Goal: Task Accomplishment & Management: Manage account settings

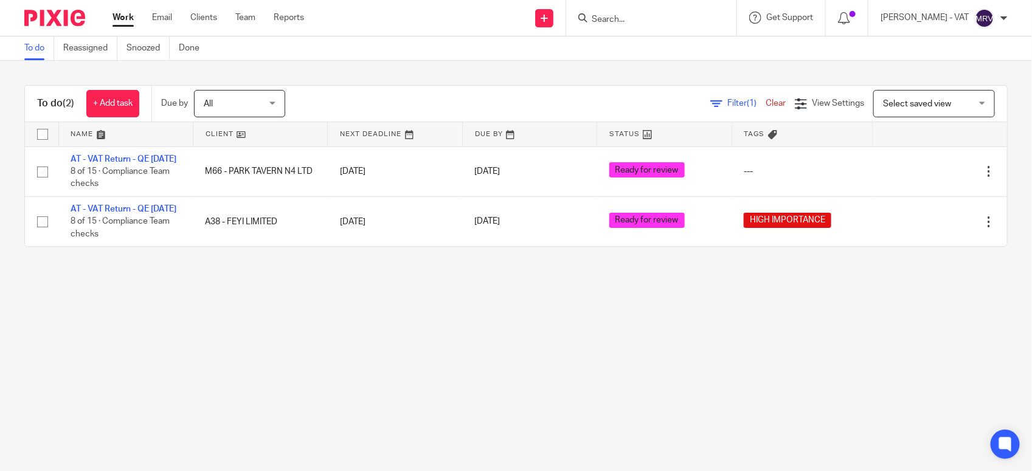
drag, startPoint x: 0, startPoint y: 0, endPoint x: 379, endPoint y: 359, distance: 522.3
click at [379, 359] on main "To do Reassigned Snoozed Done To do (2) + Add task Due by All All [DATE] [DATE]…" at bounding box center [516, 235] width 1032 height 471
click at [299, 365] on main "To do Reassigned Snoozed Done To do (2) + Add task Due by All All Today Tomorro…" at bounding box center [516, 235] width 1032 height 471
click at [580, 305] on main "To do Reassigned Snoozed Done To do (2) + Add task Due by All All Today Tomorro…" at bounding box center [516, 235] width 1032 height 471
click at [57, 371] on main "To do Reassigned Snoozed Done To do (2) + Add task Due by All All Today Tomorro…" at bounding box center [516, 235] width 1032 height 471
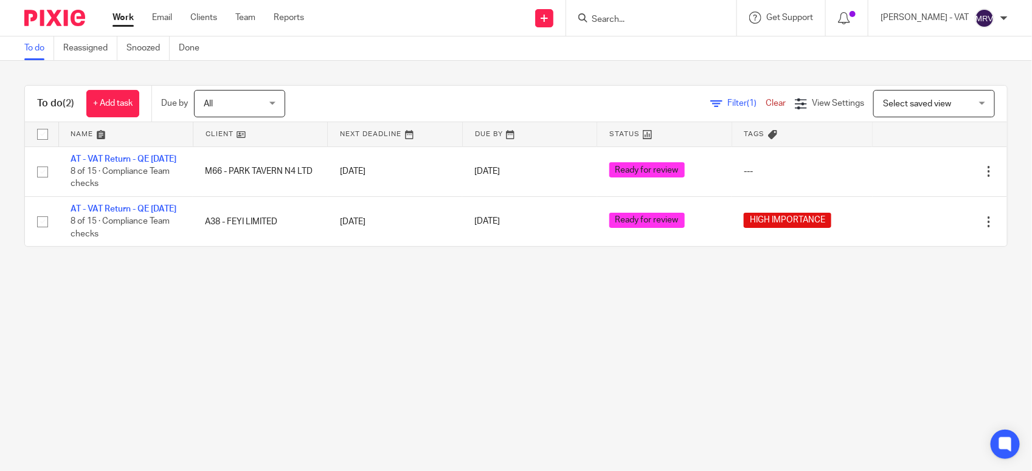
click at [424, 350] on main "To do Reassigned Snoozed Done To do (2) + Add task Due by All All Today Tomorro…" at bounding box center [516, 235] width 1032 height 471
click at [477, 342] on main "To do Reassigned Snoozed Done To do (2) + Add task Due by All All Today Tomorro…" at bounding box center [516, 235] width 1032 height 471
click at [727, 417] on main "To do Reassigned Snoozed Done To do (2) + Add task Due by All All Today Tomorro…" at bounding box center [516, 235] width 1032 height 471
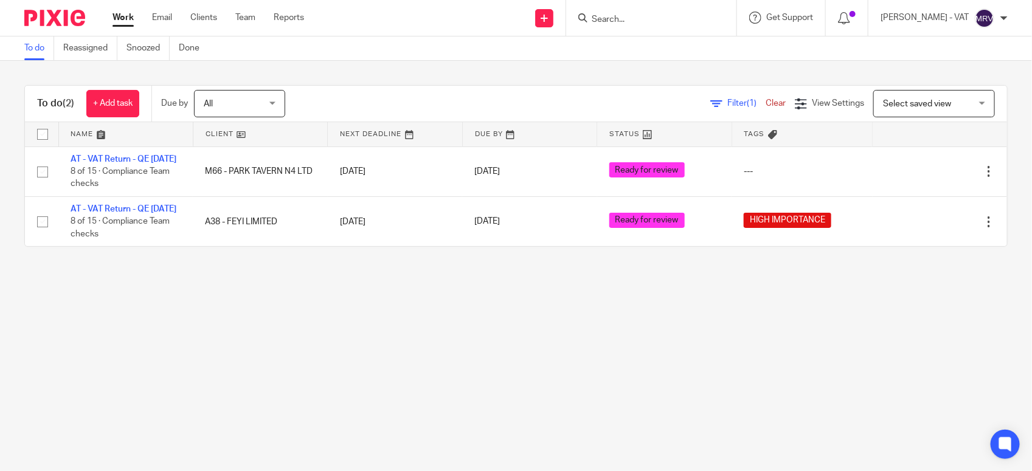
click at [616, 15] on input "Search" at bounding box center [645, 20] width 109 height 11
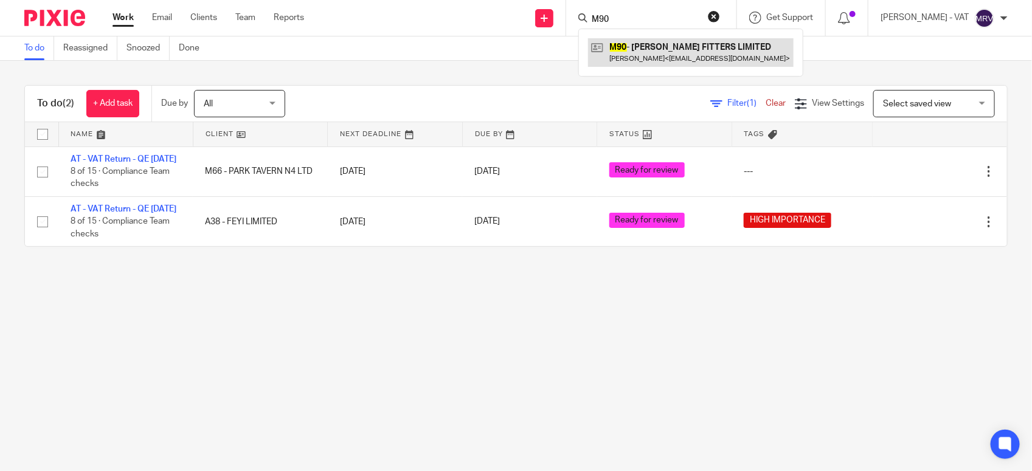
type input "M90"
click at [664, 43] on link at bounding box center [691, 52] width 206 height 28
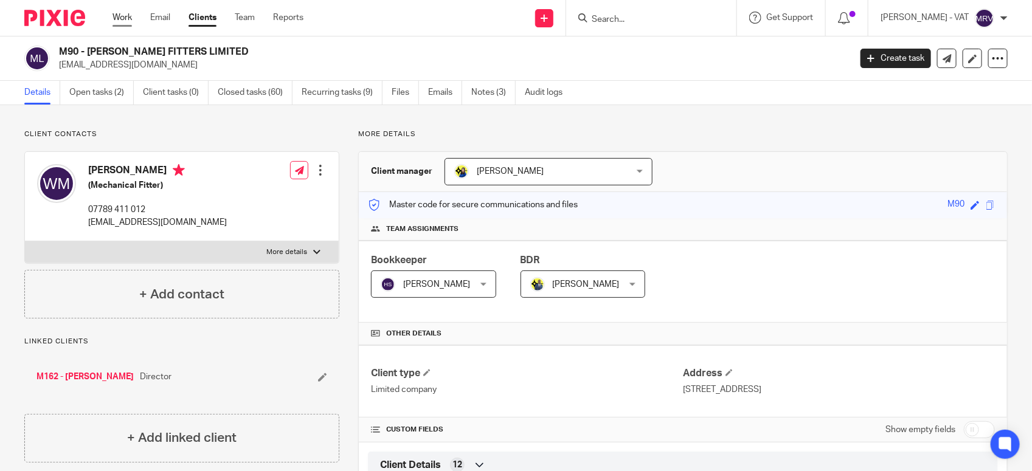
click at [127, 23] on link "Work" at bounding box center [122, 18] width 19 height 12
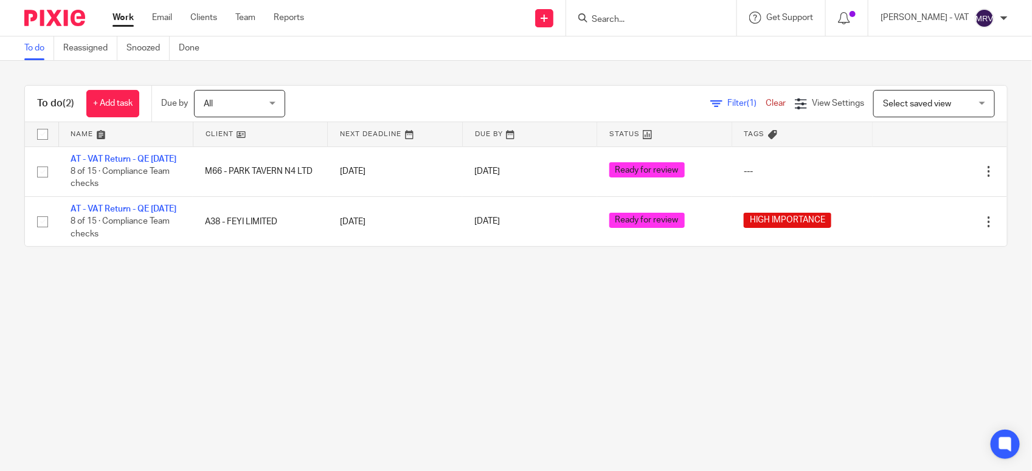
click at [631, 22] on input "Search" at bounding box center [645, 20] width 109 height 11
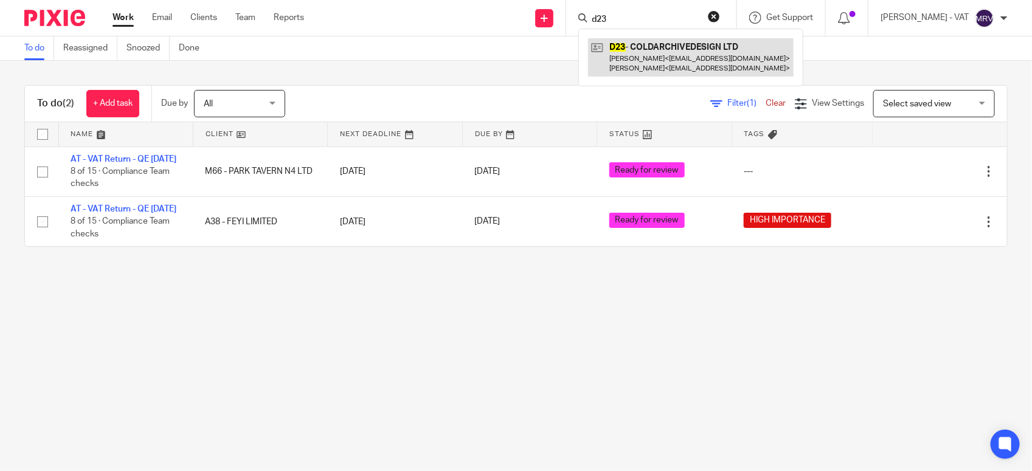
type input "d23"
click at [657, 44] on link at bounding box center [691, 57] width 206 height 38
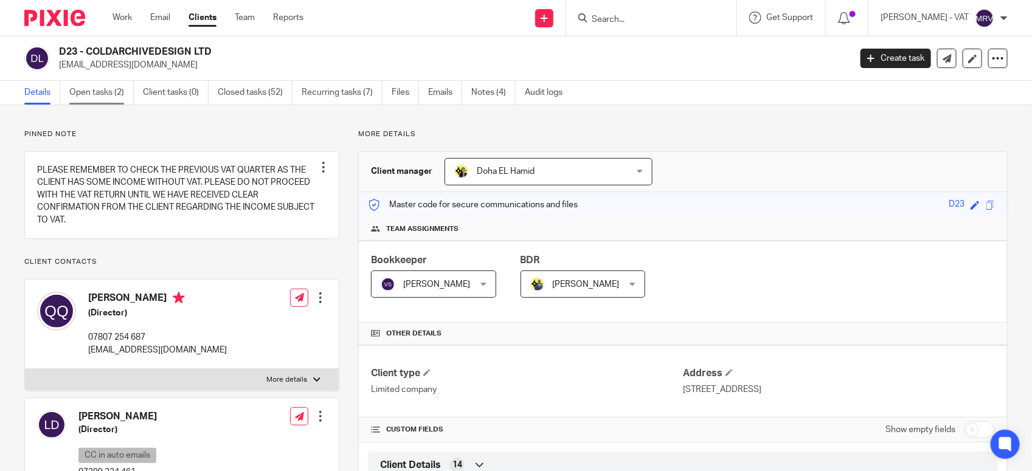
click at [122, 99] on link "Open tasks (2)" at bounding box center [101, 93] width 64 height 24
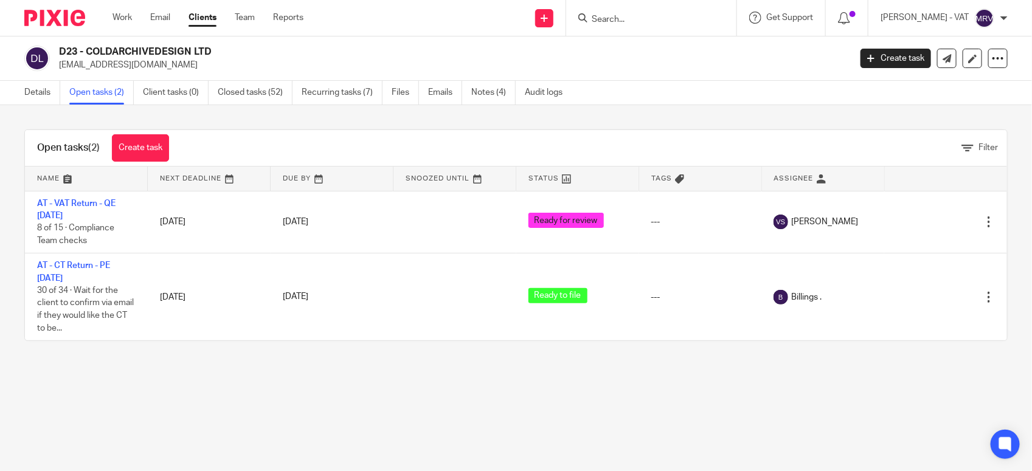
click at [637, 19] on input "Search" at bounding box center [645, 20] width 109 height 11
click at [640, 23] on input "Search" at bounding box center [645, 20] width 109 height 11
type input "s"
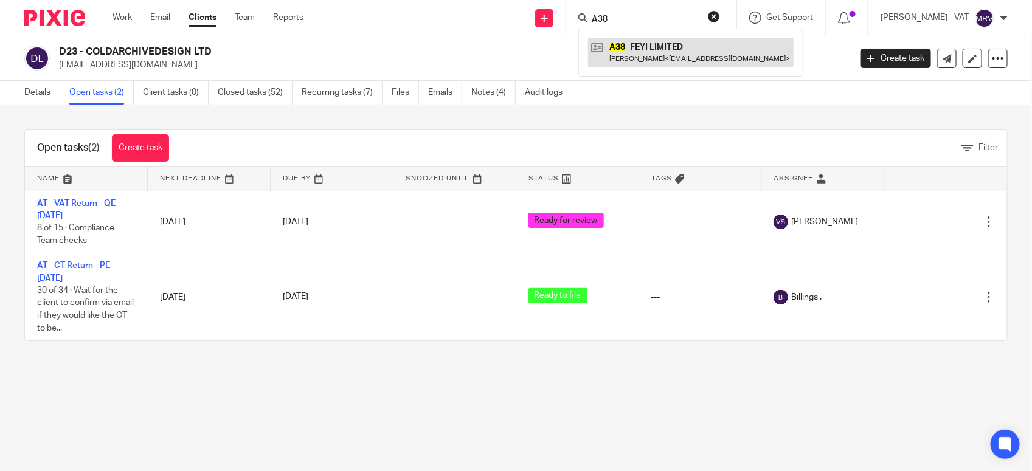
type input "A38"
click at [657, 47] on link at bounding box center [691, 52] width 206 height 28
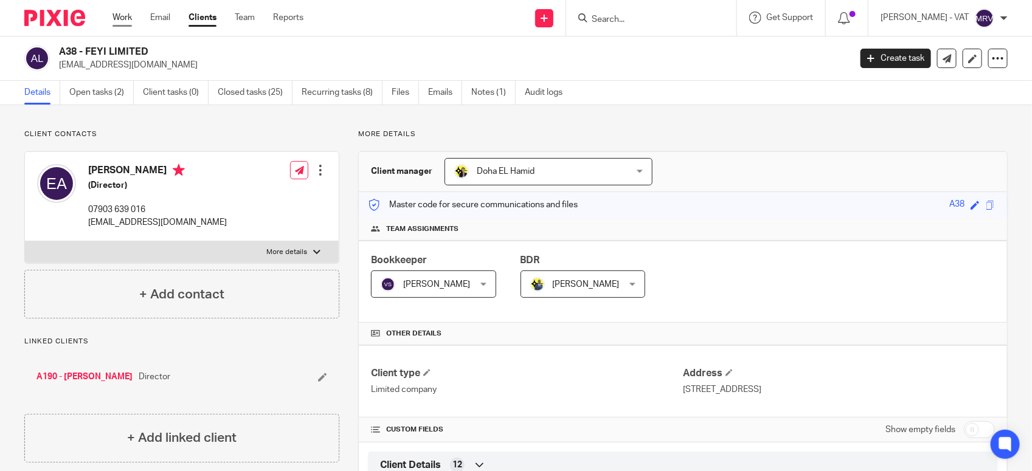
click at [119, 18] on link "Work" at bounding box center [122, 18] width 19 height 12
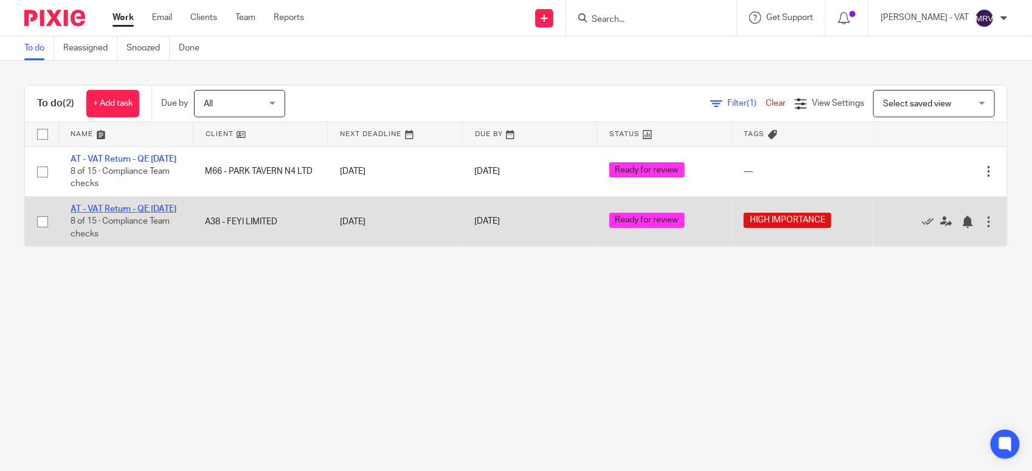
click at [92, 213] on link "AT - VAT Return - QE [DATE]" at bounding box center [124, 209] width 106 height 9
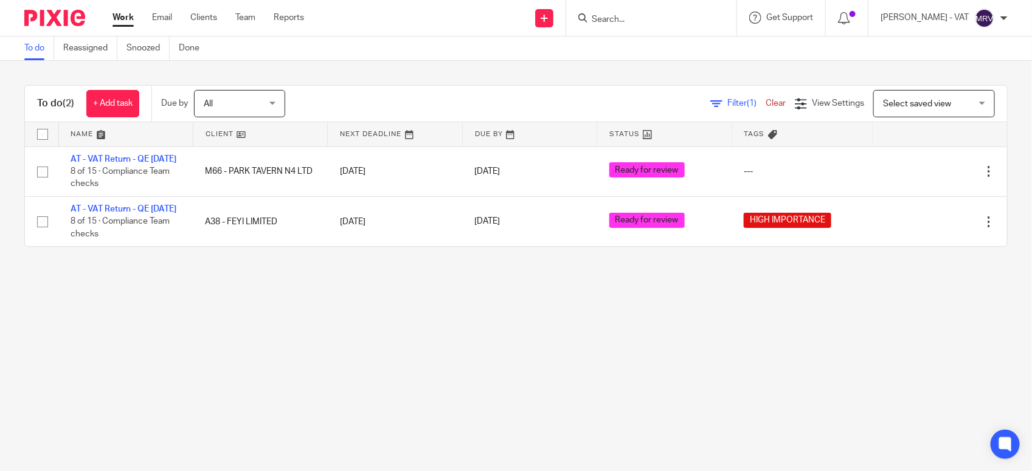
click at [313, 347] on main "To do Reassigned Snoozed Done To do (2) + Add task Due by All All [DATE] [DATE]…" at bounding box center [516, 235] width 1032 height 471
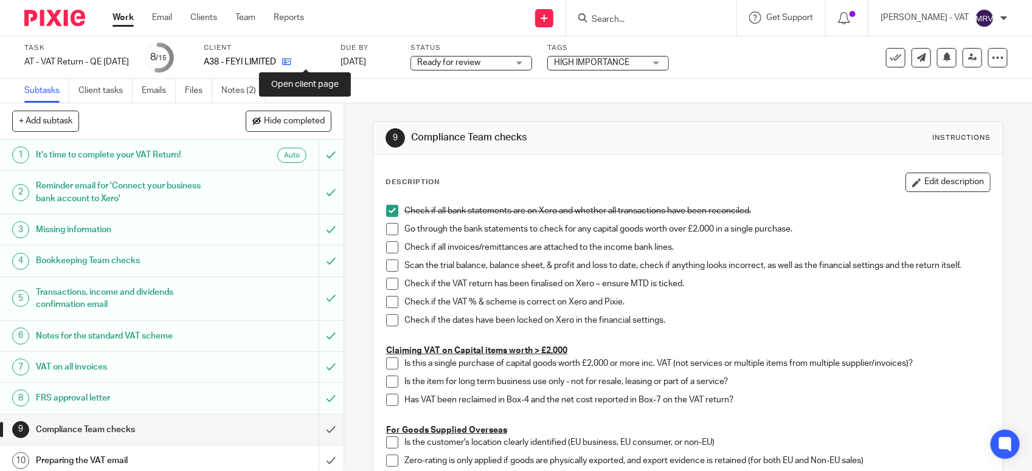
click at [291, 63] on icon at bounding box center [286, 61] width 9 height 9
click at [248, 92] on link "Notes (2)" at bounding box center [243, 91] width 44 height 24
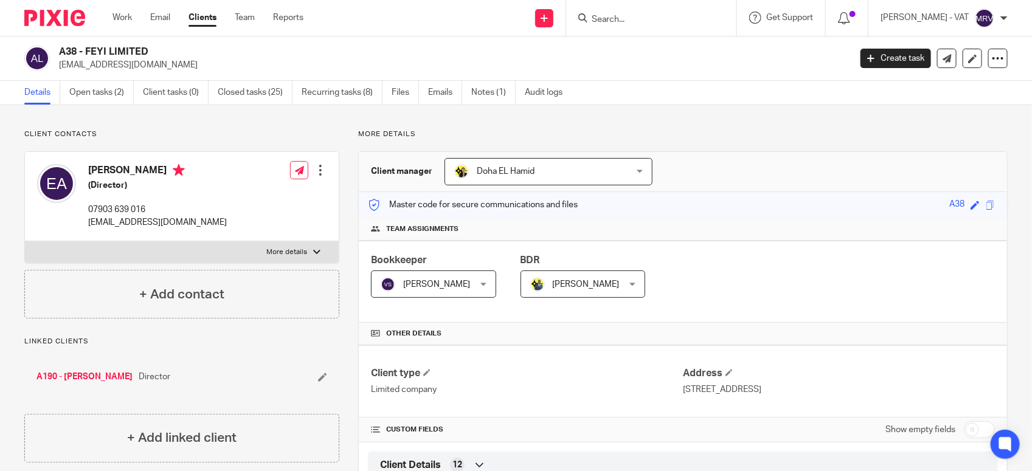
drag, startPoint x: 87, startPoint y: 52, endPoint x: 150, endPoint y: 49, distance: 62.7
click at [150, 49] on h2 "A38 - FEYI LIMITED" at bounding box center [372, 52] width 626 height 13
copy h2 "FEYI LIMITED"
click at [87, 52] on h2 "A38 - FEYI LIMITED" at bounding box center [372, 52] width 626 height 13
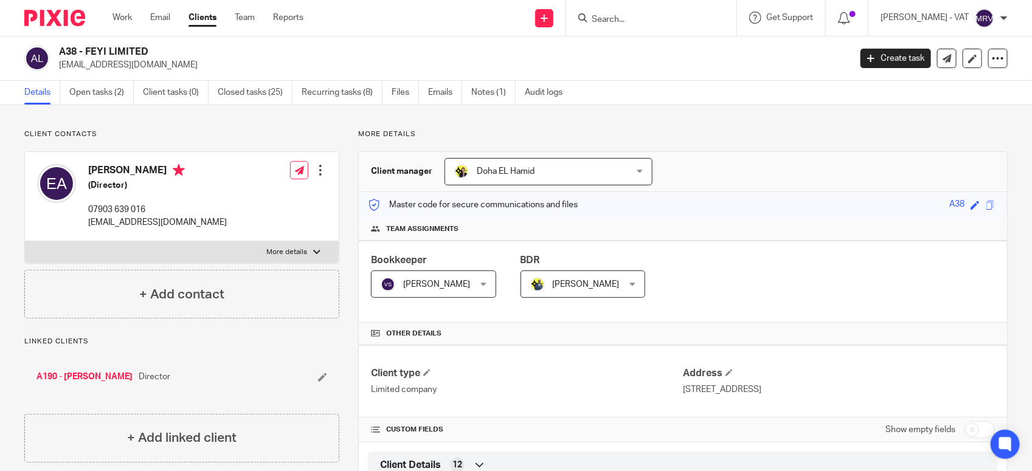
drag, startPoint x: 87, startPoint y: 52, endPoint x: 160, endPoint y: 52, distance: 73.0
click at [160, 52] on h2 "A38 - FEYI LIMITED" at bounding box center [372, 52] width 626 height 13
copy h2 "FEYI LIMITED"
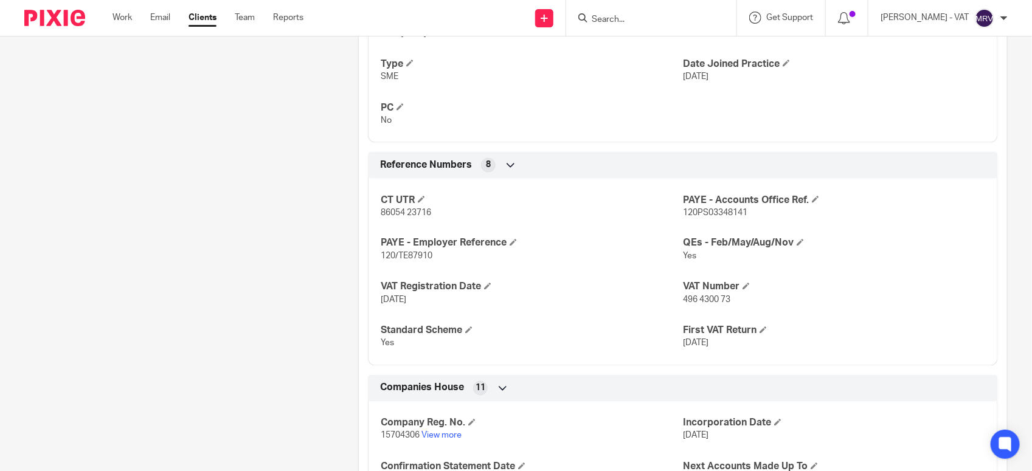
scroll to position [836, 0]
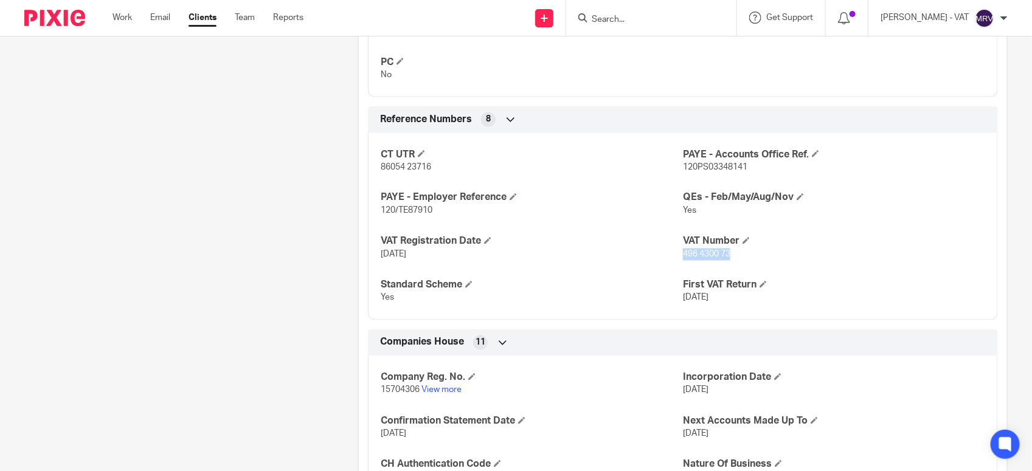
drag, startPoint x: 678, startPoint y: 257, endPoint x: 737, endPoint y: 260, distance: 58.5
click at [737, 260] on p "496 4300 73" at bounding box center [834, 255] width 302 height 12
copy span "496 4300 73"
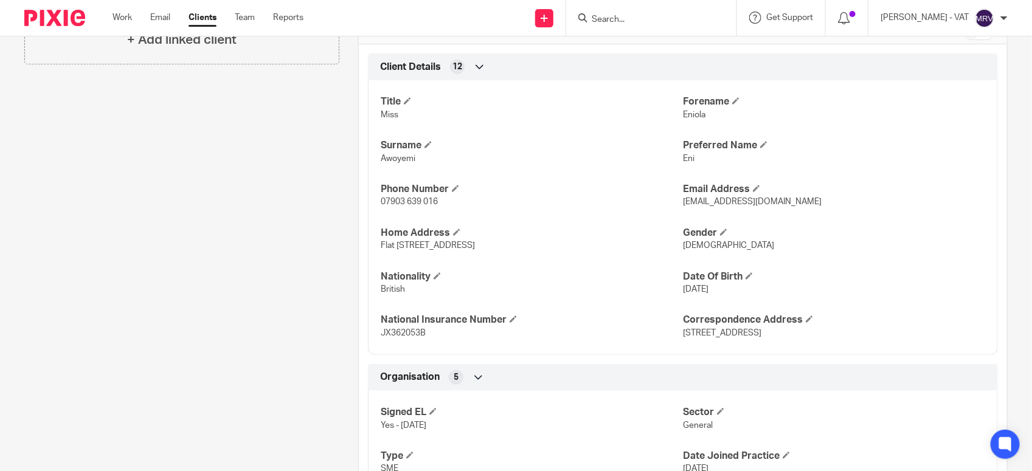
scroll to position [380, 0]
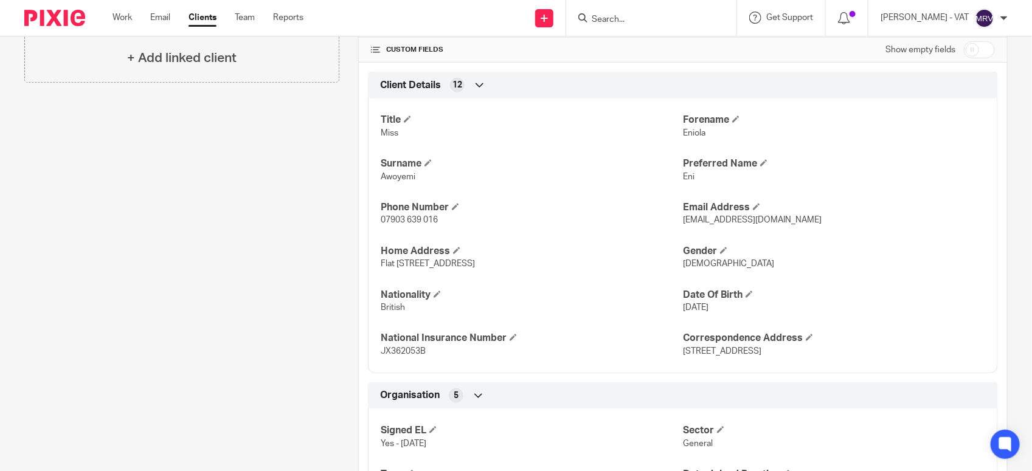
click at [686, 178] on span "Eni" at bounding box center [689, 177] width 12 height 9
click at [683, 181] on span "Eni" at bounding box center [689, 177] width 12 height 9
copy span "Eni"
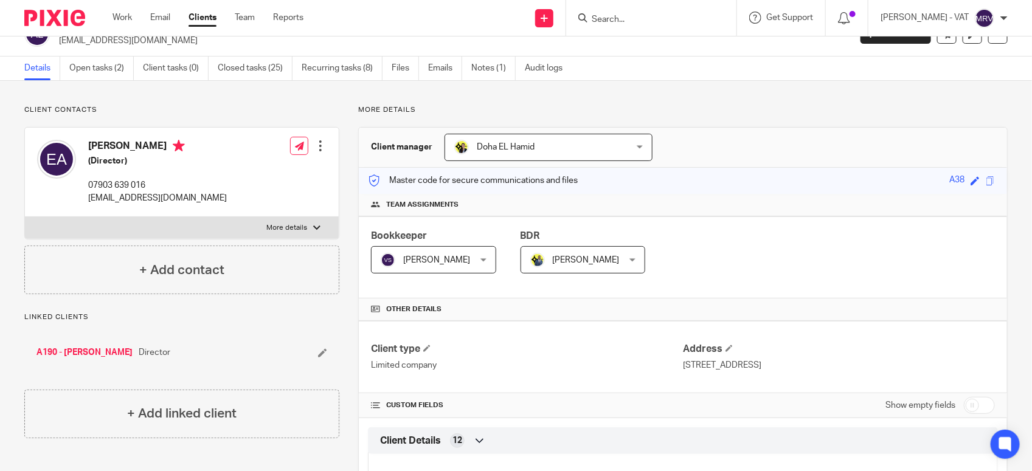
scroll to position [0, 0]
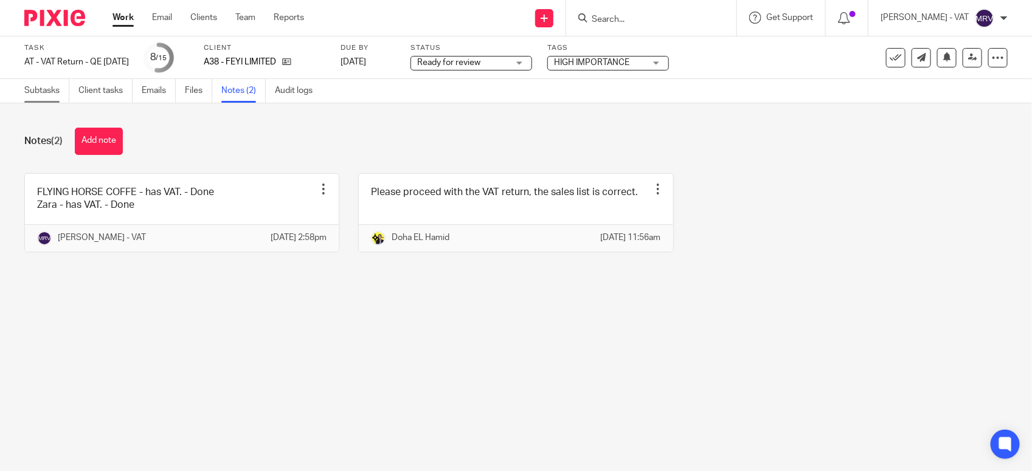
click at [55, 85] on link "Subtasks" at bounding box center [46, 91] width 45 height 24
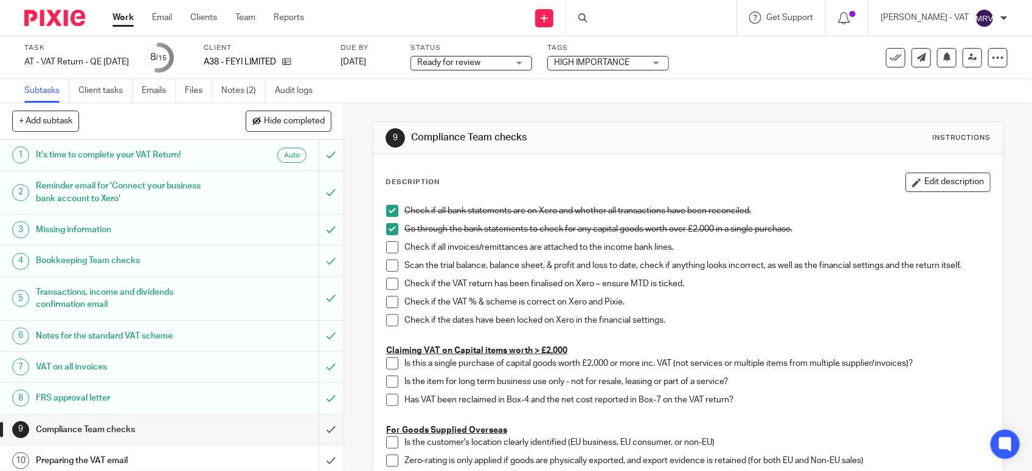
click at [387, 250] on span at bounding box center [392, 247] width 12 height 12
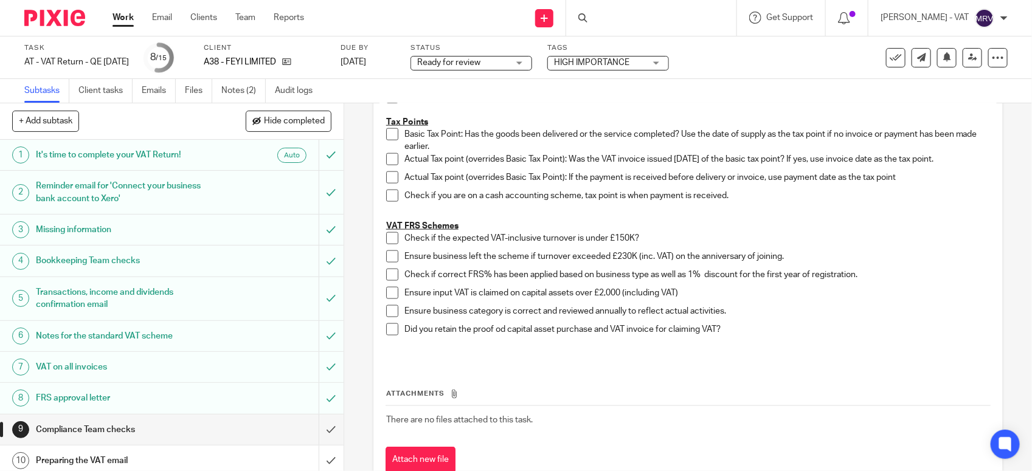
scroll to position [684, 0]
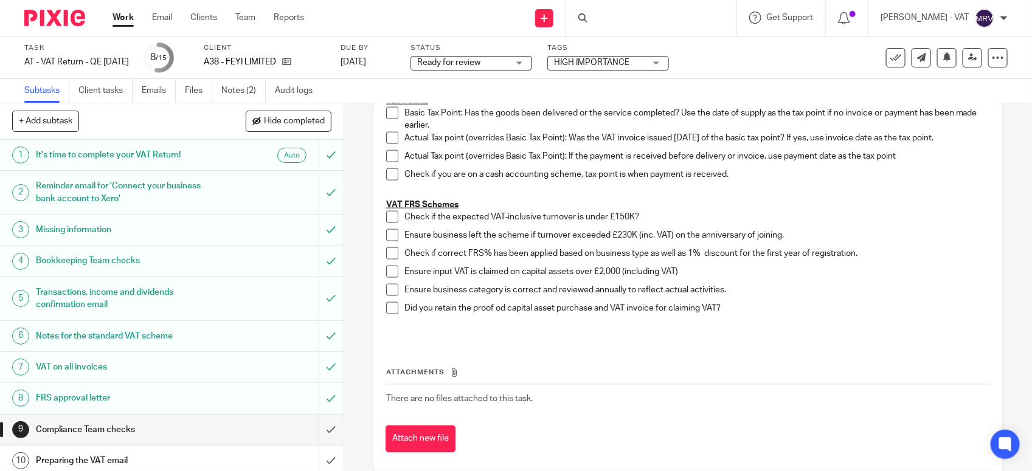
click at [386, 221] on span at bounding box center [392, 217] width 12 height 12
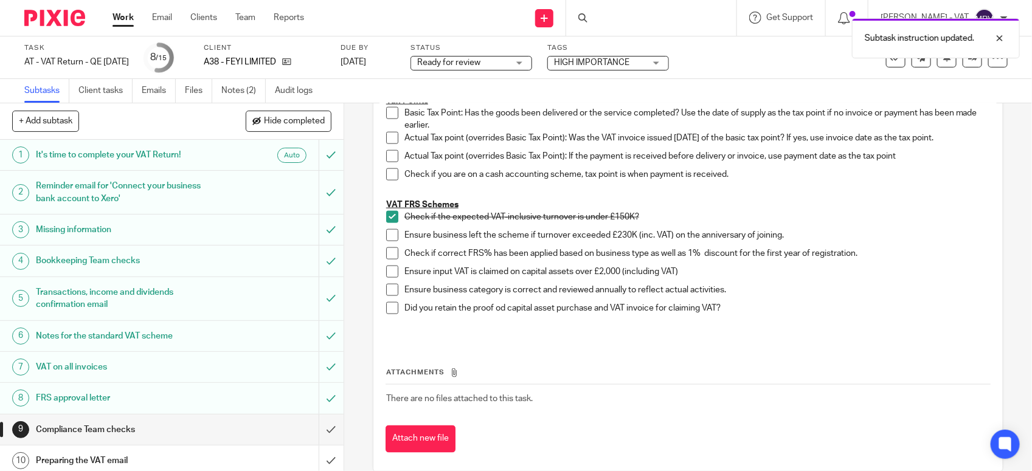
click at [386, 239] on span at bounding box center [392, 235] width 12 height 12
click at [386, 256] on span at bounding box center [392, 254] width 12 height 12
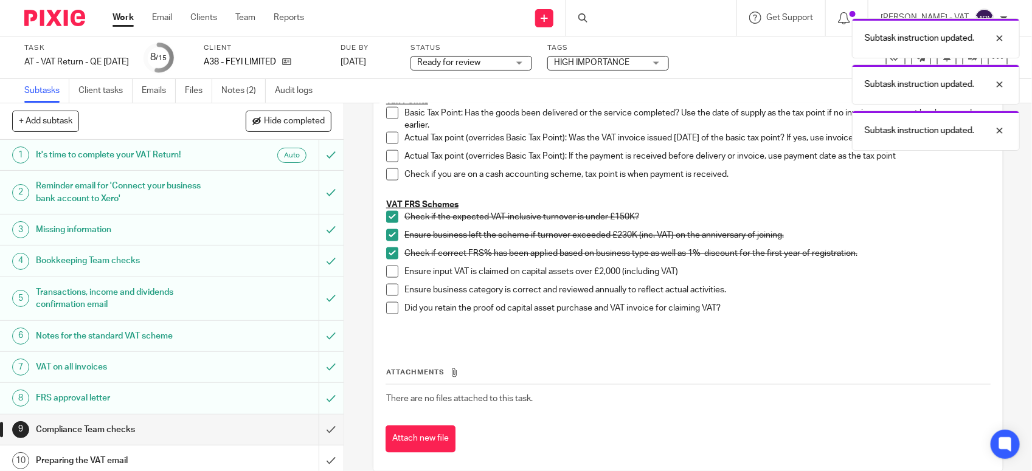
click at [386, 290] on span at bounding box center [392, 290] width 12 height 12
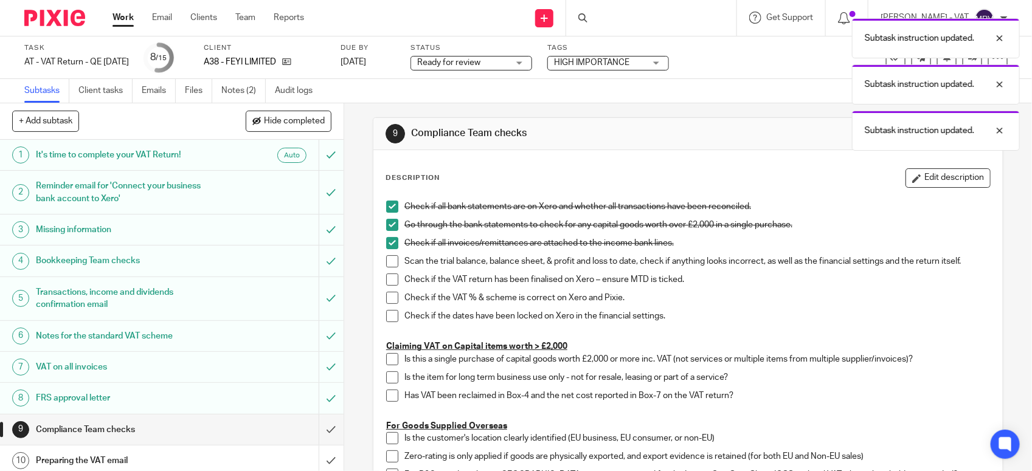
scroll to position [0, 0]
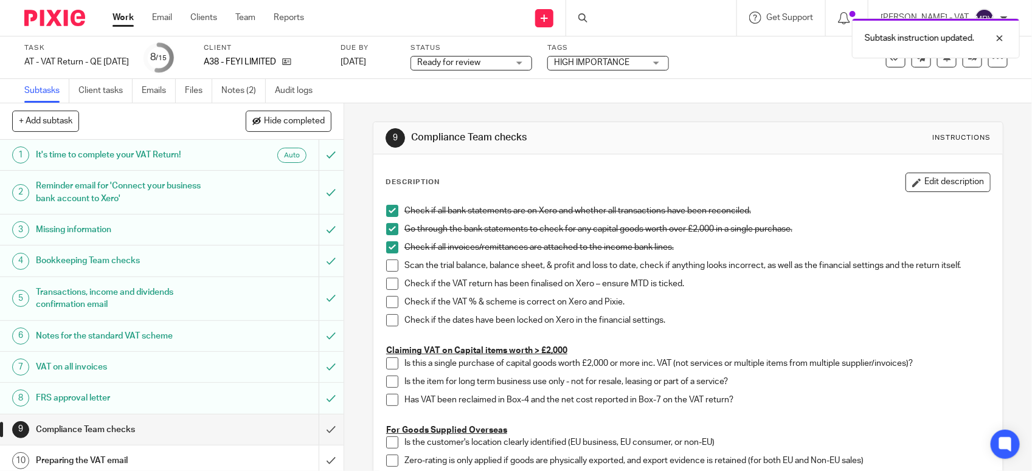
click at [387, 269] on span at bounding box center [392, 266] width 12 height 12
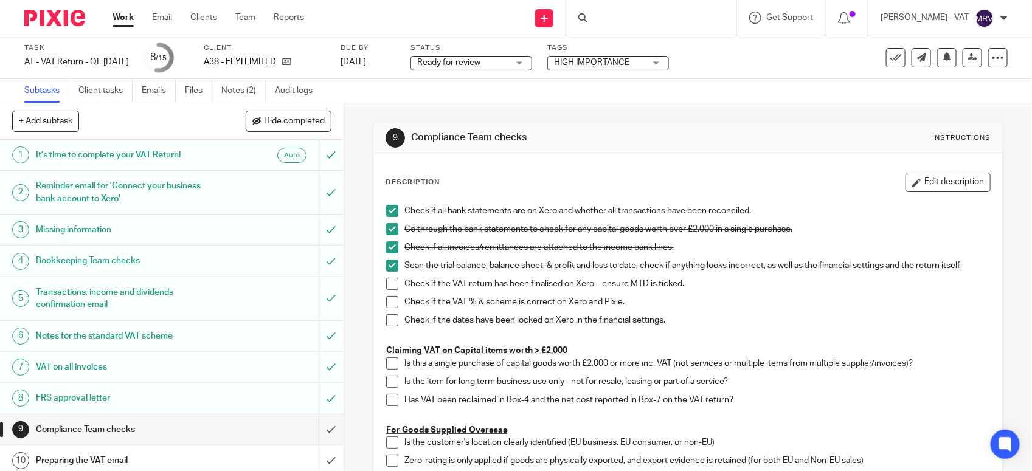
click at [390, 282] on span at bounding box center [392, 284] width 12 height 12
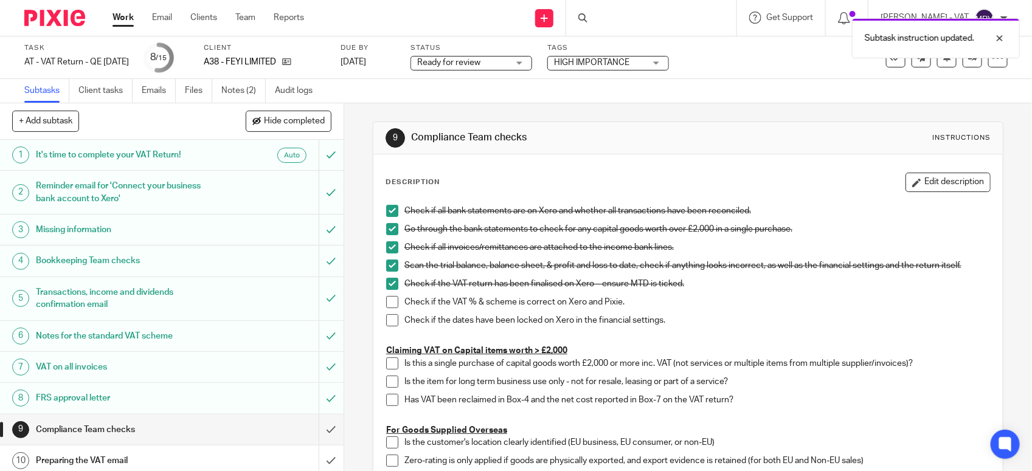
click at [387, 308] on span at bounding box center [392, 302] width 12 height 12
click at [390, 324] on span at bounding box center [392, 320] width 12 height 12
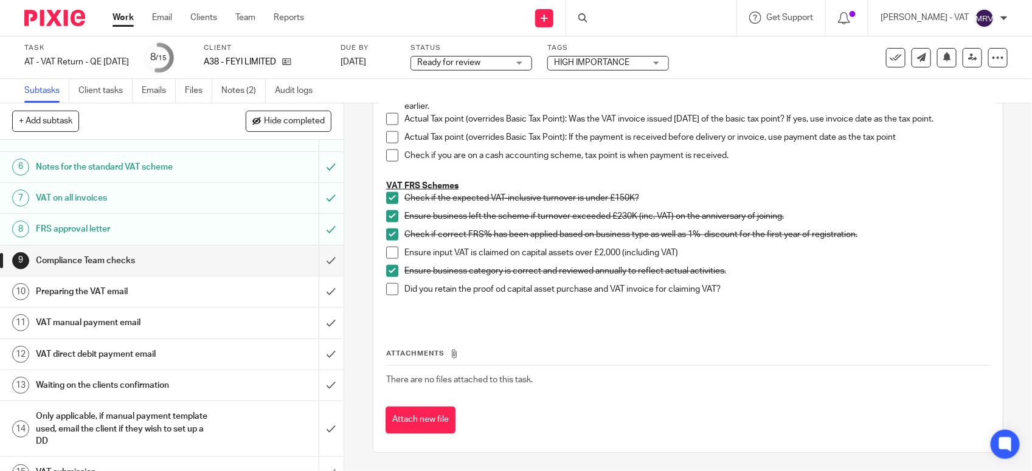
scroll to position [189, 0]
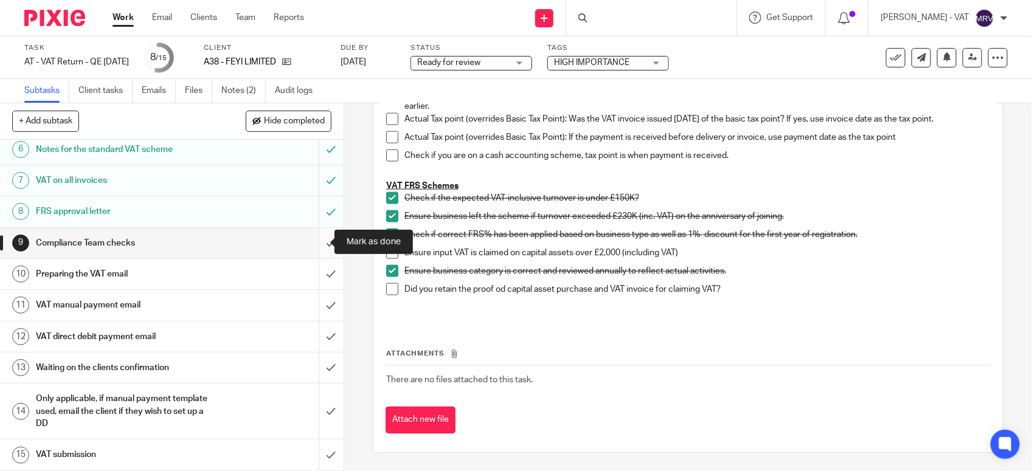
click at [316, 245] on input "submit" at bounding box center [172, 243] width 344 height 30
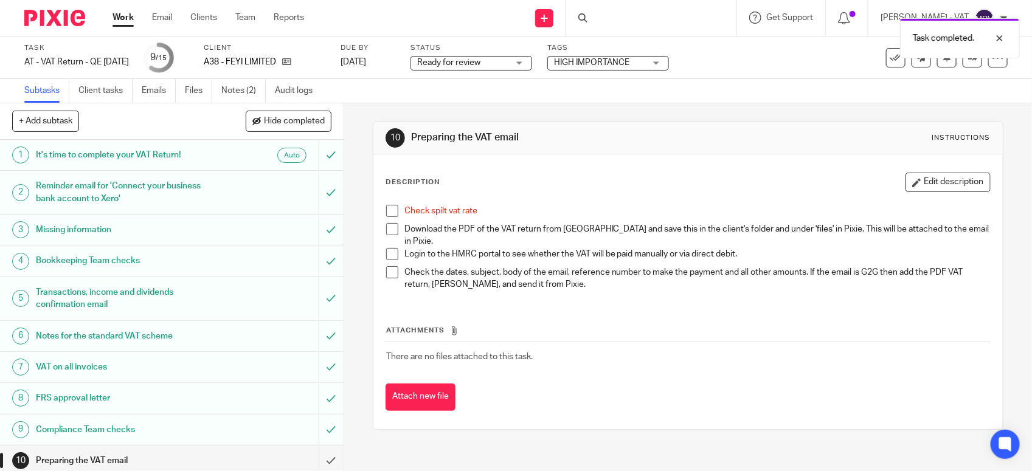
click at [386, 215] on span at bounding box center [392, 211] width 12 height 12
click at [199, 90] on link "Files" at bounding box center [198, 91] width 27 height 24
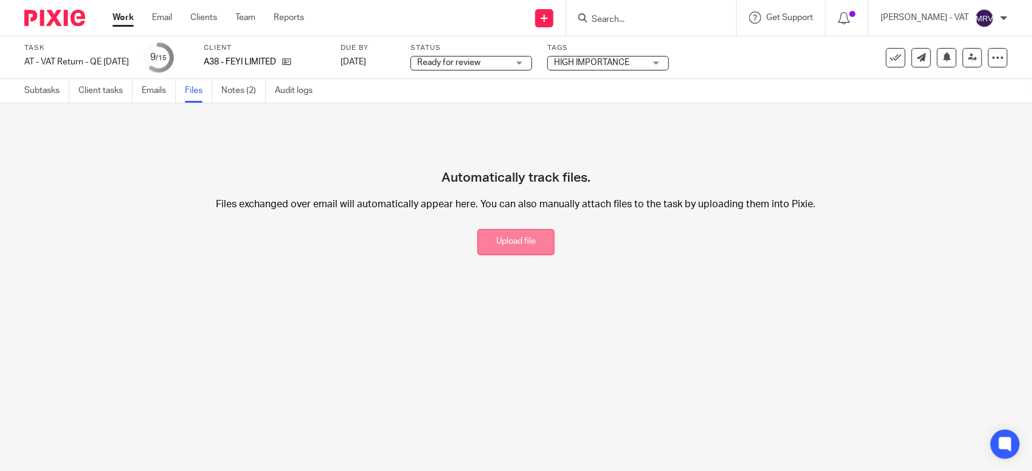
click at [477, 241] on button "Upload file" at bounding box center [515, 242] width 77 height 26
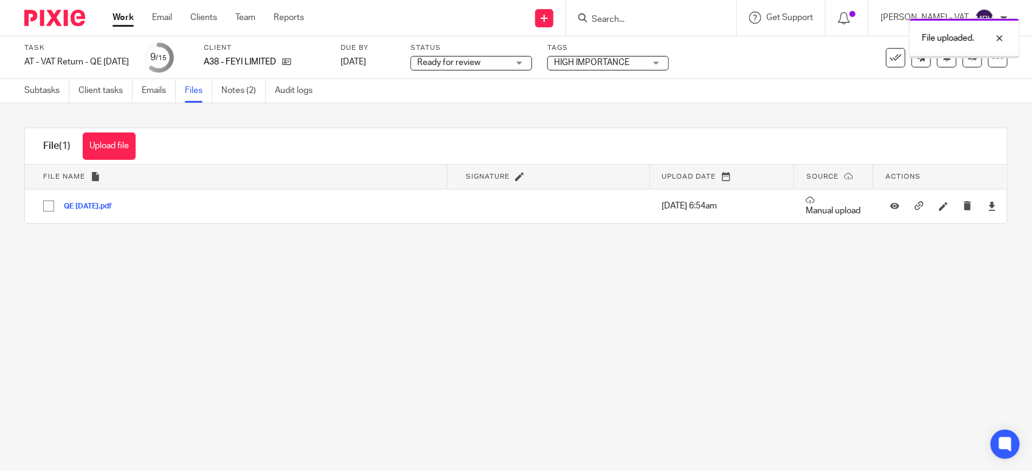
click at [329, 357] on main "Task AT - VAT Return - QE [DATE] Save AT - VAT Return - QE [DATE] 9 /15 Client …" at bounding box center [516, 235] width 1032 height 471
click at [40, 92] on link "Subtasks" at bounding box center [46, 91] width 45 height 24
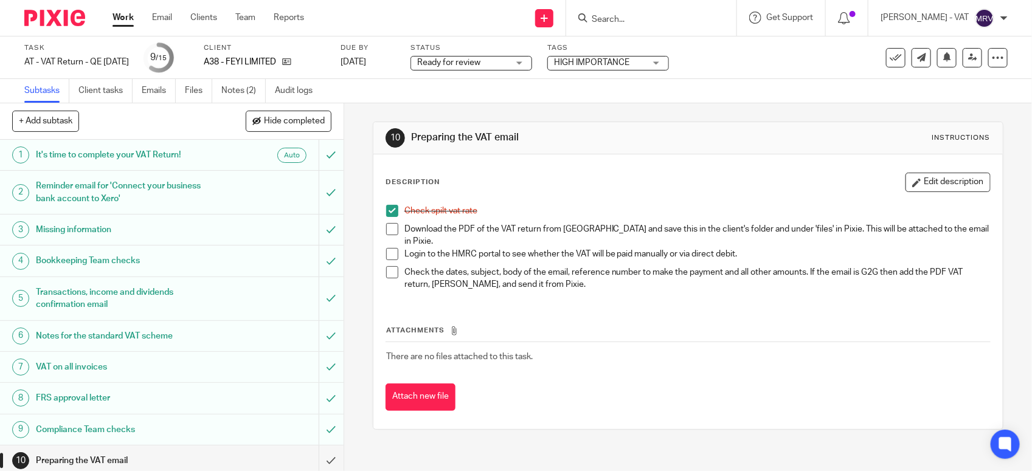
click at [388, 226] on span at bounding box center [392, 229] width 12 height 12
click at [915, 186] on button "Edit description" at bounding box center [948, 182] width 85 height 19
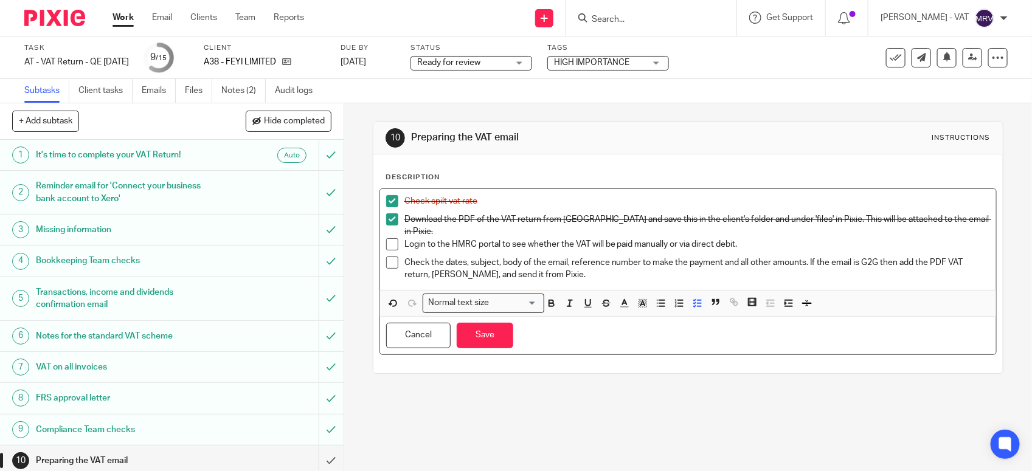
click at [736, 238] on p "Login to the HMRC portal to see whether the VAT will be paid manually or via di…" at bounding box center [697, 244] width 586 height 12
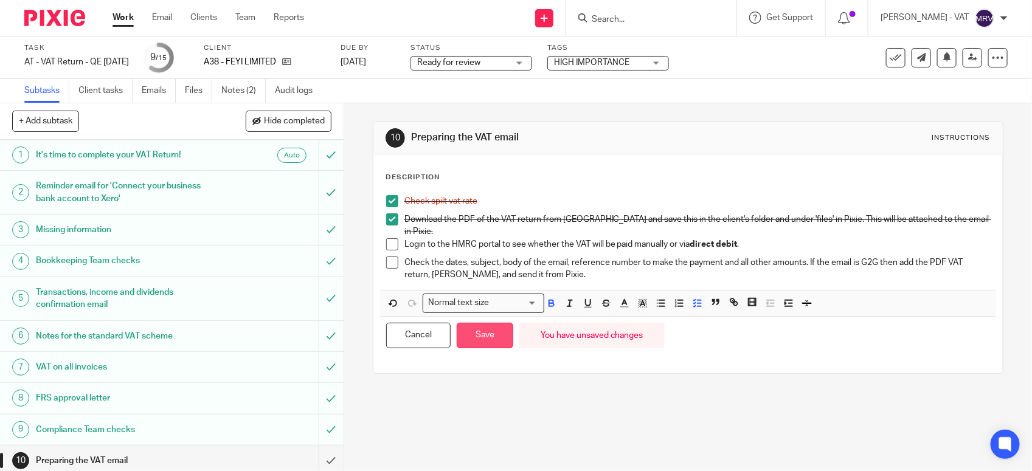
click at [484, 335] on button "Save" at bounding box center [485, 336] width 57 height 26
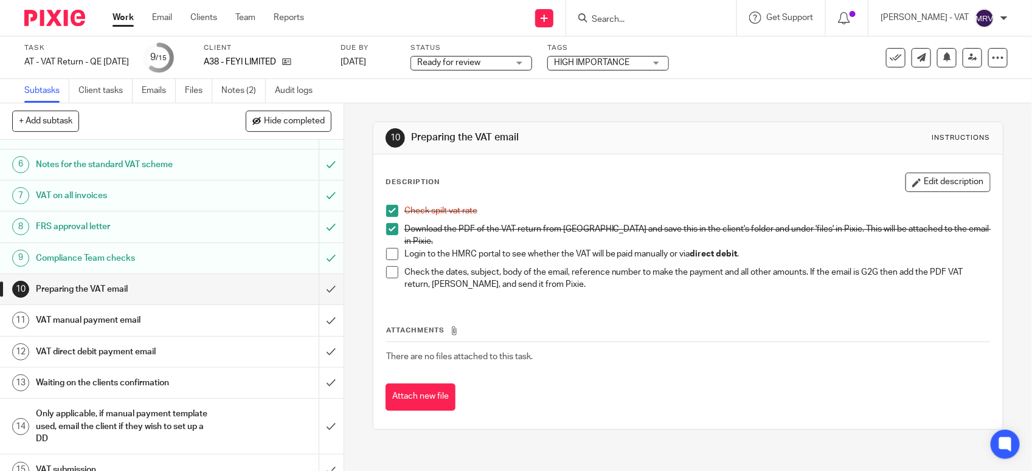
scroll to position [189, 0]
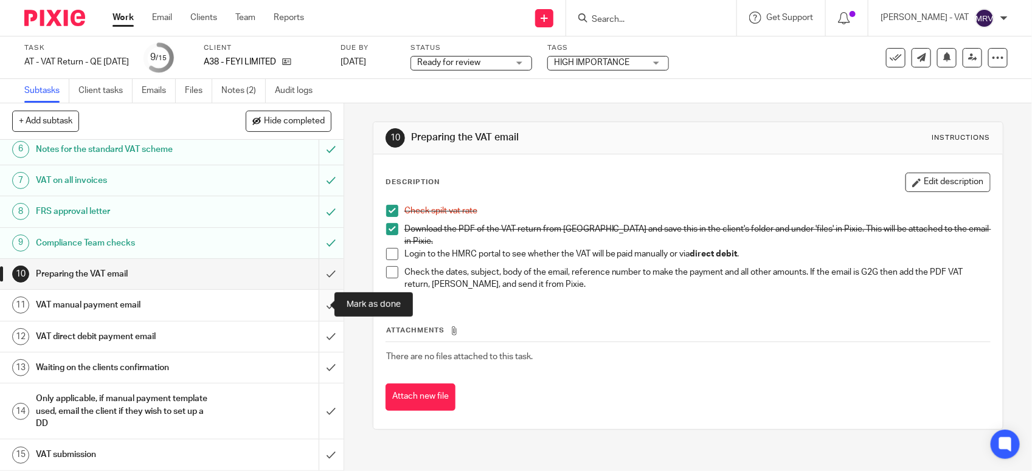
click at [312, 303] on input "submit" at bounding box center [172, 305] width 344 height 30
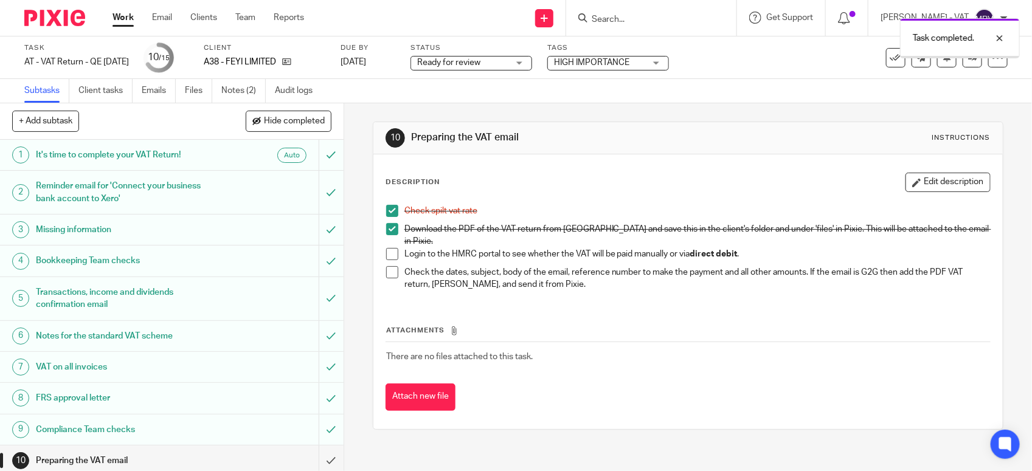
scroll to position [189, 0]
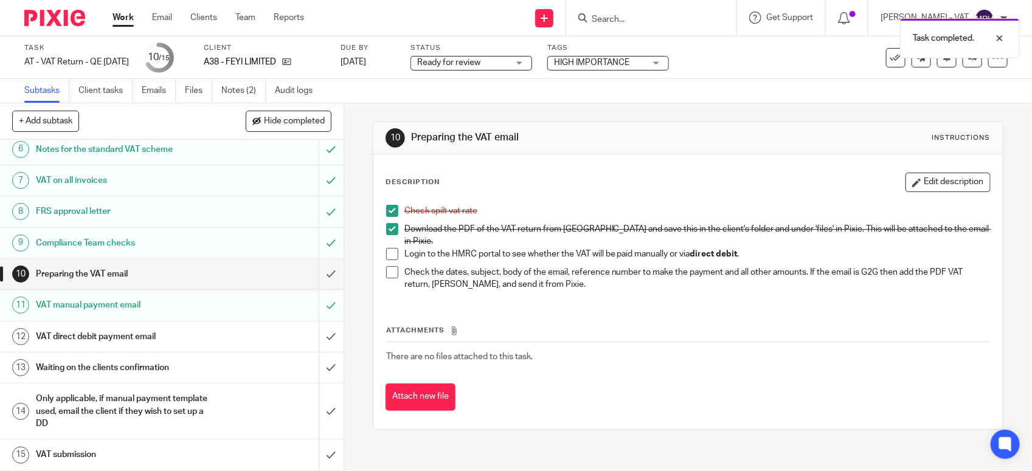
click at [205, 341] on h1 "VAT direct debit payment email" at bounding box center [126, 337] width 181 height 18
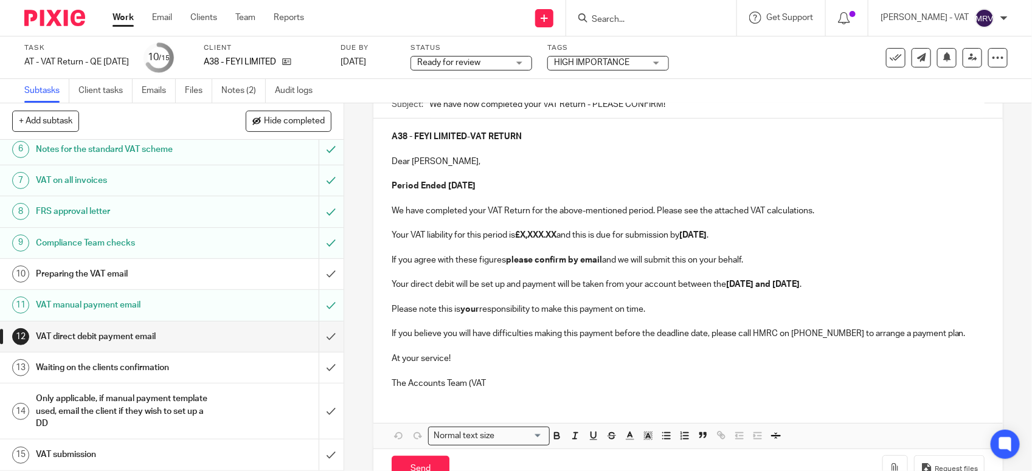
scroll to position [152, 0]
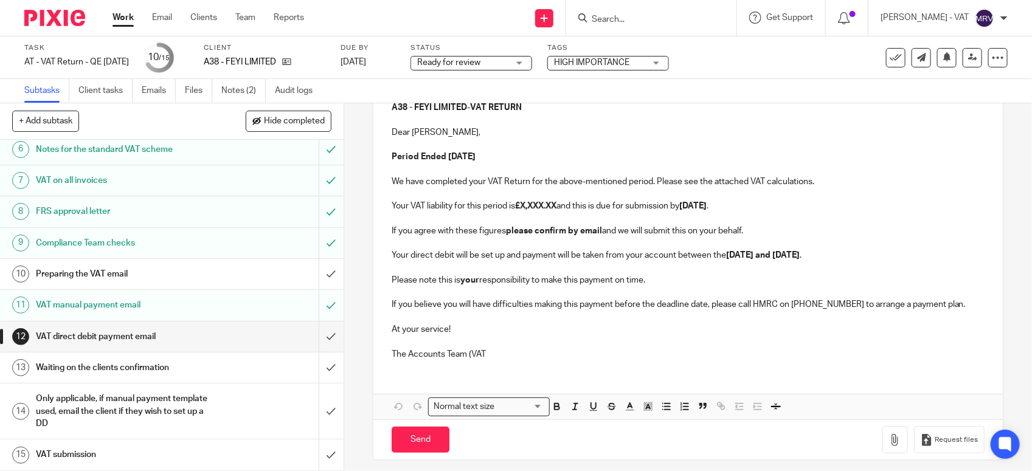
click at [499, 357] on p "The Accounts Team (VAT" at bounding box center [688, 355] width 593 height 12
click at [642, 449] on button "Save draft" at bounding box center [645, 440] width 77 height 26
click at [557, 209] on strong "£X,XXX.XX" at bounding box center [535, 206] width 41 height 9
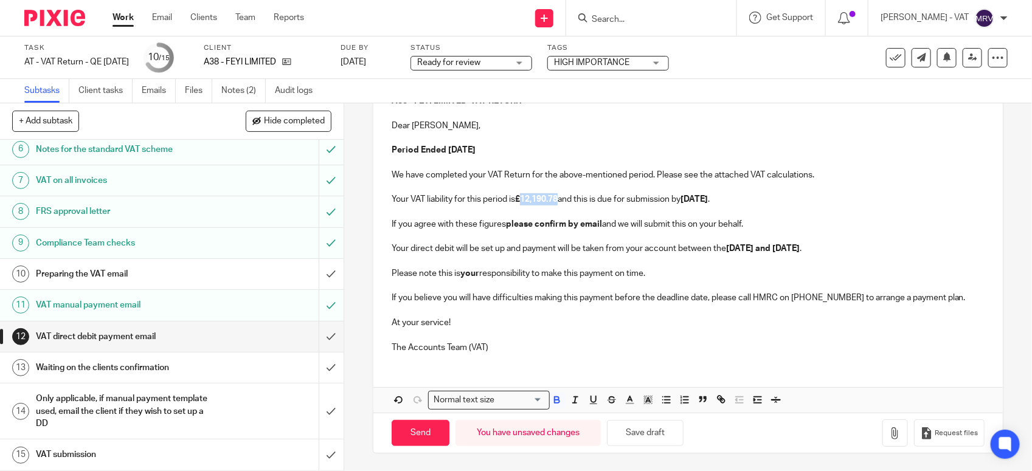
scroll to position [161, 0]
click at [637, 425] on button "Save draft" at bounding box center [645, 433] width 77 height 26
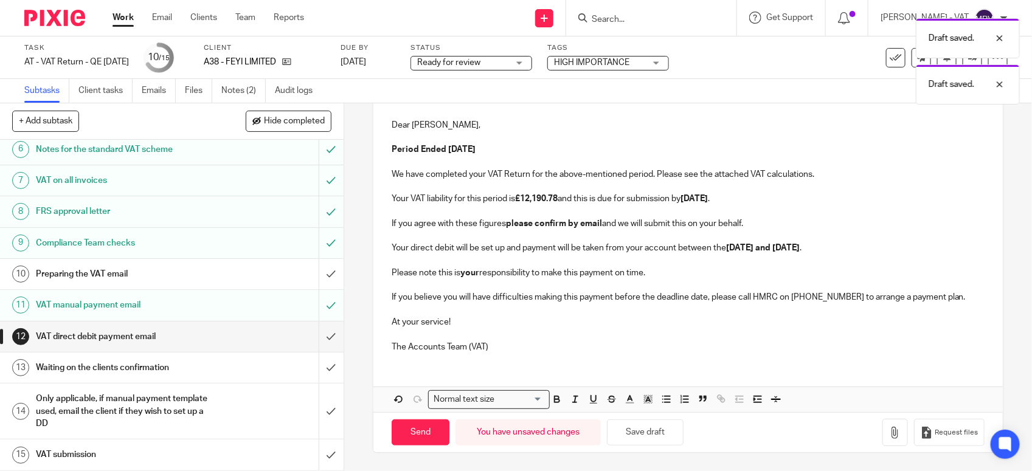
click at [547, 350] on p "The Accounts Team (VAT)" at bounding box center [688, 347] width 593 height 12
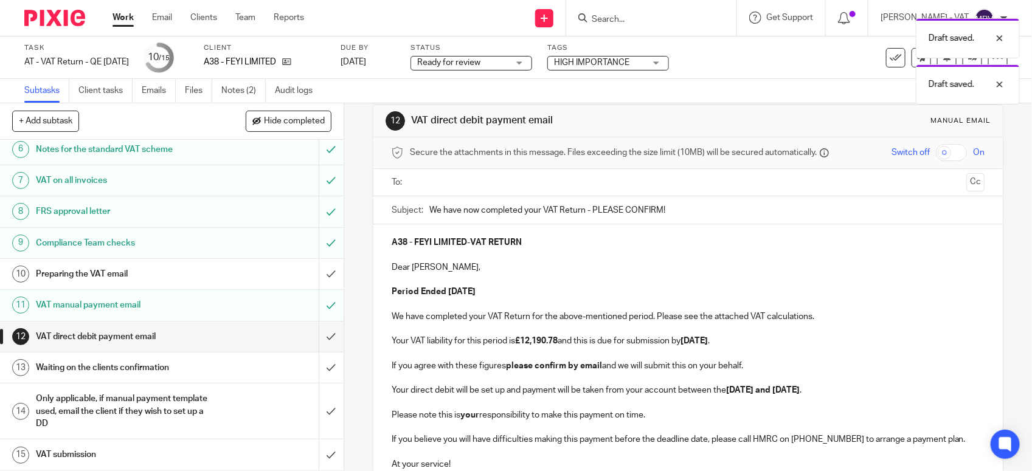
scroll to position [9, 0]
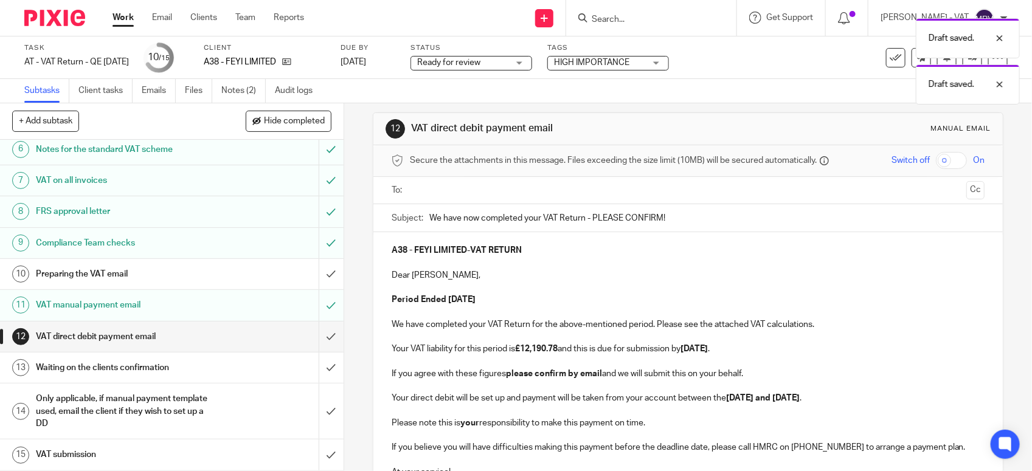
click at [527, 291] on p at bounding box center [688, 288] width 593 height 12
click at [429, 276] on p "Dear Eniola," at bounding box center [688, 275] width 593 height 12
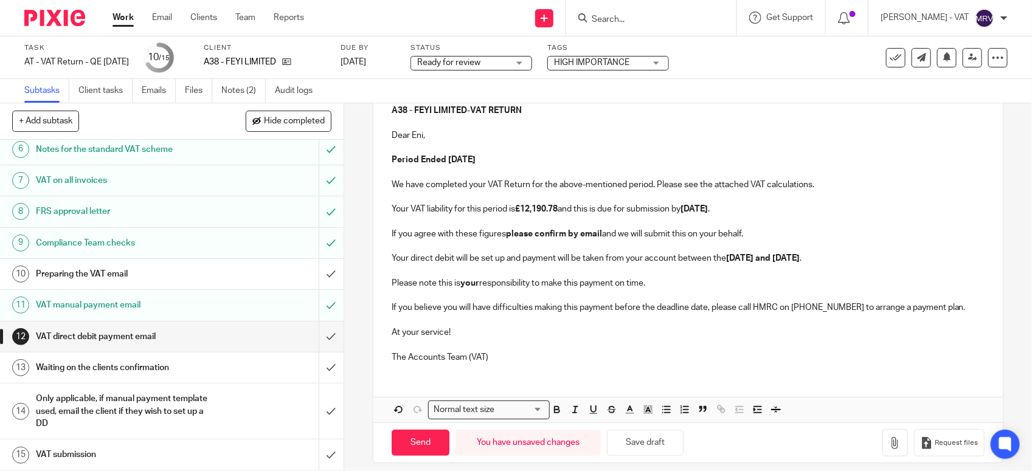
scroll to position [161, 0]
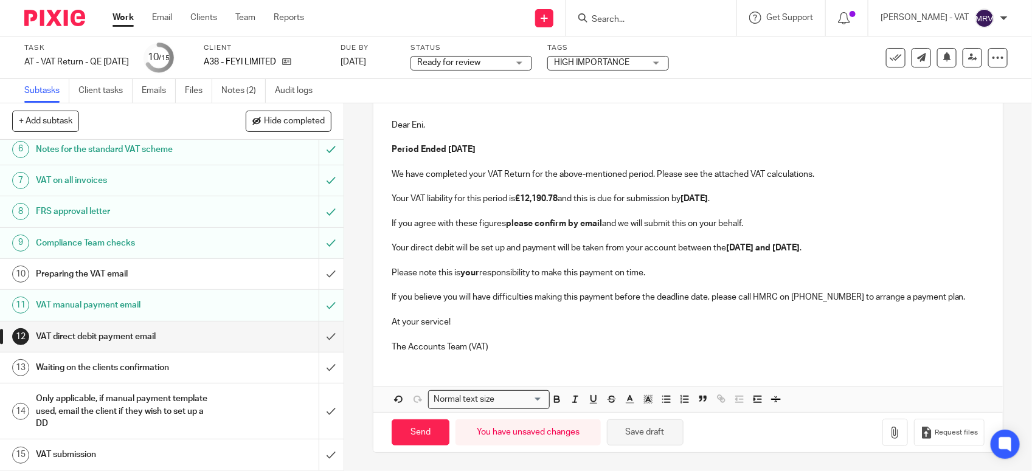
click at [643, 435] on button "Save draft" at bounding box center [645, 433] width 77 height 26
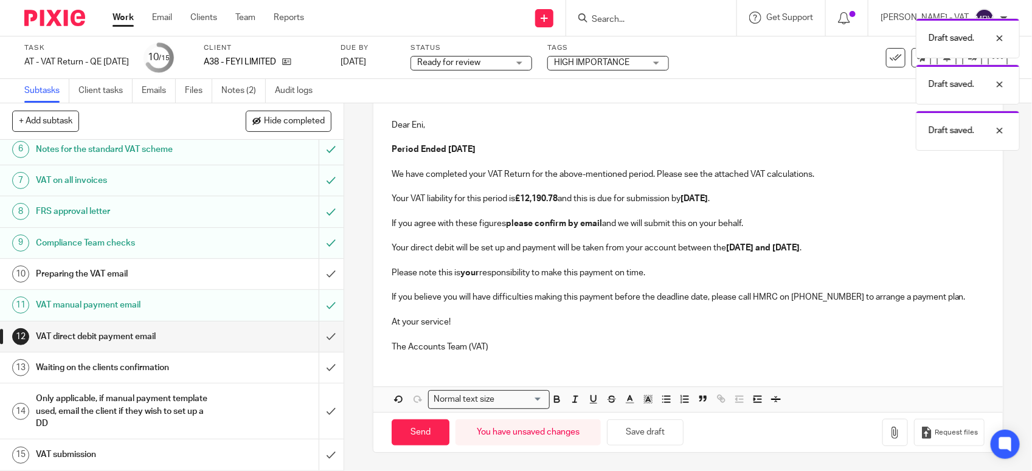
click at [564, 187] on p at bounding box center [688, 187] width 593 height 12
click at [195, 94] on link "Files" at bounding box center [198, 91] width 27 height 24
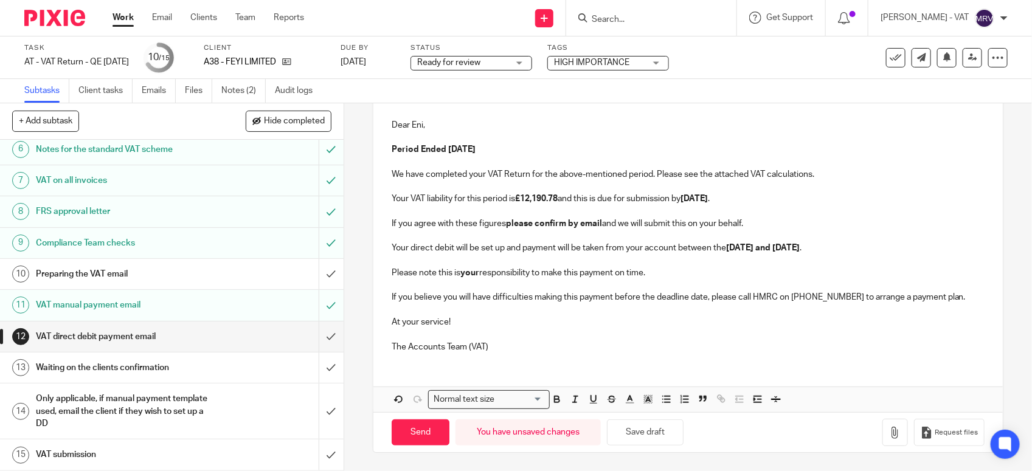
click at [540, 156] on p at bounding box center [688, 162] width 593 height 12
click at [834, 176] on p "We have completed your VAT Return for the above-mentioned period. Please see th…" at bounding box center [688, 174] width 593 height 12
click at [774, 201] on p "Your VAT liability for this period is £12,190.78 and this is due for submission…" at bounding box center [688, 199] width 593 height 12
click at [752, 218] on p "If you agree with these figures please confirm by email and we will submit this…" at bounding box center [688, 224] width 593 height 12
click at [850, 250] on p "Your direct debit will be set up and payment will be taken from your account be…" at bounding box center [688, 248] width 593 height 12
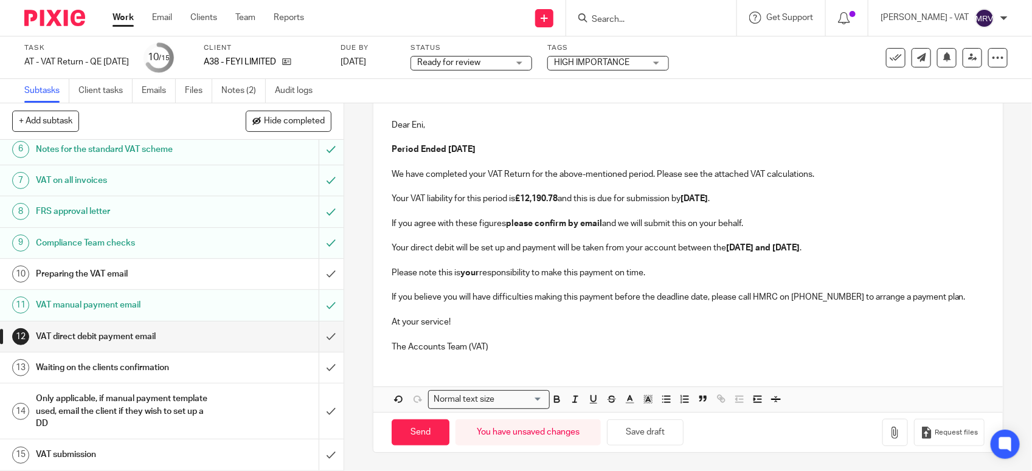
click at [657, 267] on p "Please note this is your responsibility to make this payment on time." at bounding box center [688, 273] width 593 height 12
click at [834, 345] on p "The Accounts Team (VAT)" at bounding box center [688, 347] width 593 height 12
click at [883, 434] on button "button" at bounding box center [896, 432] width 26 height 27
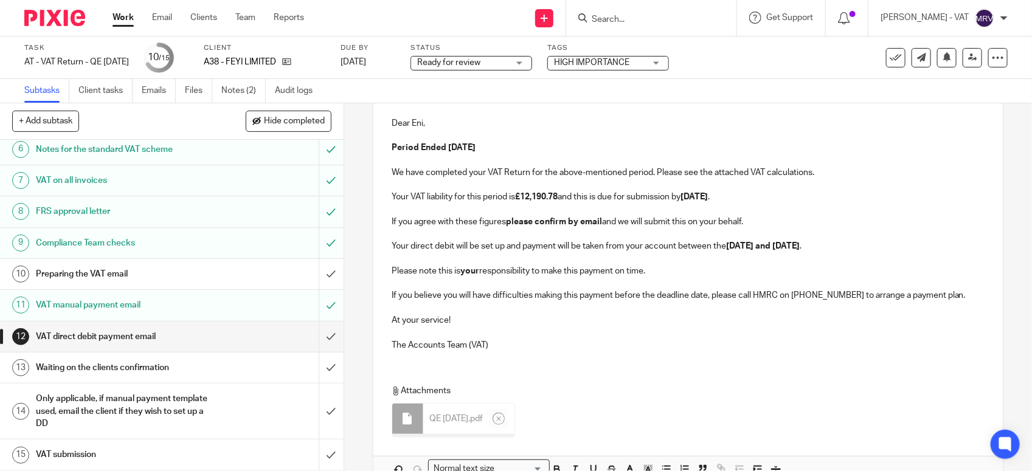
click at [539, 324] on p "At your service!" at bounding box center [688, 320] width 593 height 12
click at [547, 324] on p "At your service!" at bounding box center [688, 320] width 593 height 12
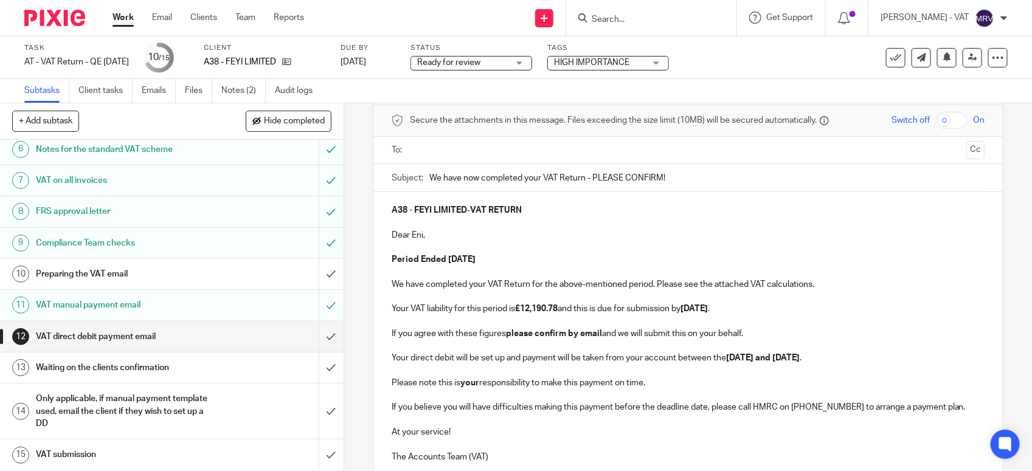
scroll to position [0, 0]
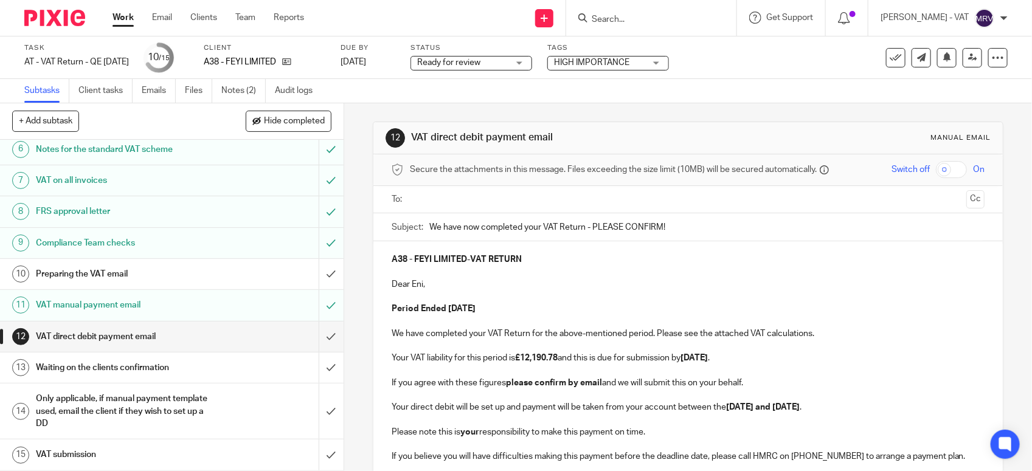
click at [521, 196] on input "text" at bounding box center [687, 200] width 547 height 14
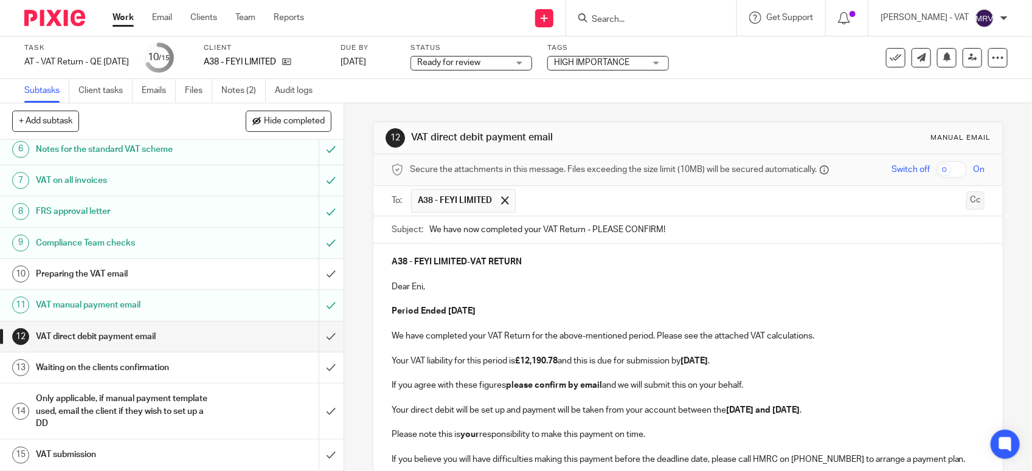
click at [966, 201] on button "Cc" at bounding box center [975, 201] width 18 height 18
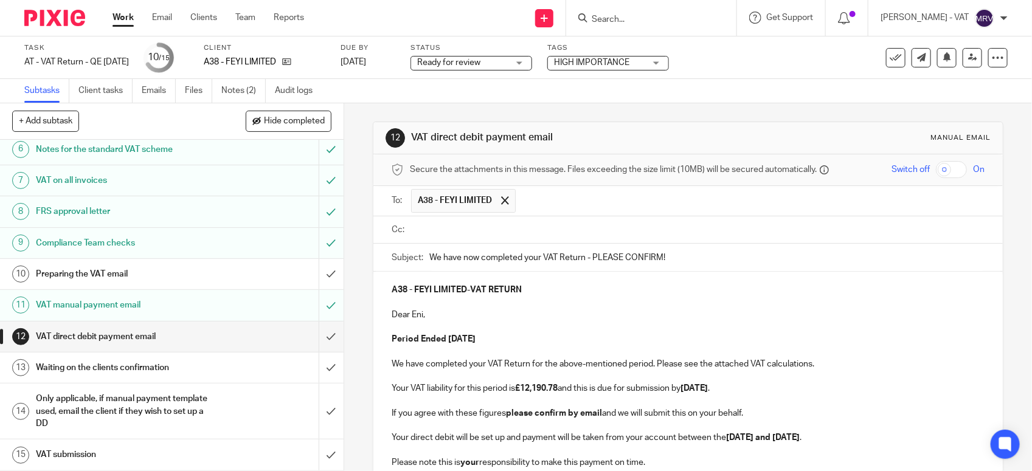
click at [491, 226] on input "text" at bounding box center [697, 230] width 566 height 14
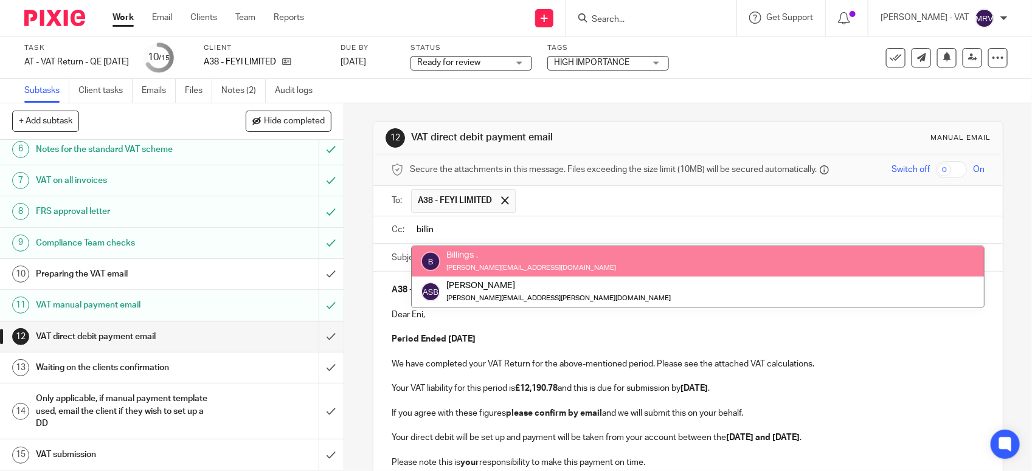
type input "billin"
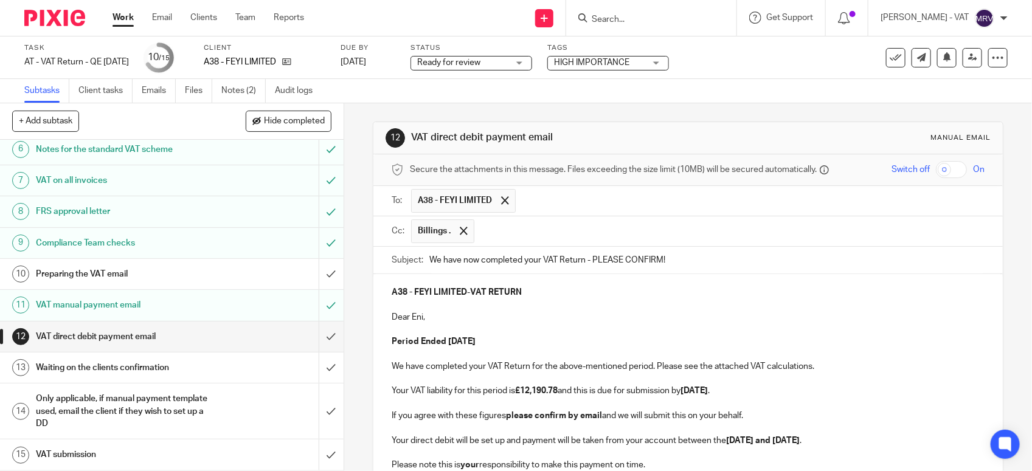
click at [561, 330] on p at bounding box center [688, 330] width 593 height 12
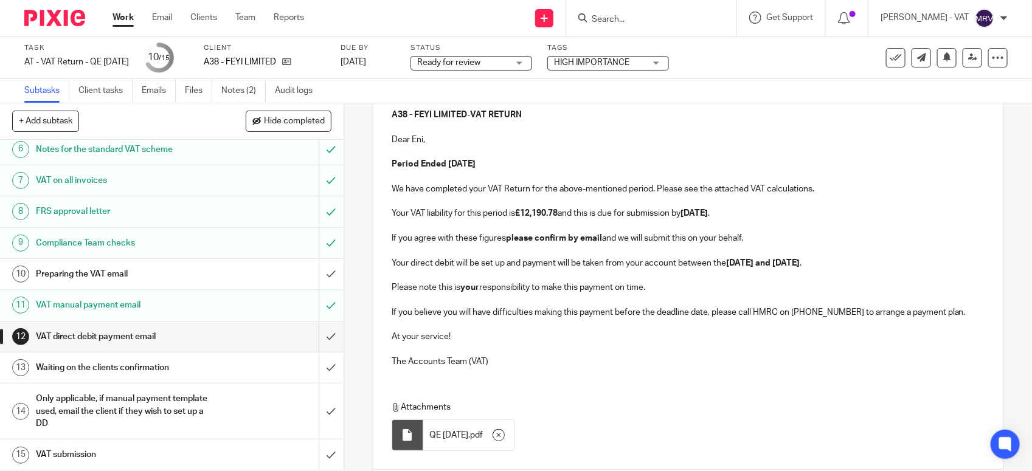
scroll to position [228, 0]
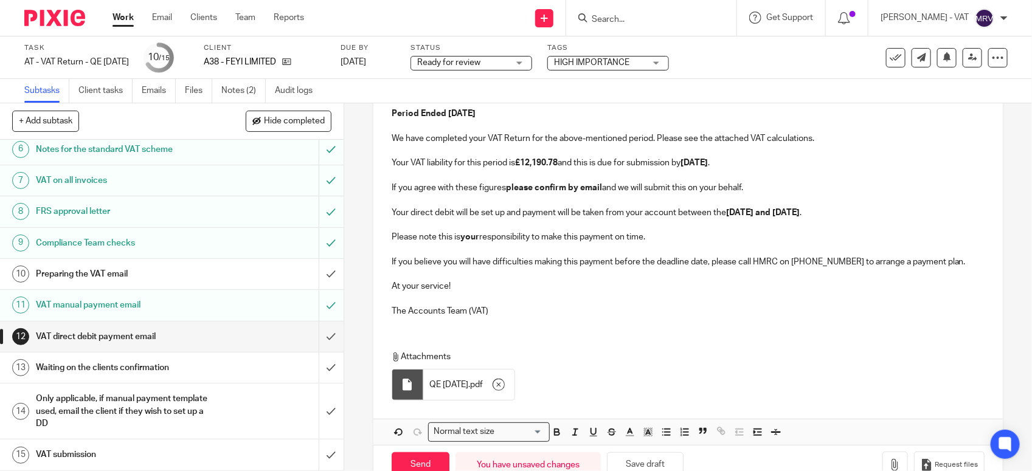
click at [581, 309] on p "The Accounts Team (VAT)" at bounding box center [688, 311] width 593 height 12
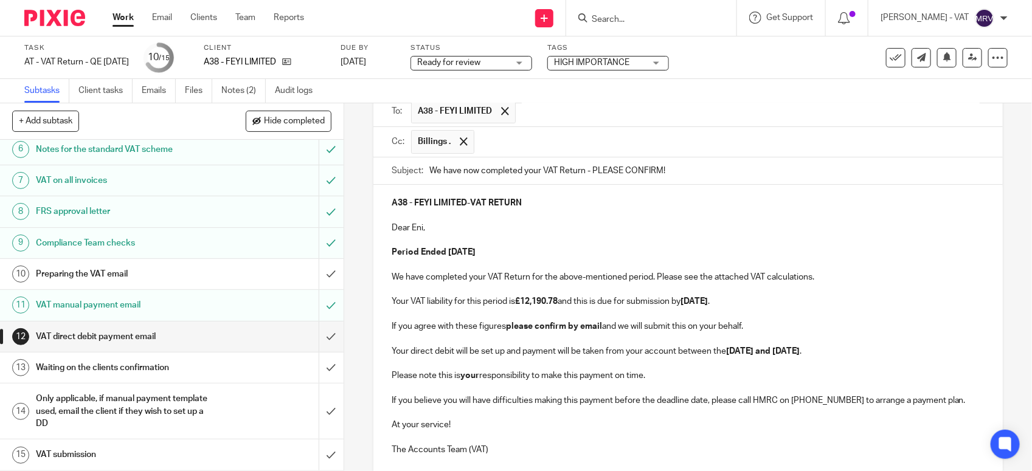
scroll to position [76, 0]
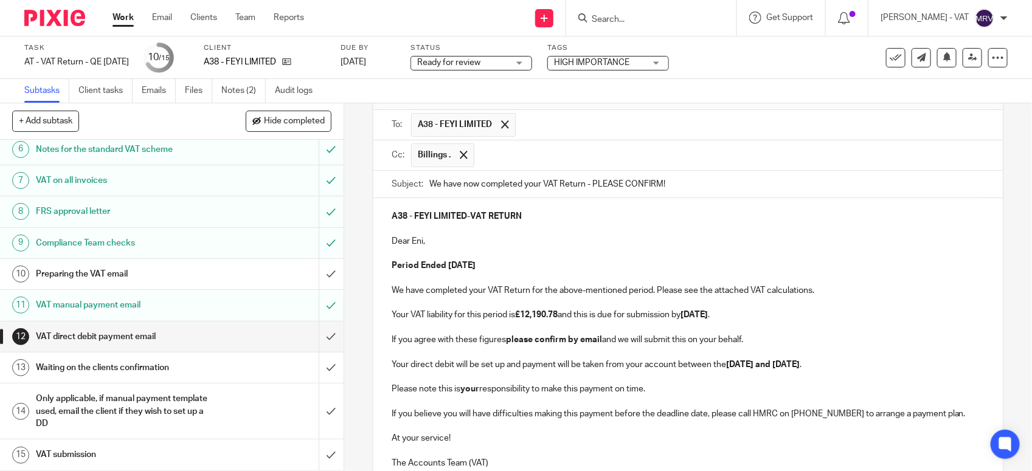
click at [522, 223] on p "A38 - FEYI LIMITED - VAT RETURN" at bounding box center [688, 216] width 593 height 12
click at [482, 244] on p "Dear Eni," at bounding box center [688, 241] width 593 height 12
click at [521, 263] on p "Period Ended 31st August 2025" at bounding box center [688, 266] width 593 height 12
click at [779, 309] on p at bounding box center [688, 303] width 593 height 12
click at [764, 318] on p "Your VAT liability for this period is £12,190.78 and this is due for submission…" at bounding box center [688, 315] width 593 height 12
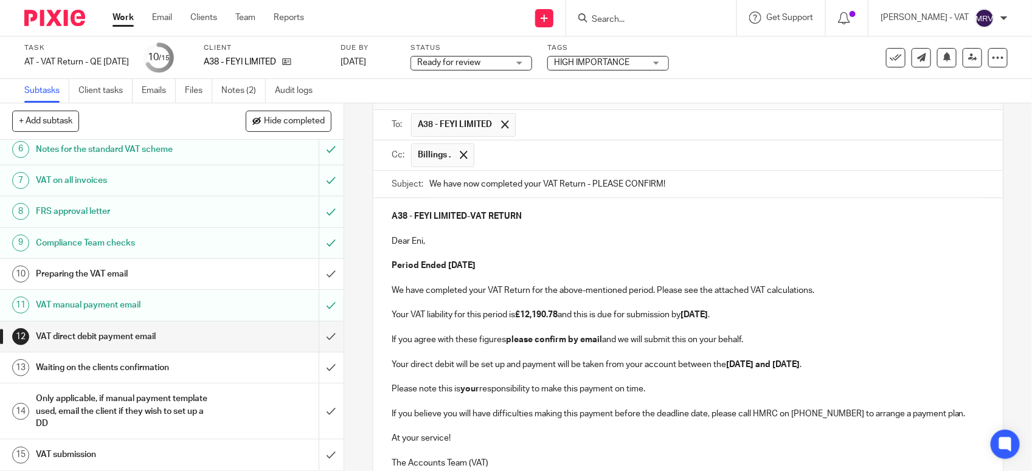
click at [748, 342] on p "If you agree with these figures please confirm by email and we will submit this…" at bounding box center [688, 340] width 593 height 12
click at [841, 362] on p "Your direct debit will be set up and payment will be taken from your account be…" at bounding box center [688, 365] width 593 height 12
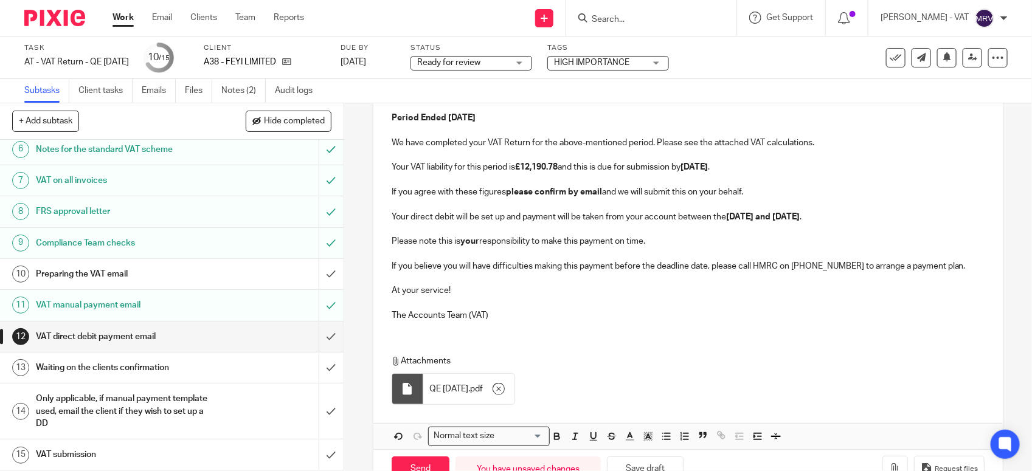
scroll to position [265, 0]
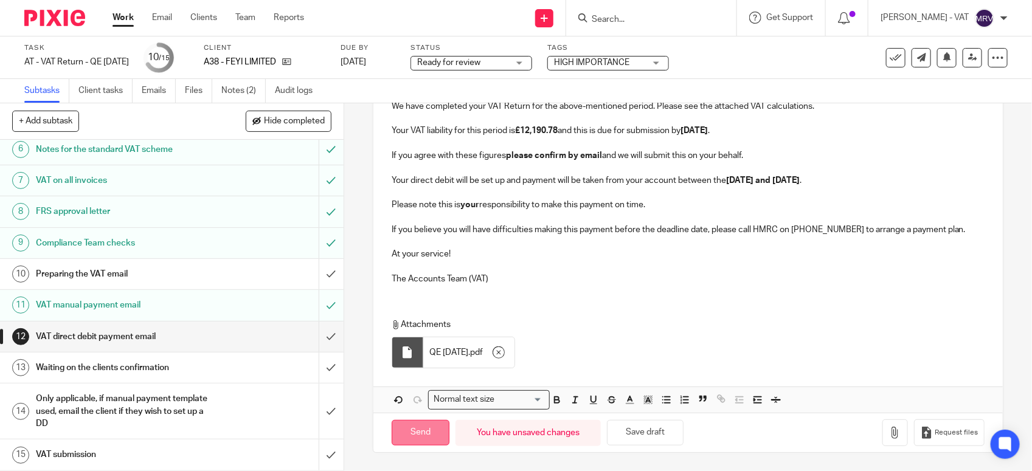
click at [409, 426] on input "Send" at bounding box center [421, 433] width 58 height 26
type input "Sent"
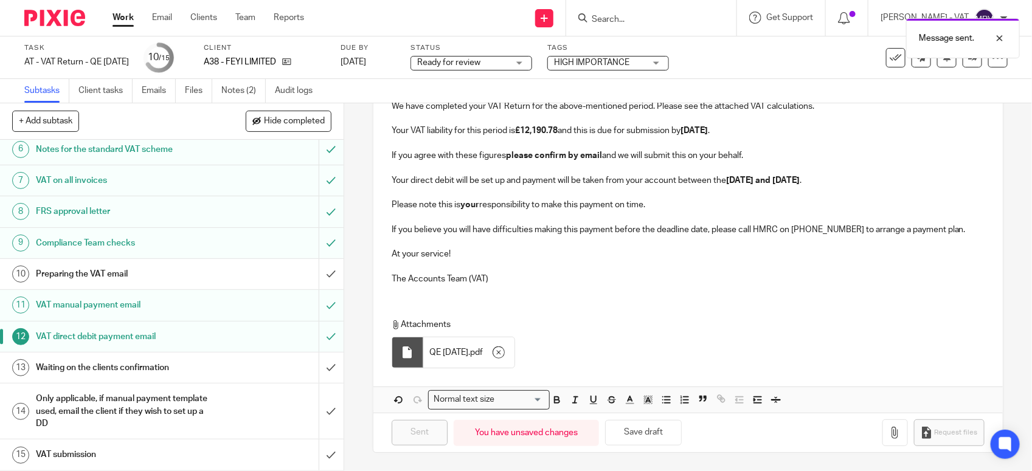
click at [110, 274] on h1 "Preparing the VAT email" at bounding box center [126, 274] width 181 height 18
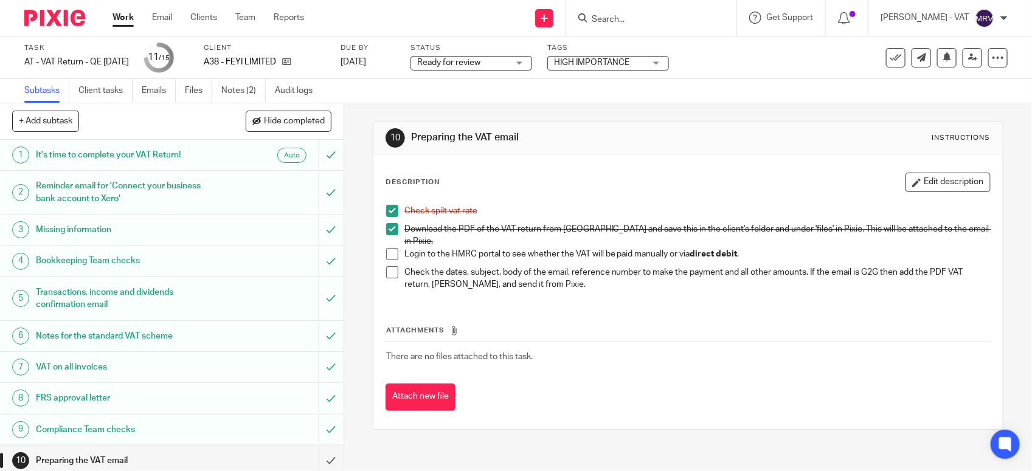
click at [386, 251] on span at bounding box center [392, 254] width 12 height 12
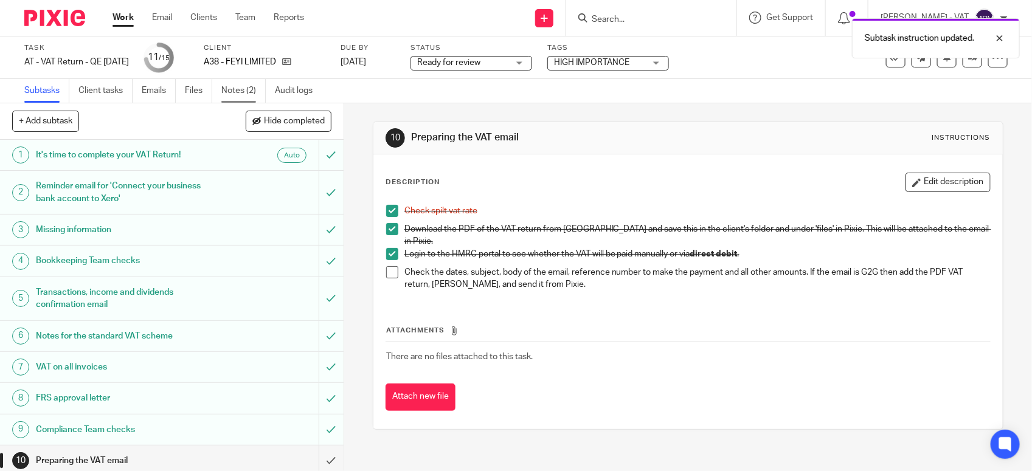
click at [249, 97] on link "Notes (2)" at bounding box center [243, 91] width 44 height 24
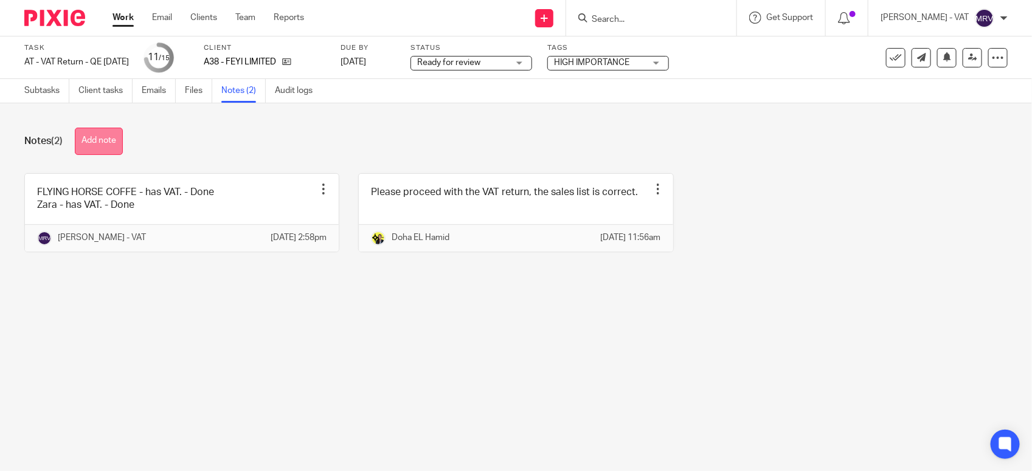
click at [106, 140] on button "Add note" at bounding box center [99, 141] width 48 height 27
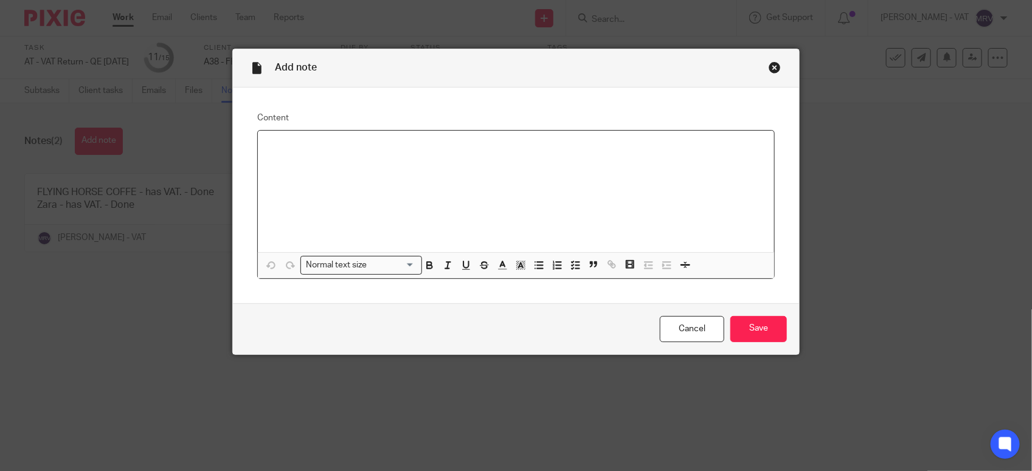
click at [434, 174] on div at bounding box center [516, 192] width 516 height 122
click at [744, 327] on input "Save" at bounding box center [758, 329] width 57 height 26
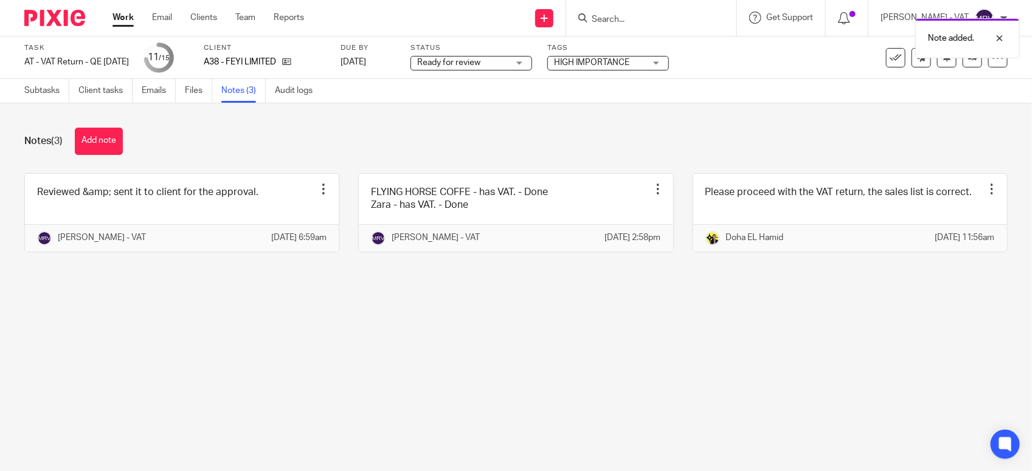
click at [456, 356] on main "Task AT - VAT Return - QE [DATE] Save AT - VAT Return - QE [DATE] 11 /15 Client…" at bounding box center [516, 235] width 1032 height 471
click at [35, 91] on link "Subtasks" at bounding box center [46, 91] width 45 height 24
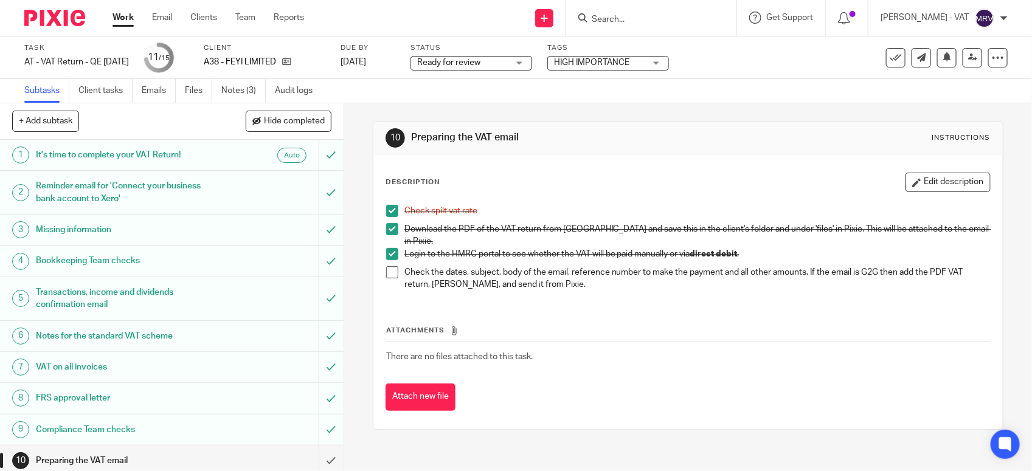
click at [390, 266] on span at bounding box center [392, 272] width 12 height 12
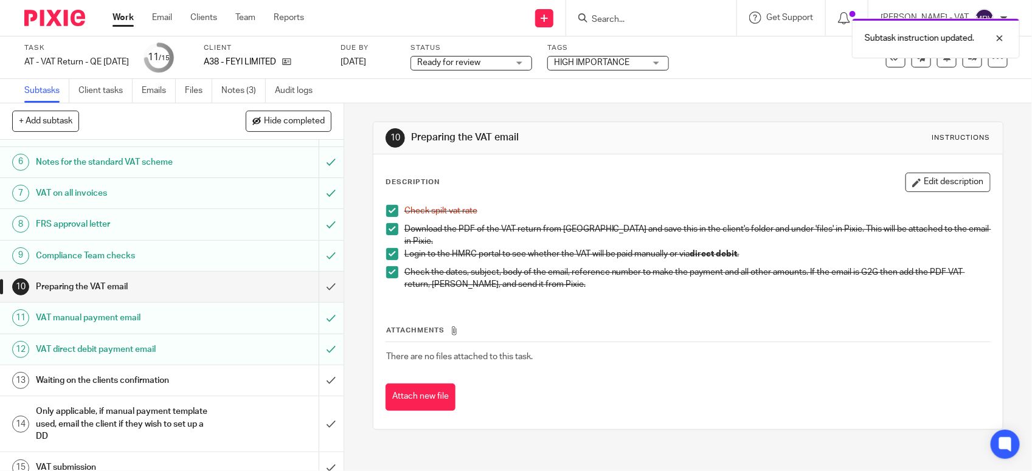
scroll to position [189, 0]
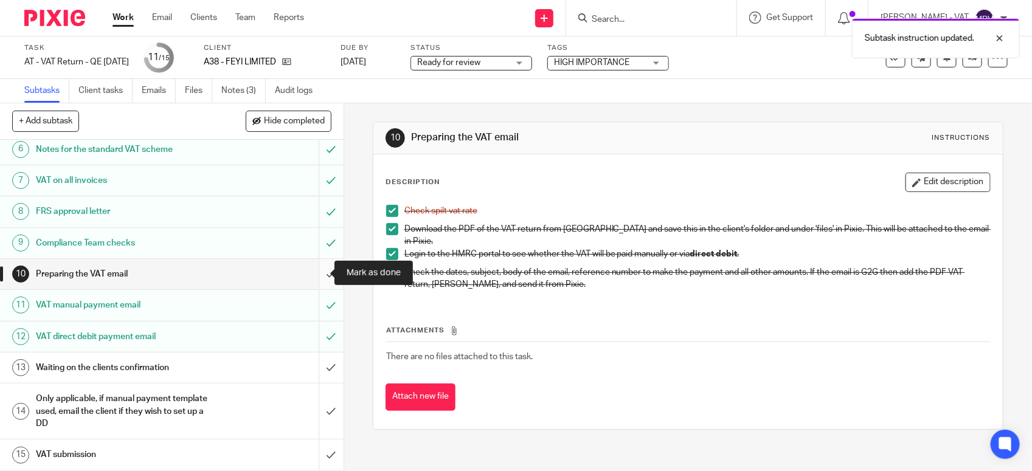
click at [319, 272] on input "submit" at bounding box center [172, 274] width 344 height 30
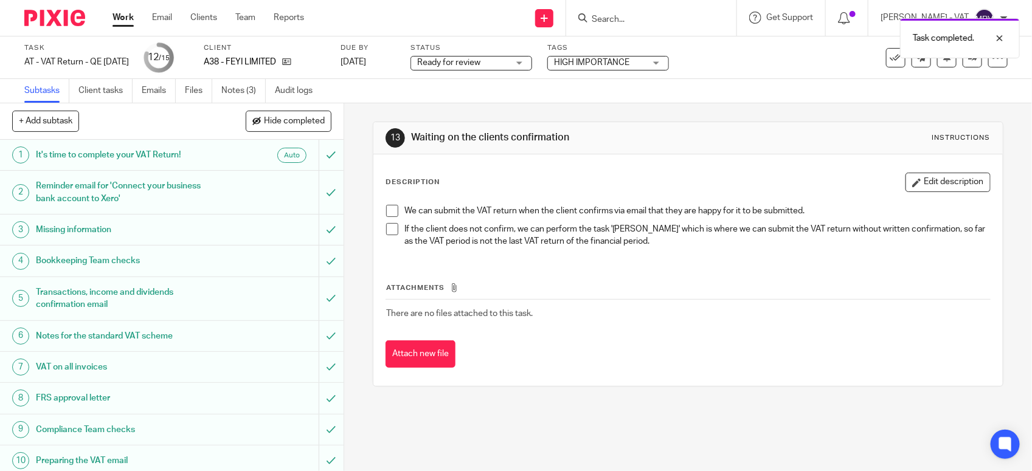
click at [504, 61] on span "Ready for review" at bounding box center [462, 63] width 91 height 13
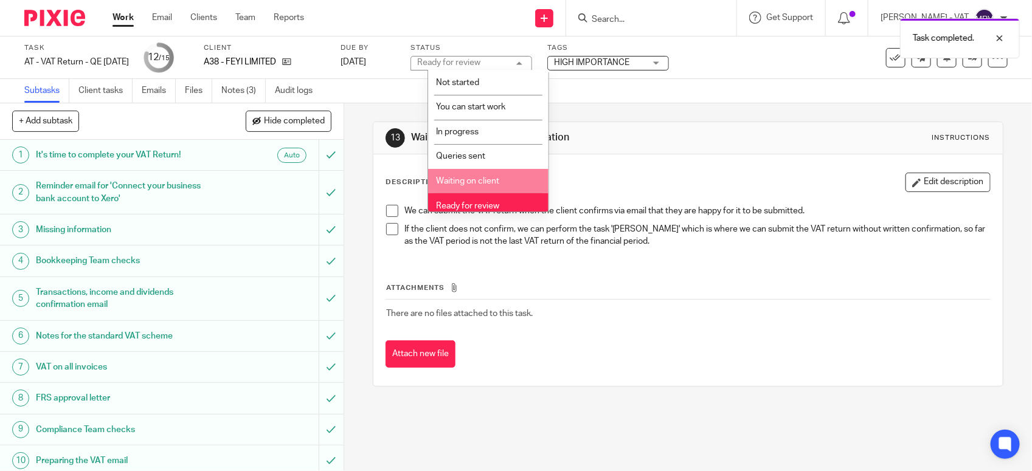
scroll to position [55, 0]
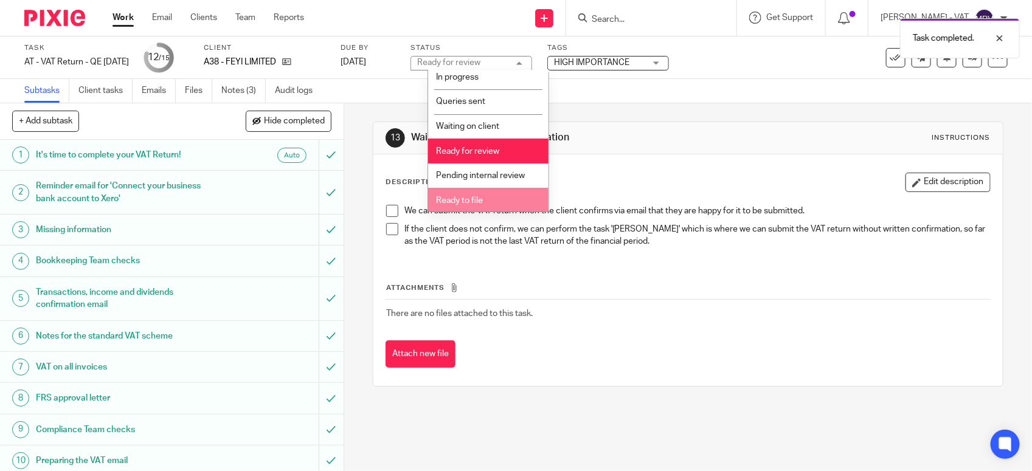
click at [487, 192] on li "Ready to file" at bounding box center [488, 200] width 120 height 25
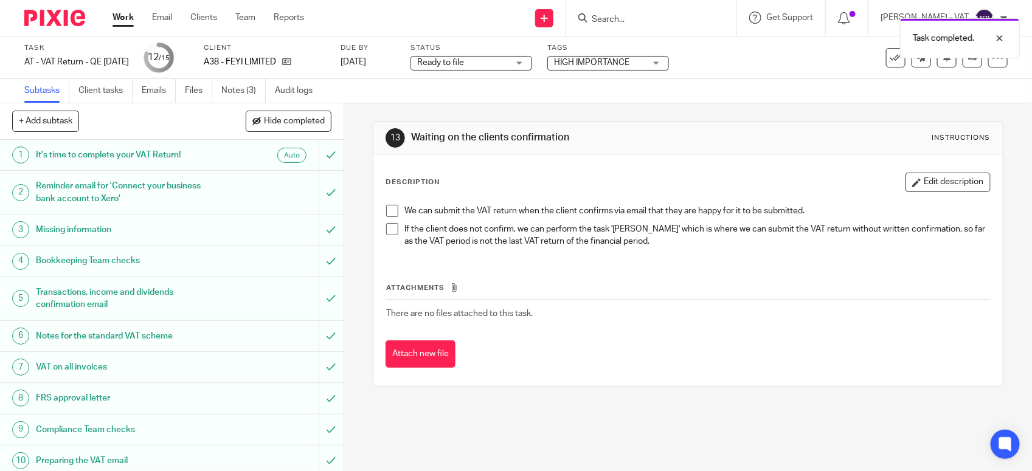
click at [585, 227] on p "If the client does not confirm, we can perform the task '[PERSON_NAME]' which i…" at bounding box center [697, 235] width 586 height 25
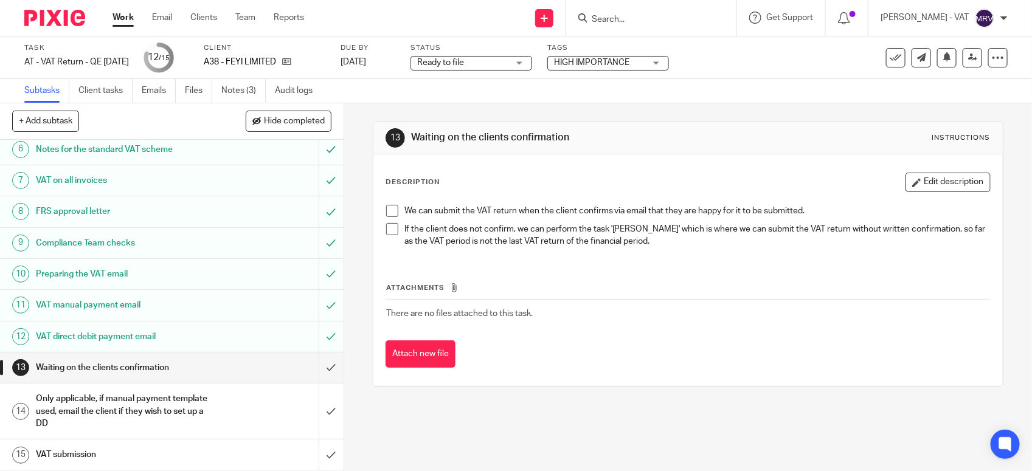
scroll to position [189, 0]
click at [966, 61] on link at bounding box center [972, 57] width 19 height 19
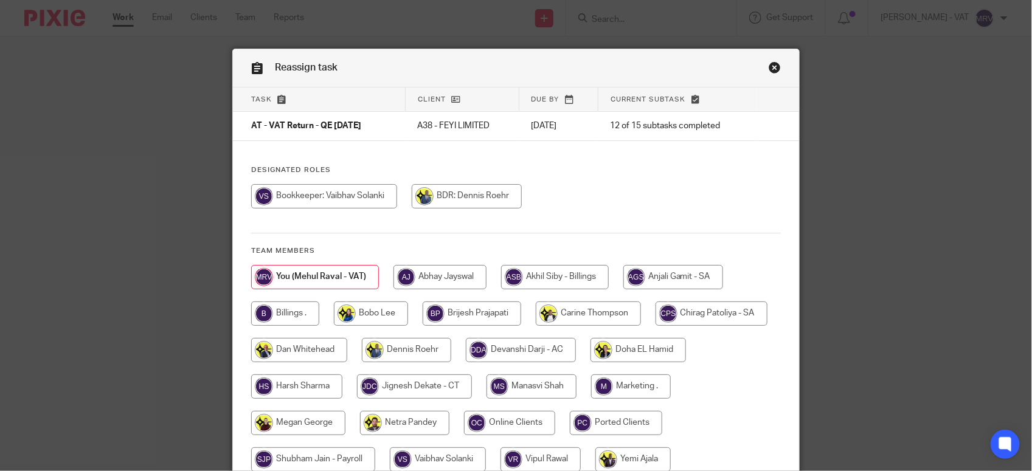
click at [692, 181] on div "Designated Roles Team members" at bounding box center [516, 324] width 566 height 319
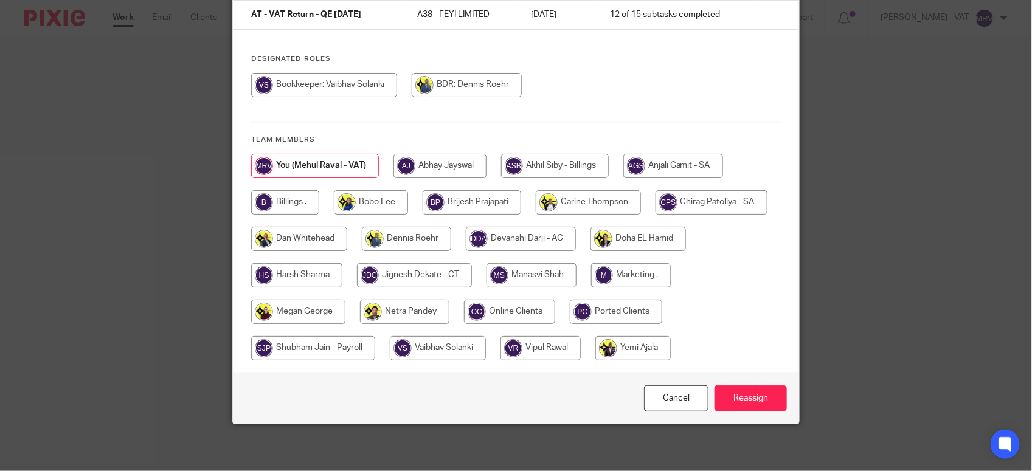
scroll to position [114, 0]
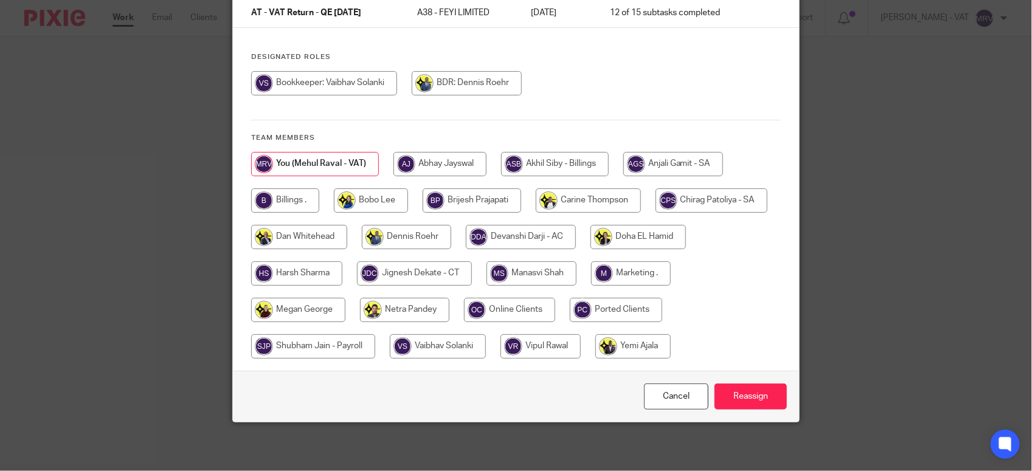
click at [305, 196] on input "radio" at bounding box center [285, 201] width 68 height 24
radio input "true"
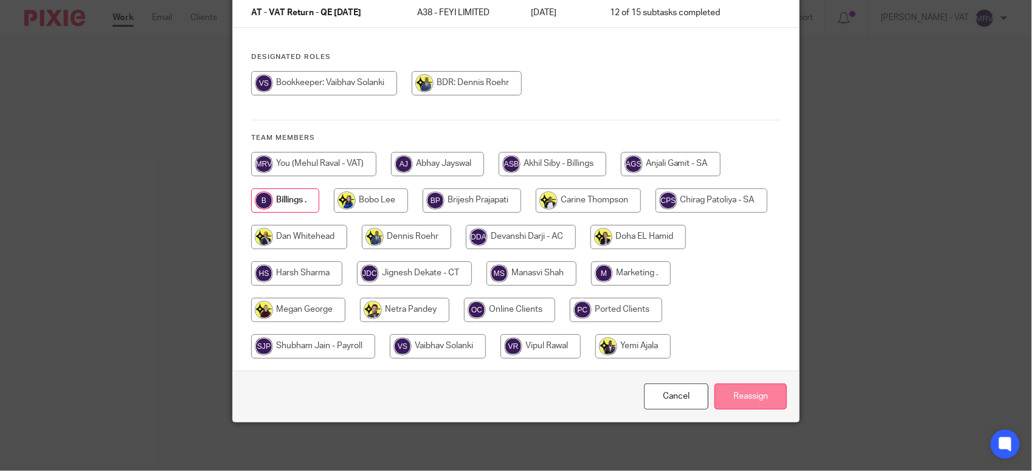
click at [761, 398] on input "Reassign" at bounding box center [751, 397] width 72 height 26
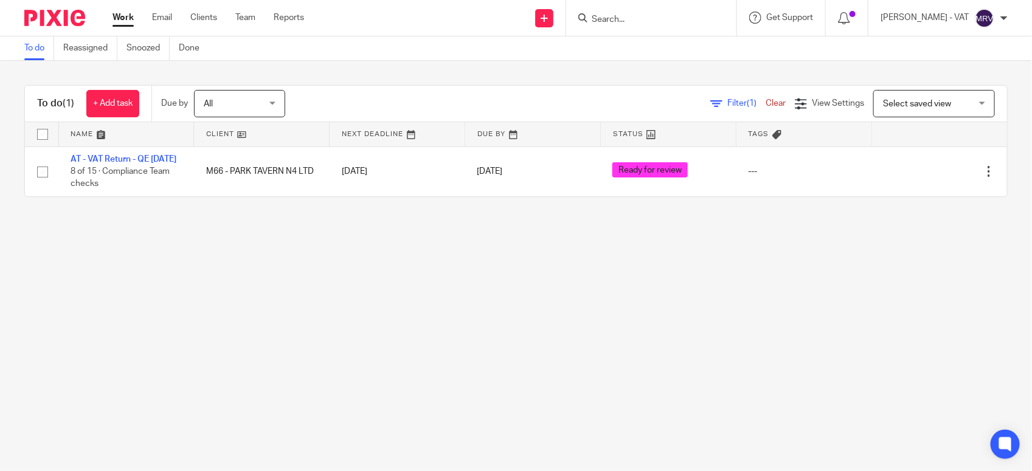
click at [317, 339] on main "To do Reassigned Snoozed Done To do (1) + Add task Due by All All [DATE] [DATE]…" at bounding box center [516, 235] width 1032 height 471
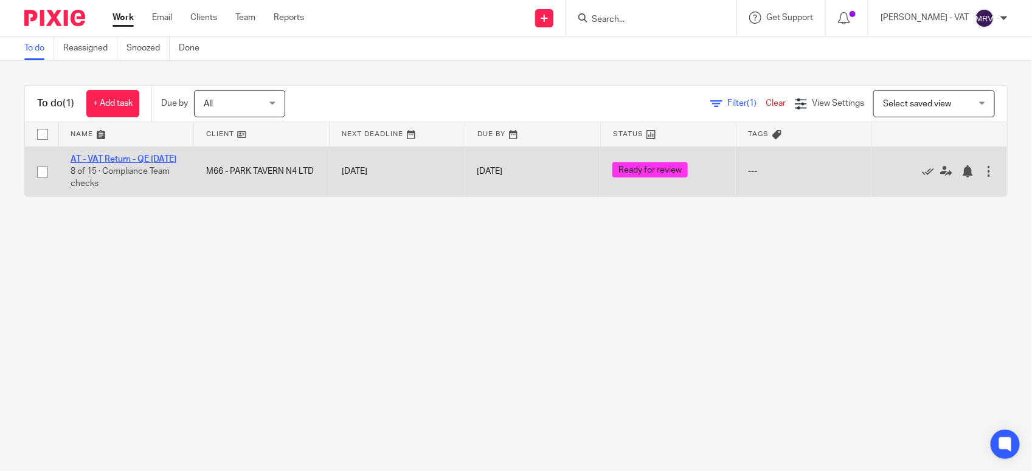
click at [133, 162] on link "AT - VAT Return - QE [DATE]" at bounding box center [124, 159] width 106 height 9
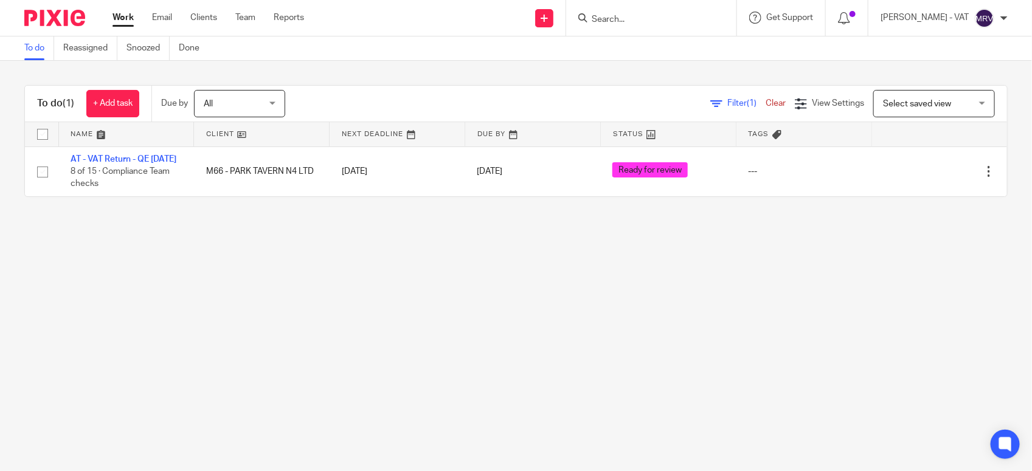
click at [330, 353] on main "To do Reassigned Snoozed Done To do (1) + Add task Due by All All Today Tomorro…" at bounding box center [516, 235] width 1032 height 471
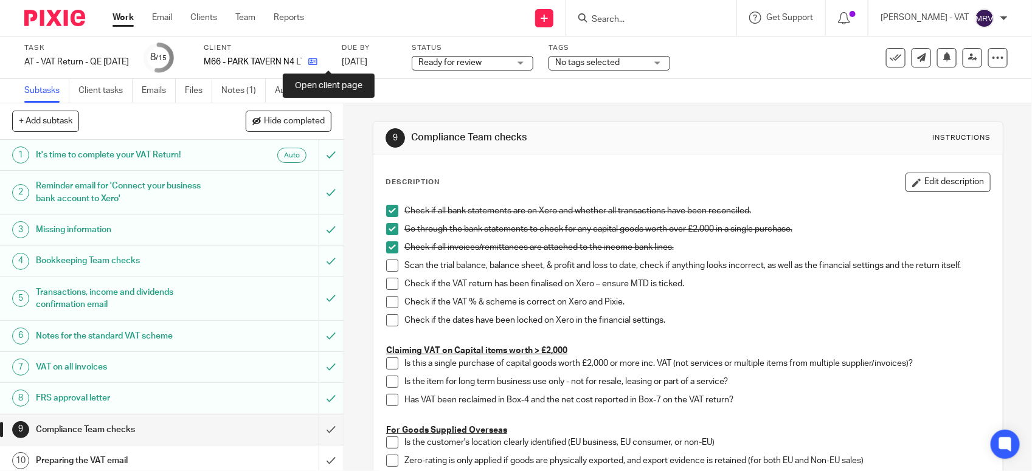
click at [317, 64] on icon at bounding box center [312, 61] width 9 height 9
click at [236, 92] on link "Notes (1)" at bounding box center [243, 91] width 44 height 24
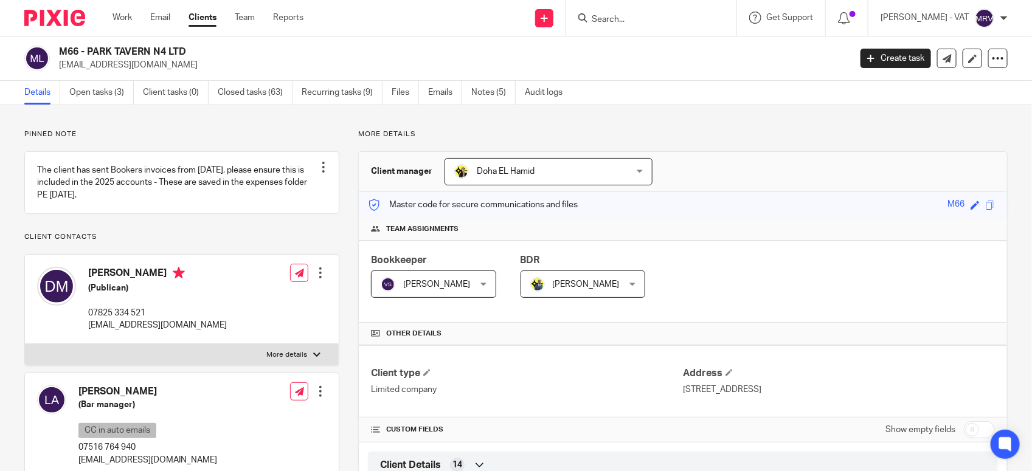
drag, startPoint x: 86, startPoint y: 49, endPoint x: 190, endPoint y: 46, distance: 104.0
click at [190, 46] on h2 "M66 - PARK TAVERN N4 LTD" at bounding box center [372, 52] width 626 height 13
copy h2 "PARK TAVERN N4 LTD"
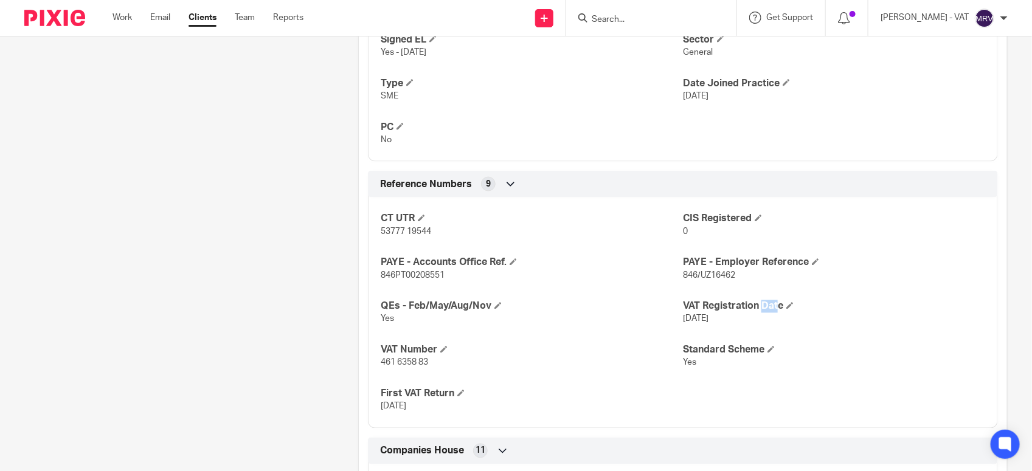
scroll to position [836, 0]
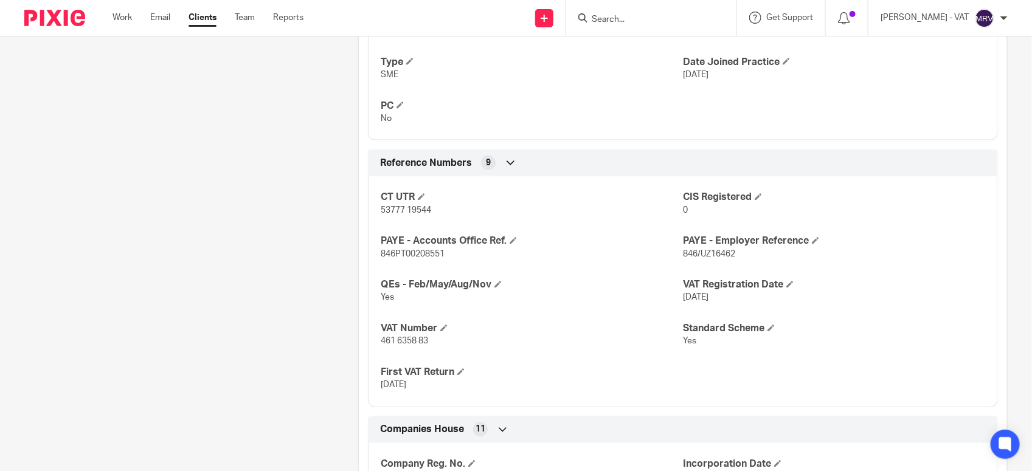
click at [381, 342] on span "461 6358 83" at bounding box center [404, 342] width 47 height 9
drag, startPoint x: 378, startPoint y: 342, endPoint x: 430, endPoint y: 345, distance: 51.8
click at [430, 345] on p "461 6358 83" at bounding box center [532, 342] width 302 height 12
copy span "461 6358 83"
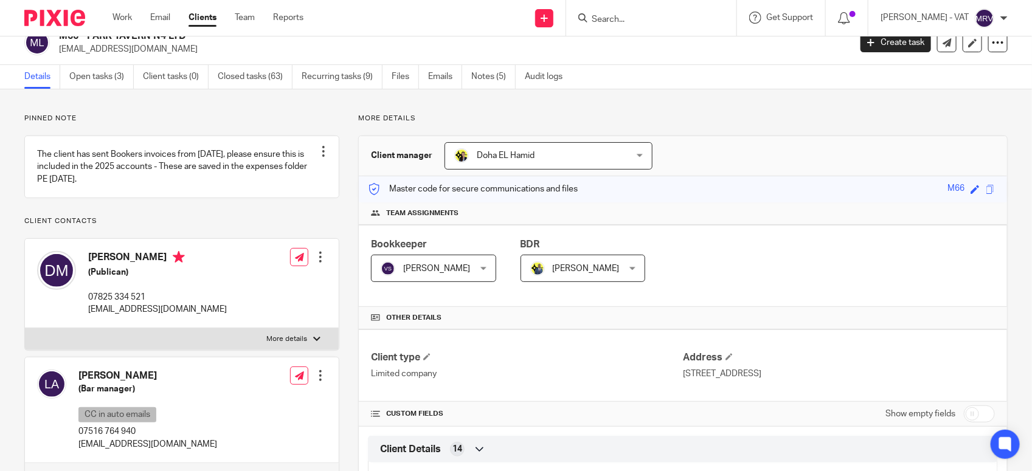
scroll to position [0, 0]
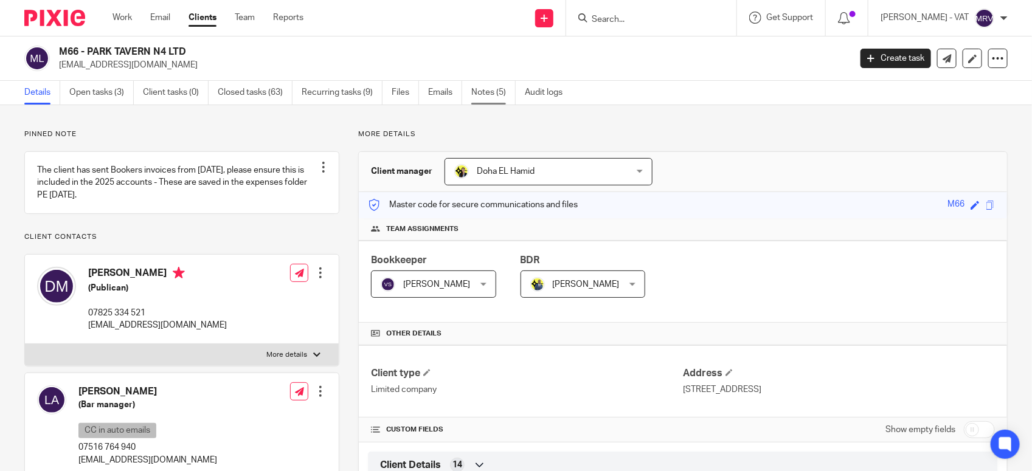
click at [499, 96] on link "Notes (5)" at bounding box center [493, 93] width 44 height 24
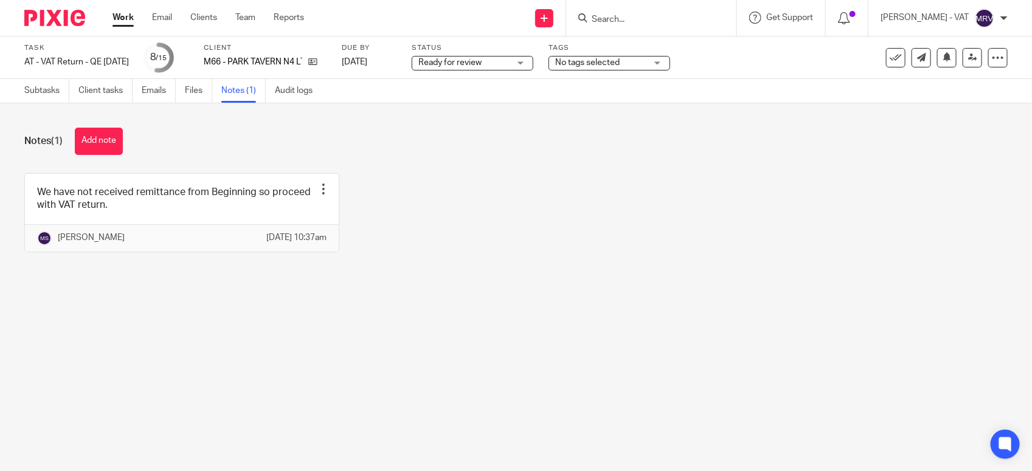
click at [620, 295] on div "Notes (1) Add note We have not received remittance from Beginning so proceed wi…" at bounding box center [516, 199] width 1032 height 192
click at [44, 92] on link "Subtasks" at bounding box center [46, 91] width 45 height 24
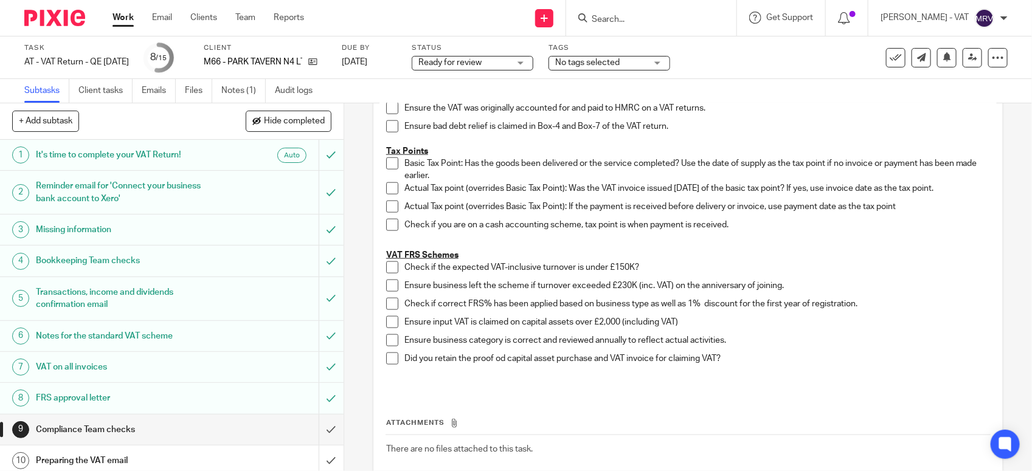
scroll to position [704, 0]
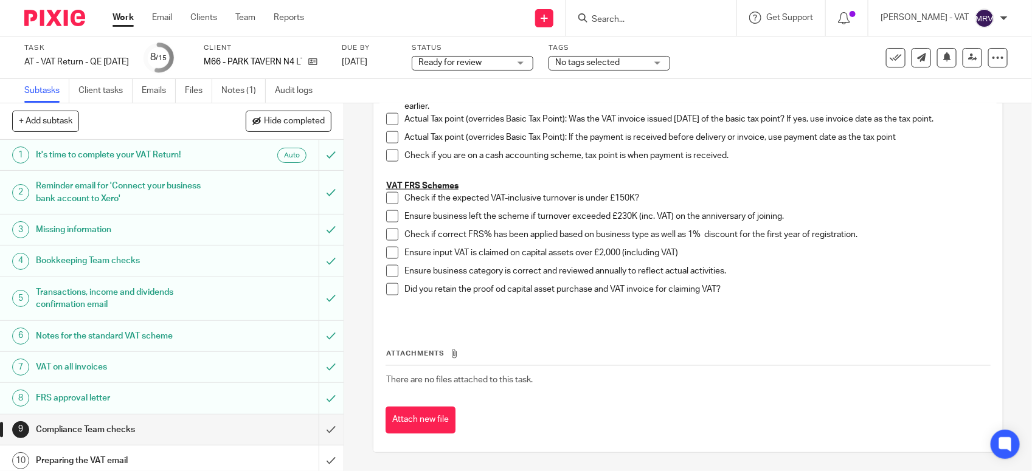
click at [386, 198] on span at bounding box center [392, 198] width 12 height 12
click at [390, 208] on li "Check if the expected VAT-inclusive turnover is under £150K?" at bounding box center [688, 201] width 604 height 18
click at [386, 216] on span at bounding box center [392, 216] width 12 height 12
click at [386, 239] on span at bounding box center [392, 235] width 12 height 12
click at [390, 268] on span at bounding box center [392, 271] width 12 height 12
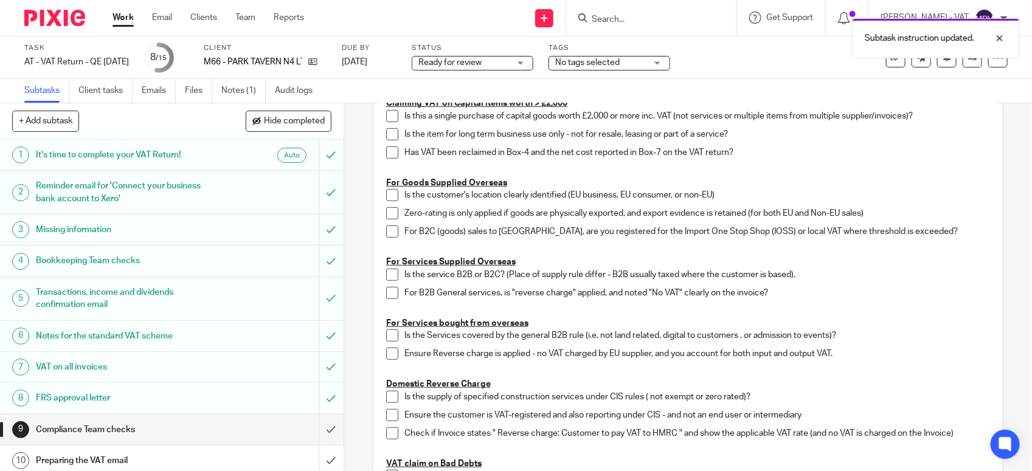
scroll to position [19, 0]
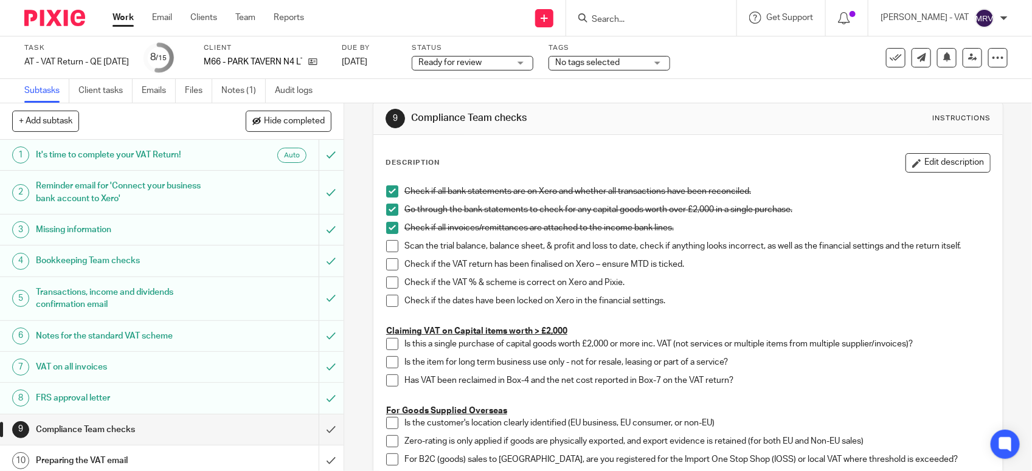
click at [386, 245] on span at bounding box center [392, 246] width 12 height 12
click at [386, 265] on span at bounding box center [392, 264] width 12 height 12
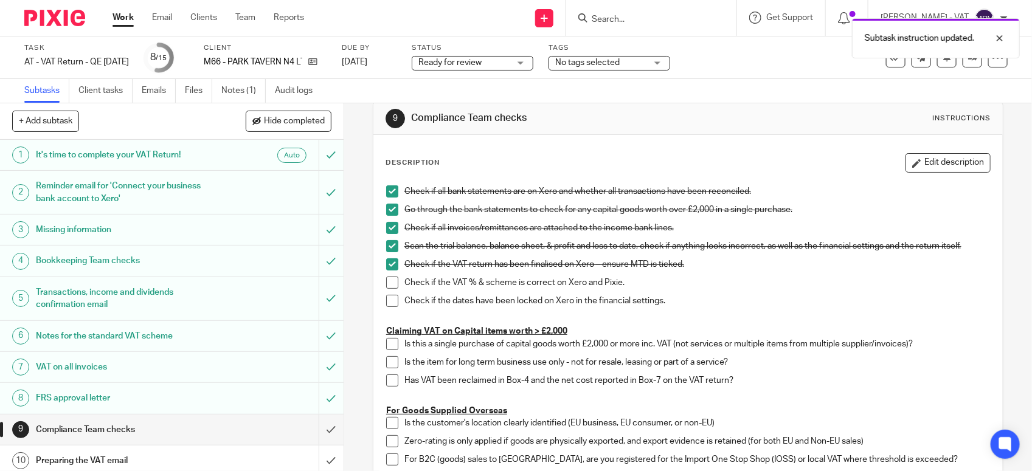
click at [386, 286] on span at bounding box center [392, 283] width 12 height 12
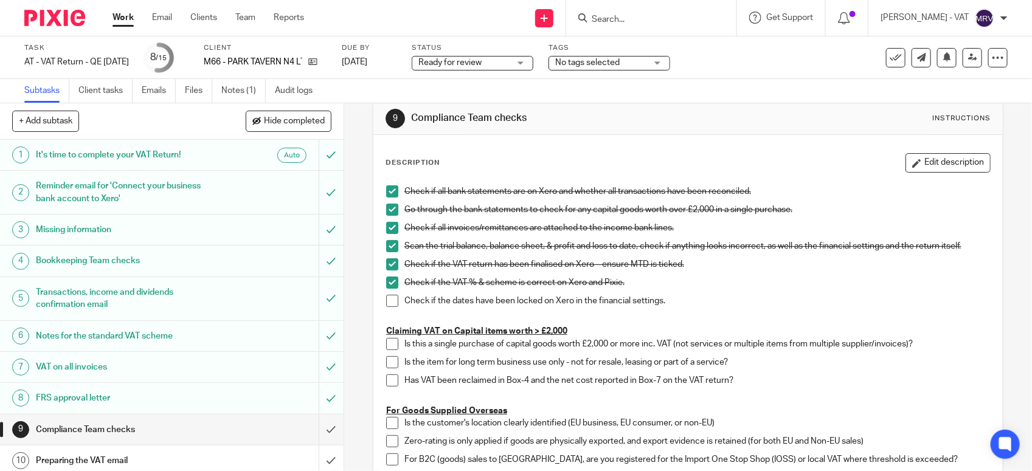
click at [391, 298] on span at bounding box center [392, 301] width 12 height 12
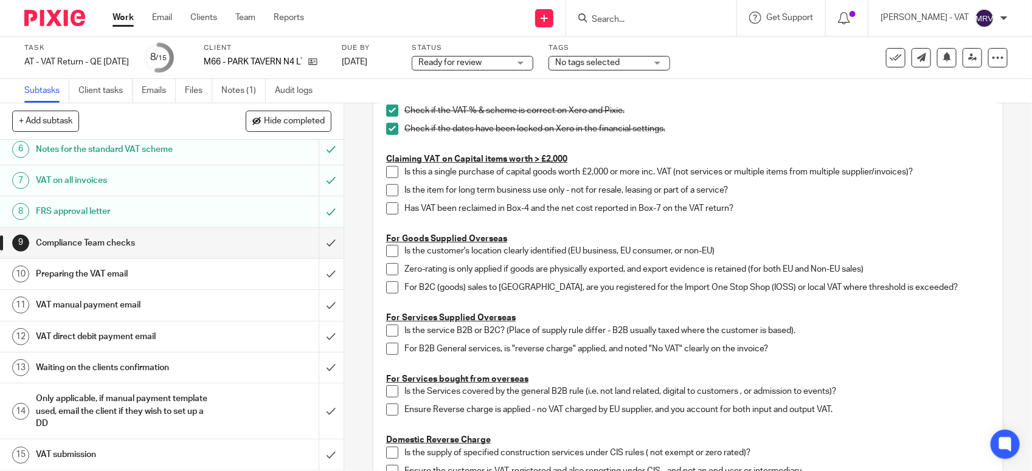
scroll to position [172, 0]
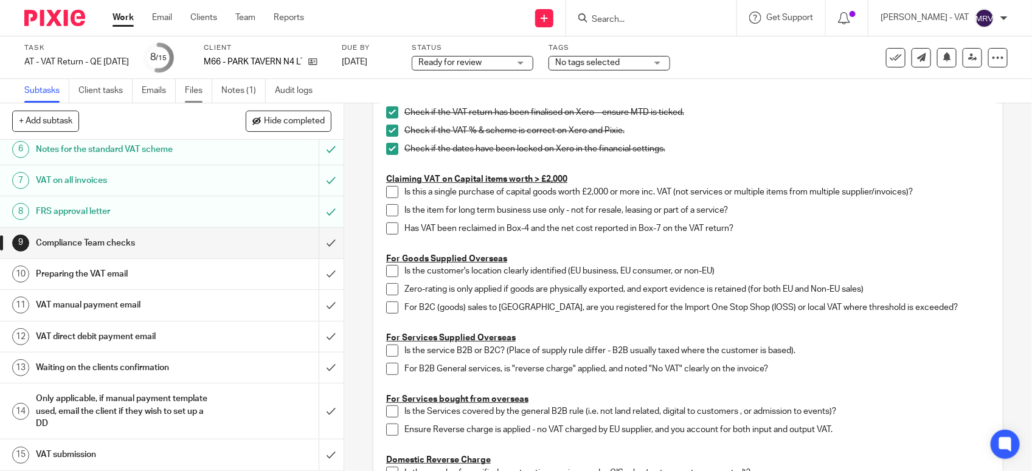
click at [205, 93] on link "Files" at bounding box center [198, 91] width 27 height 24
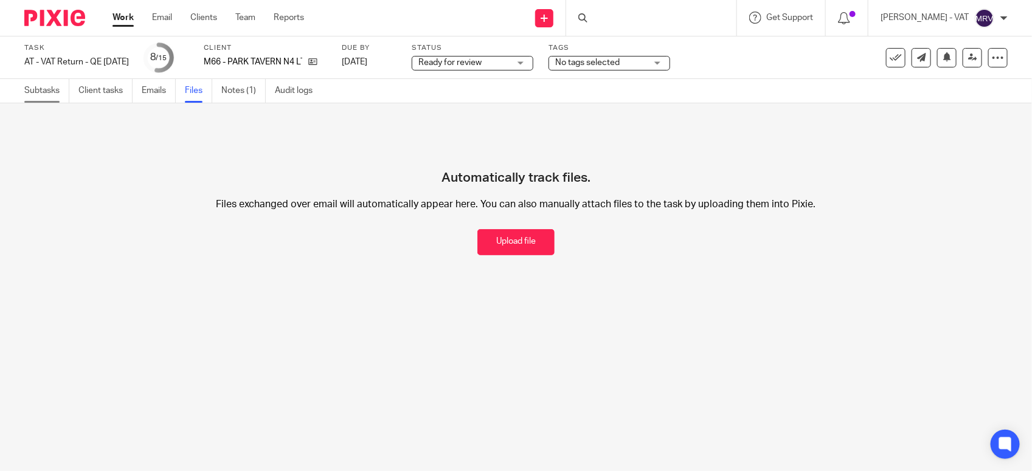
click at [56, 89] on link "Subtasks" at bounding box center [46, 91] width 45 height 24
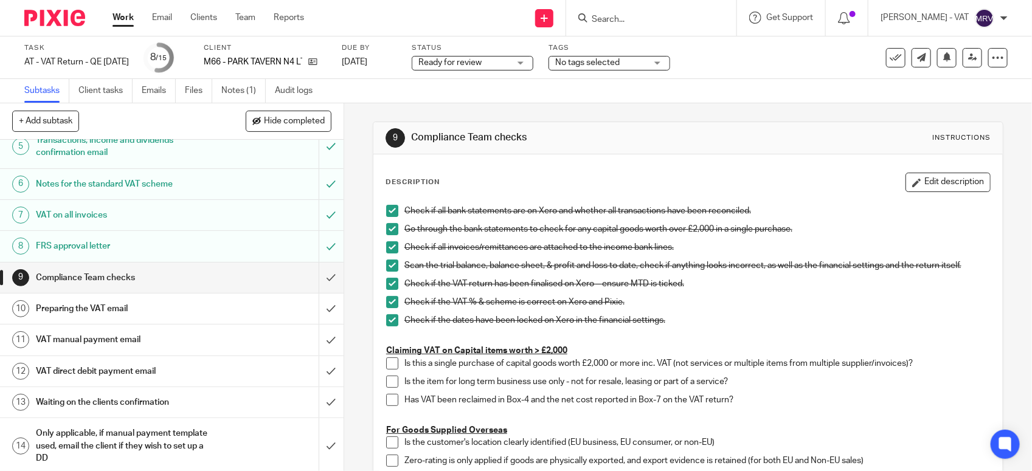
scroll to position [189, 0]
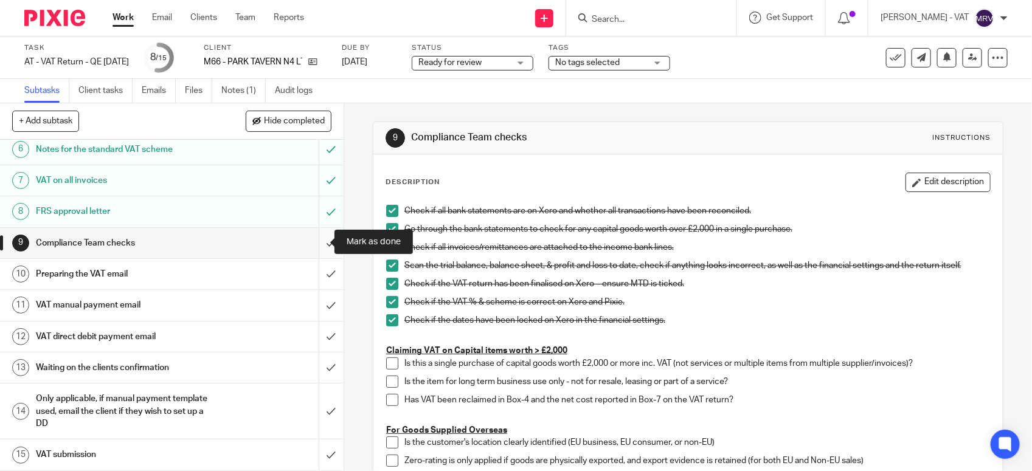
click at [317, 244] on input "submit" at bounding box center [172, 243] width 344 height 30
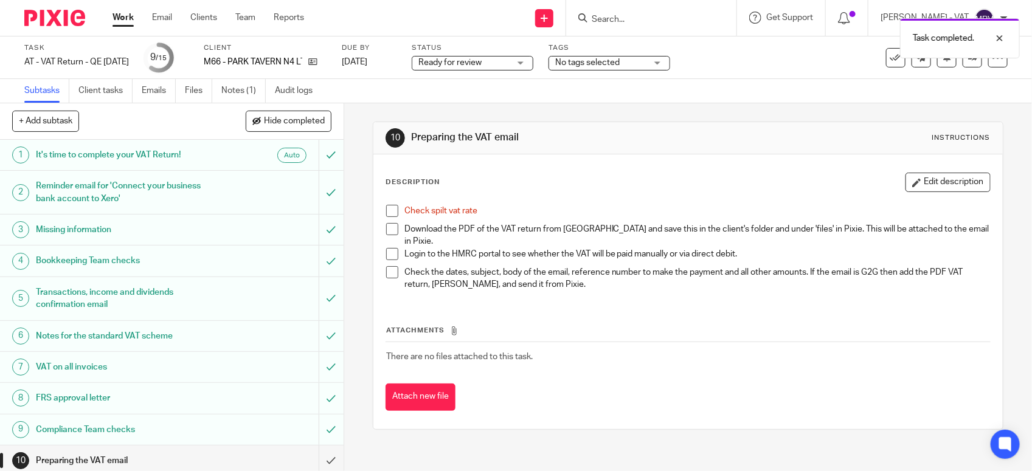
click at [386, 214] on span at bounding box center [392, 211] width 12 height 12
click at [198, 93] on link "Files" at bounding box center [198, 91] width 27 height 24
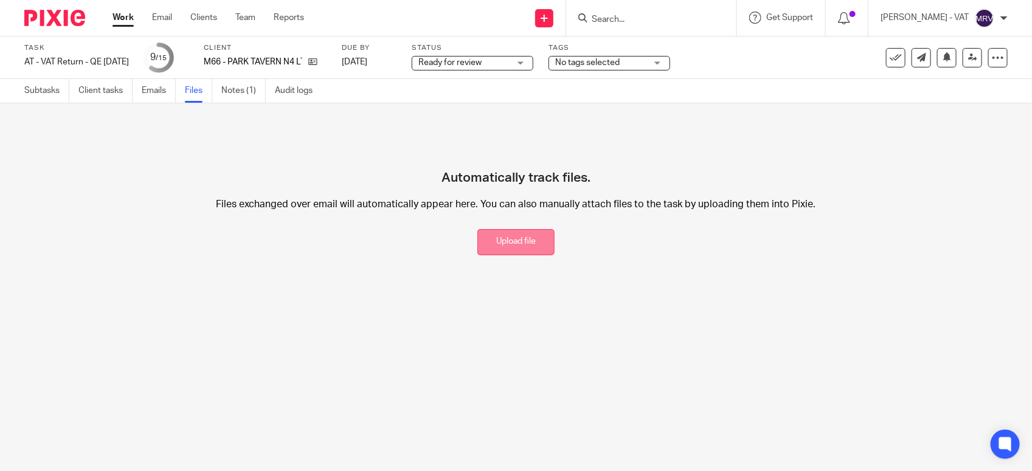
click at [517, 243] on button "Upload file" at bounding box center [515, 242] width 77 height 26
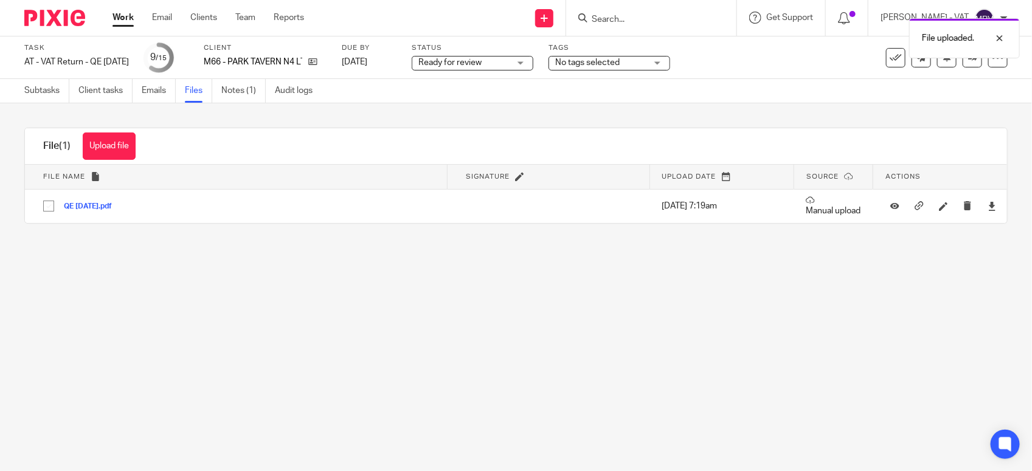
click at [397, 384] on main "Task AT - VAT Return - QE [DATE] Save AT - VAT Return - QE [DATE] 9 /15 Client …" at bounding box center [516, 235] width 1032 height 471
click at [35, 89] on link "Subtasks" at bounding box center [46, 91] width 45 height 24
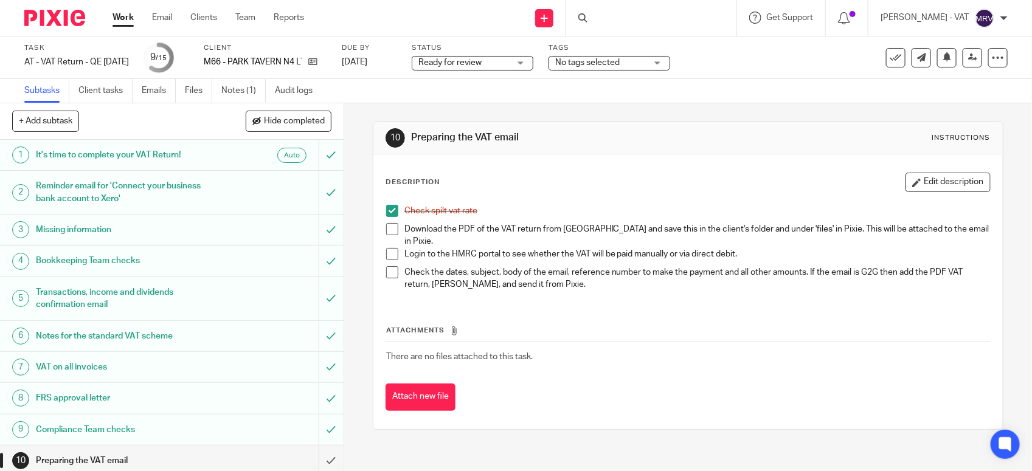
click at [386, 233] on span at bounding box center [392, 229] width 12 height 12
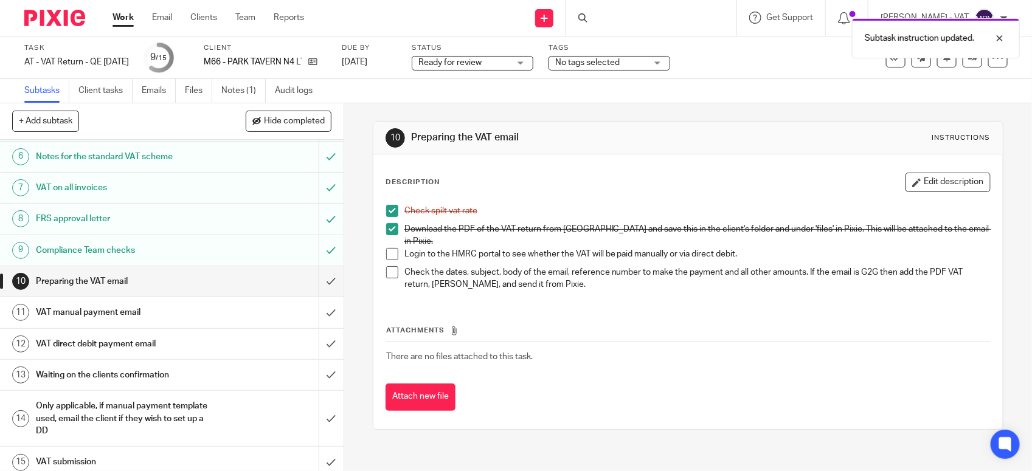
scroll to position [189, 0]
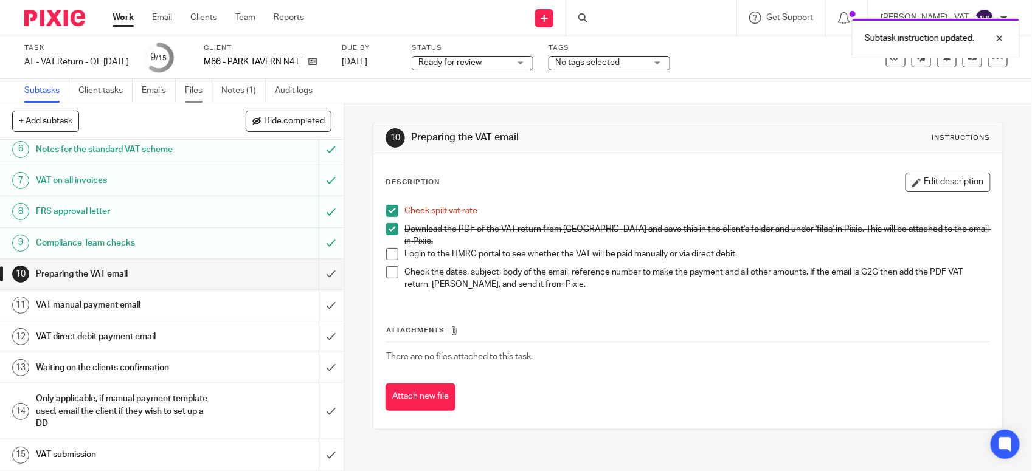
click at [199, 92] on link "Files" at bounding box center [198, 91] width 27 height 24
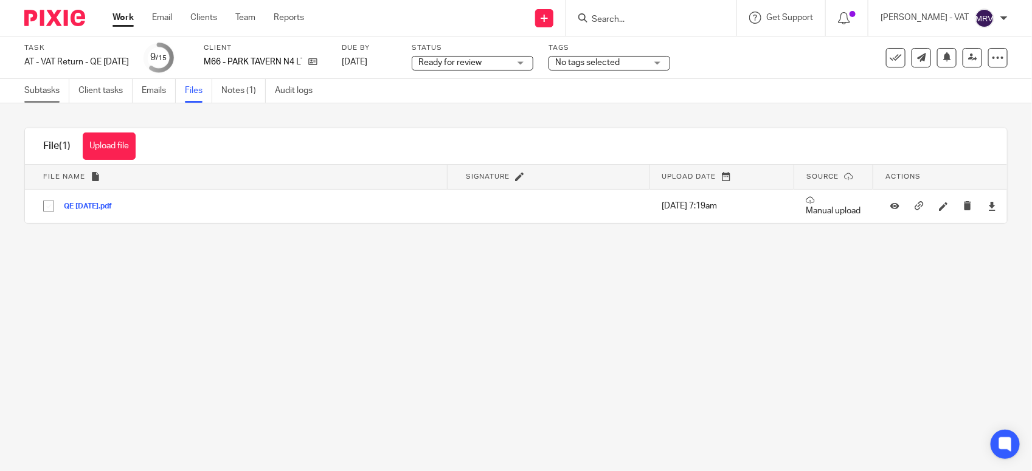
click at [29, 96] on link "Subtasks" at bounding box center [46, 91] width 45 height 24
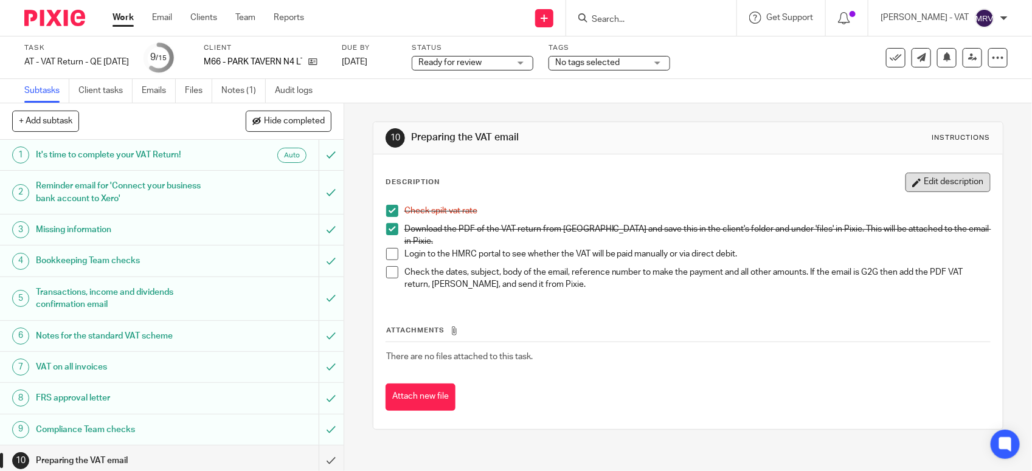
click at [934, 189] on button "Edit description" at bounding box center [948, 182] width 85 height 19
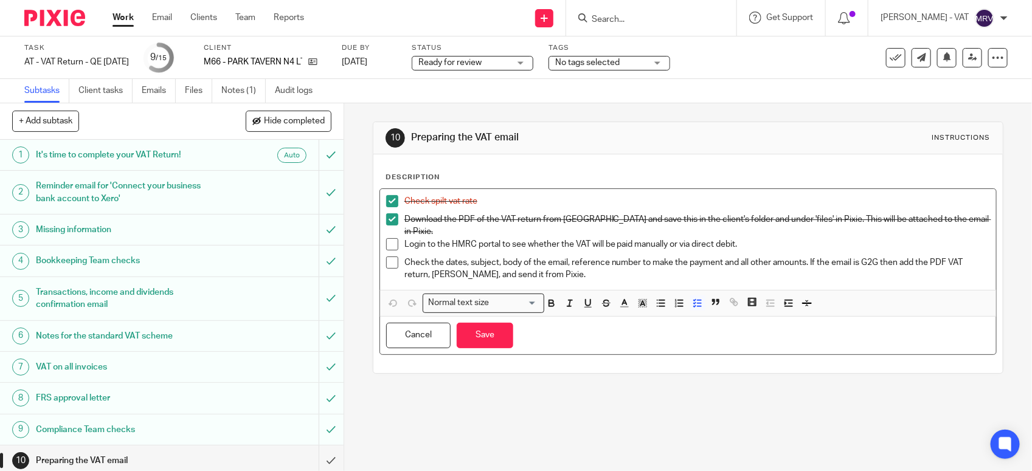
click at [734, 239] on p "Login to the HMRC portal to see whether the VAT will be paid manually or via di…" at bounding box center [697, 244] width 586 height 12
click at [826, 238] on p "Login to the HMRC portal to see whether the VAT will be paid manually or via di…" at bounding box center [697, 244] width 586 height 12
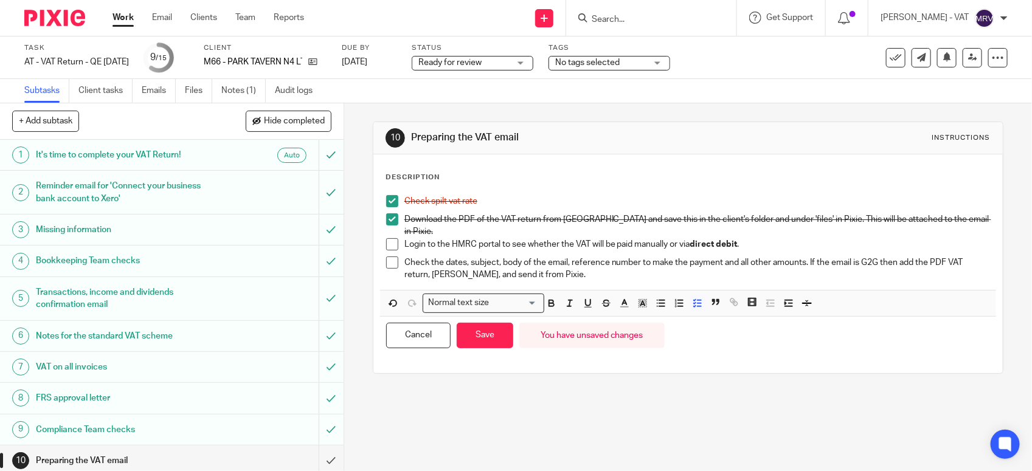
click at [578, 327] on div "You have unsaved changes" at bounding box center [591, 336] width 145 height 26
click at [476, 331] on button "Save" at bounding box center [485, 336] width 57 height 26
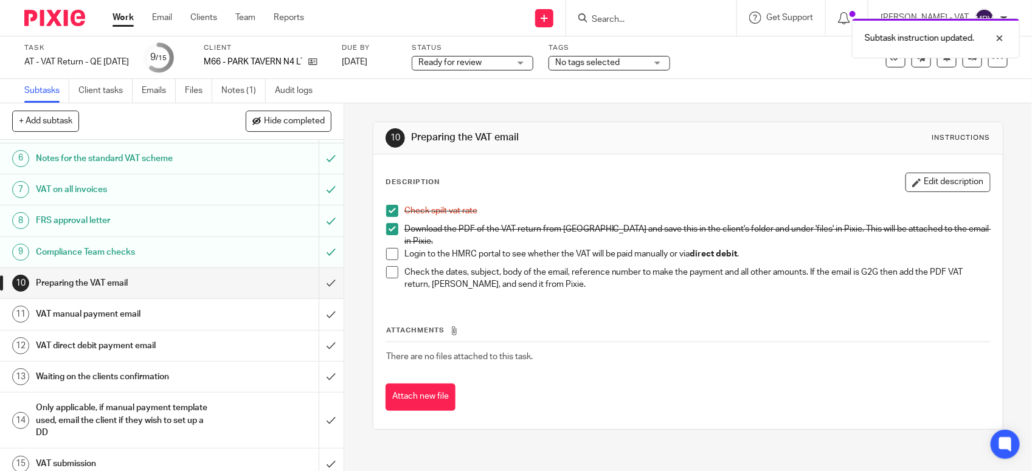
scroll to position [189, 0]
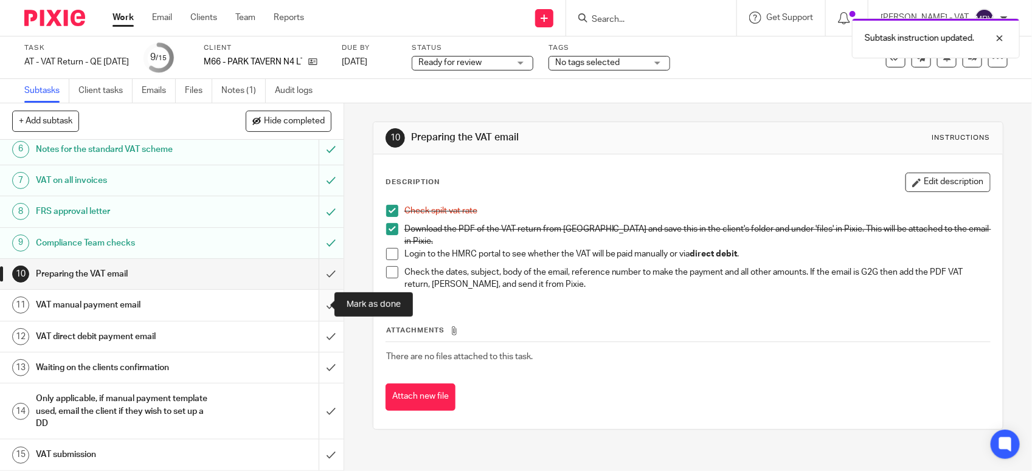
click at [313, 308] on input "submit" at bounding box center [172, 305] width 344 height 30
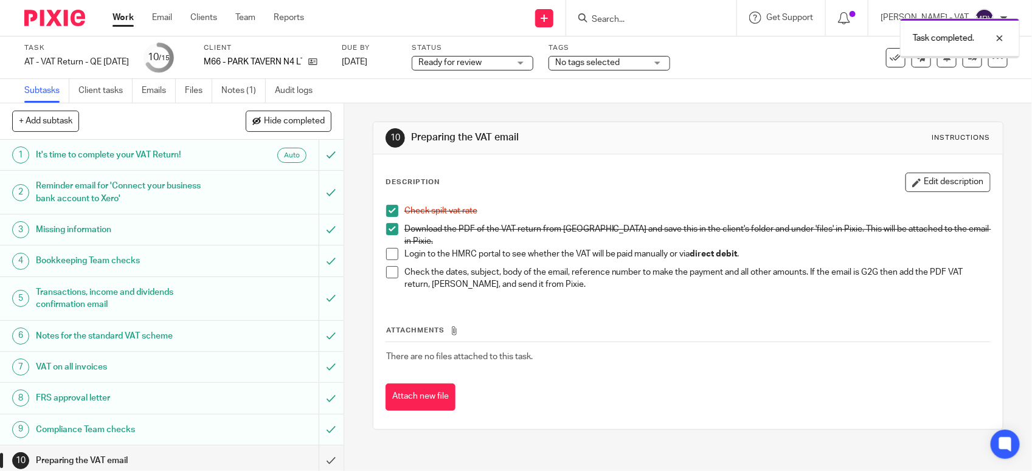
scroll to position [152, 0]
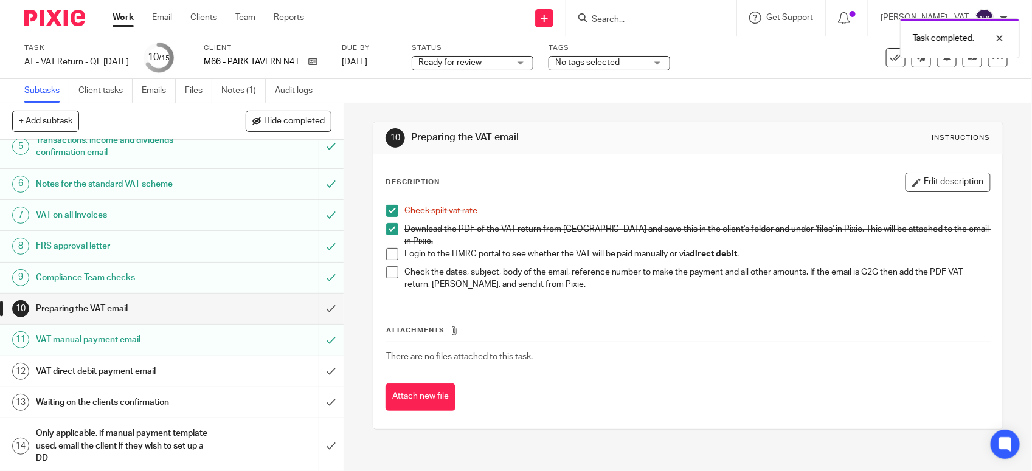
click at [190, 374] on h1 "VAT direct debit payment email" at bounding box center [126, 371] width 181 height 18
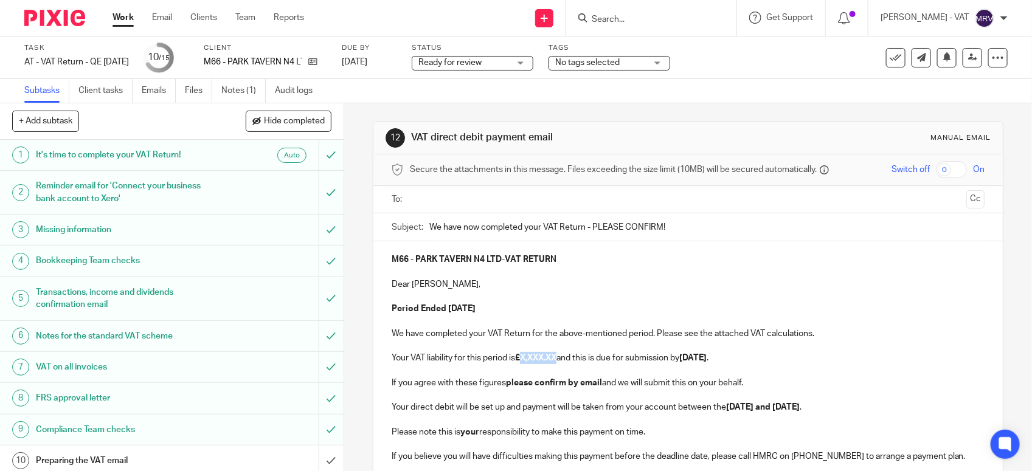
paste div
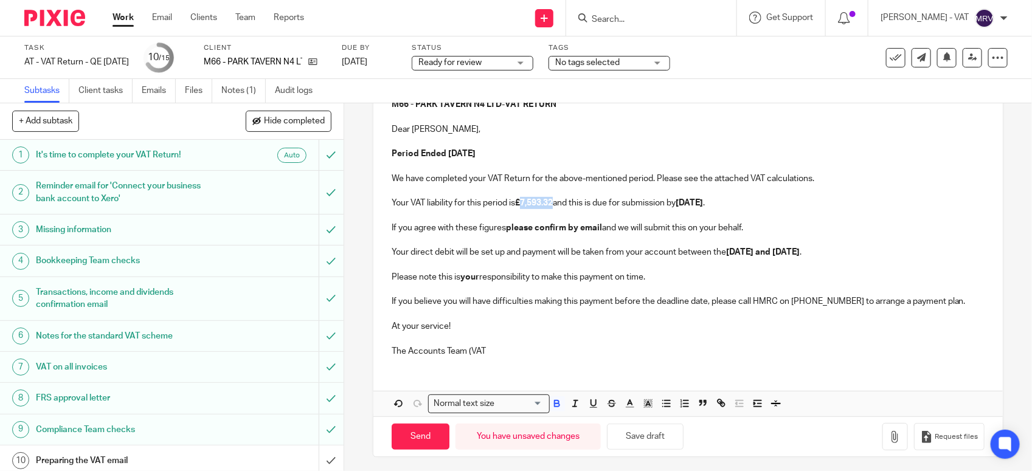
scroll to position [161, 0]
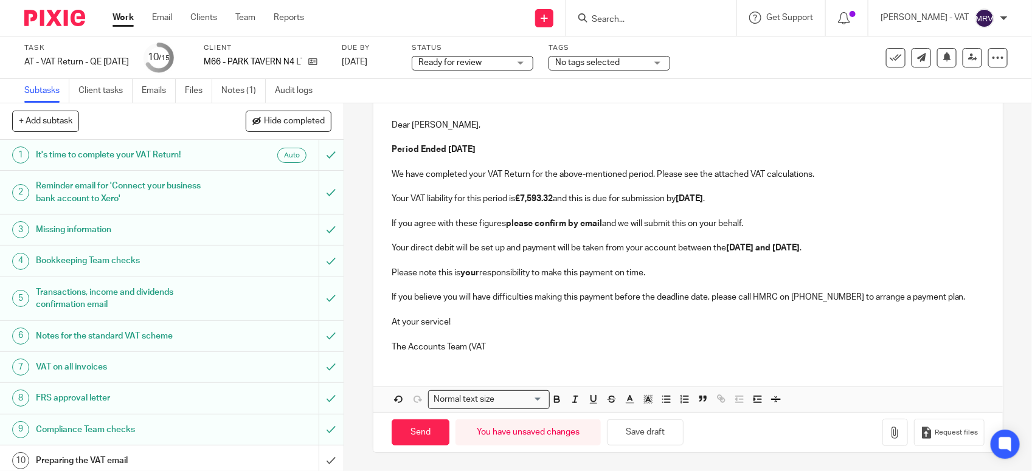
click at [496, 345] on p "The Accounts Team (VAT" at bounding box center [688, 347] width 593 height 12
click at [653, 427] on button "Save draft" at bounding box center [645, 433] width 77 height 26
click at [510, 355] on div "M66 - PARK TAVERN N4 LTD - VAT RETURN Dear Dennis, Period Ended 31st August 202…" at bounding box center [687, 222] width 629 height 280
click at [463, 324] on p "At your service!" at bounding box center [688, 322] width 593 height 12
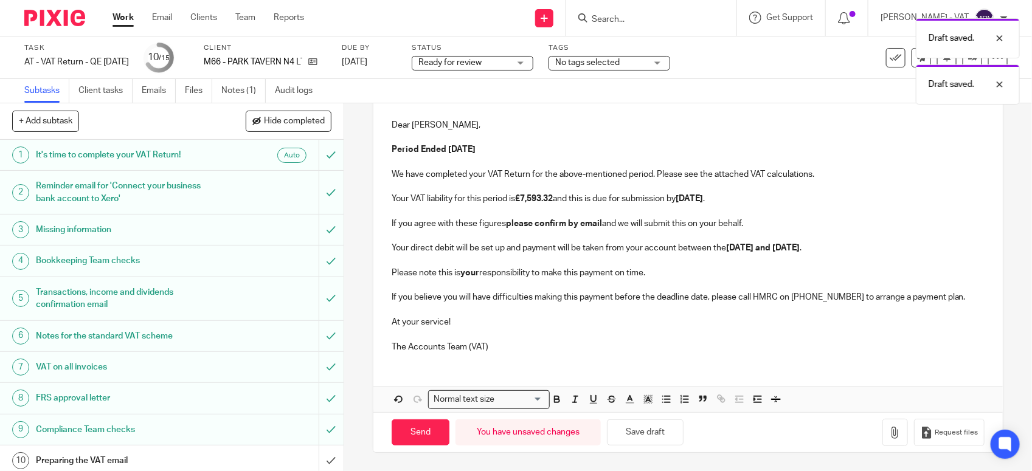
click at [961, 296] on p "If you believe you will have difficulties making this payment before the deadli…" at bounding box center [688, 297] width 593 height 12
click at [664, 276] on p "Please note this is your responsibility to make this payment on time." at bounding box center [688, 273] width 593 height 12
click at [844, 247] on p "Your direct debit will be set up and payment will be taken from your account be…" at bounding box center [688, 248] width 593 height 12
click at [755, 218] on p "If you agree with these figures please confirm by email and we will submit this…" at bounding box center [688, 224] width 593 height 12
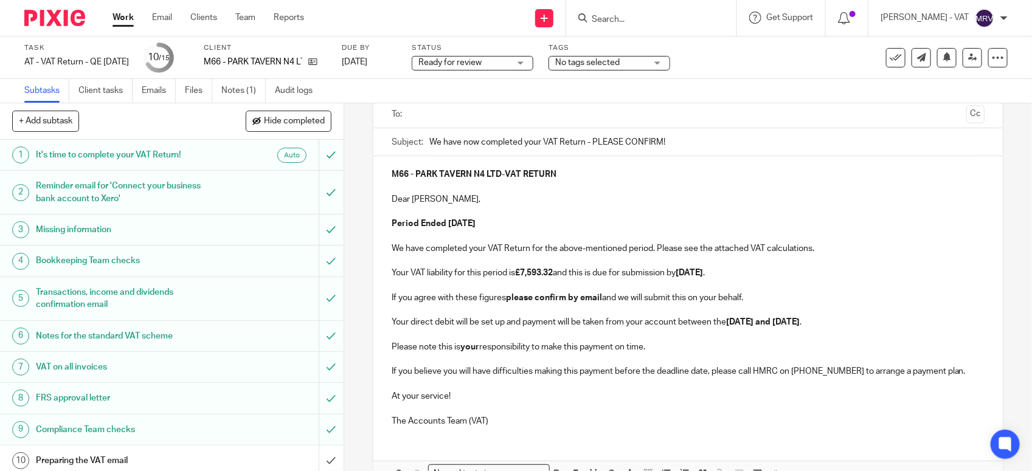
click at [768, 272] on p "Your VAT liability for this period is £7,593.32 and this is due for submission …" at bounding box center [688, 273] width 593 height 12
click at [514, 214] on p at bounding box center [688, 212] width 593 height 12
click at [522, 226] on p "Period Ended 31st August 2025" at bounding box center [688, 224] width 593 height 12
click at [813, 248] on p "We have completed your VAT Return for the above-mentioned period. Please see th…" at bounding box center [688, 249] width 593 height 12
click at [563, 278] on p "Your VAT liability for this period is £7,593.32 and this is due for submission …" at bounding box center [688, 273] width 593 height 12
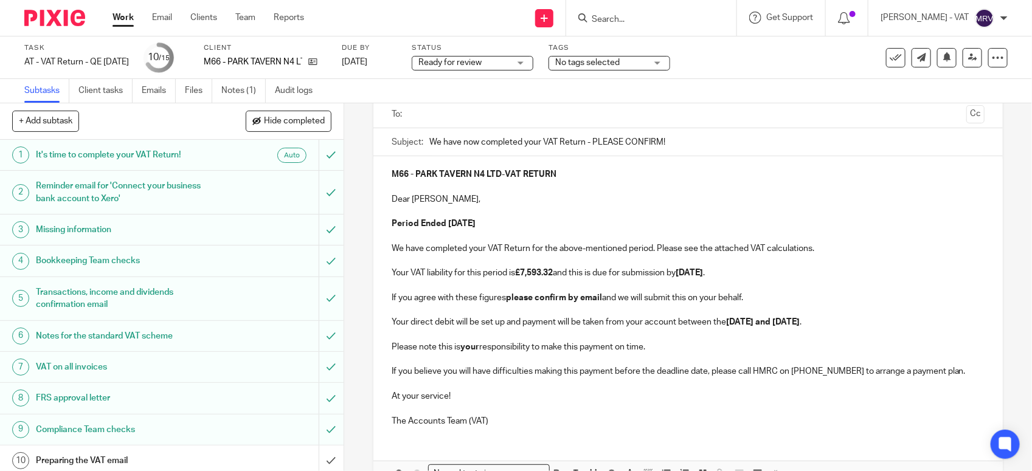
click at [771, 269] on p "Your VAT liability for this period is £7,593.32 and this is due for submission …" at bounding box center [688, 273] width 593 height 12
click at [764, 293] on p "If you agree with these figures please confirm by email and we will submit this…" at bounding box center [688, 298] width 593 height 12
click at [862, 324] on p "Your direct debit will be set up and payment will be taken from your account be…" at bounding box center [688, 322] width 593 height 12
click at [681, 349] on p "Please note this is your responsibility to make this payment on time." at bounding box center [688, 347] width 593 height 12
click at [964, 377] on div "M66 - PARK TAVERN N4 LTD - VAT RETURN Dear Dennis, Period Ended 31st August 202…" at bounding box center [687, 296] width 629 height 280
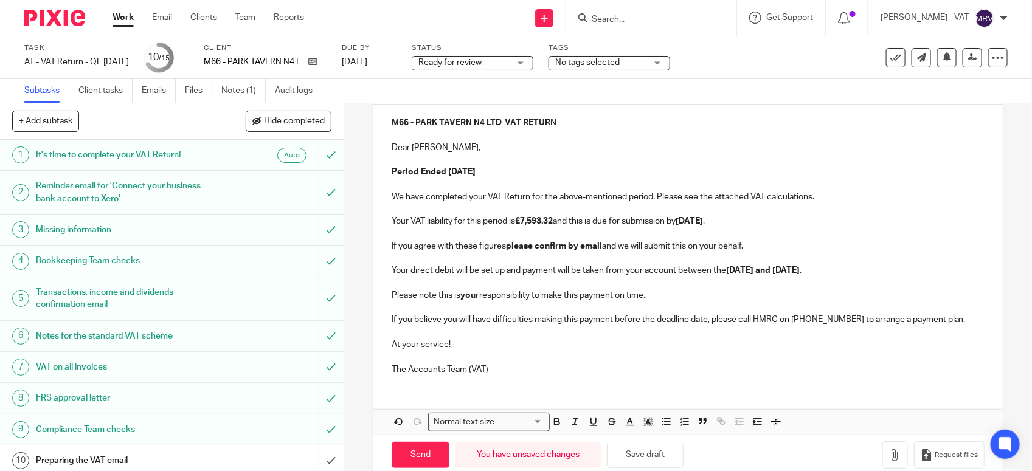
scroll to position [161, 0]
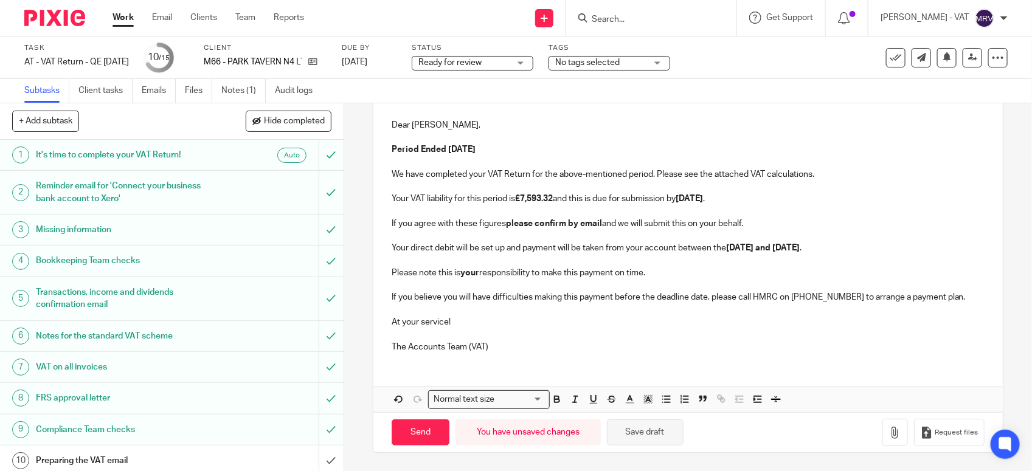
click at [657, 442] on button "Save draft" at bounding box center [645, 433] width 77 height 26
click at [889, 439] on icon "button" at bounding box center [895, 433] width 12 height 12
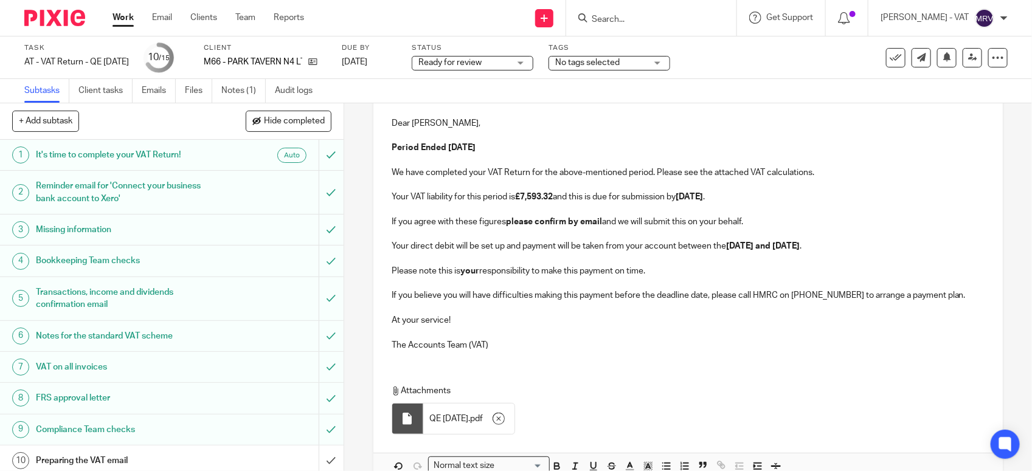
click at [493, 347] on p "The Accounts Team (VAT)" at bounding box center [688, 345] width 593 height 12
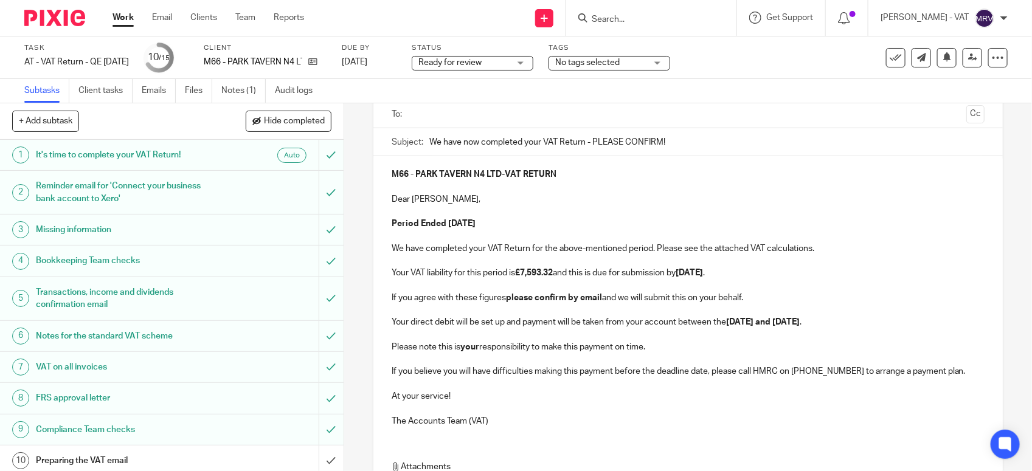
click at [658, 356] on p at bounding box center [688, 359] width 593 height 12
click at [841, 318] on p "Your direct debit will be set up and payment will be taken from your account be…" at bounding box center [688, 322] width 593 height 12
click at [746, 298] on p "If you agree with these figures please confirm by email and we will submit this…" at bounding box center [688, 298] width 593 height 12
click at [775, 272] on p "Your VAT liability for this period is £7,593.32 and this is due for submission …" at bounding box center [688, 273] width 593 height 12
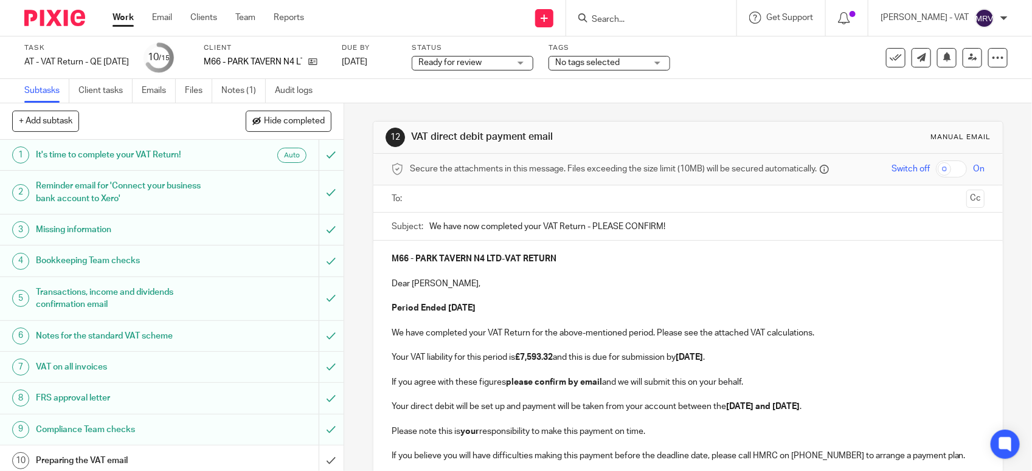
scroll to position [0, 0]
click at [571, 305] on p "Period Ended 31st August 2025" at bounding box center [688, 309] width 593 height 12
click at [566, 269] on p at bounding box center [688, 272] width 593 height 12
click at [442, 196] on input "text" at bounding box center [687, 200] width 547 height 14
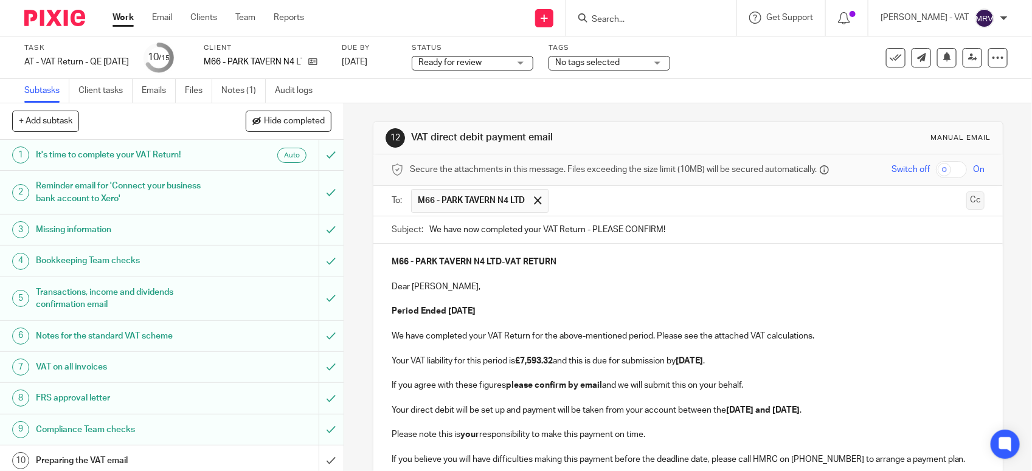
click at [966, 201] on button "Cc" at bounding box center [975, 201] width 18 height 18
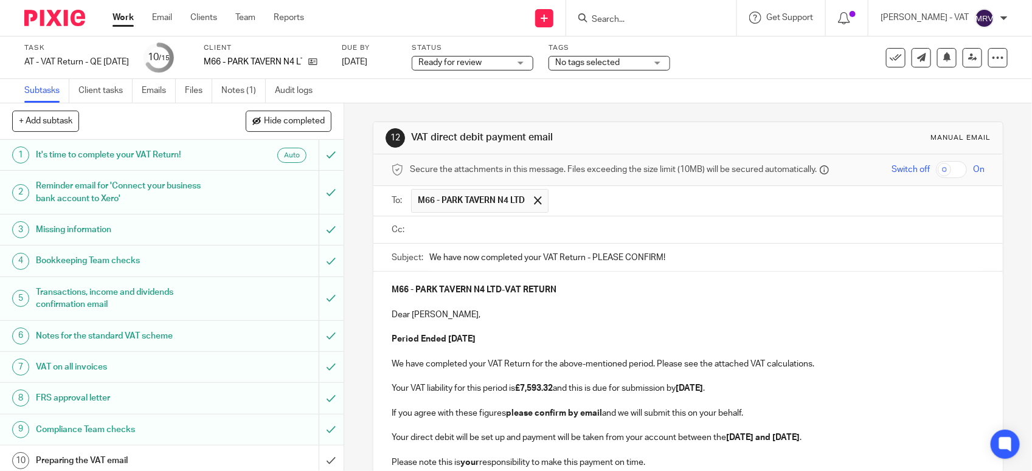
click at [552, 226] on input "text" at bounding box center [697, 230] width 566 height 14
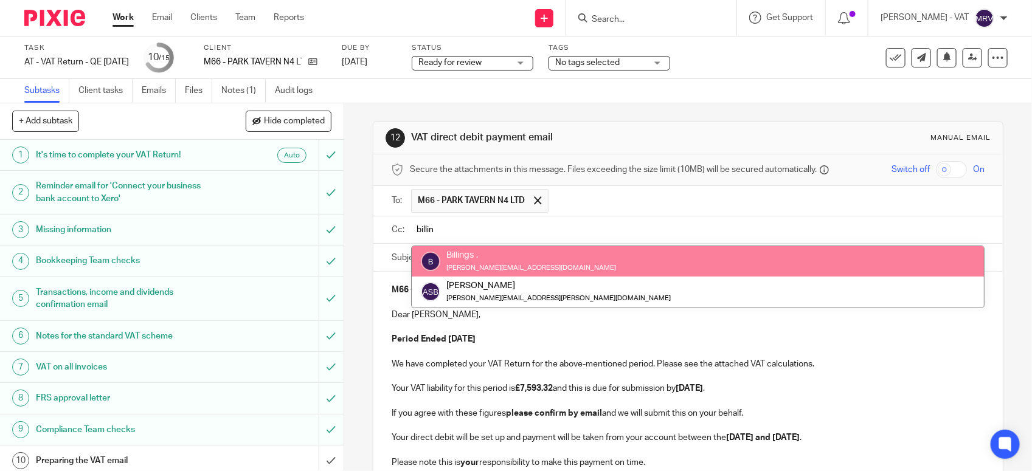
type input "billin"
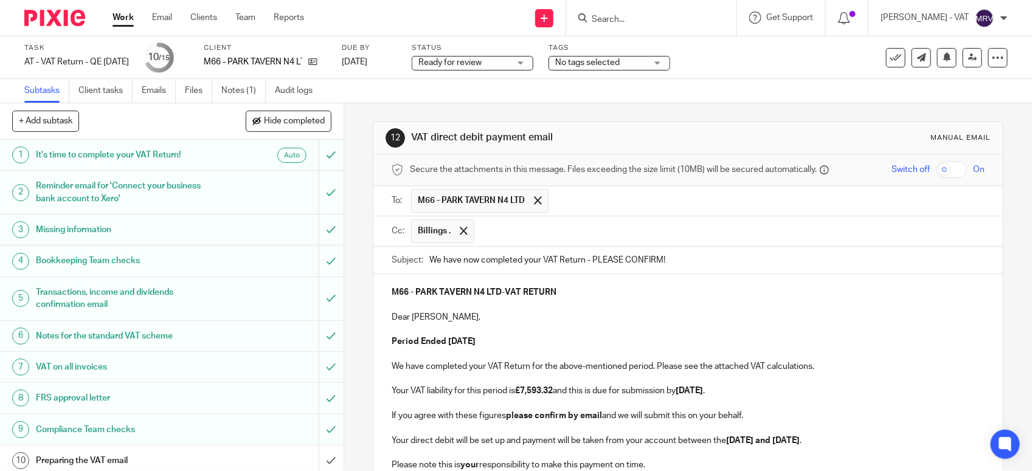
click at [575, 336] on p at bounding box center [688, 330] width 593 height 12
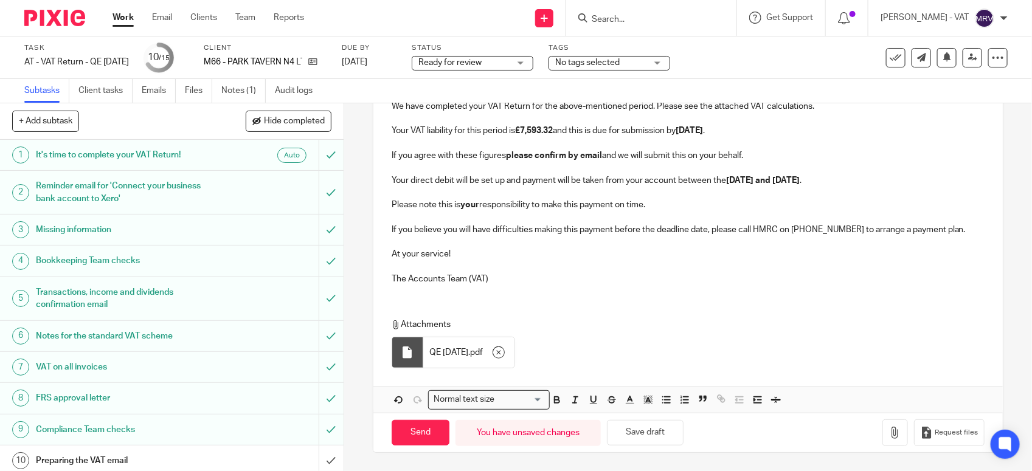
click at [555, 282] on p "The Accounts Team (VAT)" at bounding box center [688, 279] width 593 height 12
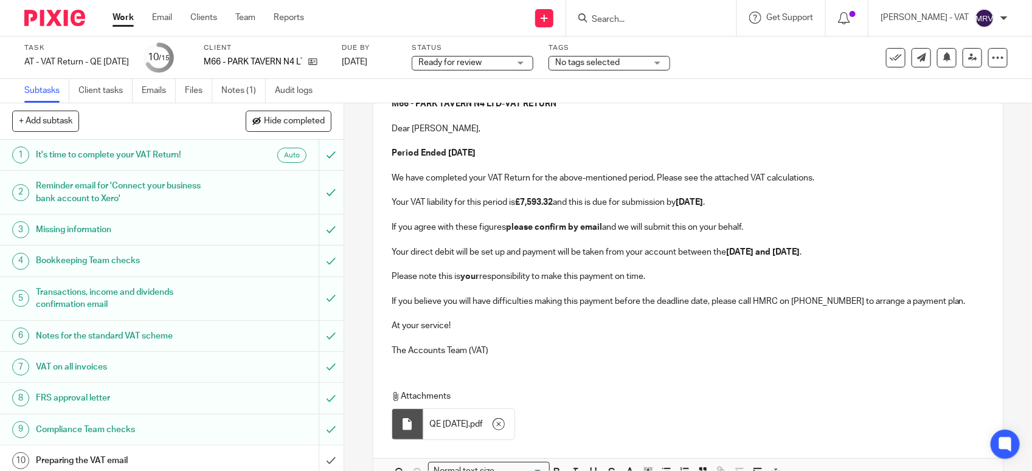
click at [528, 158] on p "Period Ended 31st August 2025" at bounding box center [688, 153] width 593 height 12
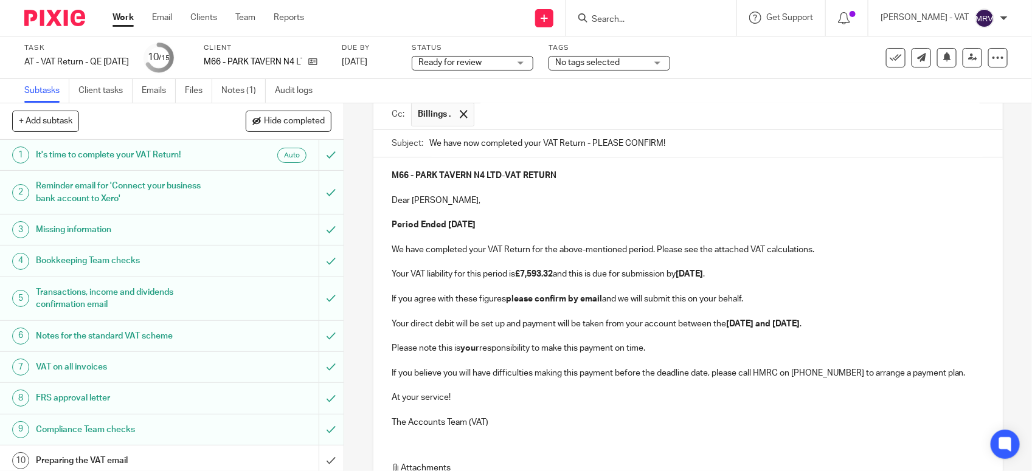
scroll to position [228, 0]
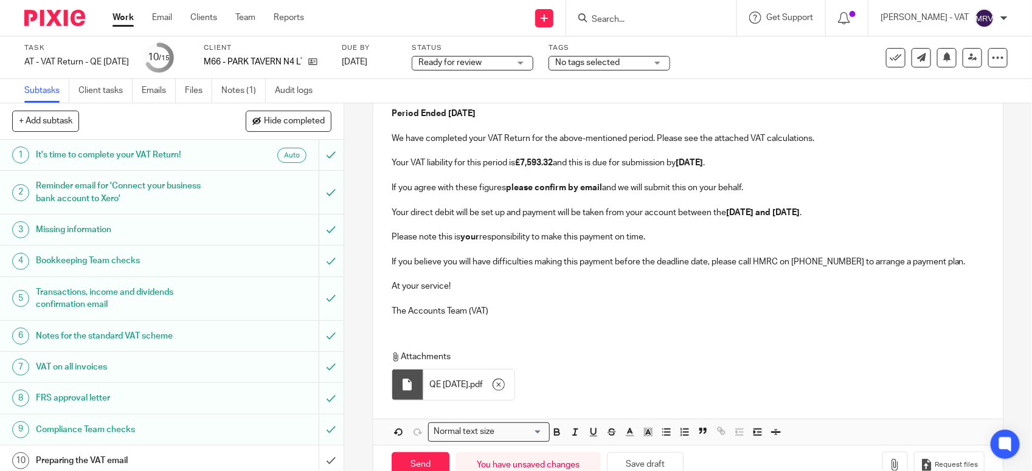
click at [528, 324] on div "M66 - PARK TAVERN N4 LTD - VAT RETURN Dear Dennis, Period Ended 31st August 202…" at bounding box center [687, 186] width 629 height 280
click at [640, 315] on p "The Accounts Team (VAT)" at bounding box center [688, 311] width 593 height 12
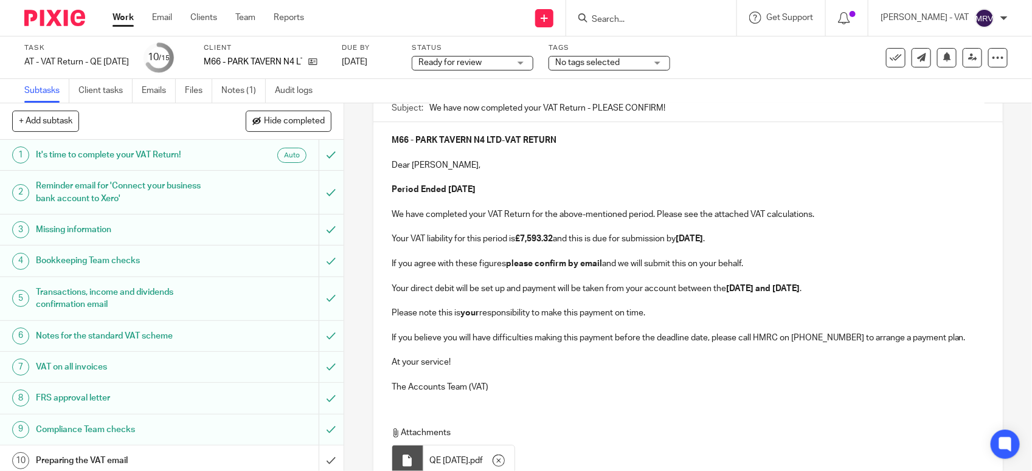
click at [651, 307] on p at bounding box center [688, 301] width 593 height 12
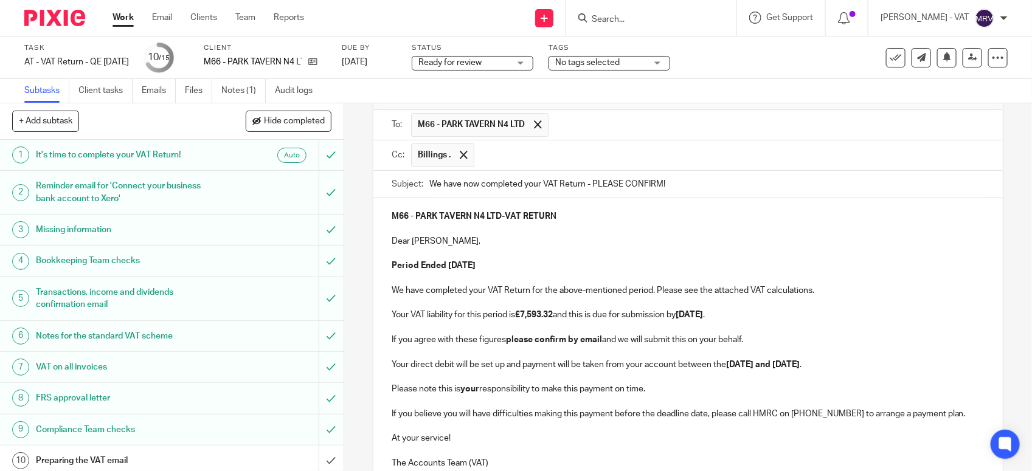
click at [581, 266] on p "Period Ended 31st August 2025" at bounding box center [688, 266] width 593 height 12
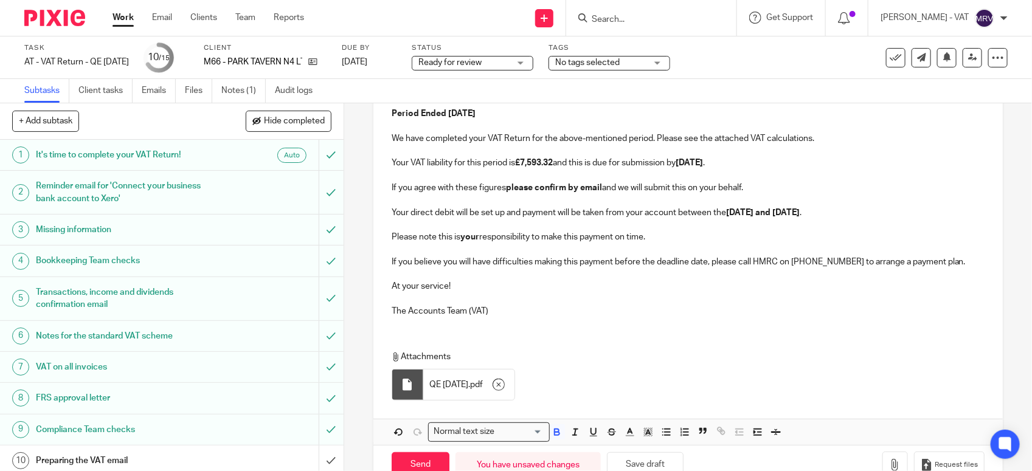
scroll to position [265, 0]
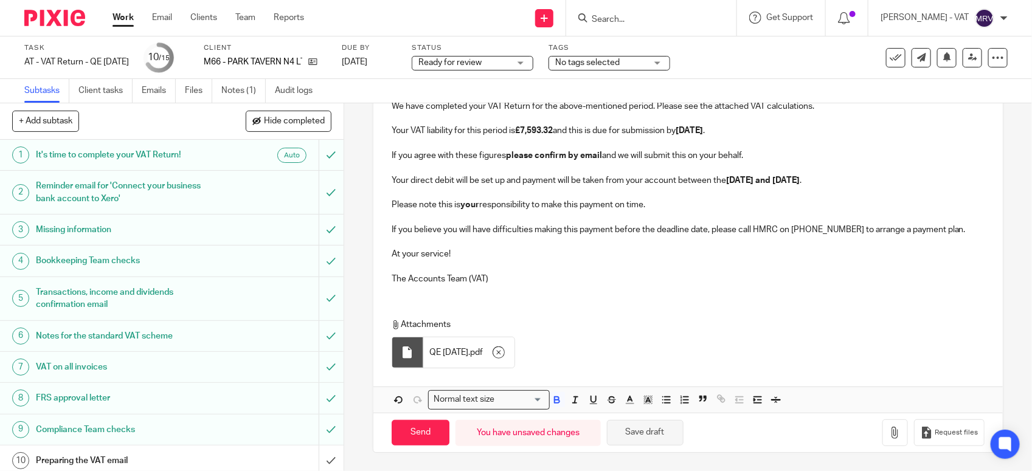
click at [633, 426] on button "Save draft" at bounding box center [645, 433] width 77 height 26
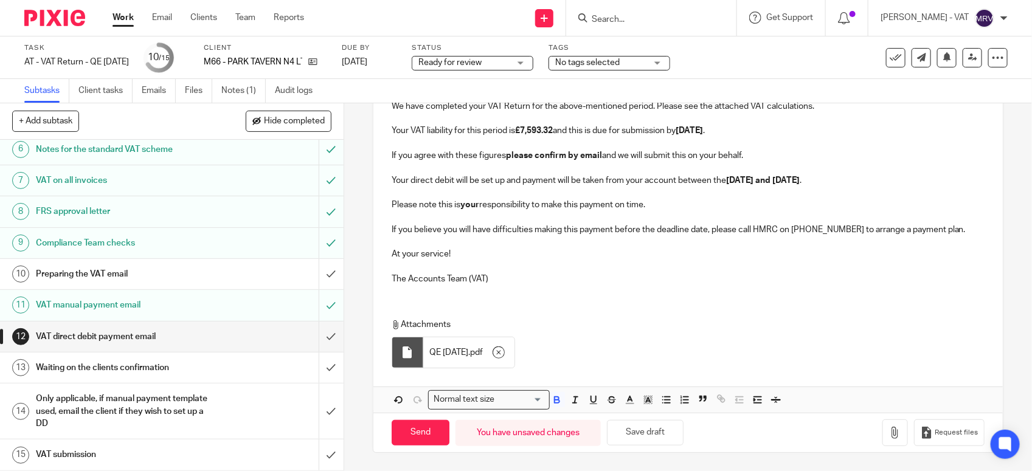
scroll to position [189, 0]
click at [414, 436] on input "Send" at bounding box center [421, 433] width 58 height 26
type input "Sent"
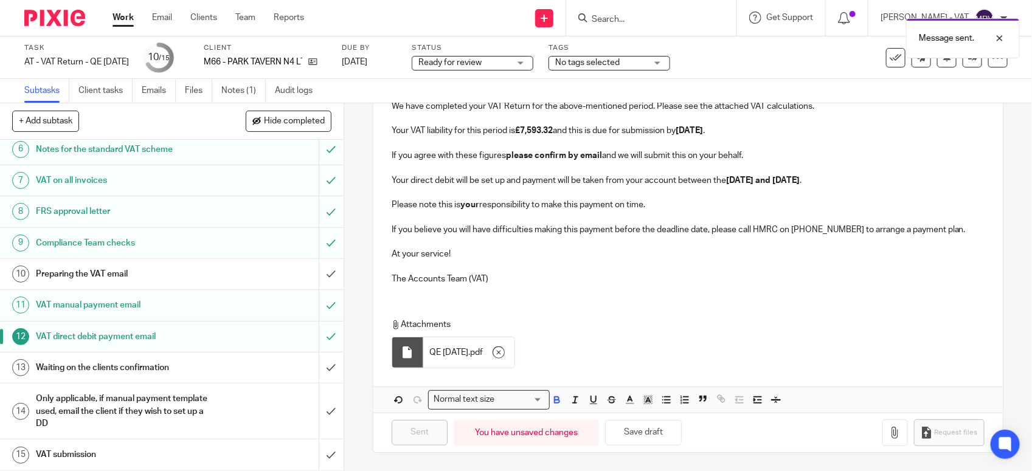
click at [137, 279] on h1 "Preparing the VAT email" at bounding box center [126, 274] width 181 height 18
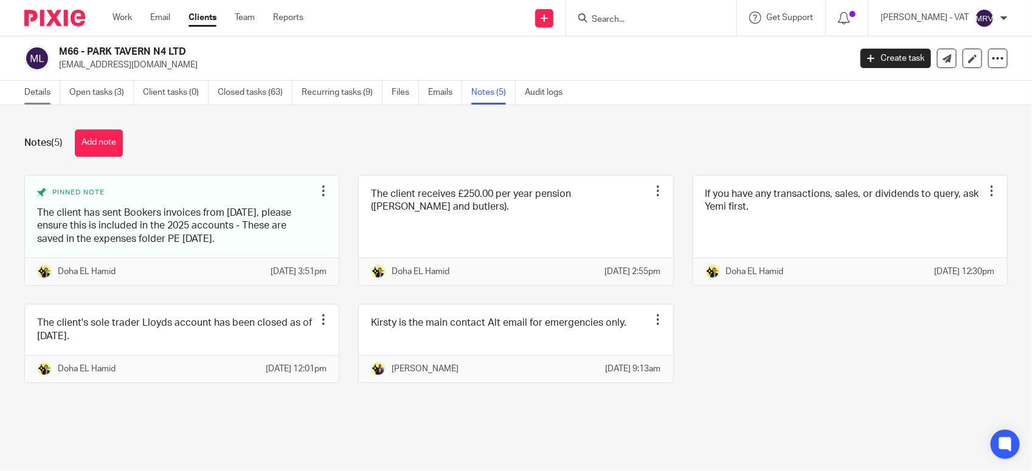
click at [35, 99] on link "Details" at bounding box center [42, 93] width 36 height 24
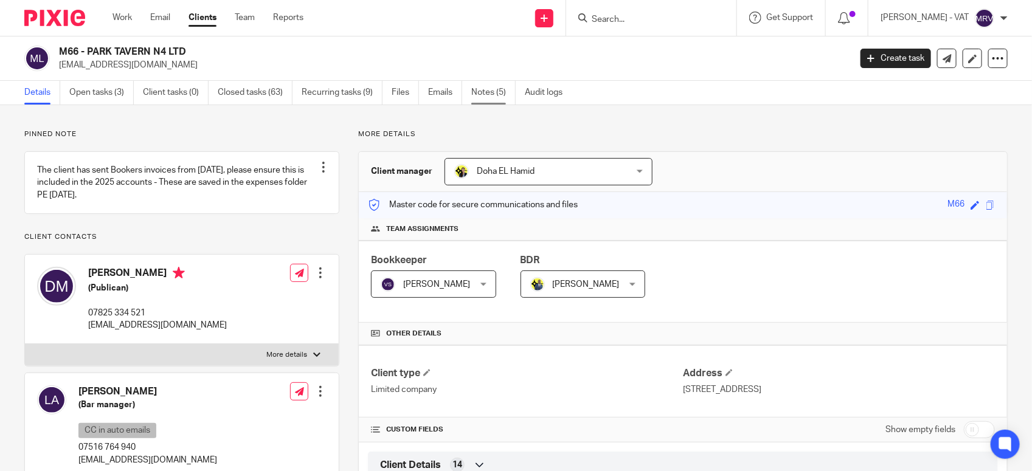
click at [502, 91] on link "Notes (5)" at bounding box center [493, 93] width 44 height 24
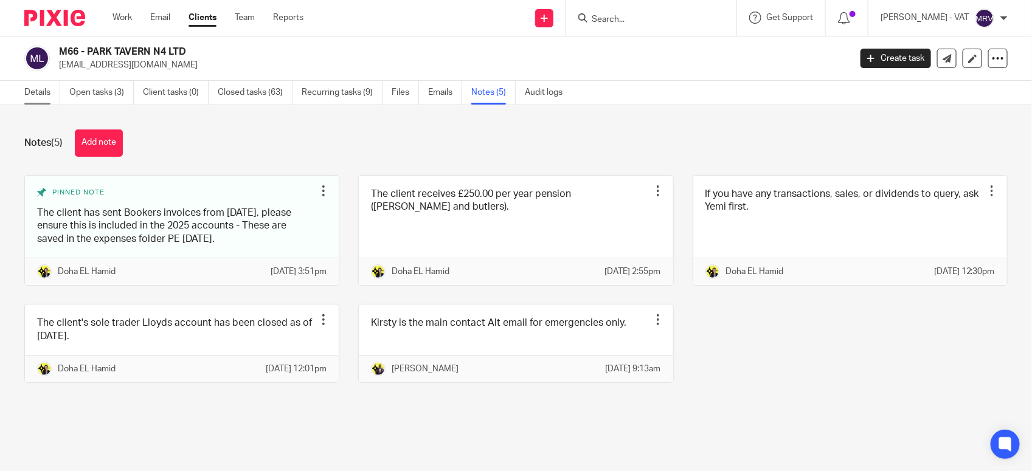
click at [33, 95] on link "Details" at bounding box center [42, 93] width 36 height 24
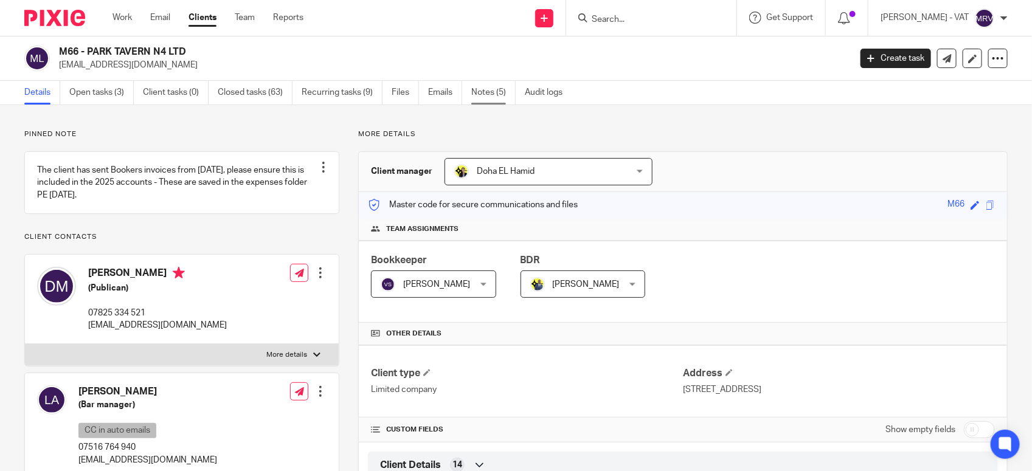
click at [508, 92] on link "Notes (5)" at bounding box center [493, 93] width 44 height 24
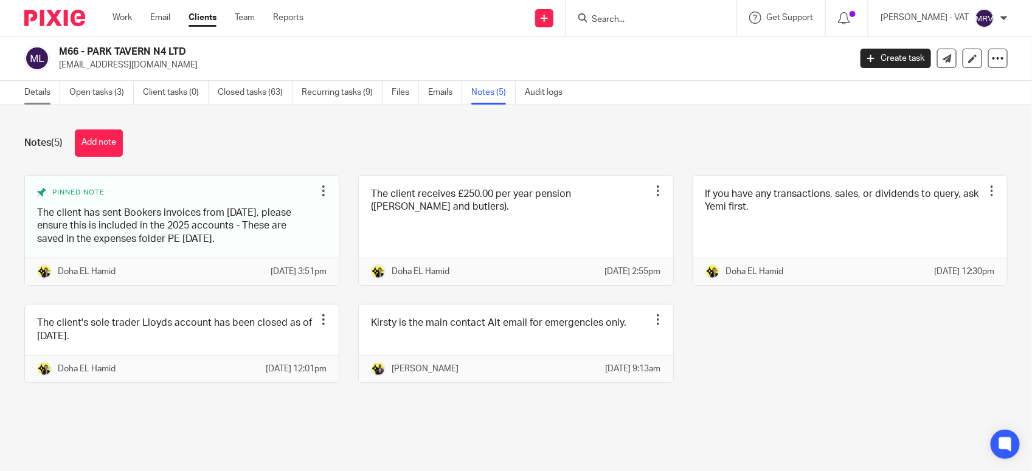
click at [52, 96] on link "Details" at bounding box center [42, 93] width 36 height 24
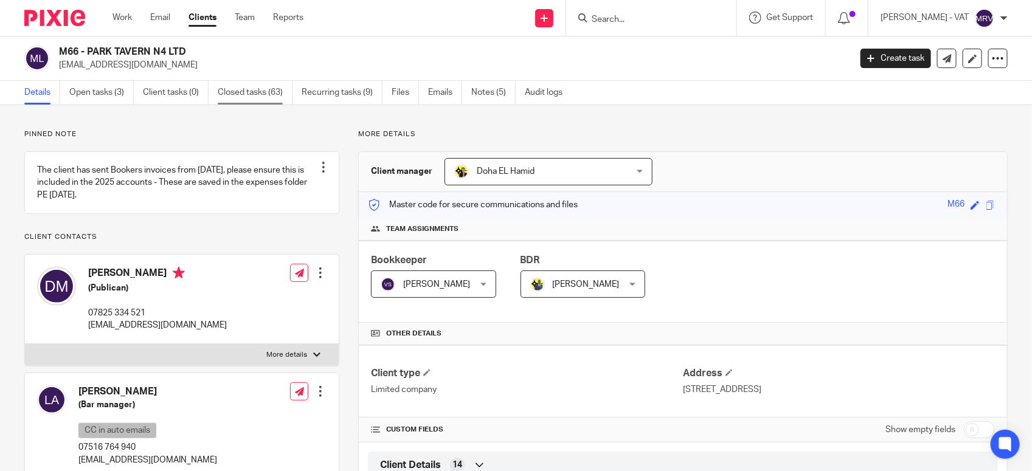
click at [241, 97] on link "Closed tasks (63)" at bounding box center [255, 93] width 75 height 24
drag, startPoint x: 91, startPoint y: 46, endPoint x: 204, endPoint y: 50, distance: 113.2
click at [204, 50] on h2 "M66 - PARK TAVERN N4 LTD" at bounding box center [372, 52] width 626 height 13
click at [86, 55] on h2 "M66 - PARK TAVERN N4 LTD" at bounding box center [372, 52] width 626 height 13
drag, startPoint x: 105, startPoint y: 49, endPoint x: 186, endPoint y: 49, distance: 81.5
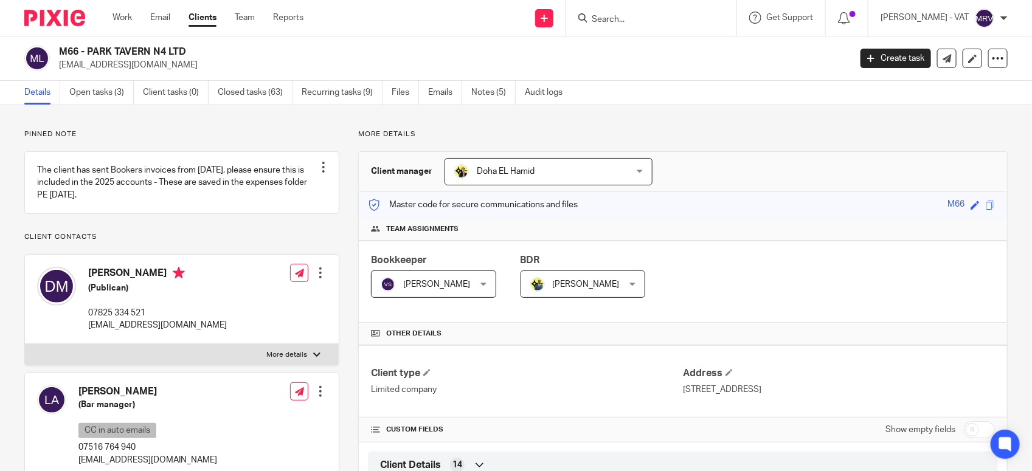
click at [186, 49] on h2 "M66 - PARK TAVERN N4 LTD" at bounding box center [372, 52] width 626 height 13
click at [84, 52] on h2 "M66 - PARK TAVERN N4 LTD" at bounding box center [372, 52] width 626 height 13
drag, startPoint x: 87, startPoint y: 47, endPoint x: 187, endPoint y: 47, distance: 100.4
click at [187, 47] on h2 "M66 - PARK TAVERN N4 LTD" at bounding box center [372, 52] width 626 height 13
copy h2 "PARK TAVERN N4 LTD"
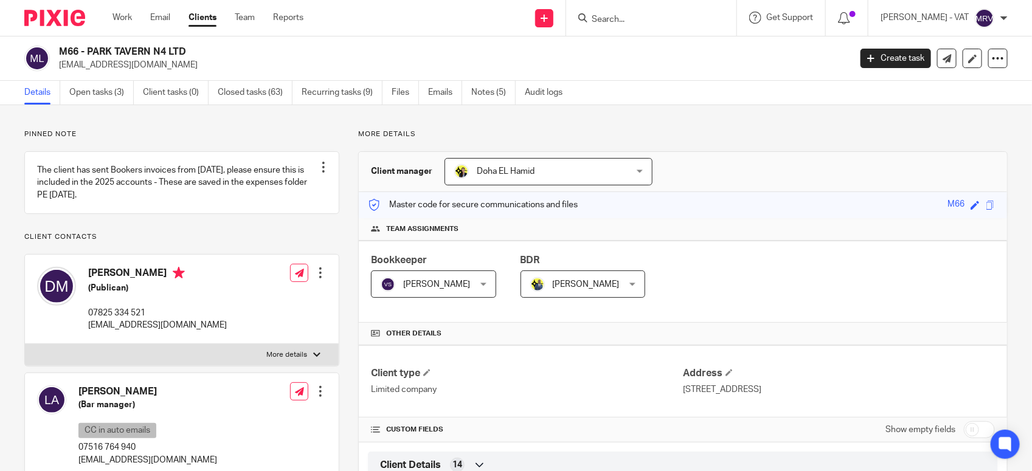
click at [663, 24] on input "Search" at bounding box center [645, 20] width 109 height 11
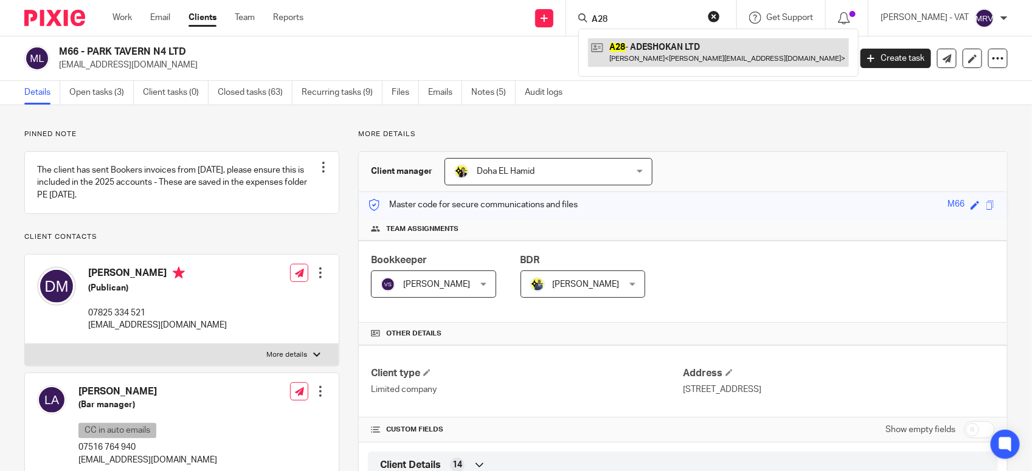
type input "A28"
click at [678, 61] on link at bounding box center [718, 52] width 261 height 28
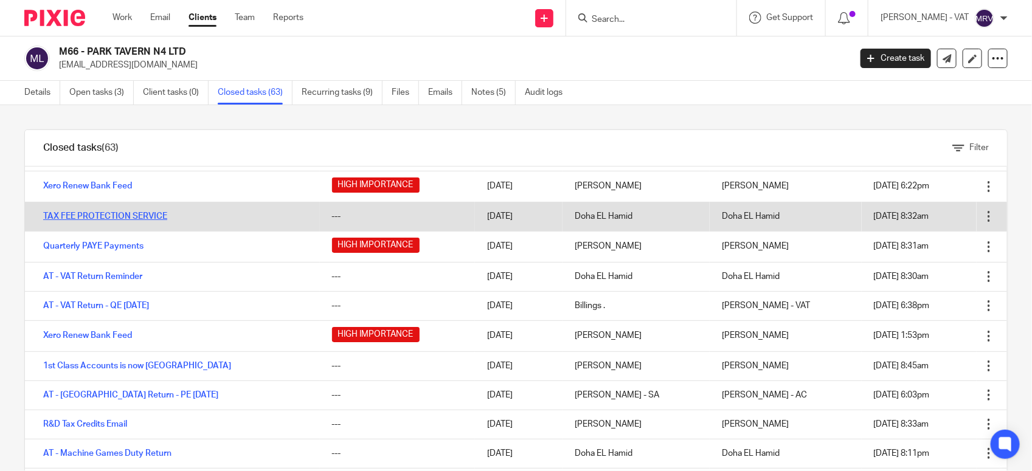
scroll to position [76, 0]
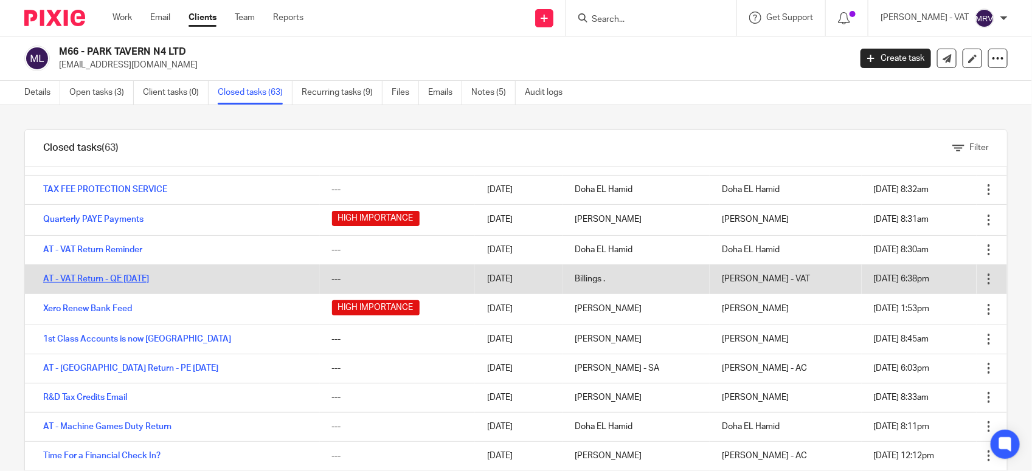
click at [104, 275] on link "AT - VAT Return - QE [DATE]" at bounding box center [96, 279] width 106 height 9
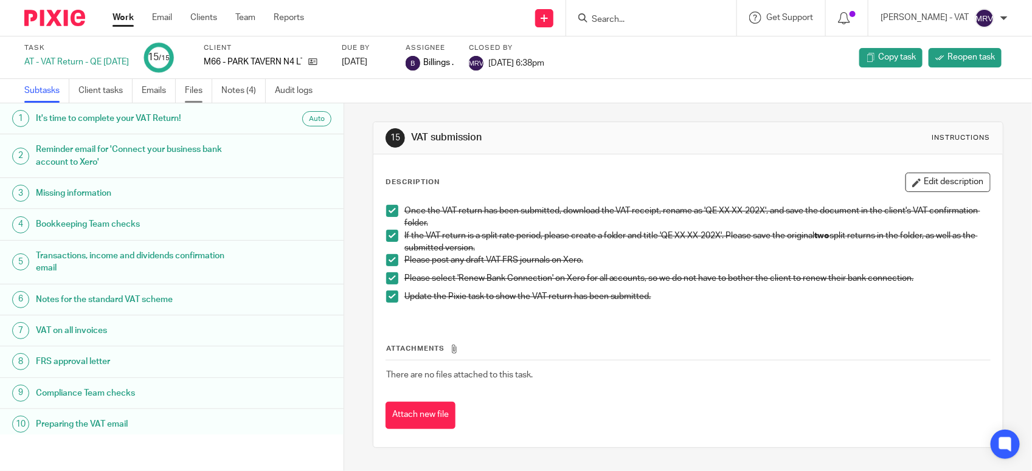
click at [189, 93] on link "Files" at bounding box center [198, 91] width 27 height 24
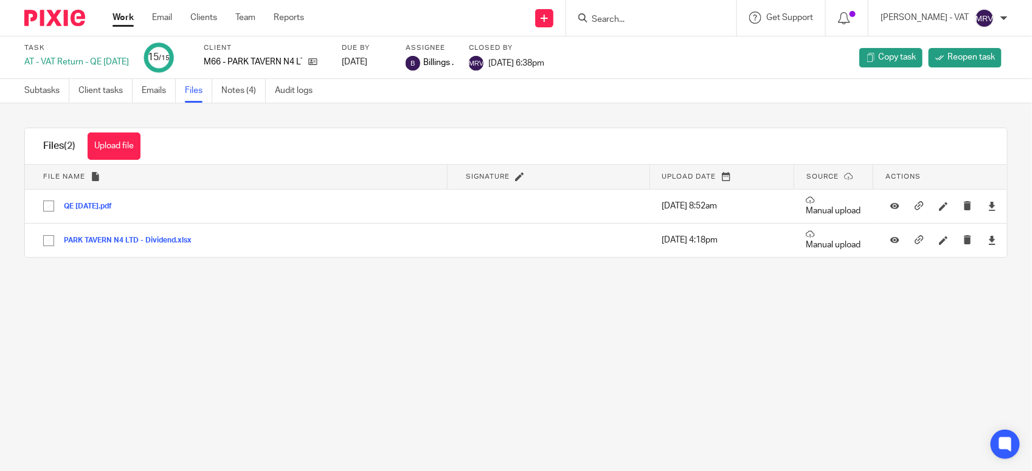
click at [153, 92] on link "Emails" at bounding box center [159, 91] width 34 height 24
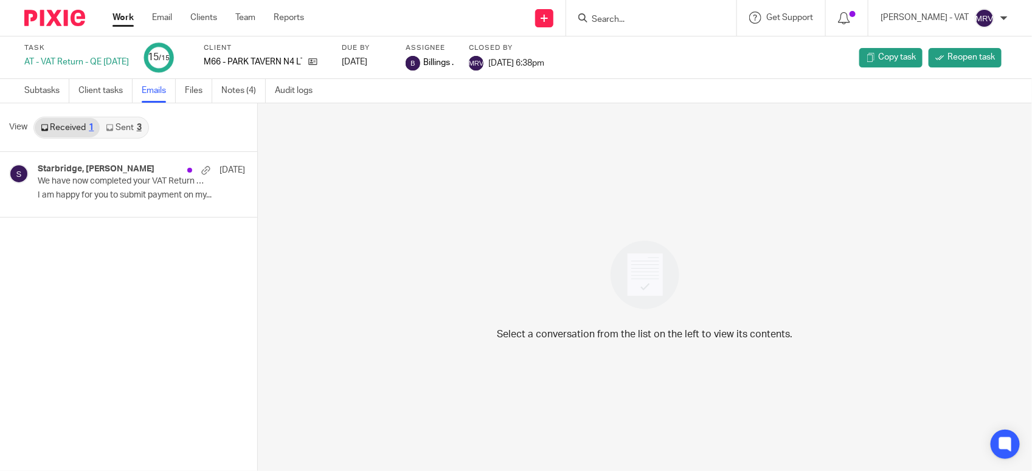
click at [120, 131] on link "Sent 3" at bounding box center [123, 127] width 47 height 19
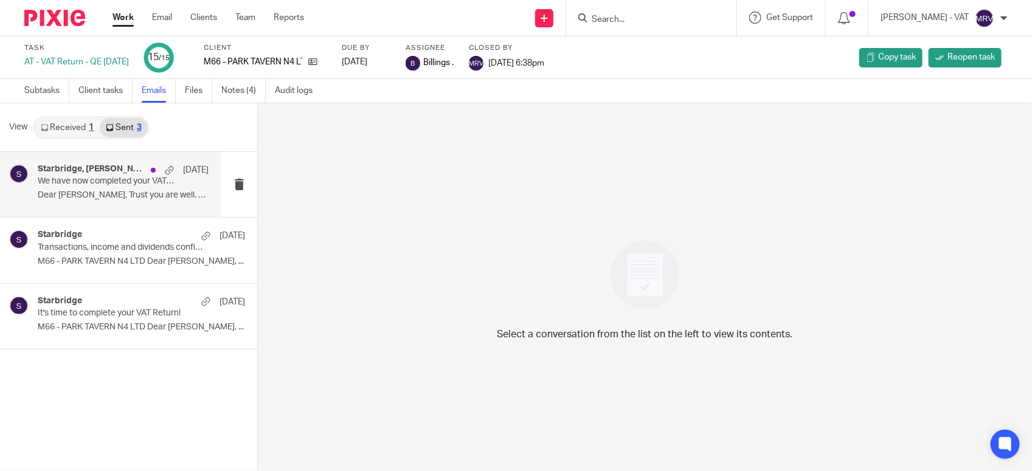
click at [75, 192] on p "Dear Dennis, Trust you are well. Many..." at bounding box center [123, 195] width 171 height 10
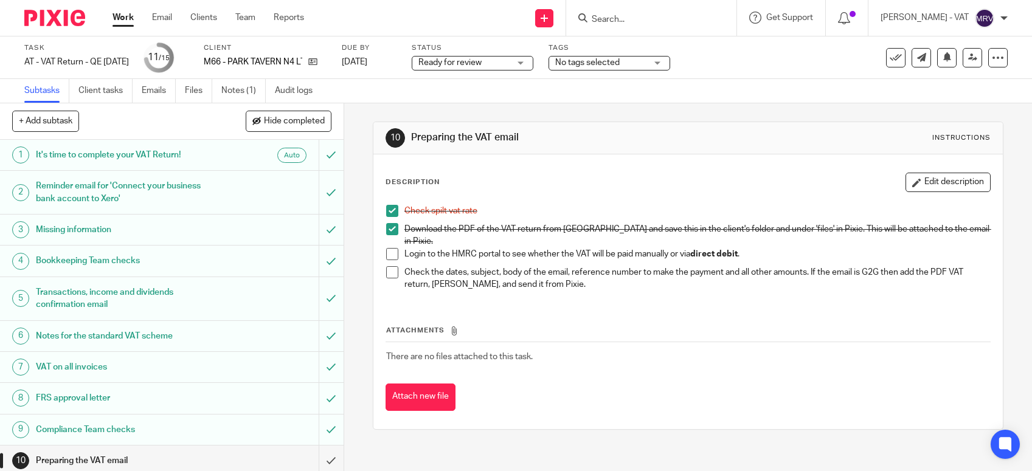
click at [386, 254] on li "Login to the HMRC portal to see whether the VAT will be paid manually or via di…" at bounding box center [688, 257] width 604 height 18
click at [386, 248] on span at bounding box center [392, 254] width 12 height 12
click at [222, 94] on ul "Subtasks Client tasks Emails Files Notes (1) Audit logs" at bounding box center [177, 91] width 307 height 24
click at [223, 93] on link "Notes (1)" at bounding box center [243, 91] width 44 height 24
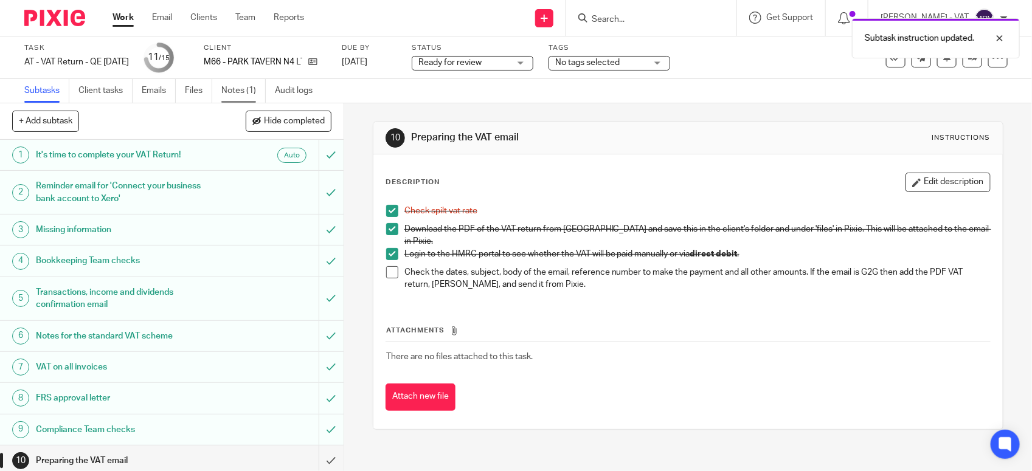
click at [235, 99] on link "Notes (1)" at bounding box center [243, 91] width 44 height 24
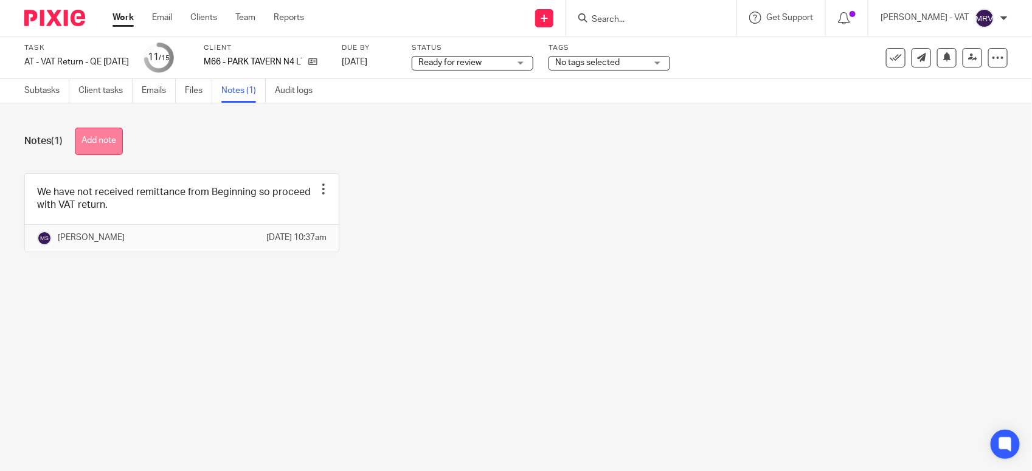
click at [99, 141] on button "Add note" at bounding box center [99, 141] width 48 height 27
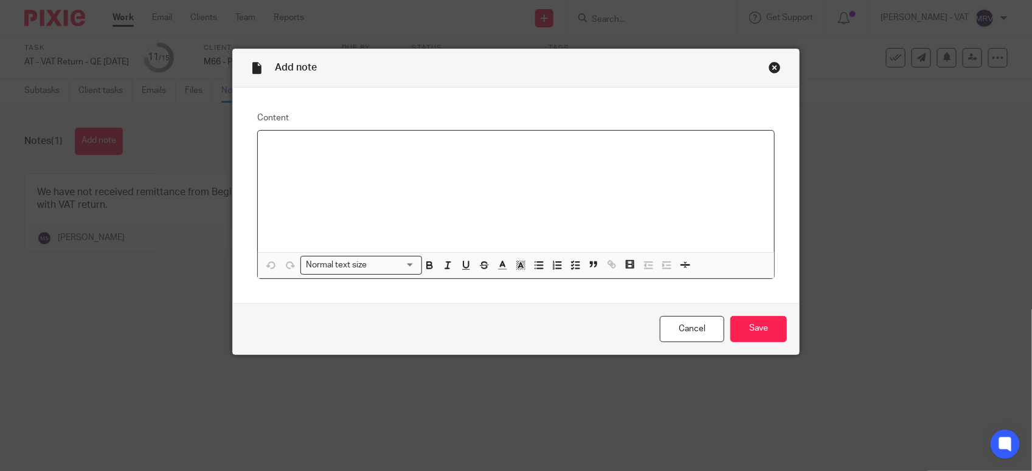
click at [306, 165] on div at bounding box center [516, 192] width 516 height 122
click at [740, 324] on input "Save" at bounding box center [758, 329] width 57 height 26
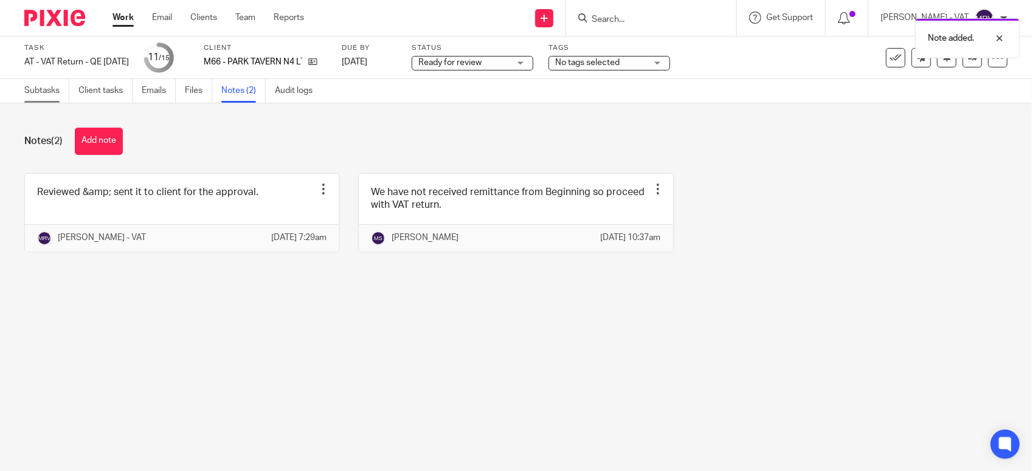
click at [29, 97] on link "Subtasks" at bounding box center [46, 91] width 45 height 24
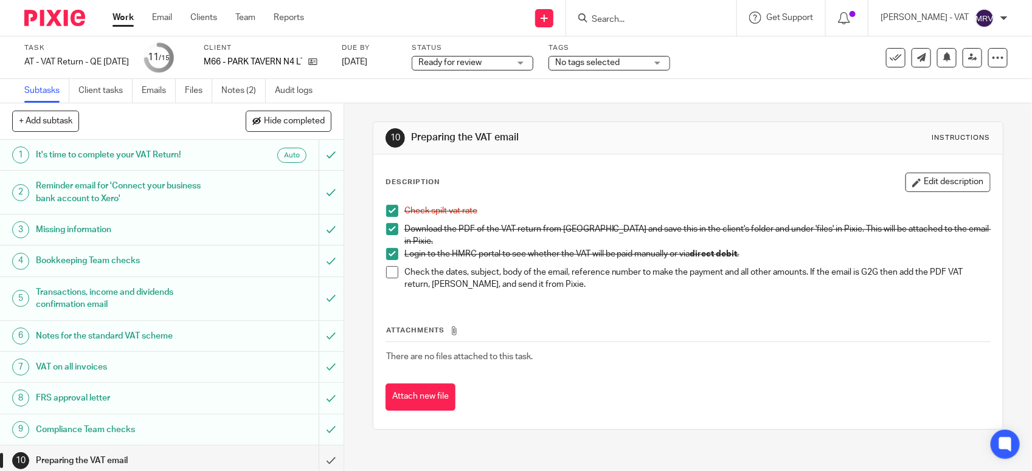
click at [510, 64] on span "Ready for review" at bounding box center [463, 63] width 91 height 13
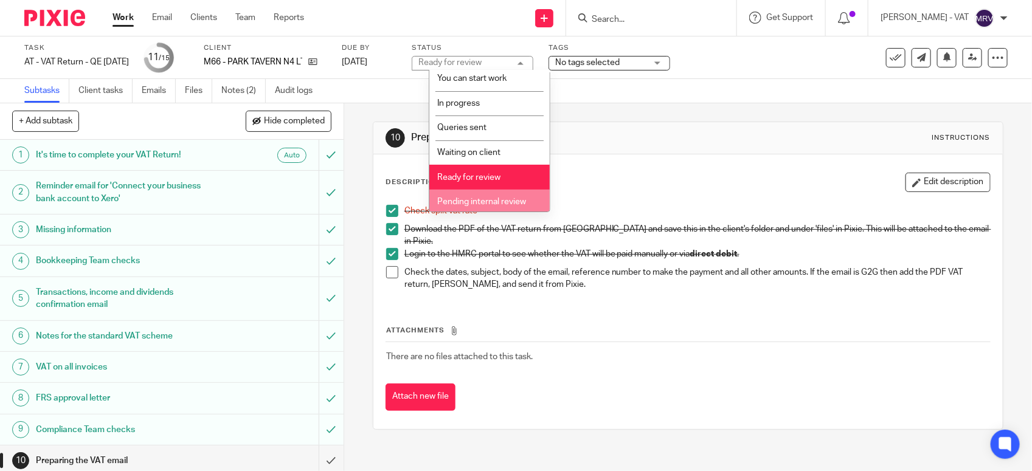
scroll to position [55, 0]
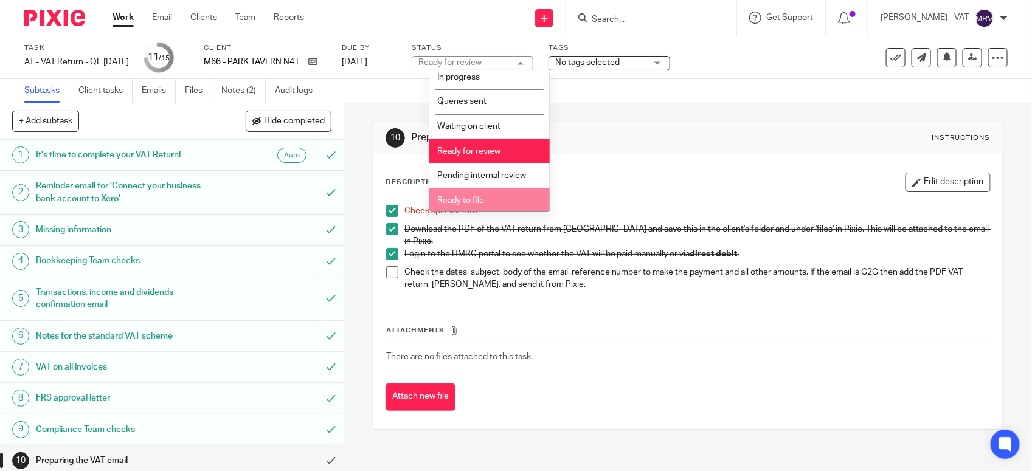
click at [519, 207] on li "Ready to file" at bounding box center [489, 200] width 120 height 25
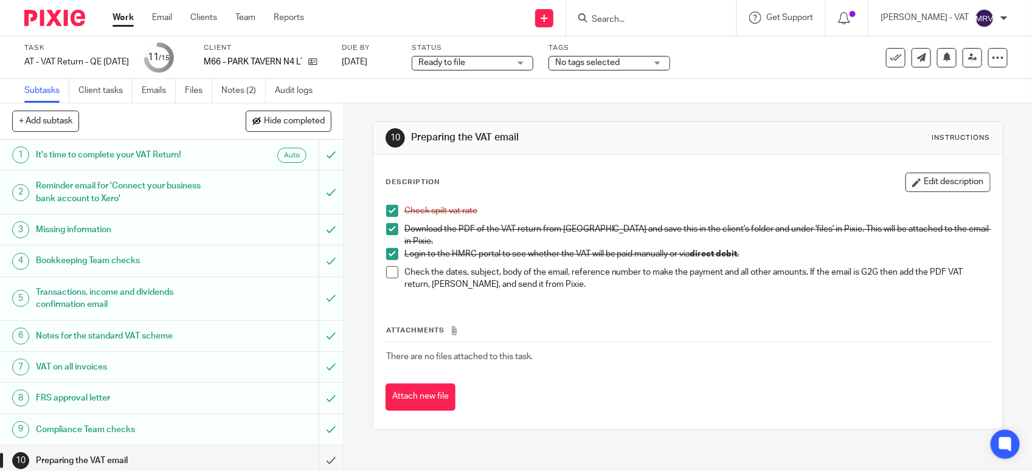
click at [618, 215] on p "Check spilt vat rate" at bounding box center [697, 211] width 586 height 12
click at [386, 266] on span at bounding box center [392, 272] width 12 height 12
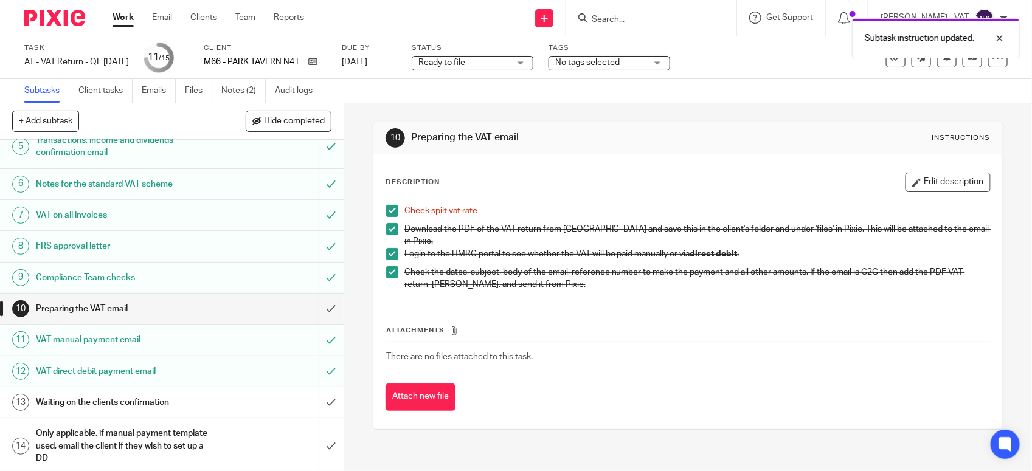
scroll to position [189, 0]
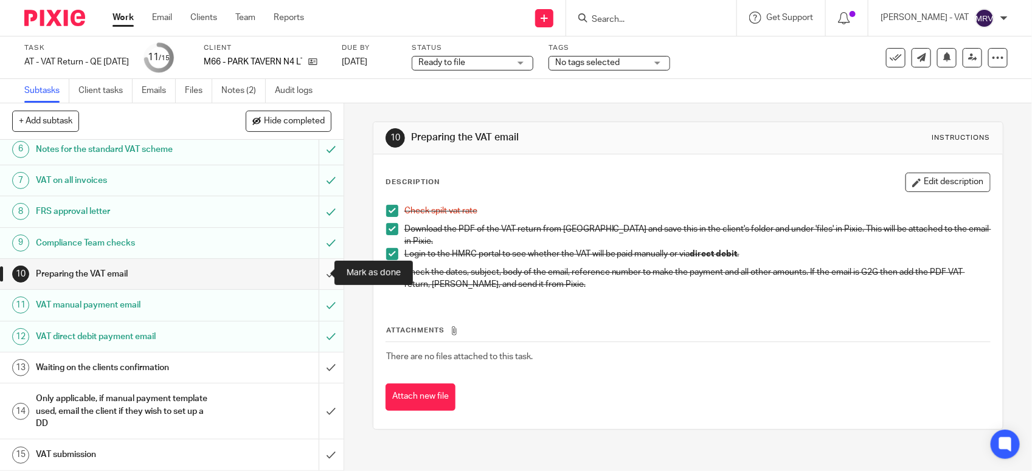
click at [315, 277] on input "submit" at bounding box center [172, 274] width 344 height 30
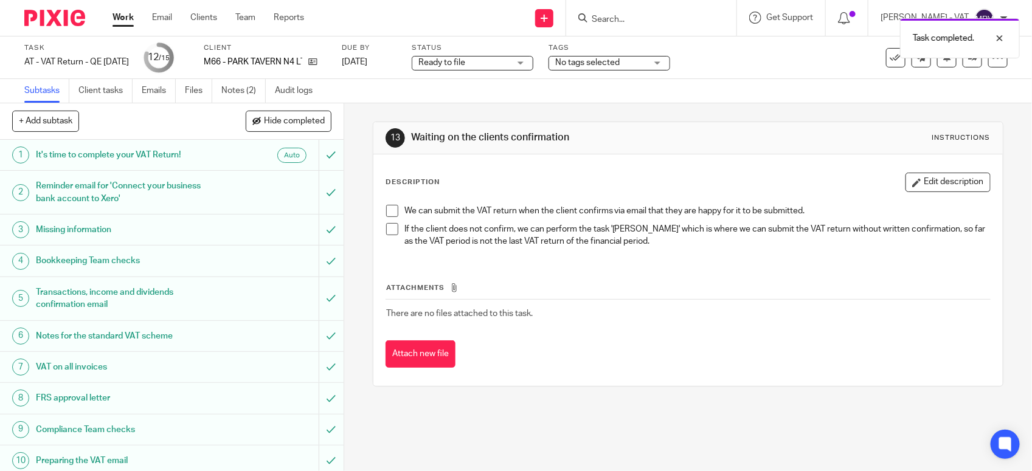
click at [610, 294] on th "Attachments" at bounding box center [688, 291] width 605 height 18
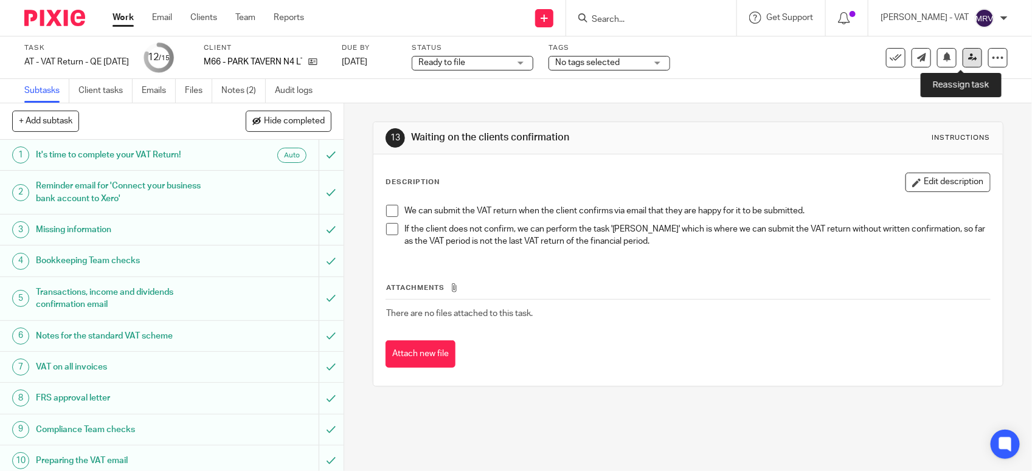
click at [968, 61] on icon at bounding box center [972, 57] width 9 height 9
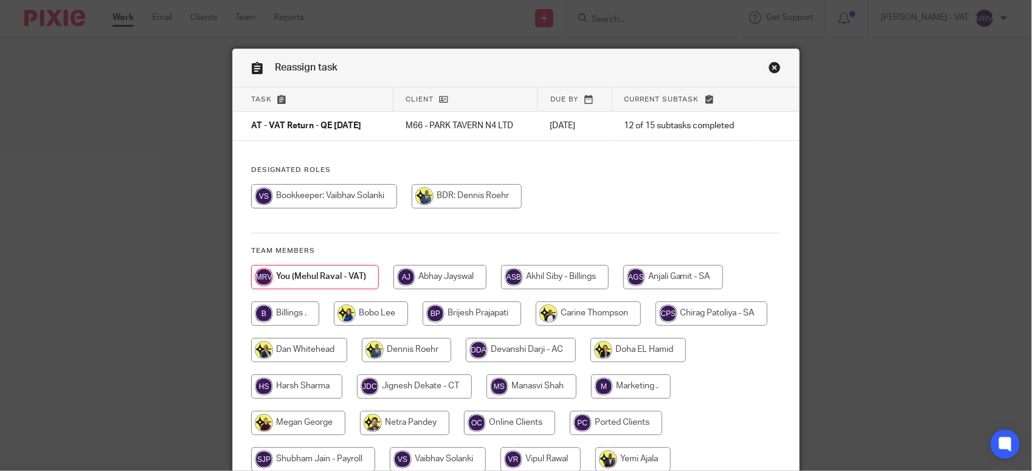
click at [608, 179] on div "Designated Roles Team members" at bounding box center [516, 324] width 566 height 319
click at [299, 311] on input "radio" at bounding box center [285, 314] width 68 height 24
radio input "true"
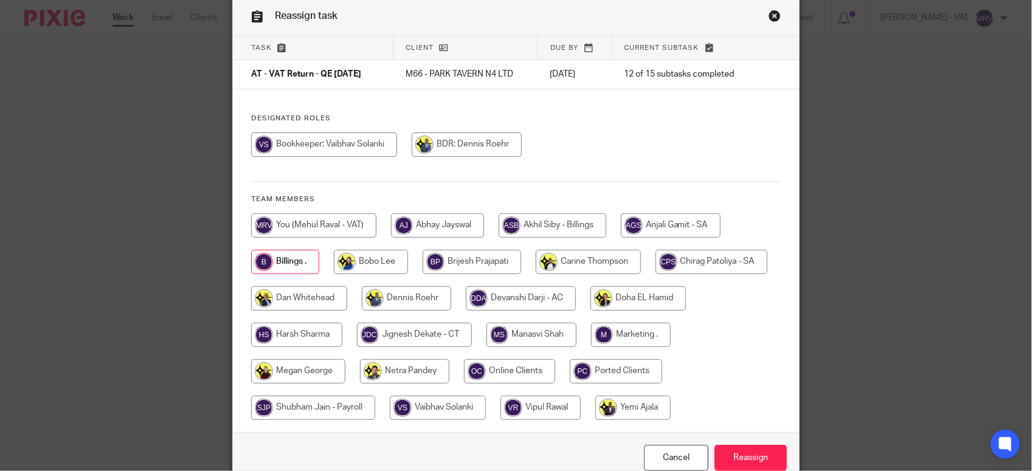
scroll to position [114, 0]
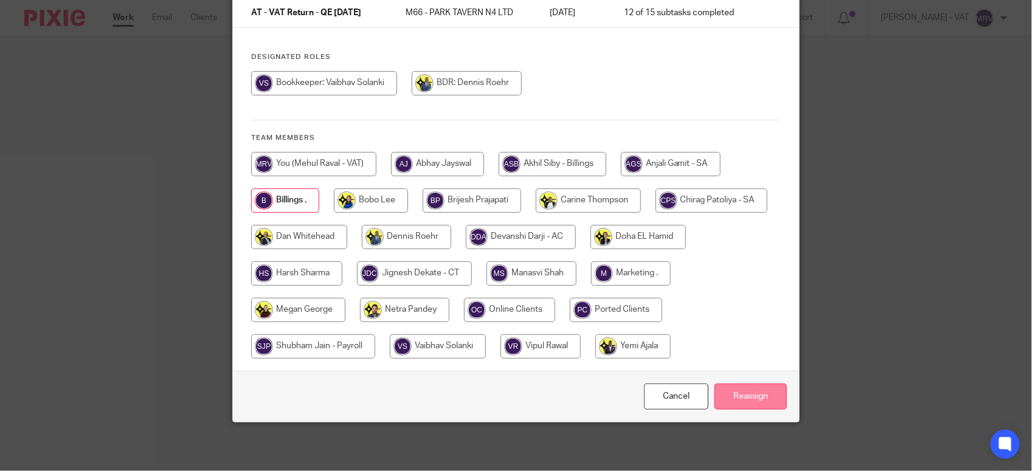
click at [767, 397] on input "Reassign" at bounding box center [751, 397] width 72 height 26
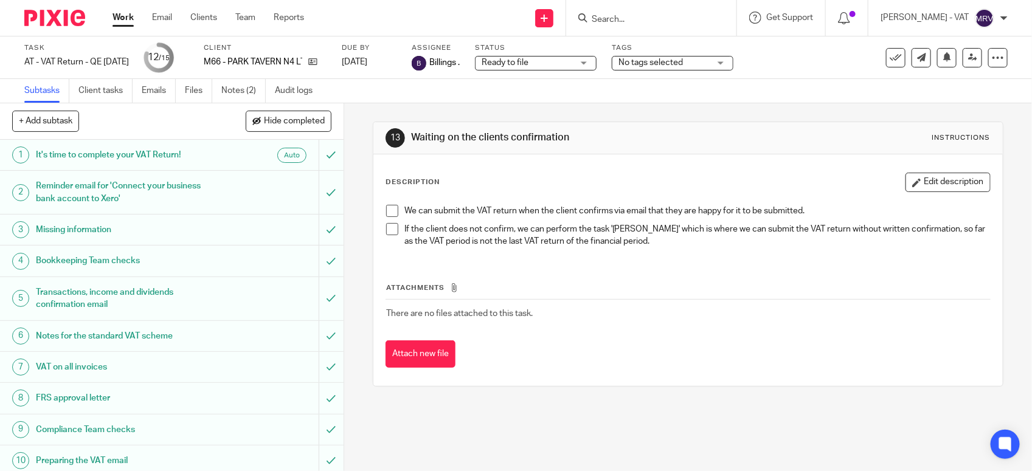
click at [709, 268] on div "Attachments There are no files attached to this task. Attach new file" at bounding box center [688, 313] width 605 height 111
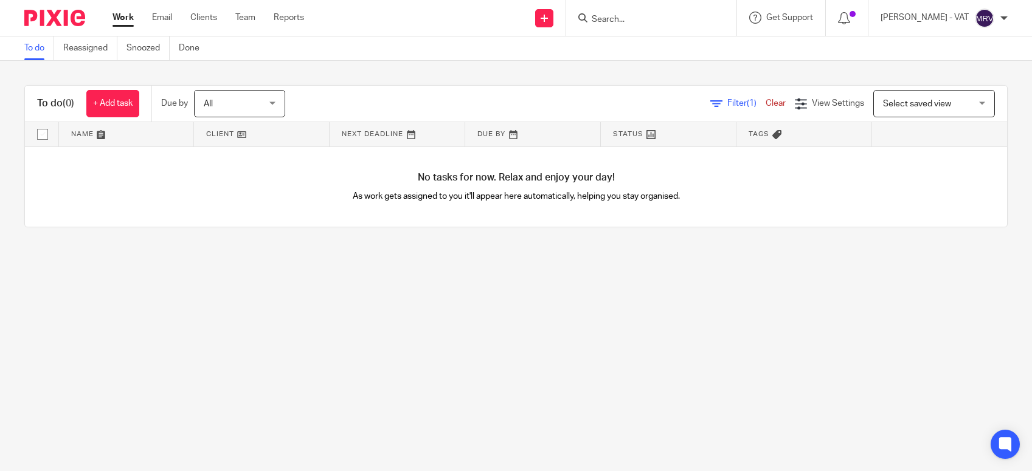
click at [330, 353] on main "To do Reassigned Snoozed Done To do (0) + Add task Due by All All [DATE] [DATE]…" at bounding box center [516, 235] width 1032 height 471
click at [32, 52] on link "To do" at bounding box center [39, 48] width 30 height 24
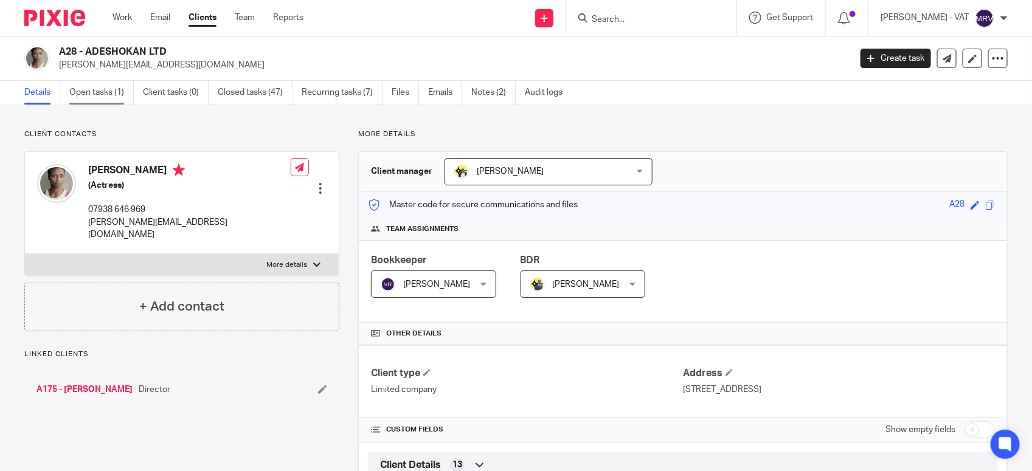
click at [108, 95] on link "Open tasks (1)" at bounding box center [101, 93] width 64 height 24
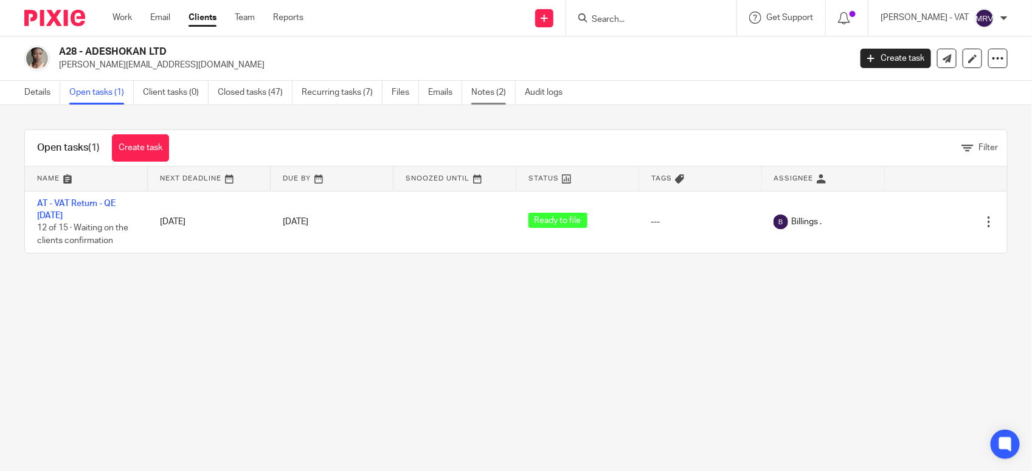
click at [493, 95] on link "Notes (2)" at bounding box center [493, 93] width 44 height 24
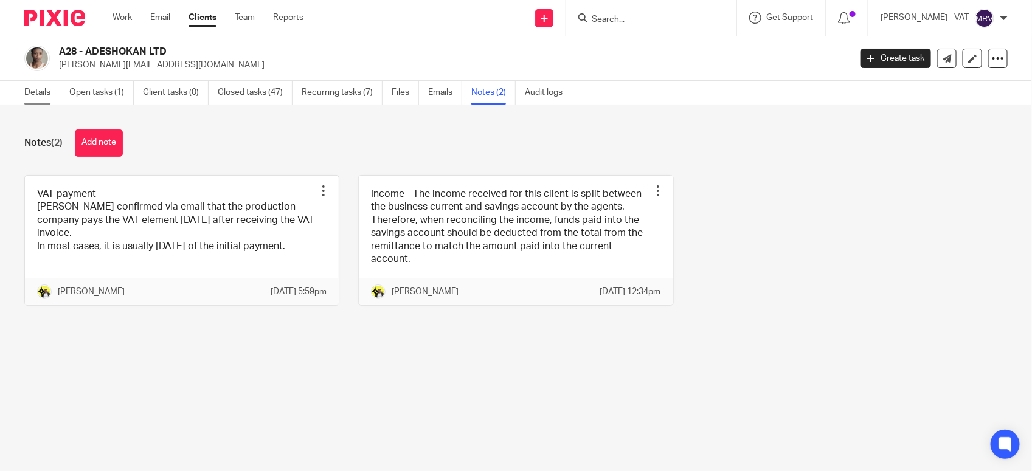
click at [35, 95] on link "Details" at bounding box center [42, 93] width 36 height 24
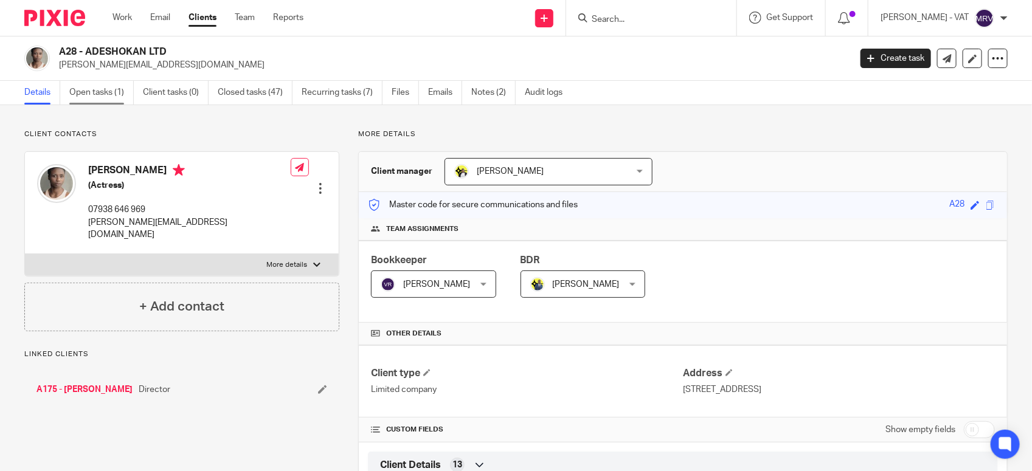
click at [98, 102] on link "Open tasks (1)" at bounding box center [101, 93] width 64 height 24
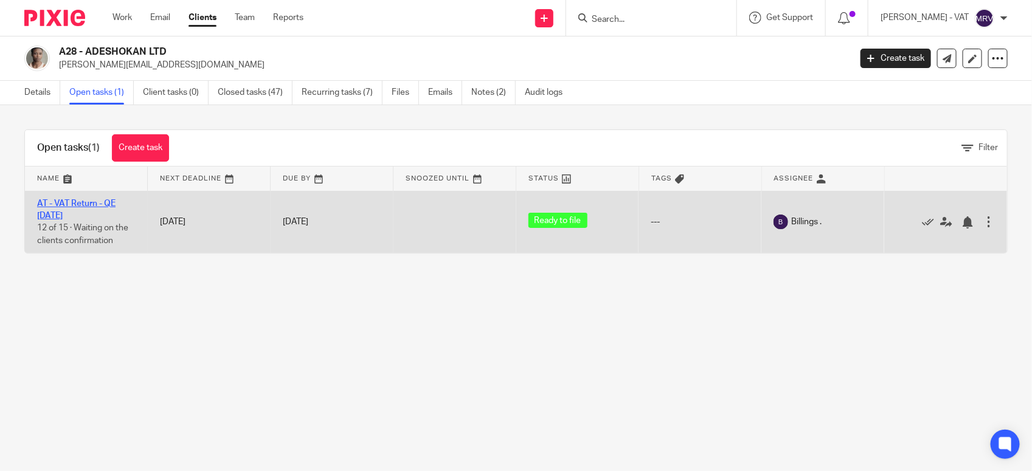
click at [97, 204] on link "AT - VAT Return - QE [DATE]" at bounding box center [76, 209] width 78 height 21
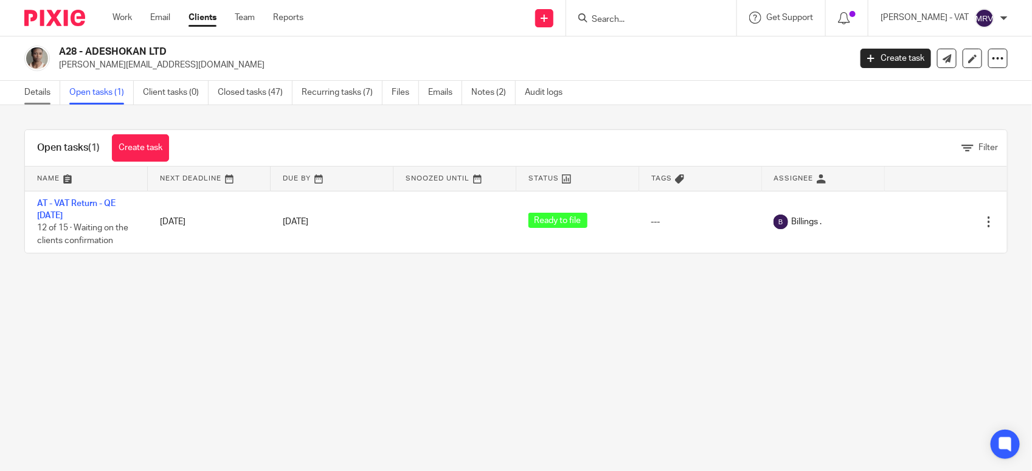
click at [38, 97] on link "Details" at bounding box center [42, 93] width 36 height 24
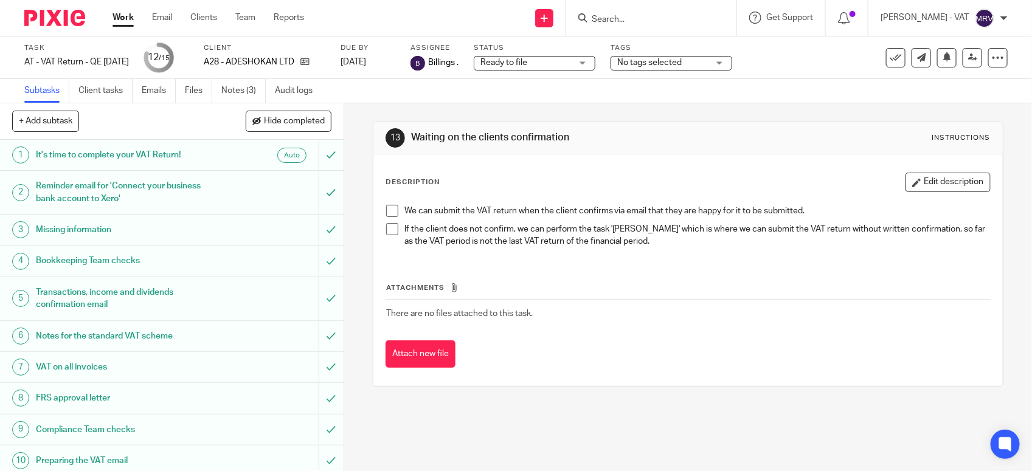
click at [386, 211] on span at bounding box center [392, 211] width 12 height 12
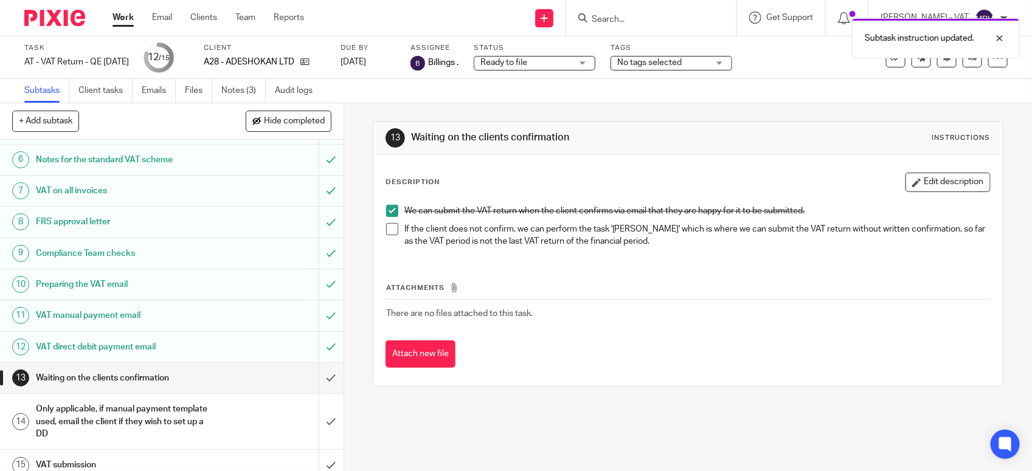
scroll to position [189, 0]
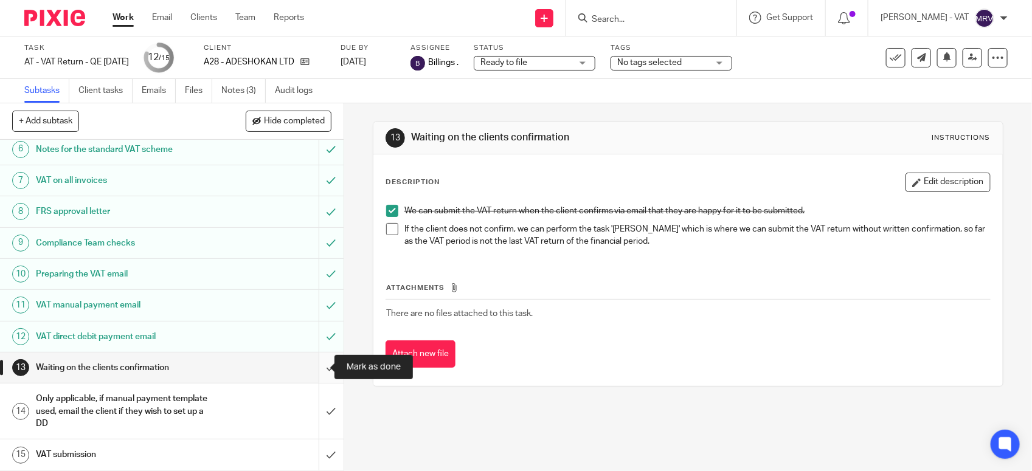
click at [310, 366] on input "submit" at bounding box center [172, 368] width 344 height 30
click at [314, 409] on input "submit" at bounding box center [172, 411] width 344 height 55
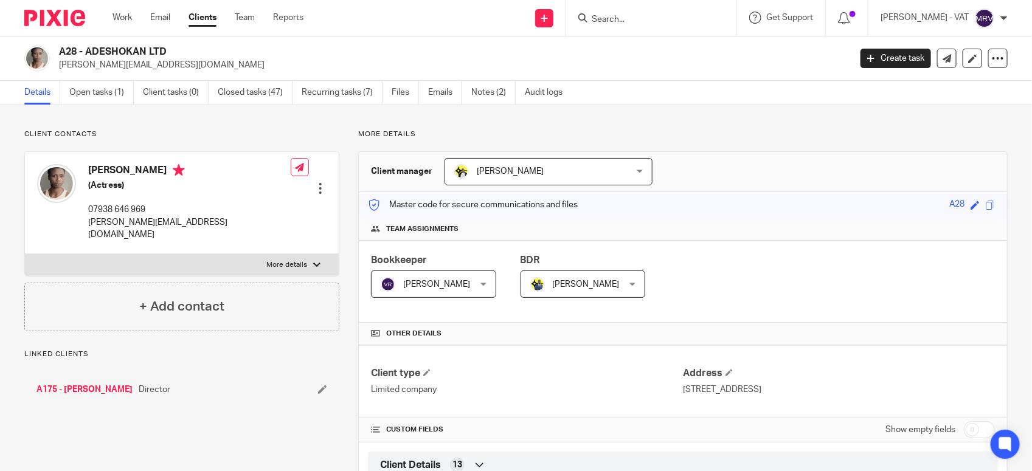
drag, startPoint x: 85, startPoint y: 50, endPoint x: 178, endPoint y: 50, distance: 92.4
click at [178, 50] on h2 "A28 - ADESHOKAN LTD" at bounding box center [372, 52] width 626 height 13
copy h2 "ADESHOKAN LTD"
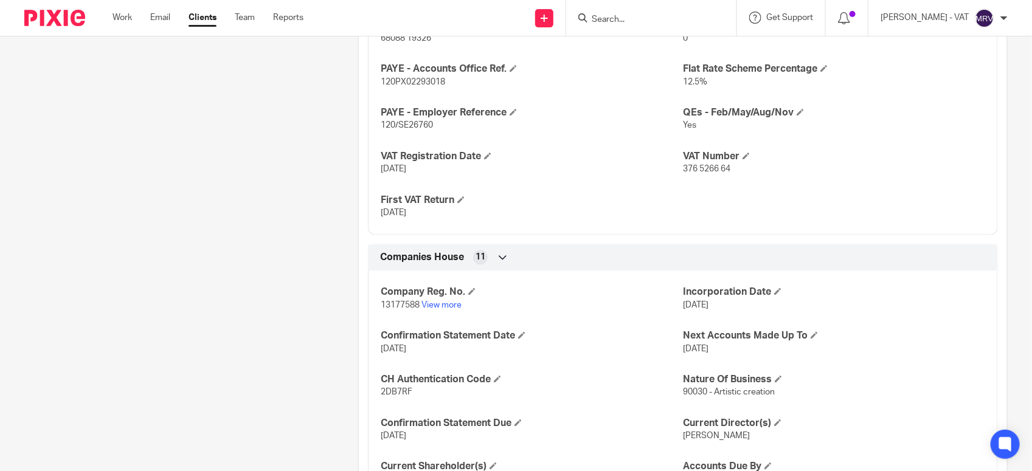
scroll to position [988, 0]
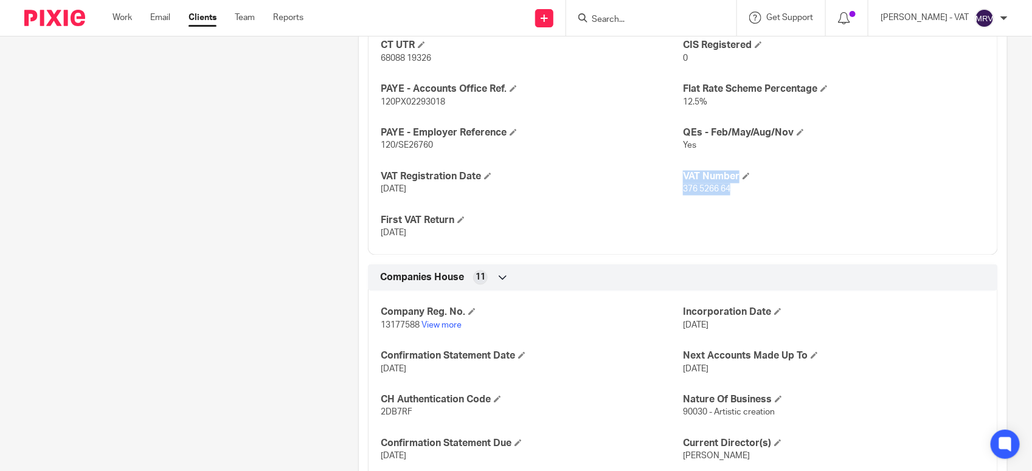
drag, startPoint x: 674, startPoint y: 193, endPoint x: 724, endPoint y: 193, distance: 50.5
click at [724, 193] on div "CT UTR 68088 19326 CIS Registered 0 PAYE - Accounts Office Ref. 120PX02293018 F…" at bounding box center [683, 135] width 630 height 240
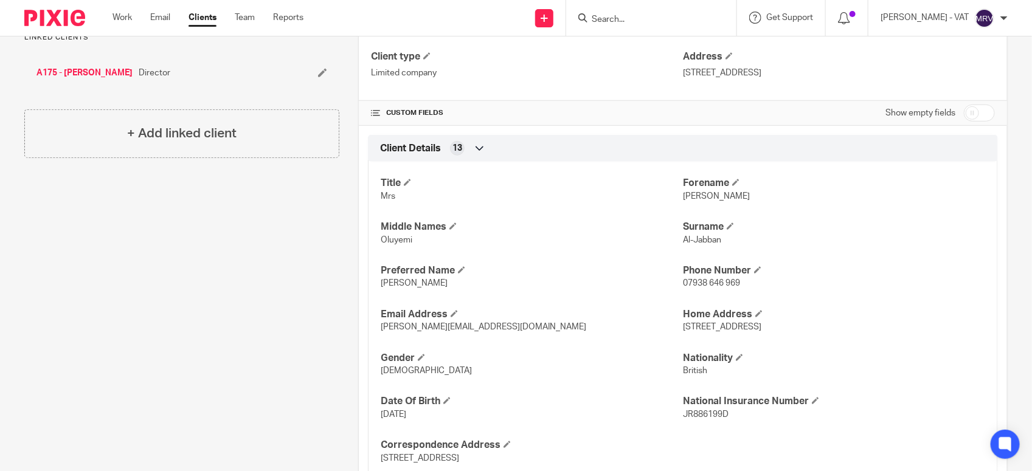
scroll to position [304, 0]
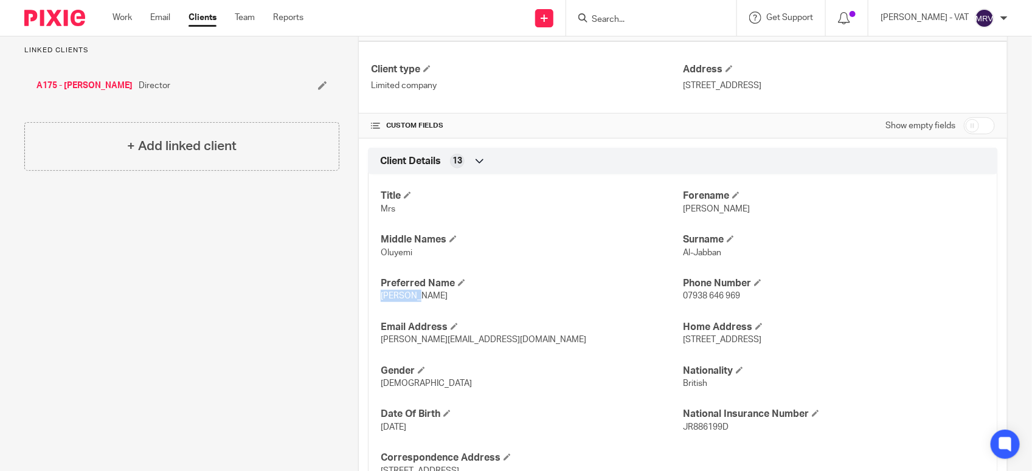
drag, startPoint x: 377, startPoint y: 298, endPoint x: 414, endPoint y: 307, distance: 37.6
click at [414, 307] on div "Title Mrs Forename Ann Middle Names Oluyemi Surname Al-Jabban Preferred Name An…" at bounding box center [683, 329] width 630 height 328
copy span "Ann Akin"
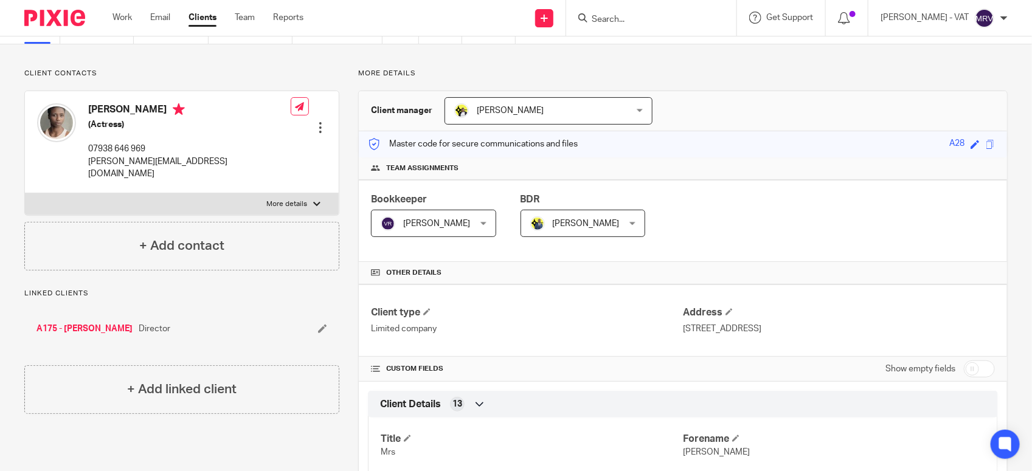
scroll to position [0, 0]
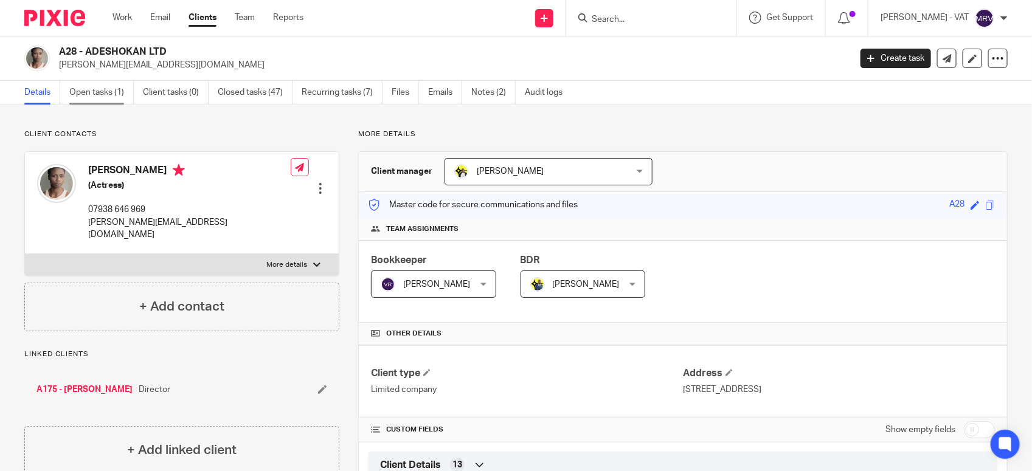
click at [110, 98] on link "Open tasks (1)" at bounding box center [101, 93] width 64 height 24
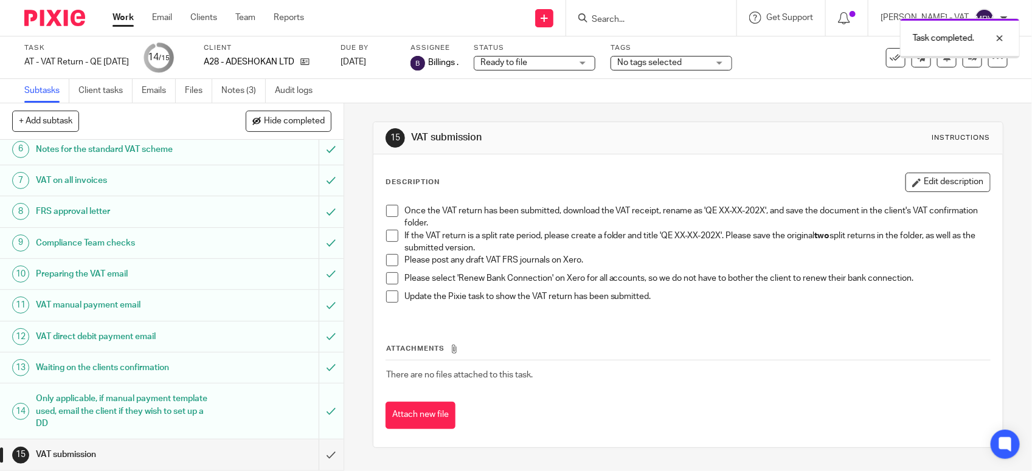
scroll to position [189, 0]
click at [207, 448] on div "VAT submission" at bounding box center [171, 455] width 271 height 18
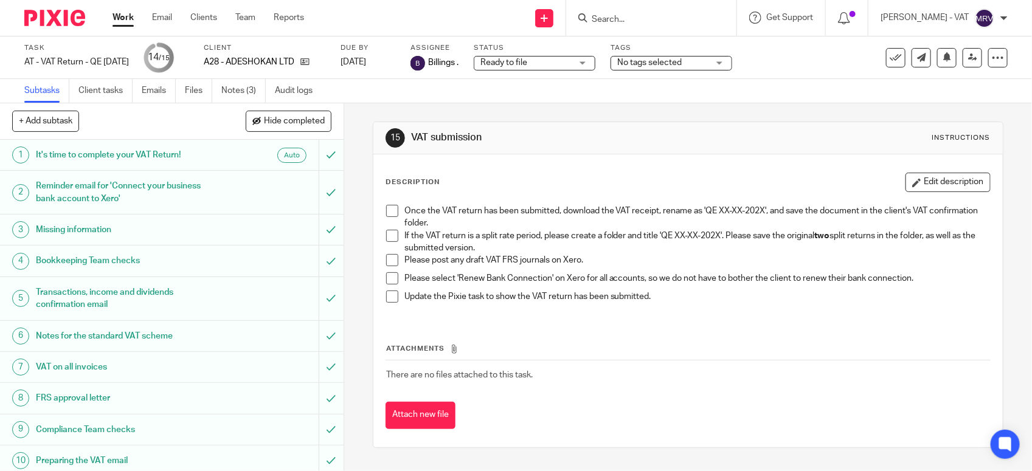
click at [386, 236] on span at bounding box center [392, 236] width 12 height 12
click at [389, 260] on span at bounding box center [392, 260] width 12 height 12
click at [386, 282] on span at bounding box center [392, 278] width 12 height 12
click at [386, 210] on span at bounding box center [392, 211] width 12 height 12
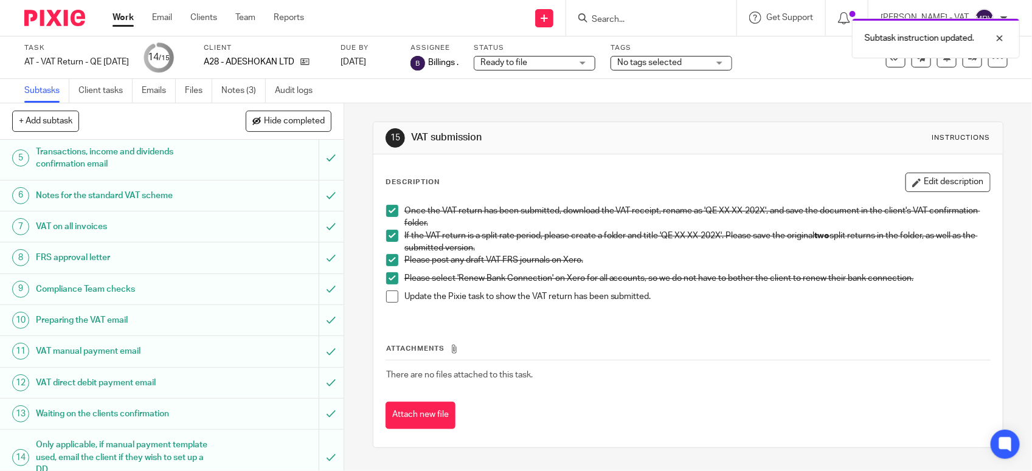
scroll to position [189, 0]
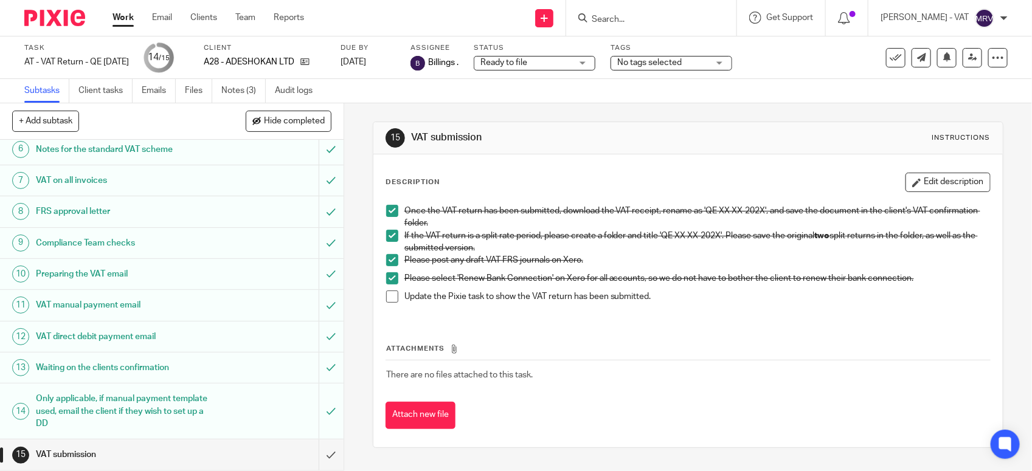
click at [386, 299] on span at bounding box center [392, 297] width 12 height 12
click at [319, 454] on input "submit" at bounding box center [172, 455] width 344 height 30
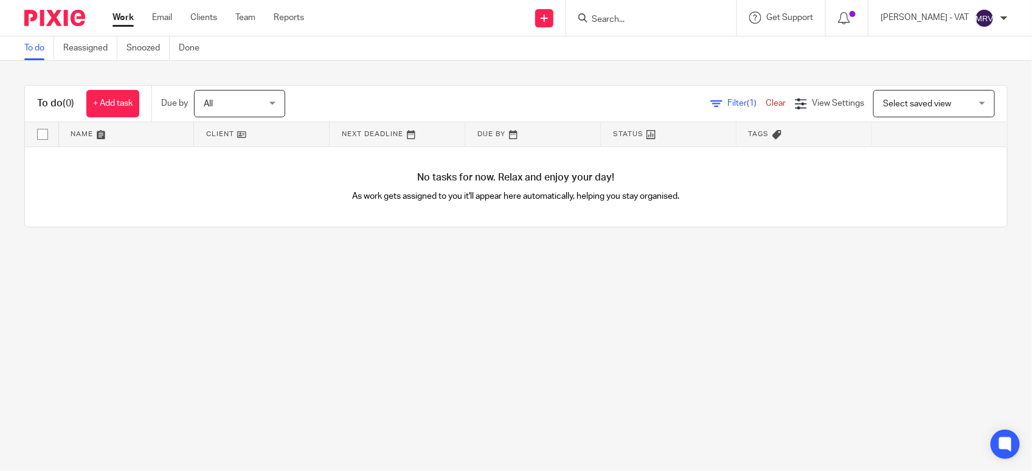
click at [111, 274] on main "To do Reassigned Snoozed Done To do (0) + Add task Due by All All [DATE] [DATE]…" at bounding box center [516, 235] width 1032 height 471
click at [384, 338] on main "To do Reassigned Snoozed Done To do (0) + Add task Due by All All Today Tomorro…" at bounding box center [516, 235] width 1032 height 471
drag, startPoint x: 455, startPoint y: 254, endPoint x: 463, endPoint y: 254, distance: 7.9
click at [455, 254] on main "To do Reassigned Snoozed Done To do (0) + Add task Due by All All Today Tomorro…" at bounding box center [516, 235] width 1032 height 471
click at [129, 277] on main "To do Reassigned Snoozed Done To do (0) + Add task Due by All All Today Tomorro…" at bounding box center [516, 235] width 1032 height 471
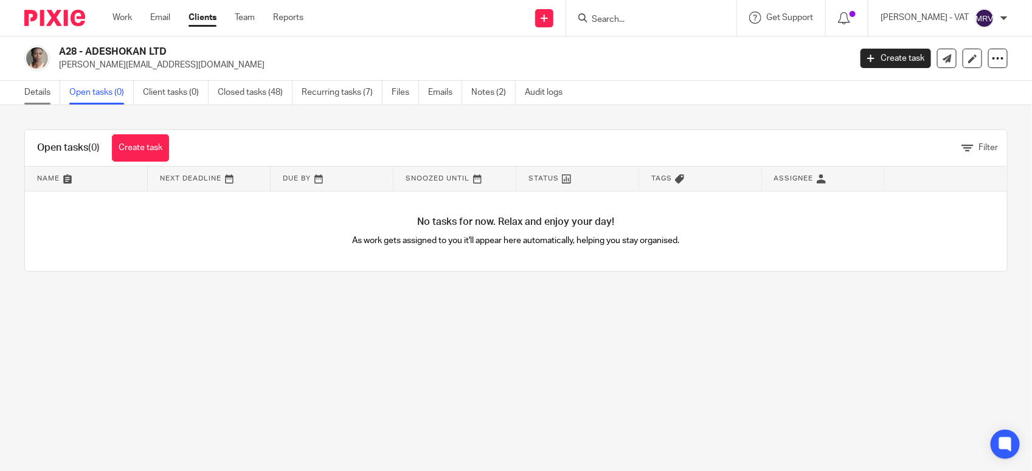
click at [30, 100] on link "Details" at bounding box center [42, 93] width 36 height 24
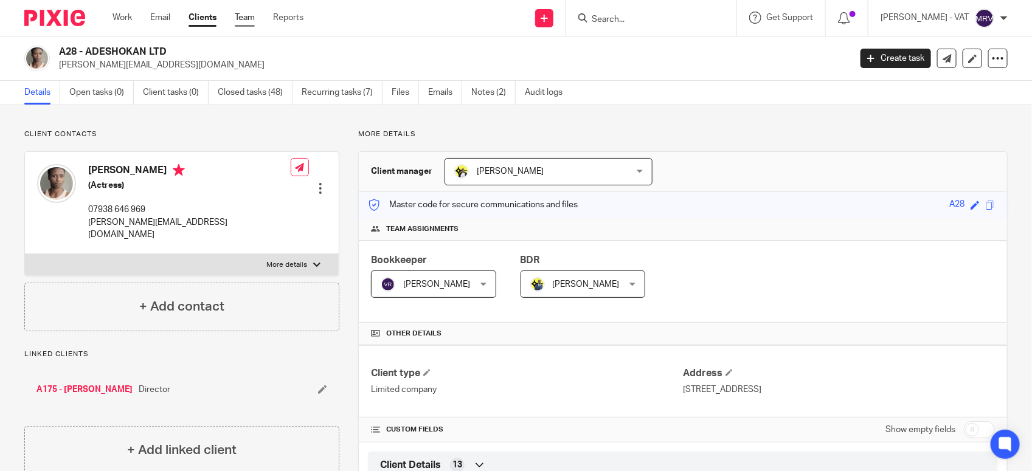
click at [242, 20] on link "Team" at bounding box center [245, 18] width 20 height 12
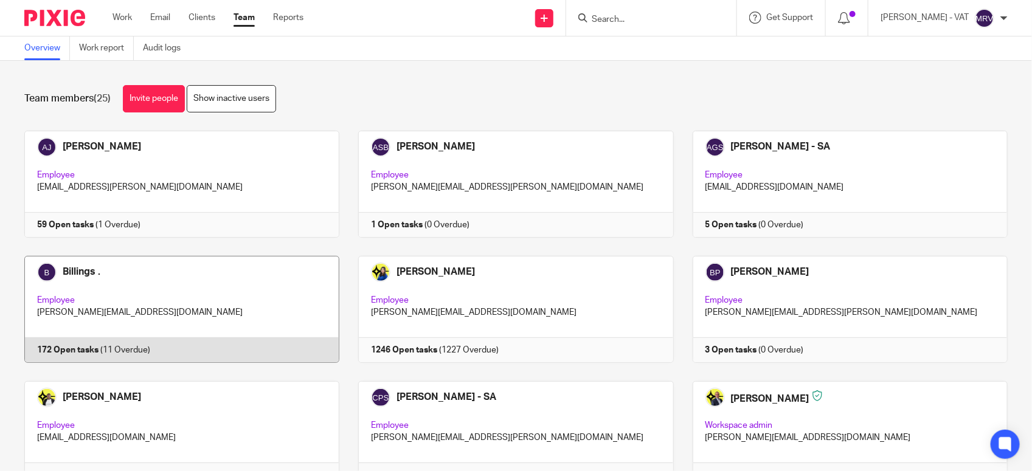
click at [280, 283] on link at bounding box center [172, 309] width 334 height 107
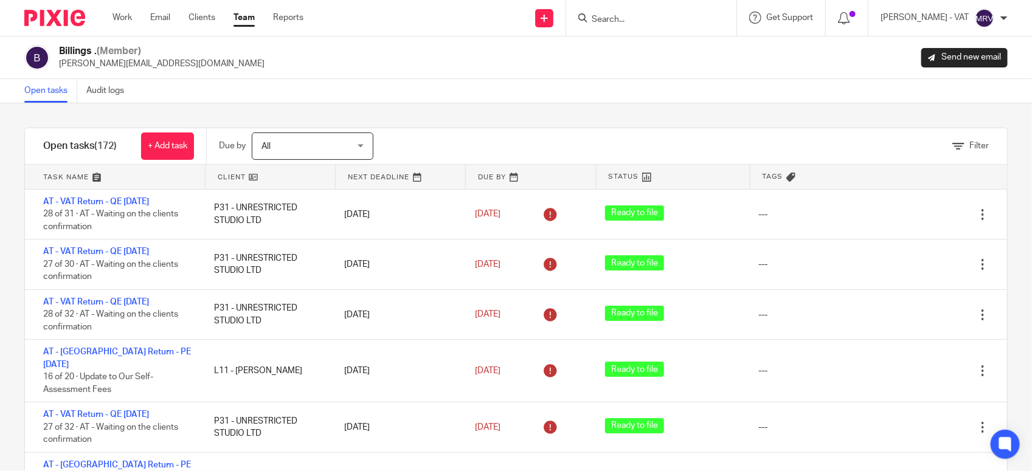
scroll to position [521, 0]
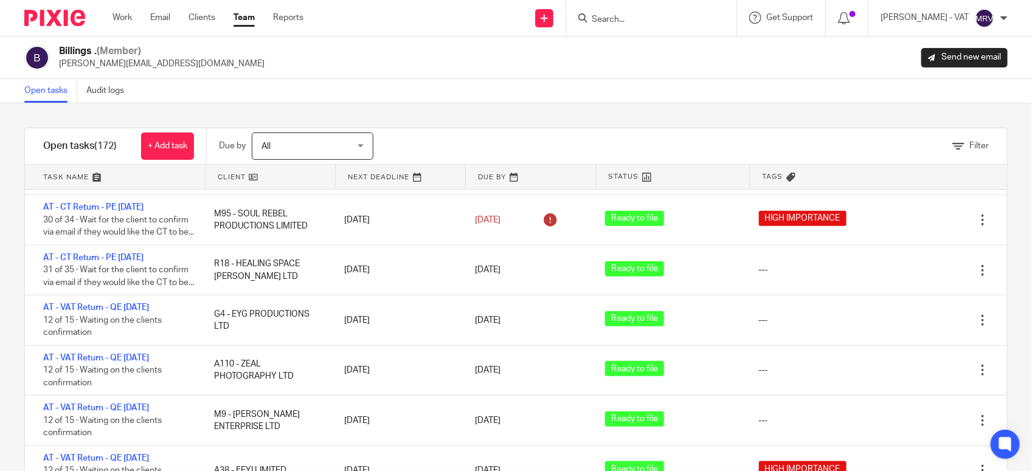
click at [594, 126] on div "Filter tasks Only show tasks matching all of these conditions 1 Client name Is …" at bounding box center [516, 287] width 1032 height 368
click at [238, 16] on link "Team" at bounding box center [244, 18] width 21 height 12
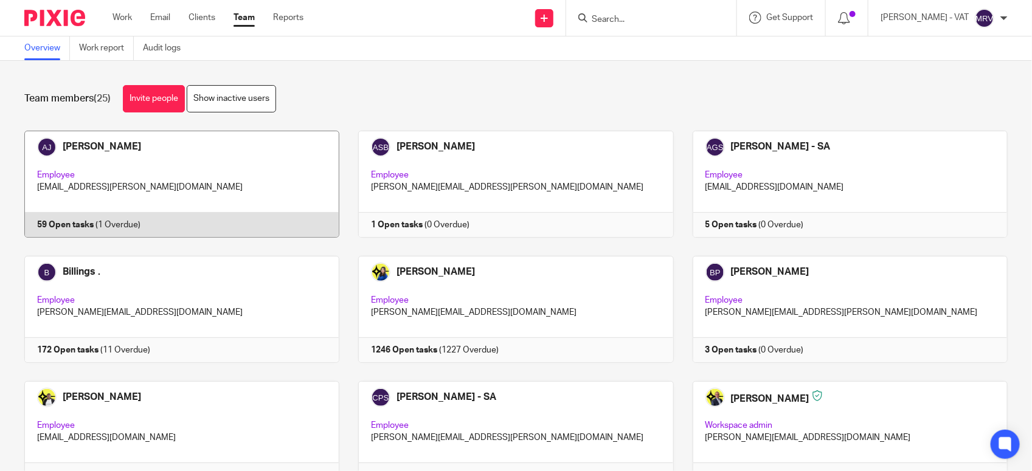
click at [143, 193] on link at bounding box center [172, 184] width 334 height 107
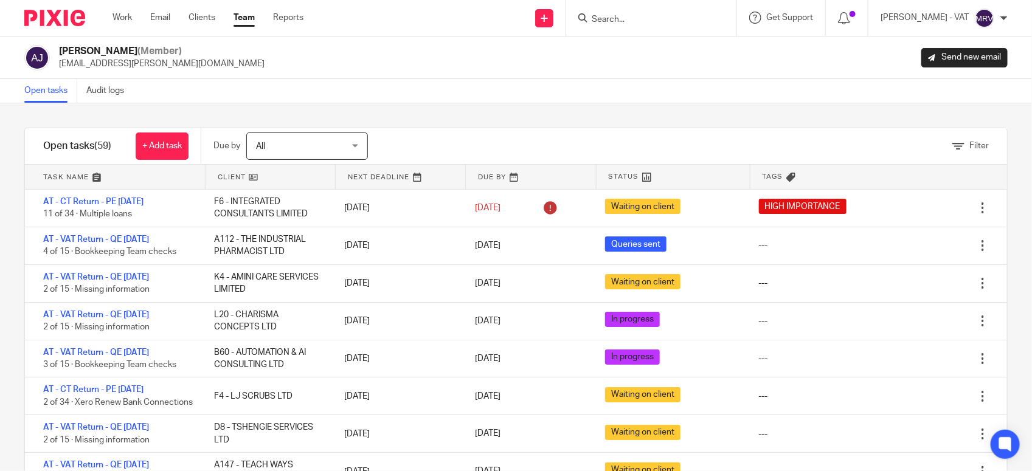
click at [383, 114] on div "Filter tasks Only show tasks matching all of these conditions 1 Client name Is …" at bounding box center [516, 287] width 1032 height 368
click at [245, 23] on link "Team" at bounding box center [244, 18] width 21 height 12
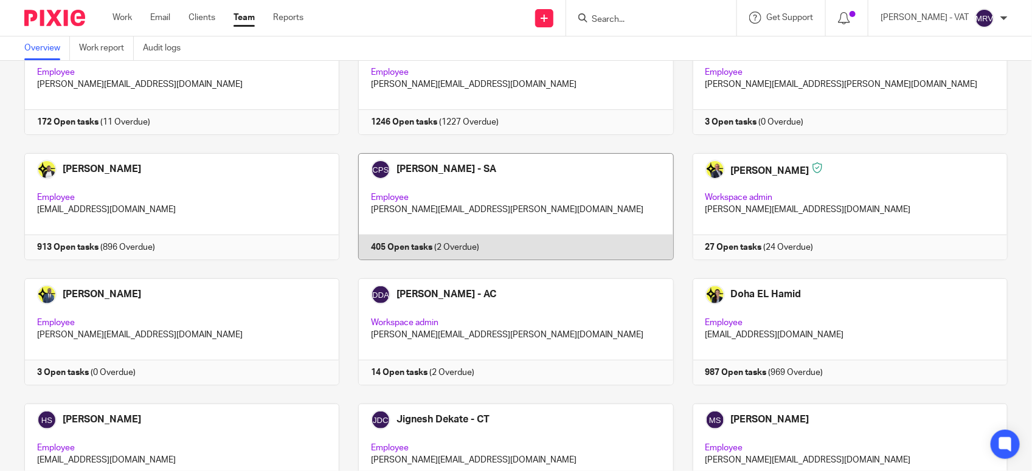
scroll to position [304, 0]
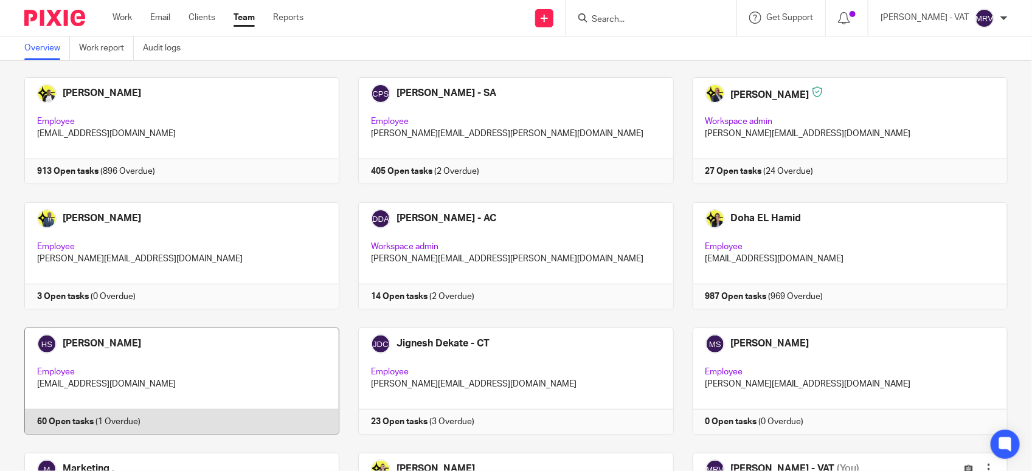
click at [216, 350] on link at bounding box center [172, 381] width 334 height 107
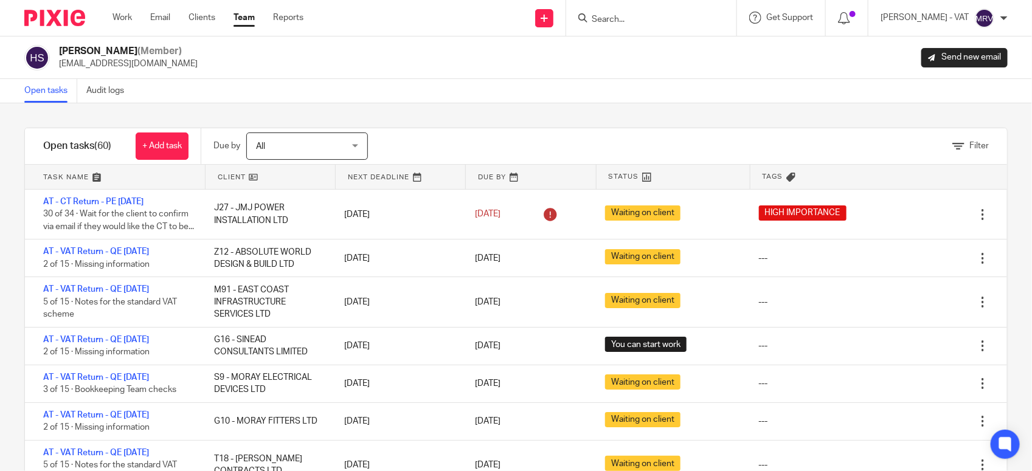
click at [442, 49] on div "Harsh Sharma (Member) harsh@confiancebizsol.com Send new email" at bounding box center [515, 58] width 983 height 26
click at [249, 19] on link "Team" at bounding box center [244, 18] width 21 height 12
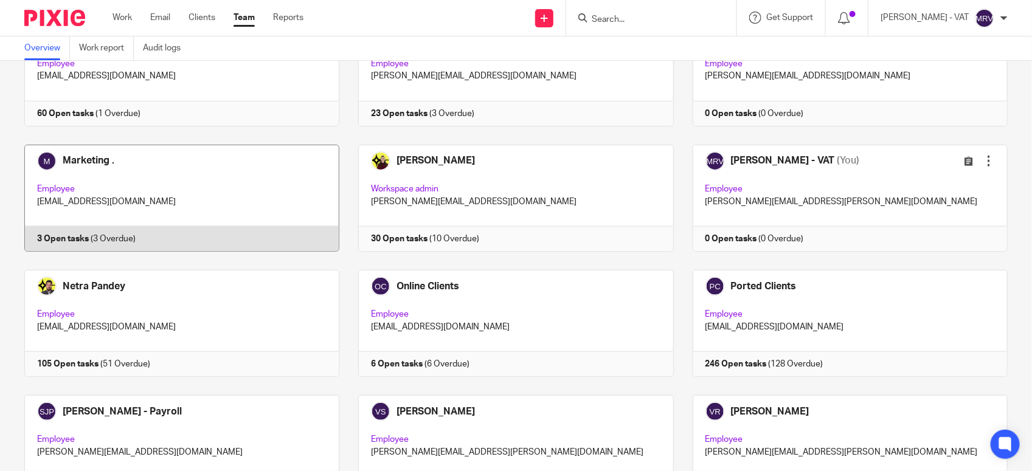
scroll to position [816, 0]
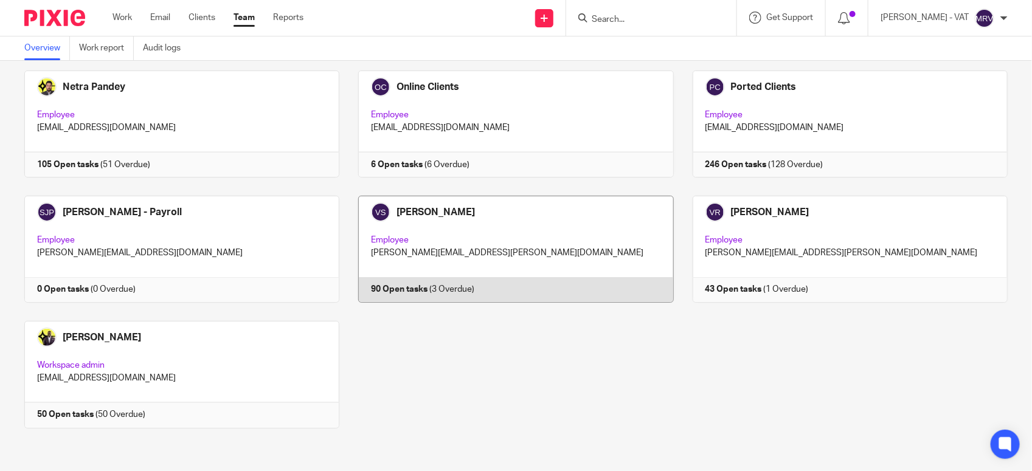
click at [544, 258] on link at bounding box center [506, 249] width 334 height 107
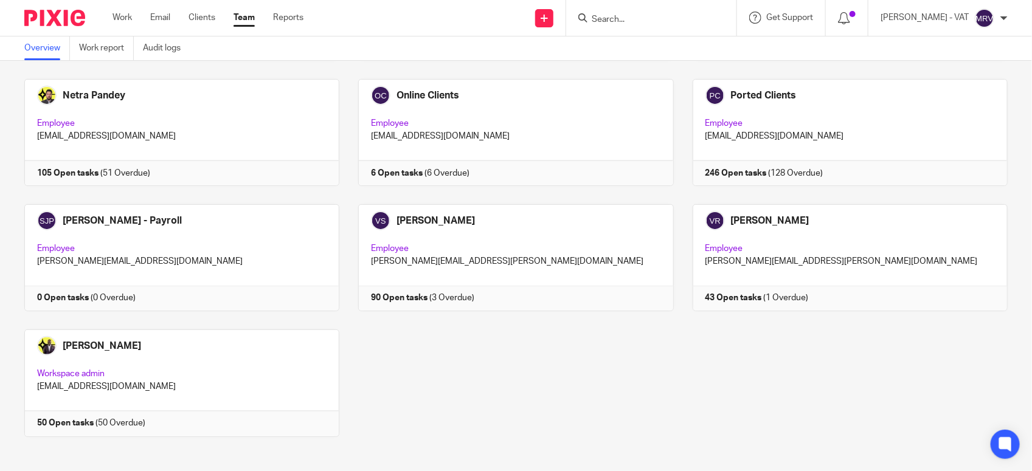
scroll to position [816, 0]
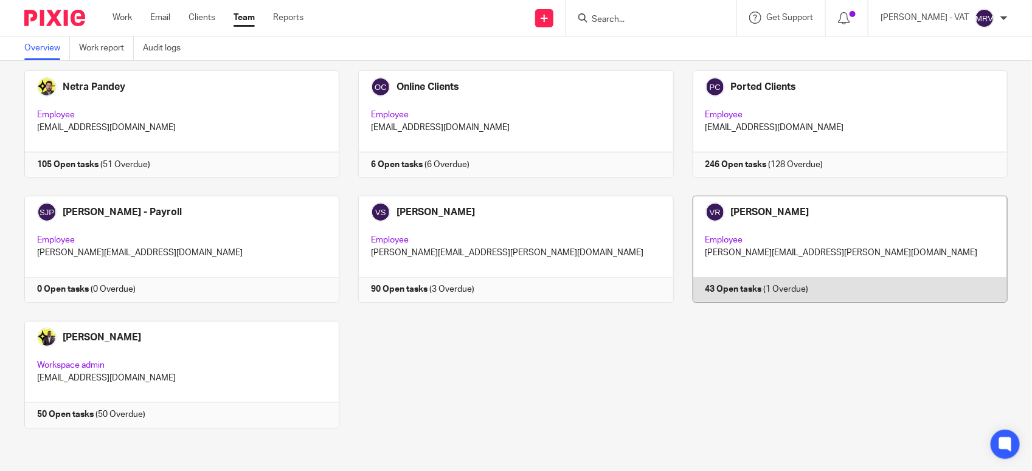
click at [716, 248] on link at bounding box center [841, 249] width 334 height 107
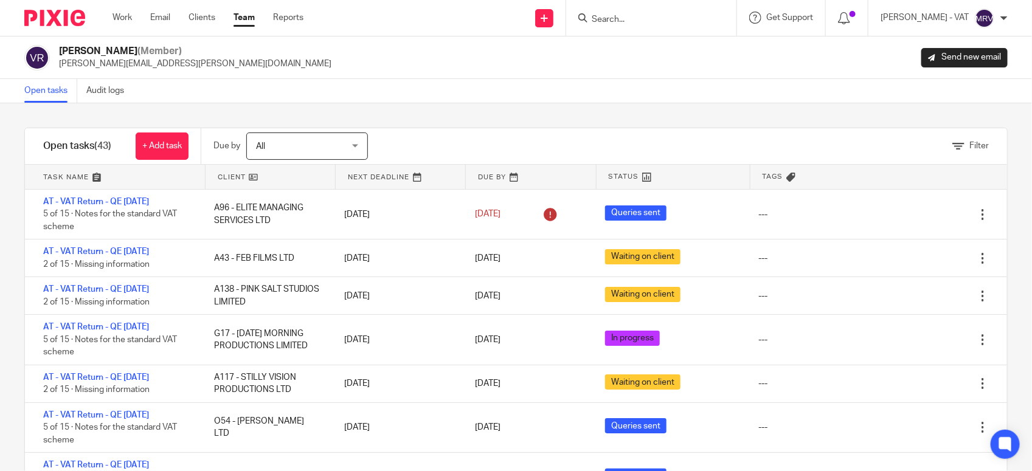
drag, startPoint x: 588, startPoint y: 73, endPoint x: 628, endPoint y: 64, distance: 40.6
click at [588, 73] on div "Vipul Rawal (Member) vipul.rawal@confiancebizsol.com Send new email" at bounding box center [516, 57] width 1032 height 43
click at [250, 19] on link "Team" at bounding box center [244, 18] width 21 height 12
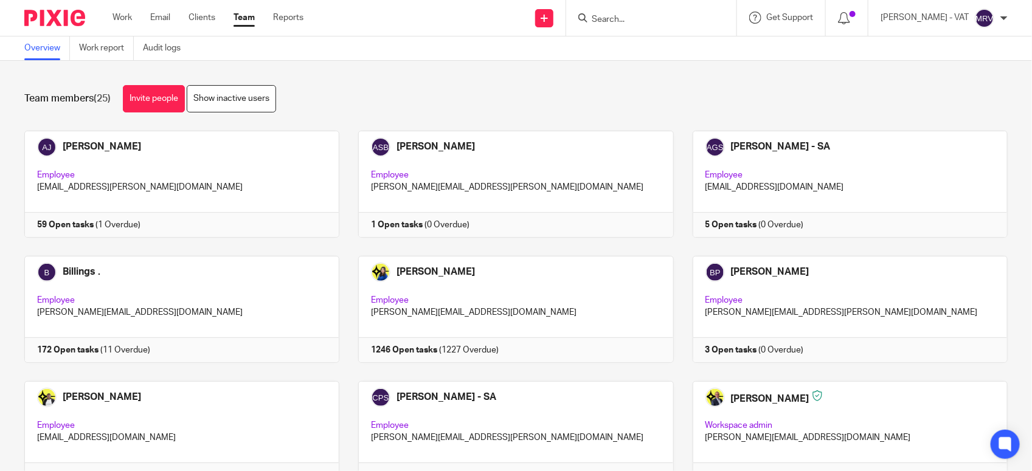
click at [643, 19] on input "Search" at bounding box center [645, 20] width 109 height 11
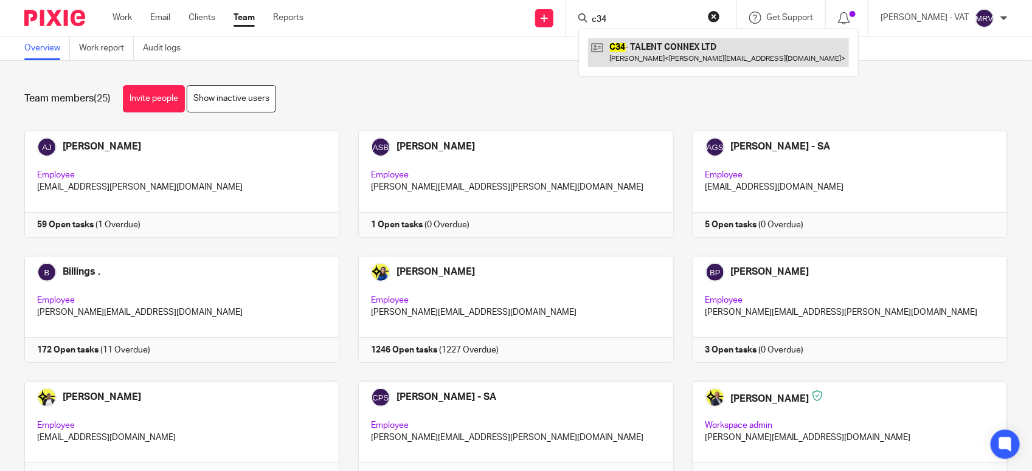
type input "c34"
click at [661, 47] on link at bounding box center [718, 52] width 261 height 28
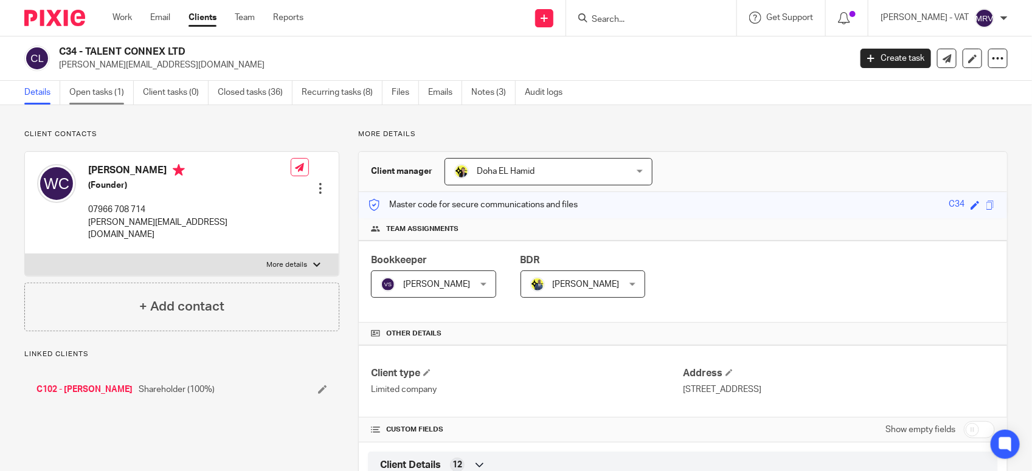
click at [89, 99] on link "Open tasks (1)" at bounding box center [101, 93] width 64 height 24
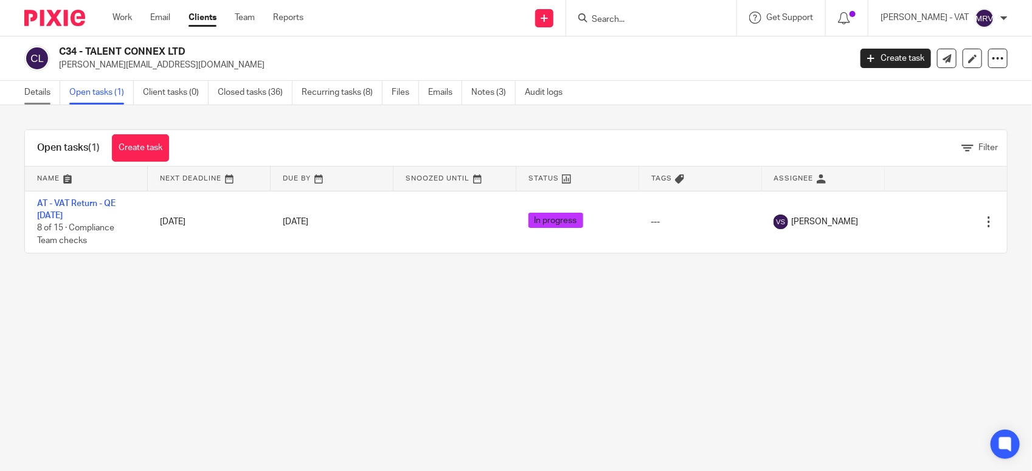
click at [49, 99] on link "Details" at bounding box center [42, 93] width 36 height 24
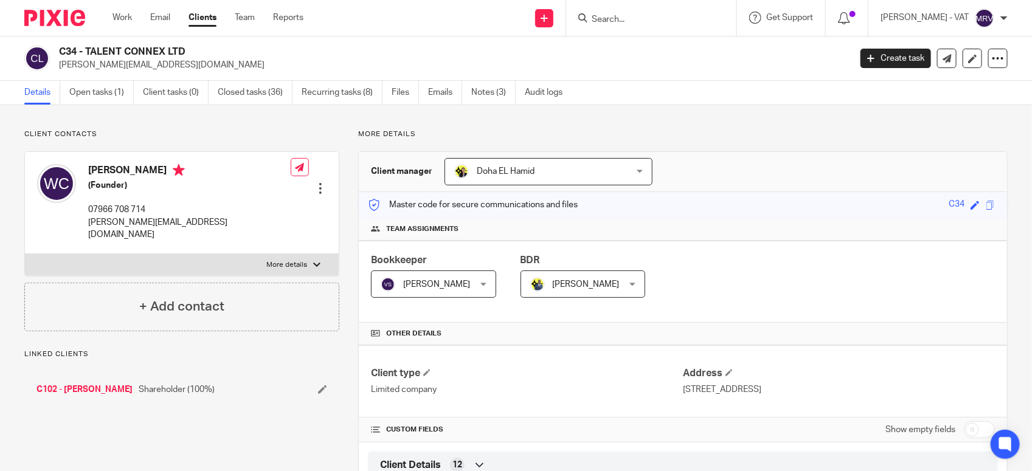
click at [629, 20] on input "Search" at bounding box center [645, 20] width 109 height 11
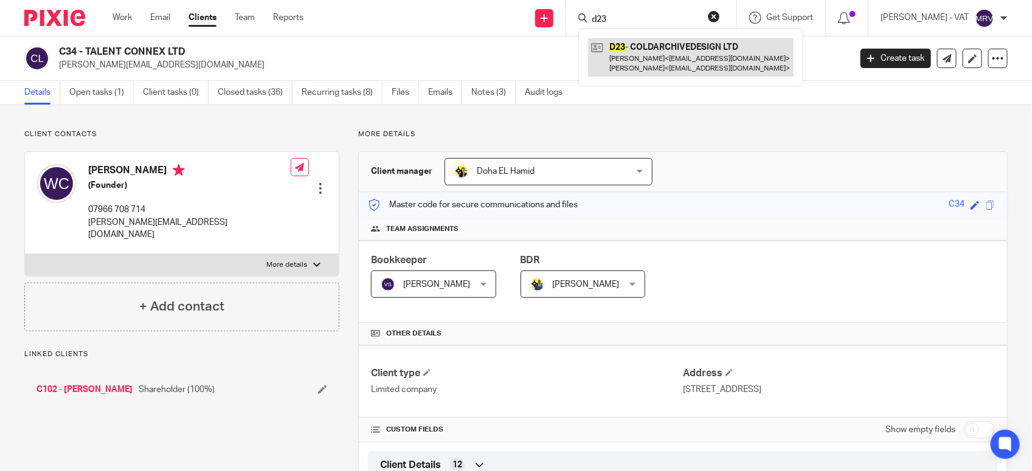
type input "d23"
click at [662, 59] on link at bounding box center [691, 57] width 206 height 38
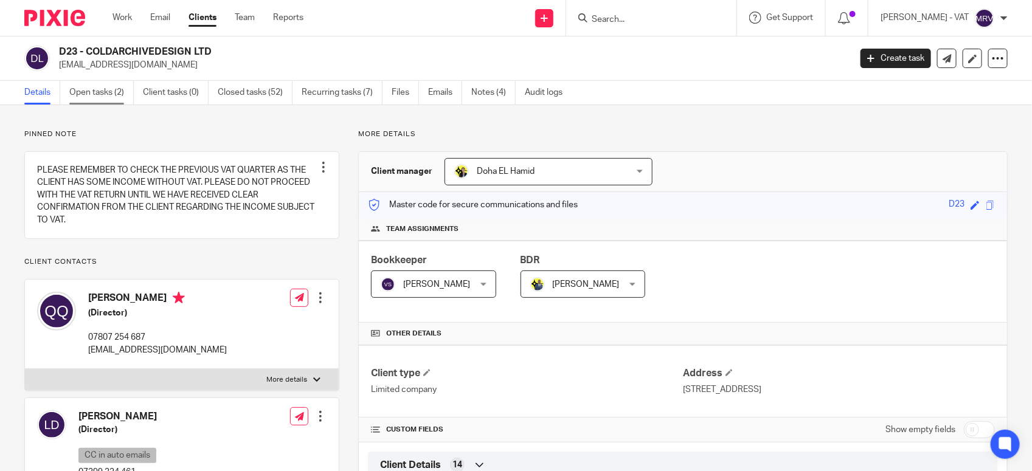
click at [122, 99] on link "Open tasks (2)" at bounding box center [101, 93] width 64 height 24
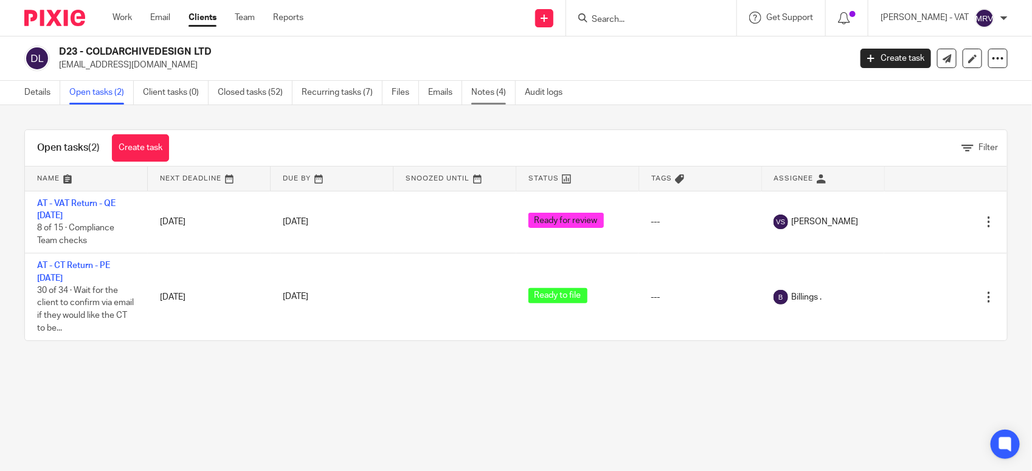
click at [490, 93] on link "Notes (4)" at bounding box center [493, 93] width 44 height 24
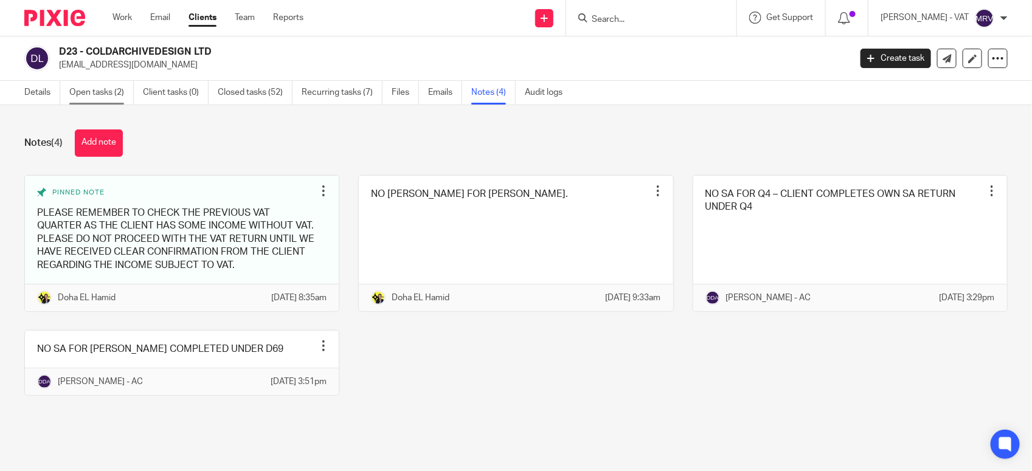
click at [120, 99] on link "Open tasks (2)" at bounding box center [101, 93] width 64 height 24
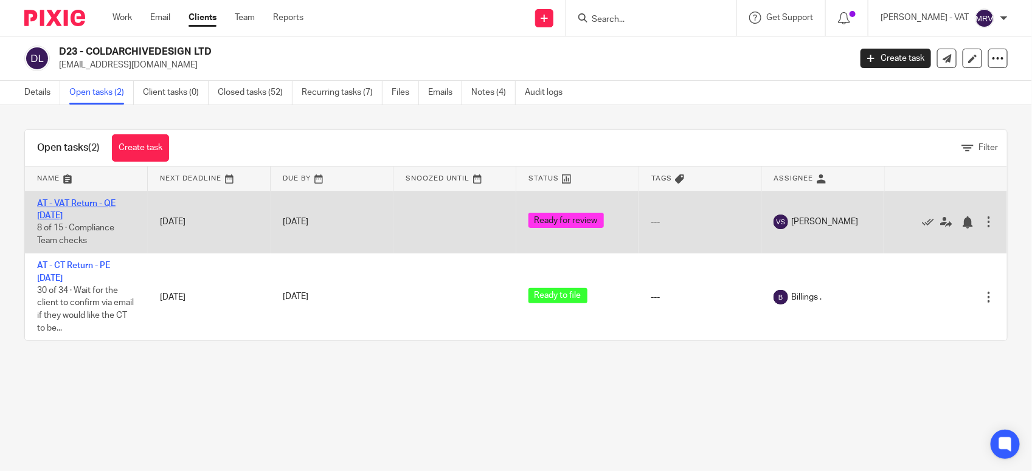
click at [110, 203] on link "AT - VAT Return - QE [DATE]" at bounding box center [76, 209] width 78 height 21
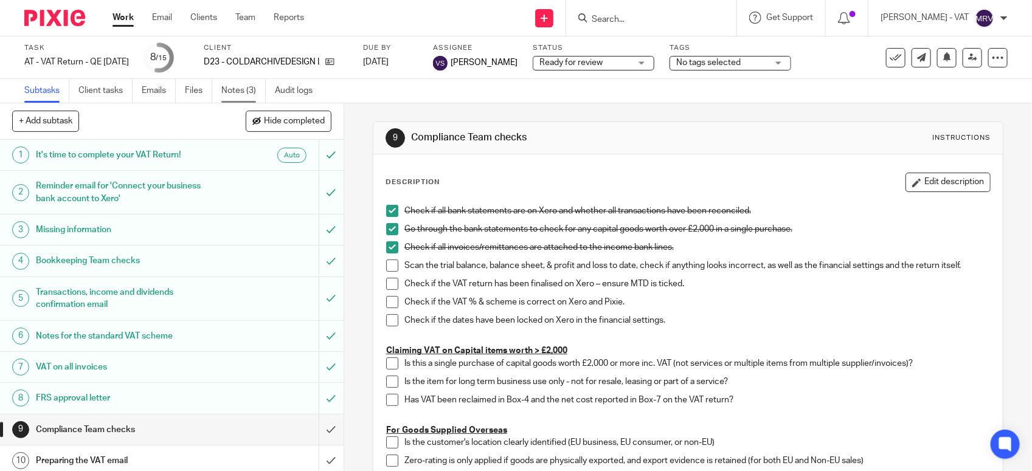
click at [237, 96] on link "Notes (3)" at bounding box center [243, 91] width 44 height 24
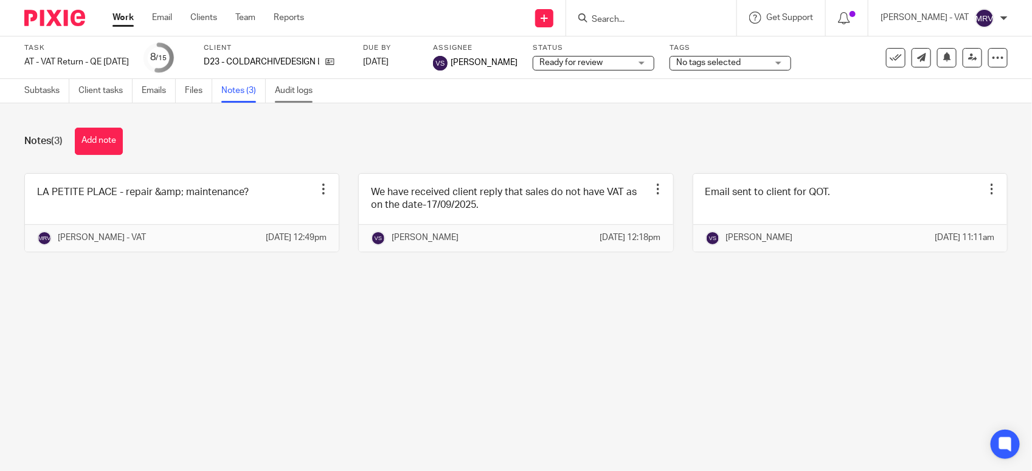
click at [278, 100] on link "Audit logs" at bounding box center [298, 91] width 47 height 24
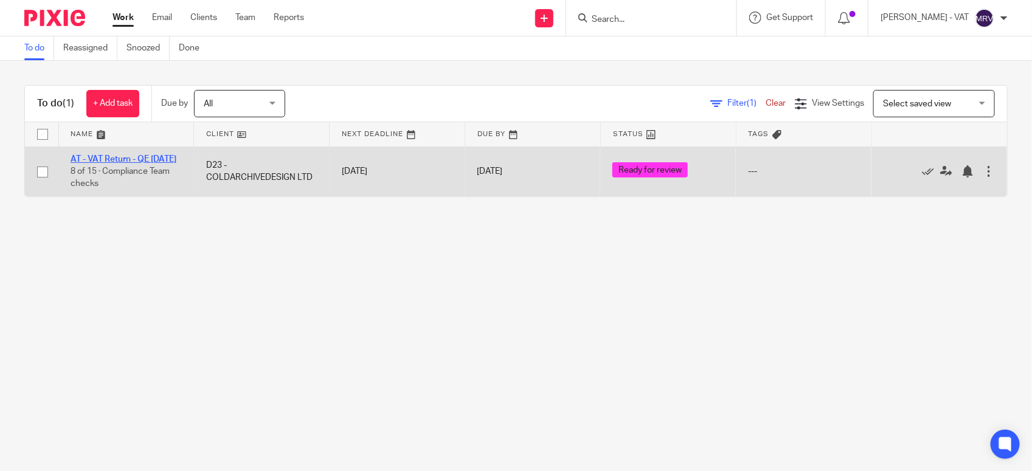
click at [108, 162] on link "AT - VAT Return - QE [DATE]" at bounding box center [124, 159] width 106 height 9
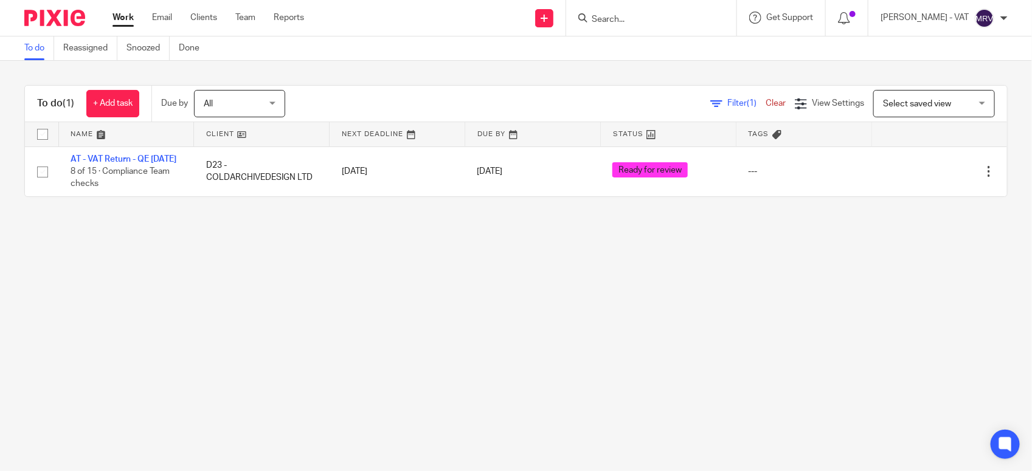
click at [213, 279] on main "To do Reassigned Snoozed Done To do (1) + Add task Due by All All [DATE] [DATE]…" at bounding box center [516, 235] width 1032 height 471
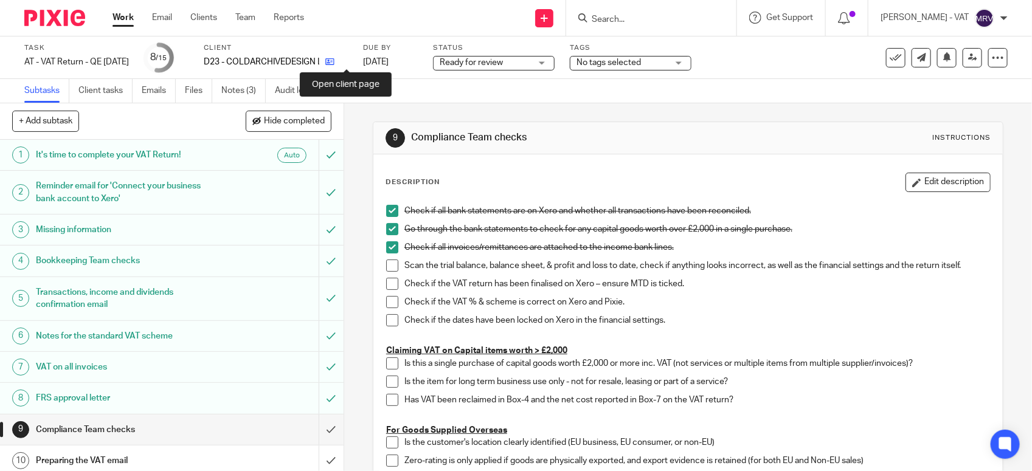
click at [335, 62] on icon at bounding box center [329, 61] width 9 height 9
click at [223, 87] on link "Notes (3)" at bounding box center [243, 91] width 44 height 24
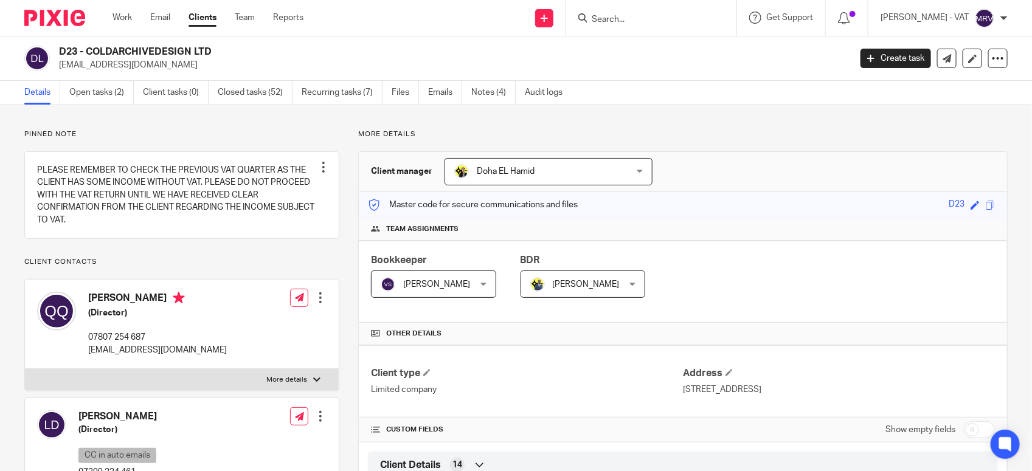
drag, startPoint x: 89, startPoint y: 50, endPoint x: 213, endPoint y: 50, distance: 124.7
click at [213, 50] on h2 "D23 - COLDARCHIVEDESIGN LTD" at bounding box center [372, 52] width 626 height 13
copy h2 "COLDARCHIVEDESIGN LTD"
click at [696, 168] on div "Client manager Doha EL Hamid Doha EL Hamid Abhay Jayswal Akhil Siby - Billings …" at bounding box center [683, 172] width 648 height 40
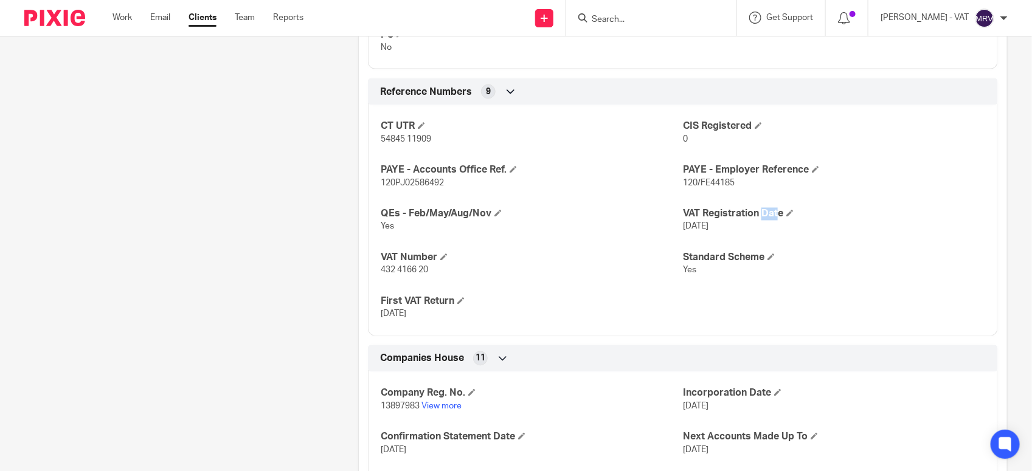
scroll to position [912, 0]
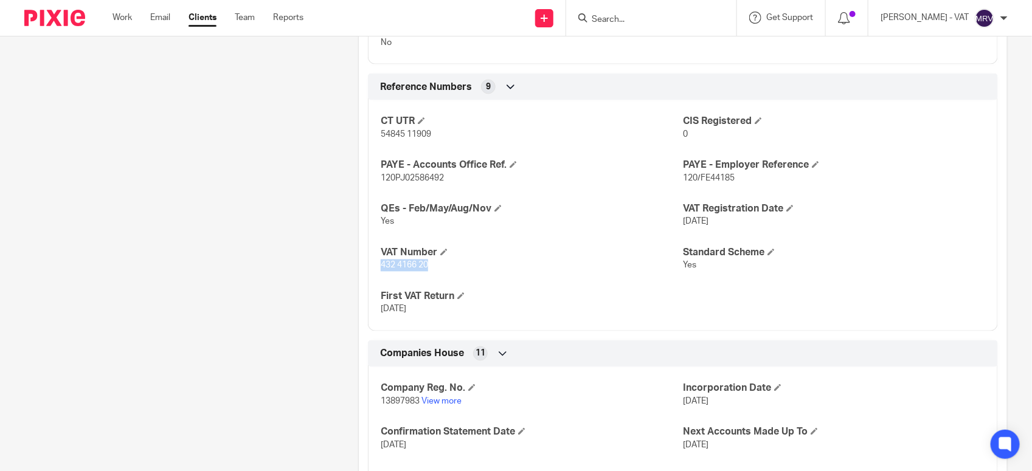
drag, startPoint x: 379, startPoint y: 265, endPoint x: 428, endPoint y: 265, distance: 48.7
click at [428, 265] on p "432 4166 20" at bounding box center [532, 266] width 302 height 12
copy span "432 4166 20"
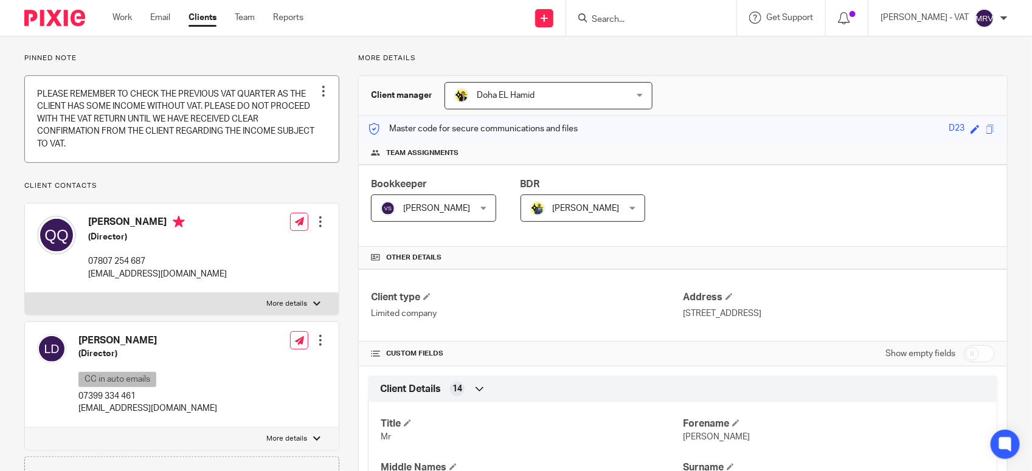
scroll to position [0, 0]
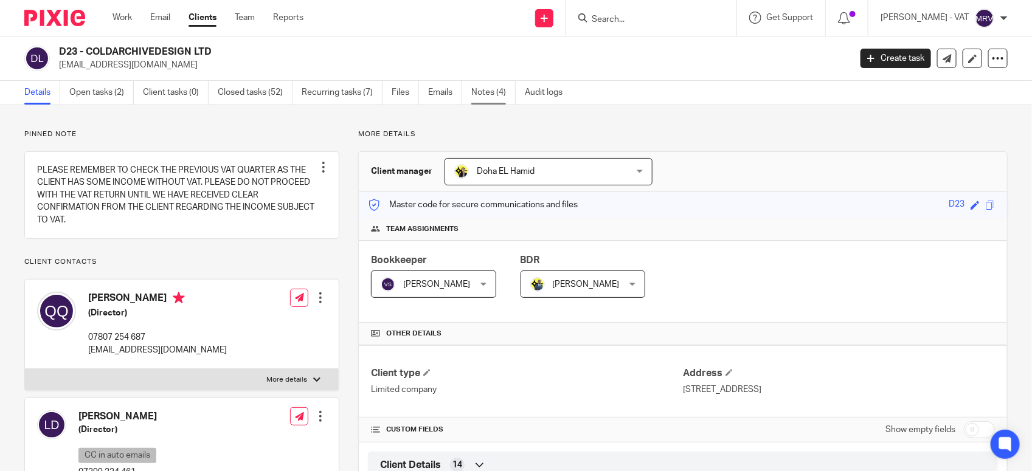
click at [488, 101] on link "Notes (4)" at bounding box center [493, 93] width 44 height 24
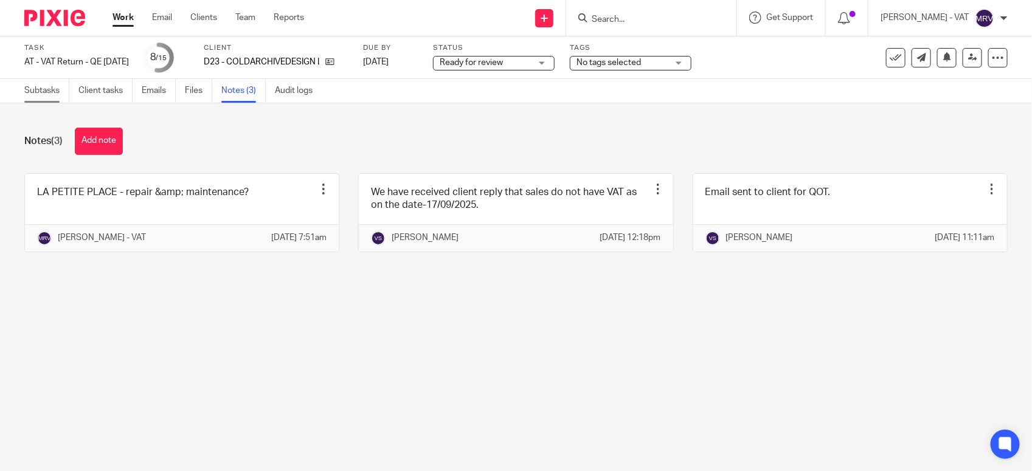
click at [46, 95] on link "Subtasks" at bounding box center [46, 91] width 45 height 24
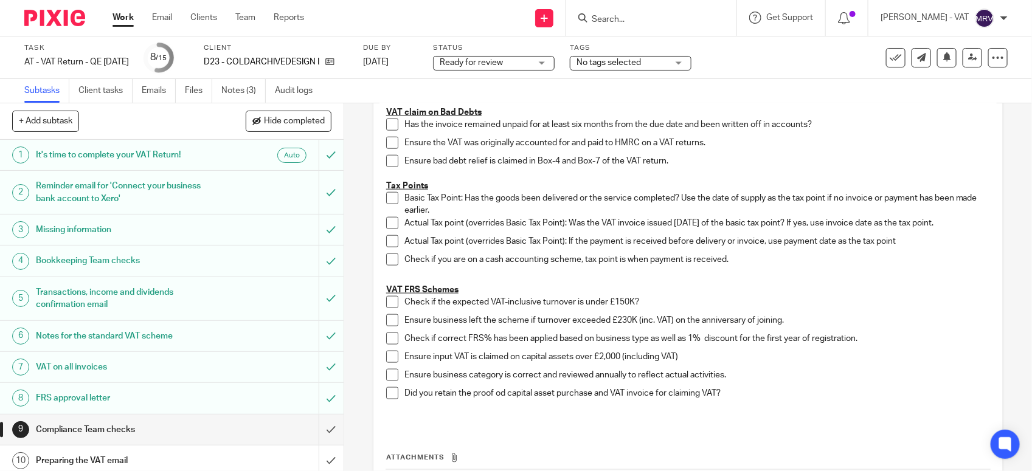
scroll to position [608, 0]
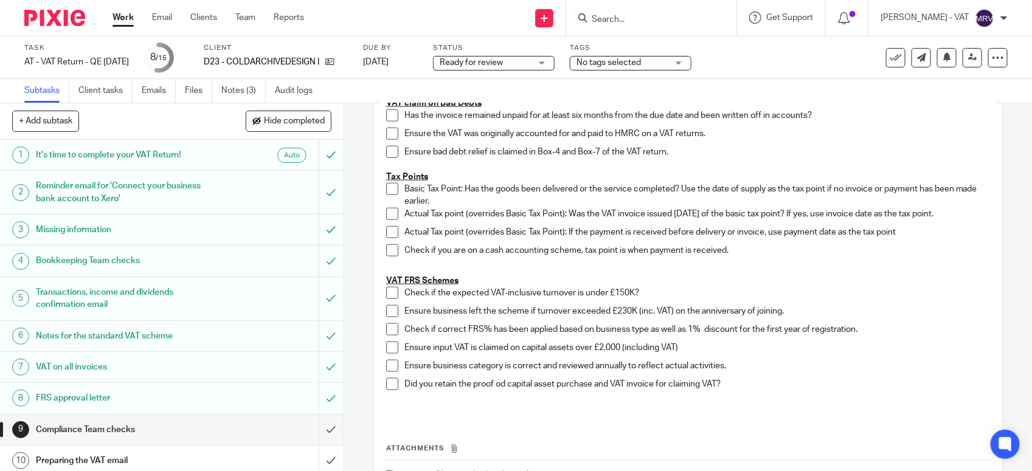
click at [386, 298] on span at bounding box center [392, 293] width 12 height 12
click at [387, 306] on span at bounding box center [392, 311] width 12 height 12
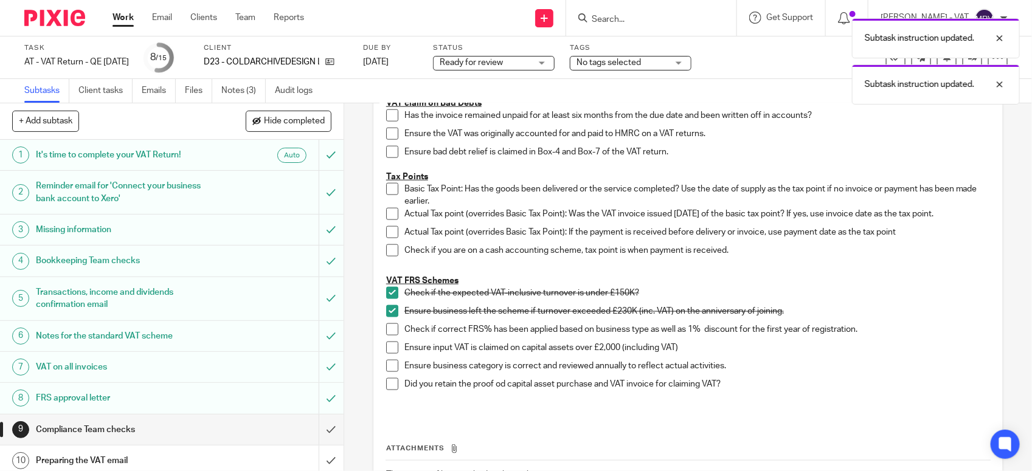
click at [393, 327] on span at bounding box center [392, 330] width 12 height 12
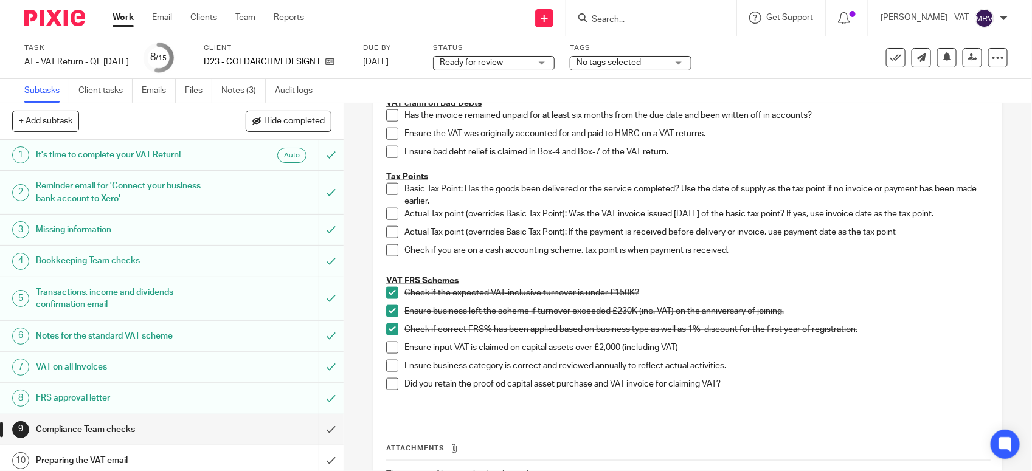
click at [386, 369] on span at bounding box center [392, 366] width 12 height 12
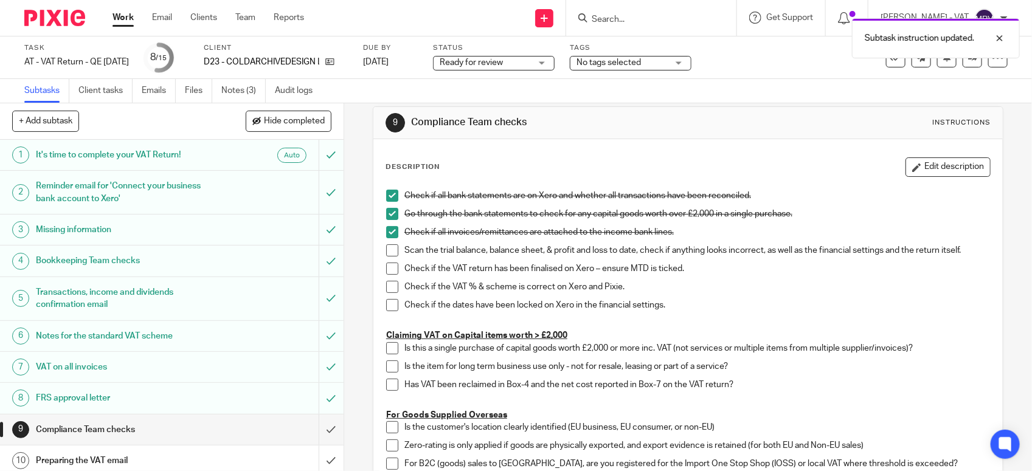
scroll to position [0, 0]
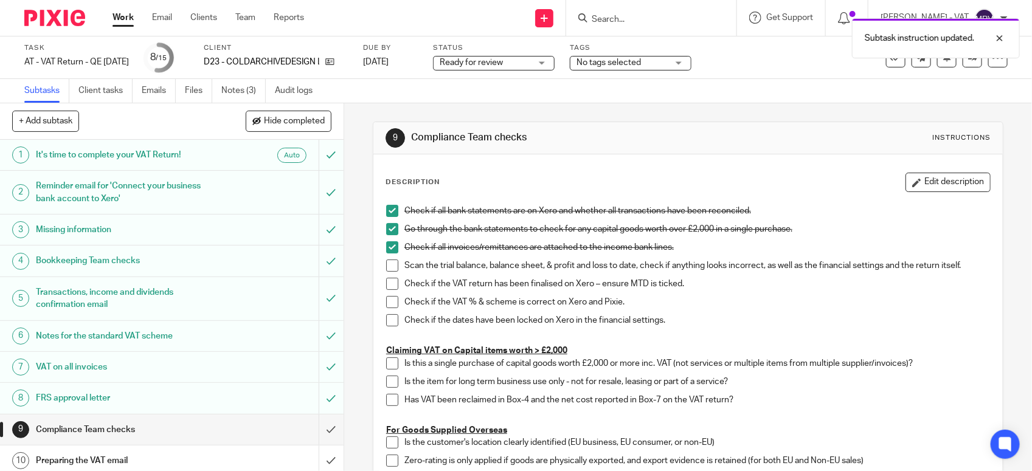
click at [390, 262] on span at bounding box center [392, 266] width 12 height 12
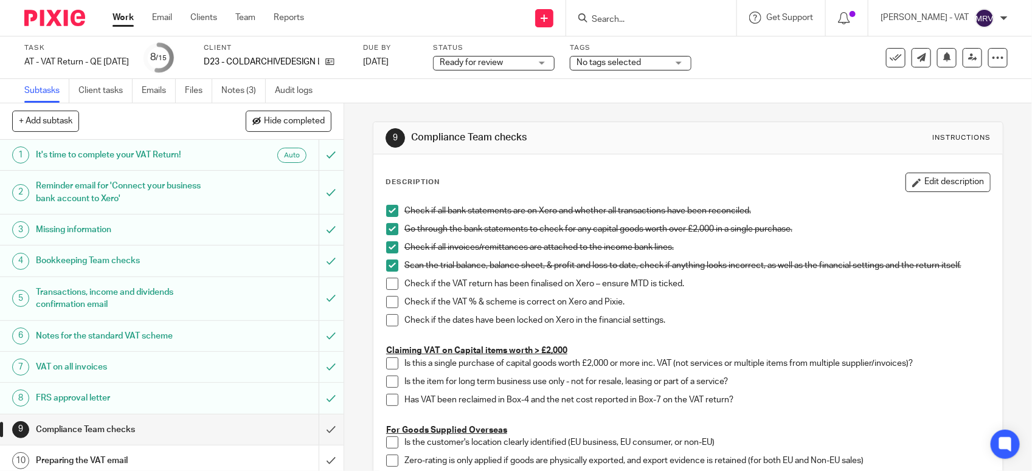
click at [389, 283] on span at bounding box center [392, 284] width 12 height 12
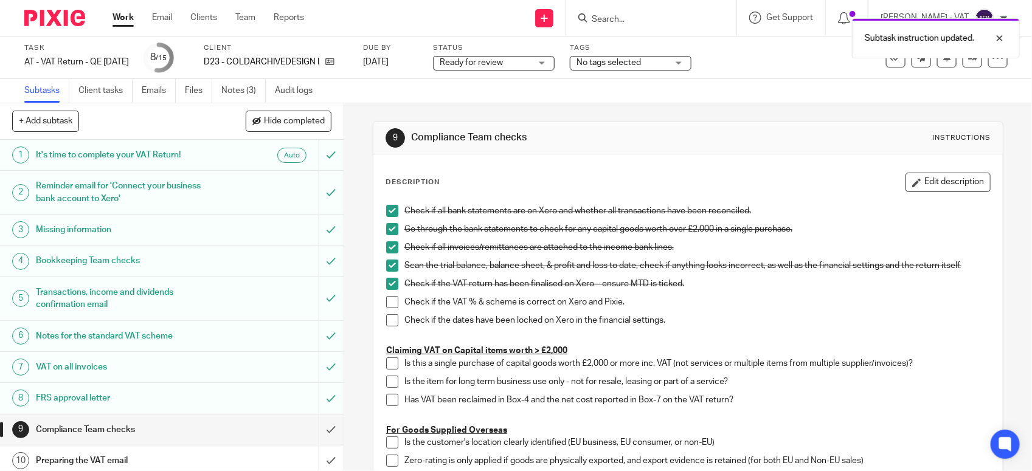
click at [386, 302] on span at bounding box center [392, 302] width 12 height 12
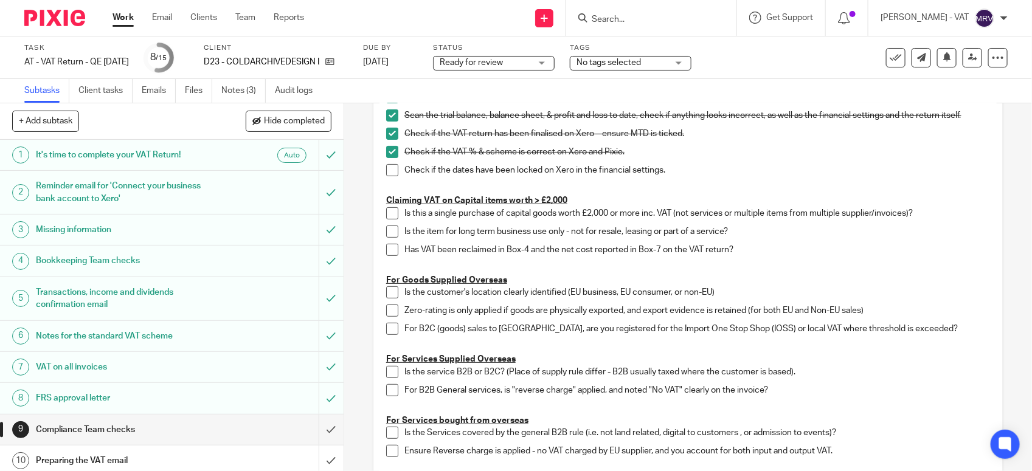
scroll to position [152, 0]
click at [386, 167] on span at bounding box center [392, 168] width 12 height 12
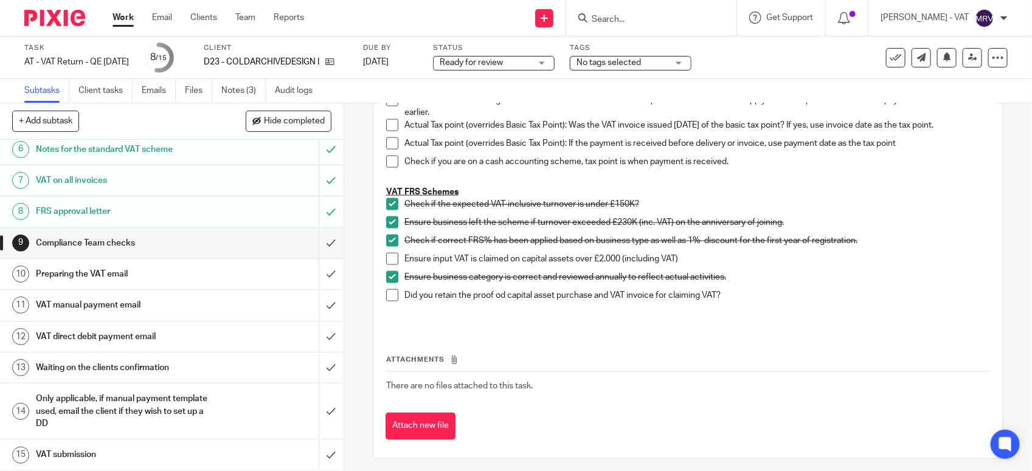
scroll to position [704, 0]
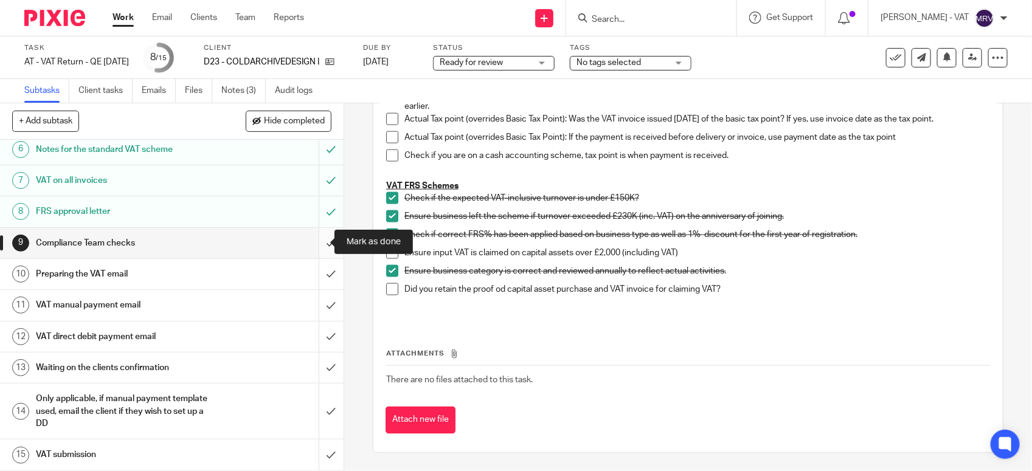
click at [323, 244] on input "submit" at bounding box center [172, 243] width 344 height 30
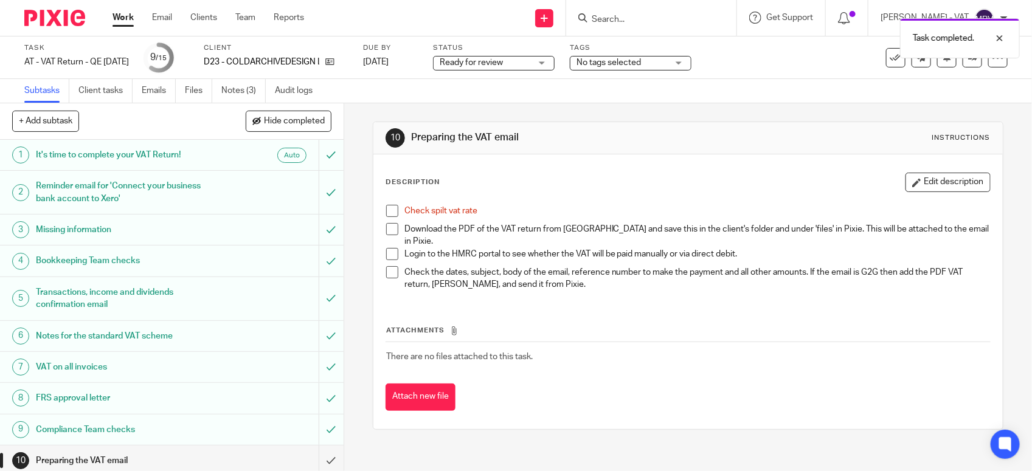
click at [386, 214] on span at bounding box center [392, 211] width 12 height 12
click at [205, 93] on link "Files" at bounding box center [198, 91] width 27 height 24
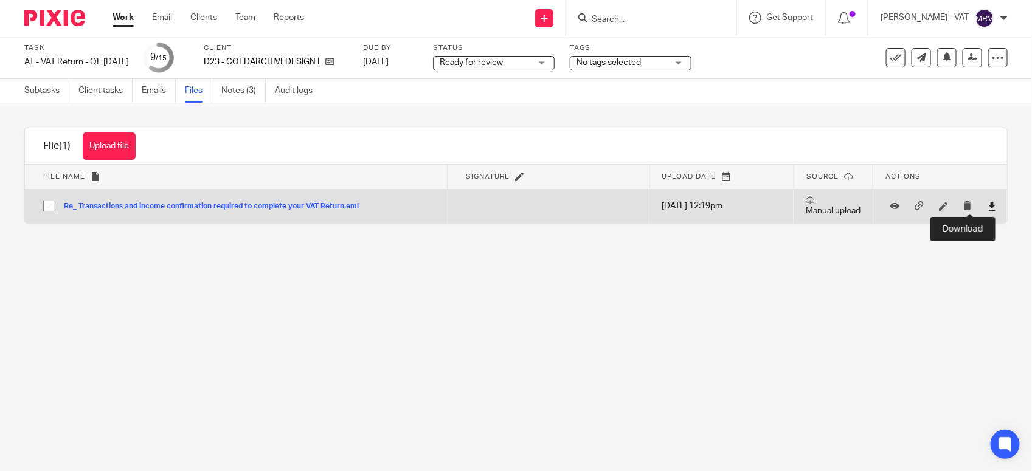
click at [988, 209] on icon at bounding box center [992, 206] width 9 height 9
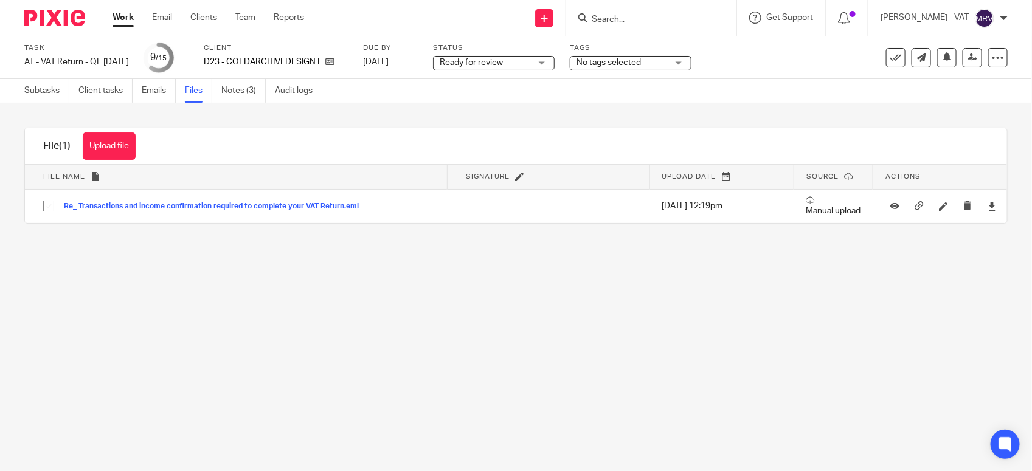
click at [164, 323] on main "Task AT - VAT Return - QE [DATE] Save AT - VAT Return - QE [DATE] 9 /15 Client …" at bounding box center [516, 235] width 1032 height 471
click at [105, 154] on button "Upload file" at bounding box center [109, 146] width 53 height 27
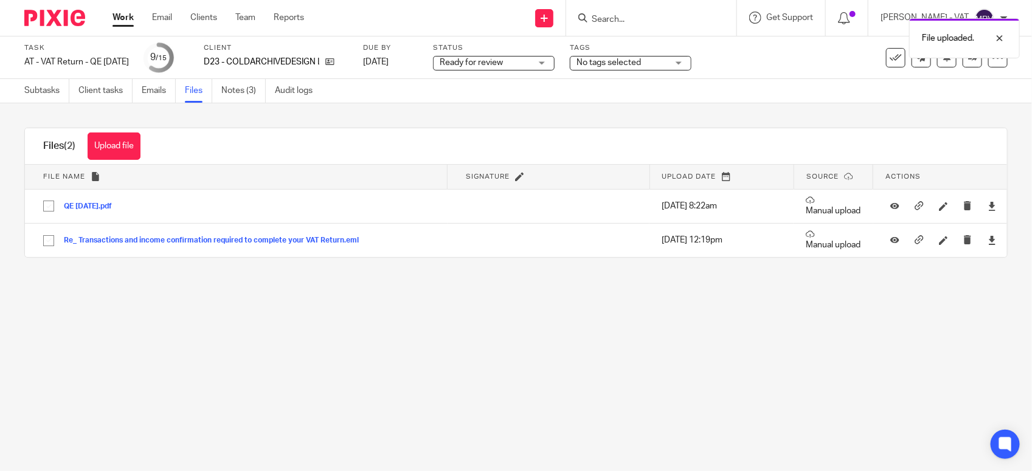
click at [524, 375] on main "Task AT - VAT Return - QE [DATE] Save AT - VAT Return - QE [DATE] 9 /15 Client …" at bounding box center [516, 235] width 1032 height 471
click at [43, 95] on link "Subtasks" at bounding box center [46, 91] width 45 height 24
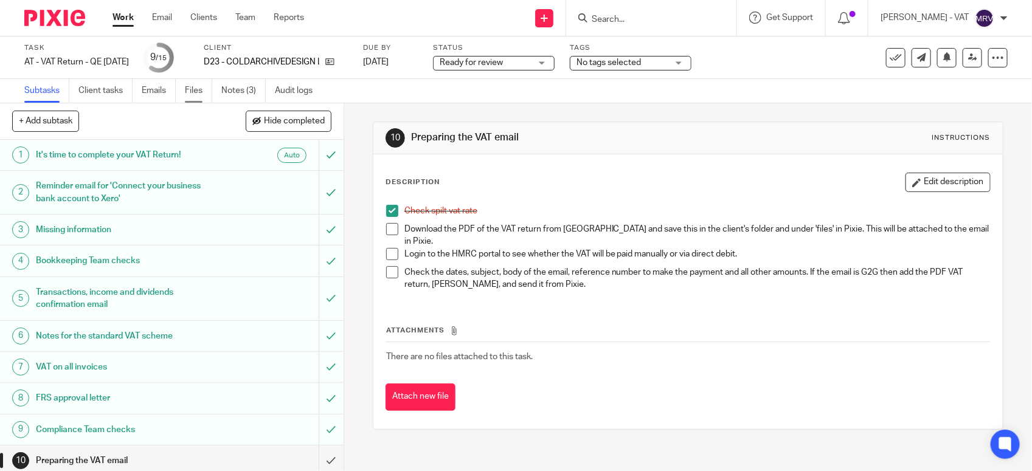
click at [192, 92] on link "Files" at bounding box center [198, 91] width 27 height 24
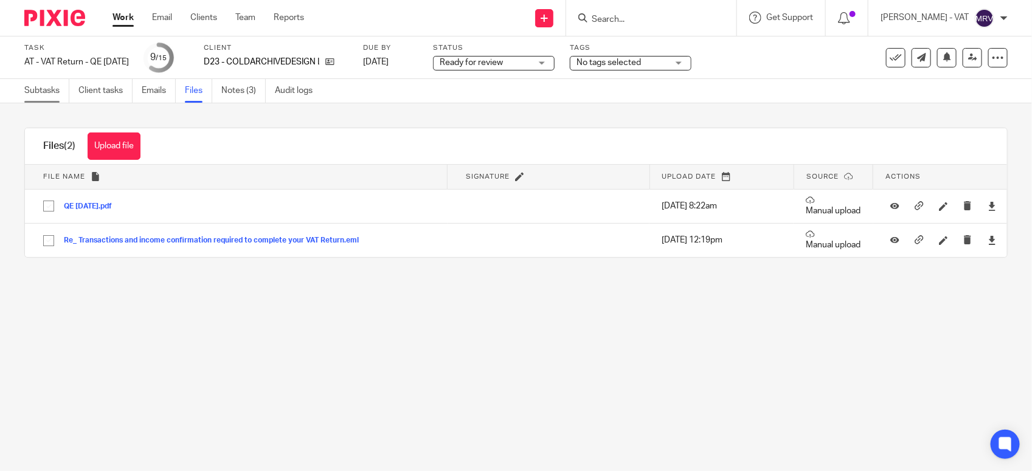
click at [27, 89] on link "Subtasks" at bounding box center [46, 91] width 45 height 24
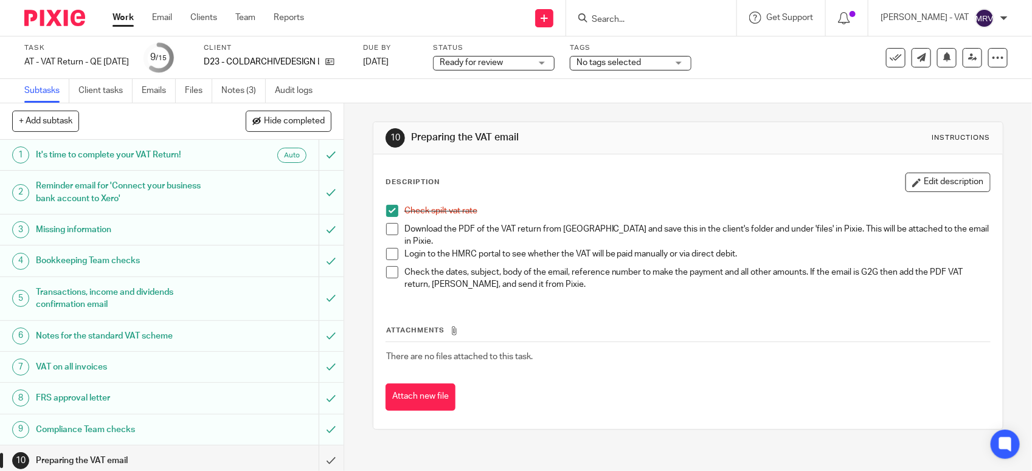
click at [390, 229] on span at bounding box center [392, 229] width 12 height 12
click at [906, 173] on button "Edit description" at bounding box center [948, 182] width 85 height 19
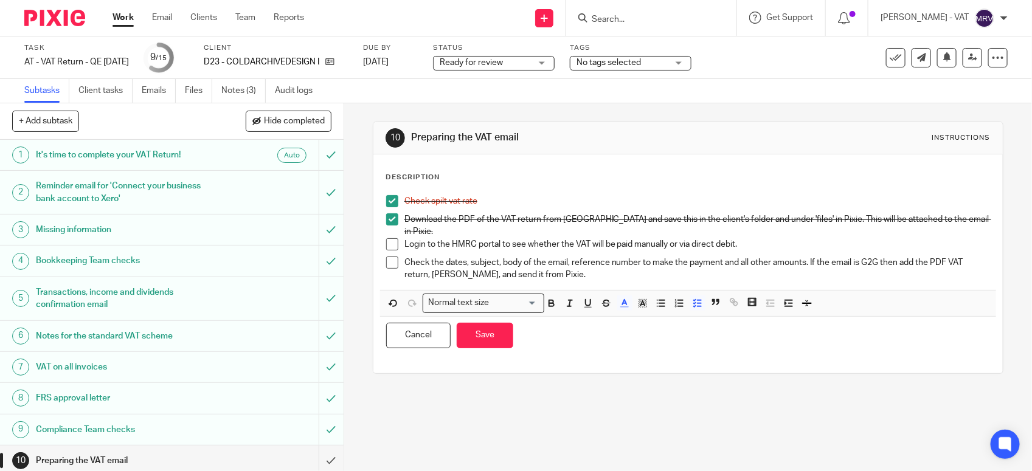
click at [666, 238] on p "Login to the HMRC portal to see whether the VAT will be paid manually or via di…" at bounding box center [697, 244] width 586 height 12
click at [477, 331] on button "Save" at bounding box center [485, 336] width 57 height 26
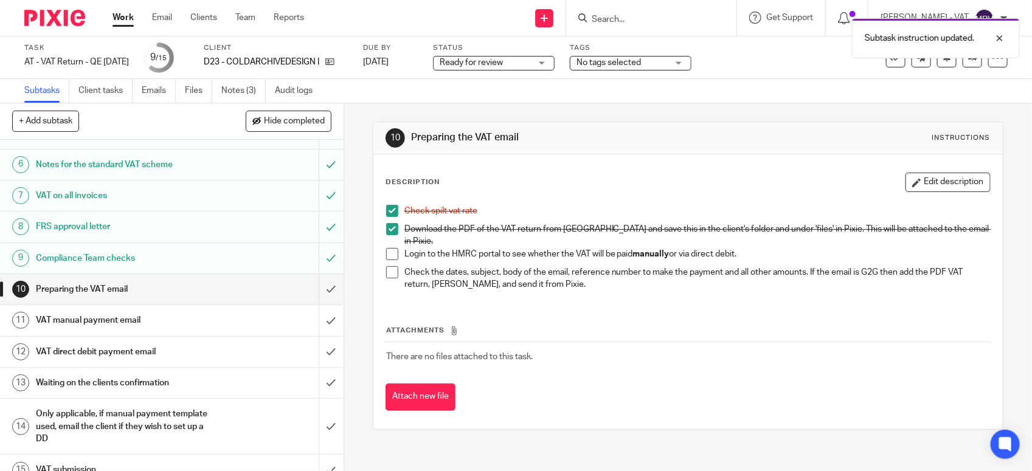
scroll to position [189, 0]
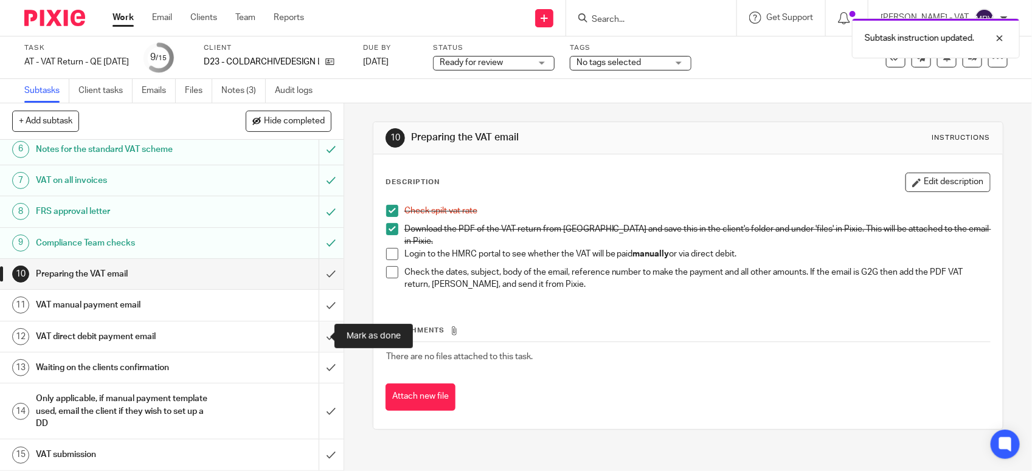
click at [320, 339] on input "submit" at bounding box center [172, 337] width 344 height 30
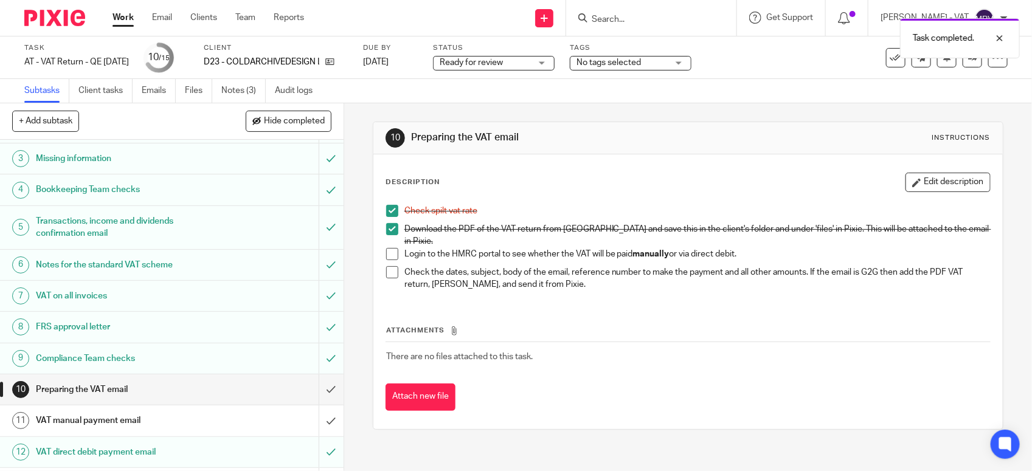
scroll to position [189, 0]
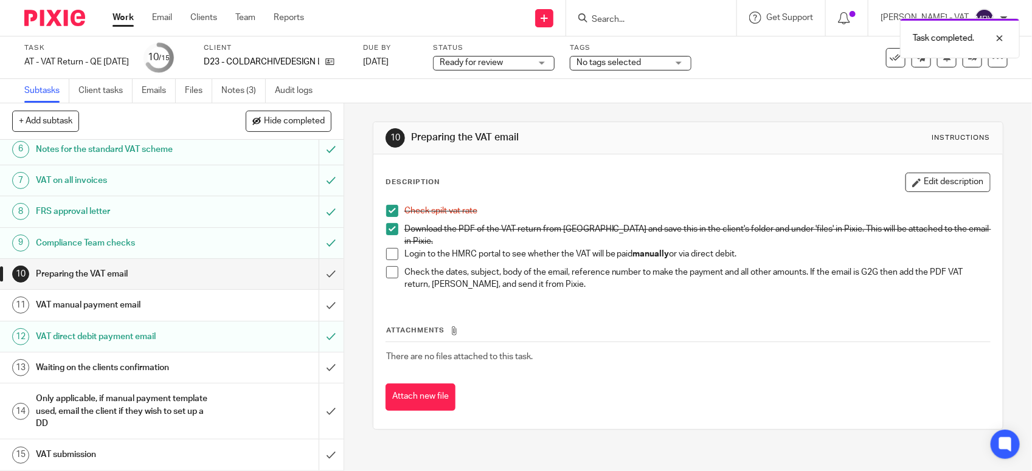
click at [186, 306] on h1 "VAT manual payment email" at bounding box center [126, 305] width 181 height 18
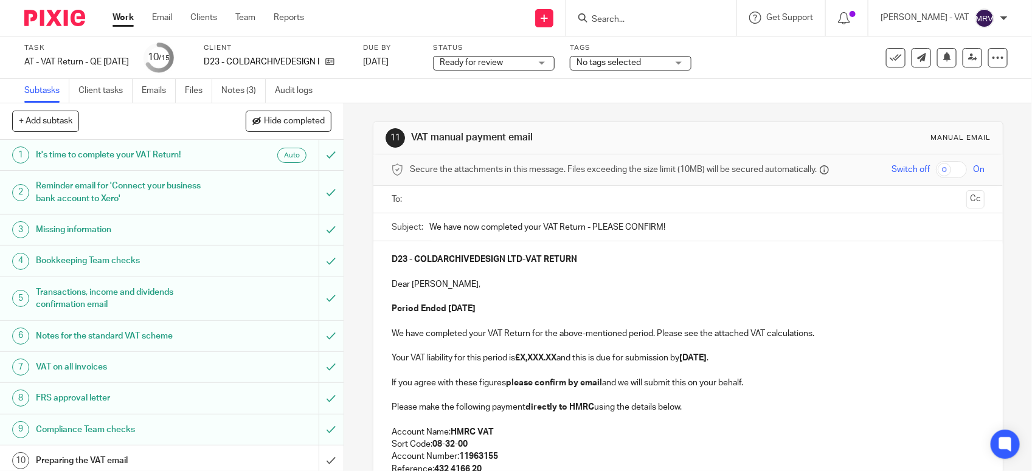
click at [561, 347] on p at bounding box center [688, 346] width 593 height 12
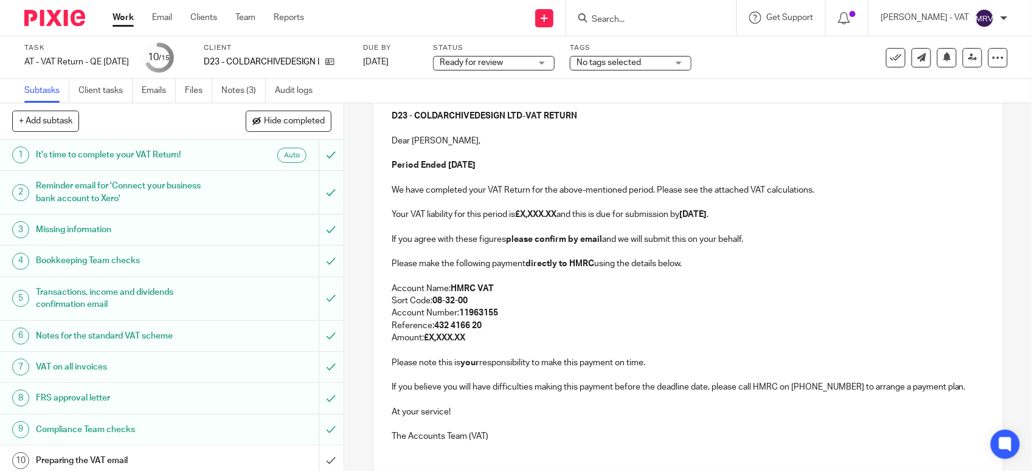
scroll to position [152, 0]
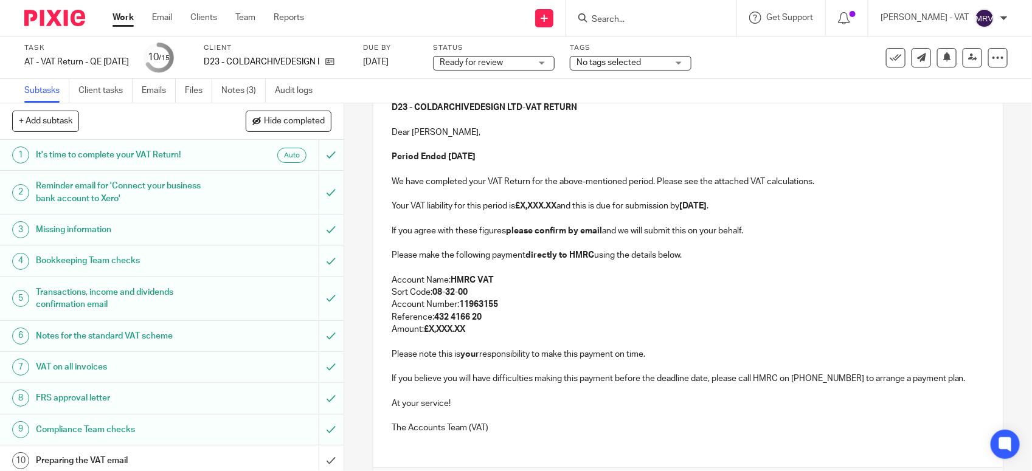
click at [445, 204] on p "Your VAT liability for this period is £X,XXX.XX and this is due for submission …" at bounding box center [688, 206] width 593 height 12
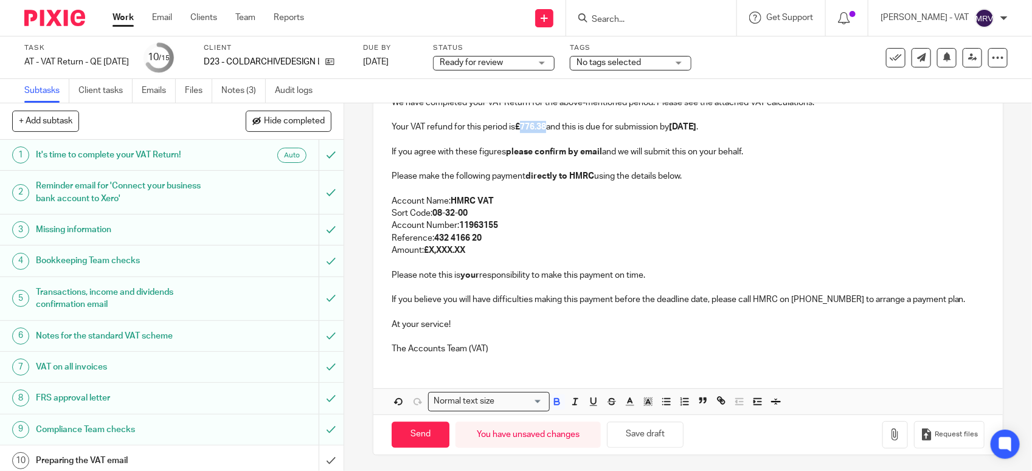
scroll to position [235, 0]
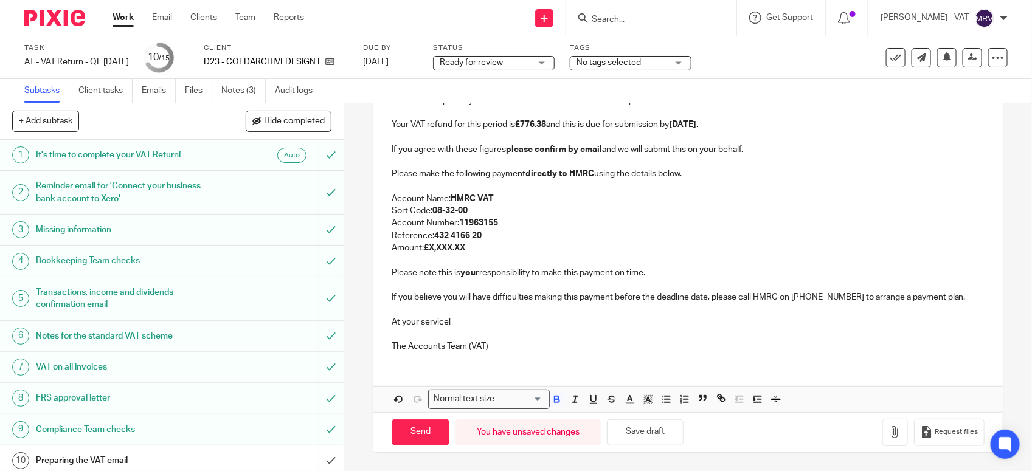
click at [692, 227] on p "Account Number: 11963155" at bounding box center [688, 223] width 593 height 12
click at [642, 439] on button "Save draft" at bounding box center [645, 433] width 77 height 26
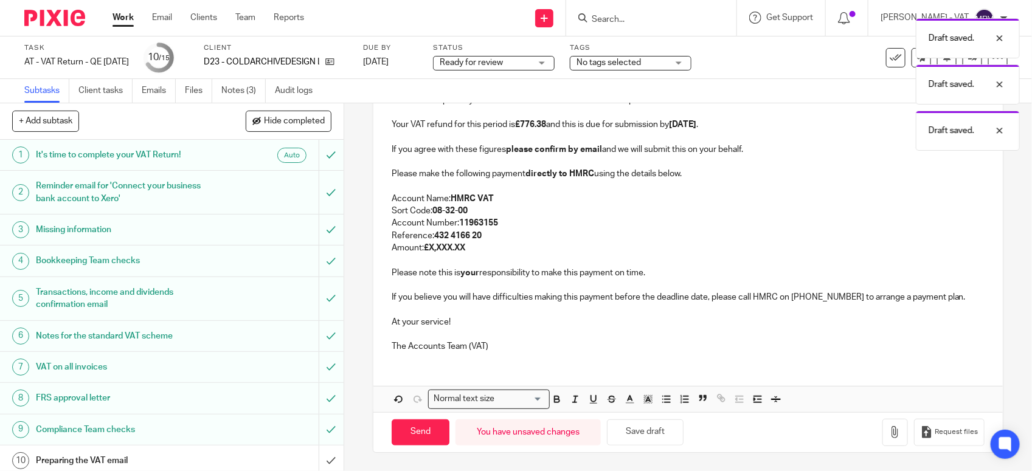
click at [392, 168] on p "Please make the following payment directly to HMRC using the details below." at bounding box center [688, 174] width 593 height 12
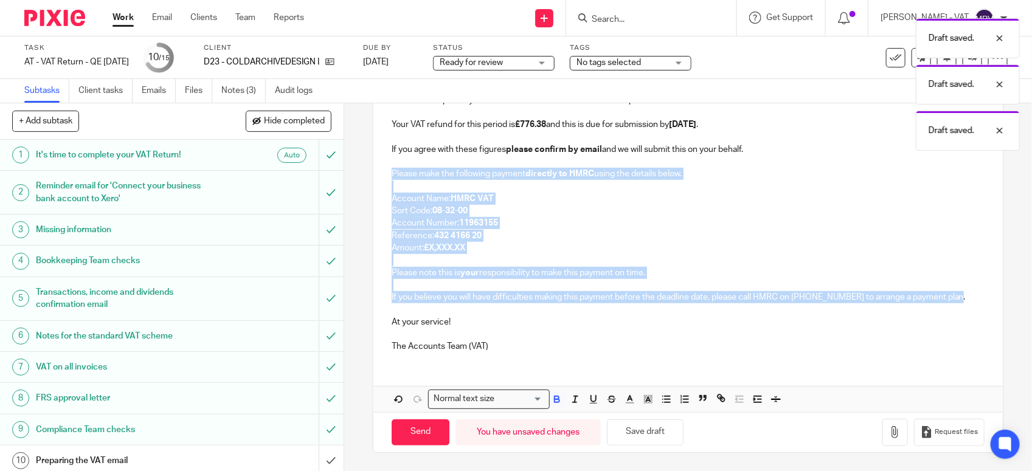
click at [967, 294] on div "D23 - COLDARCHIVEDESIGN LTD - VAT RETURN Dear Lewis, Period Ended 31st August 2…" at bounding box center [687, 185] width 629 height 354
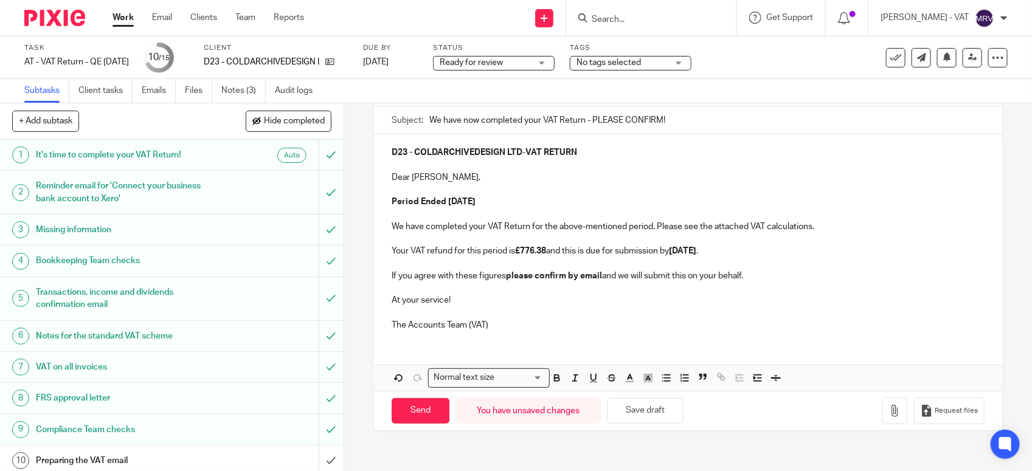
scroll to position [116, 0]
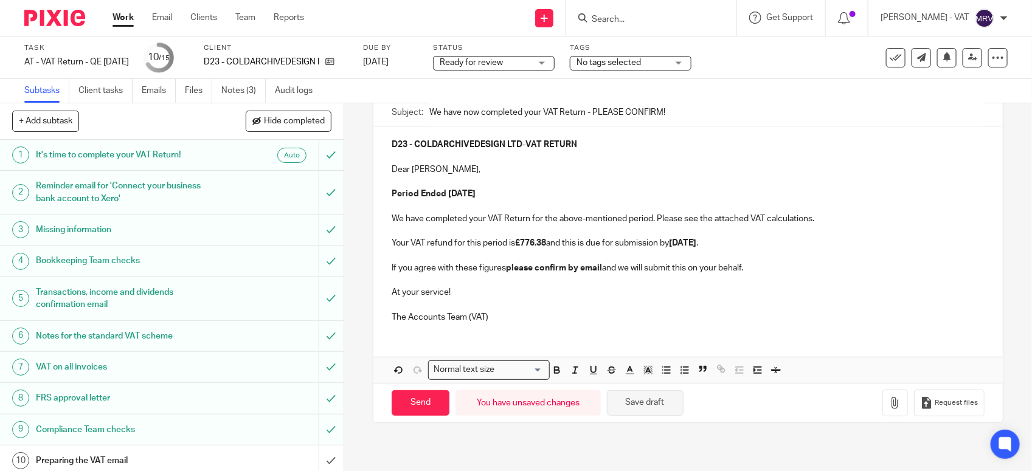
click at [659, 405] on button "Save draft" at bounding box center [645, 403] width 77 height 26
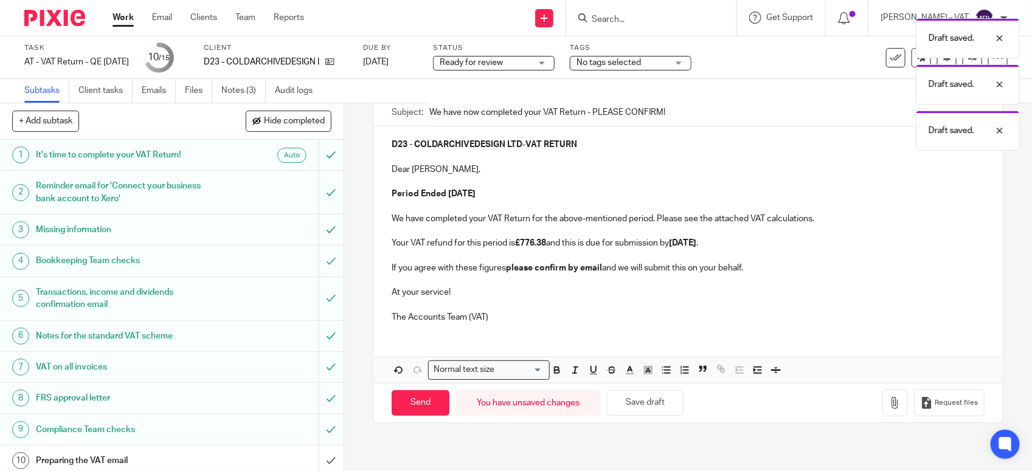
click at [602, 312] on p "The Accounts Team (VAT)" at bounding box center [688, 317] width 593 height 12
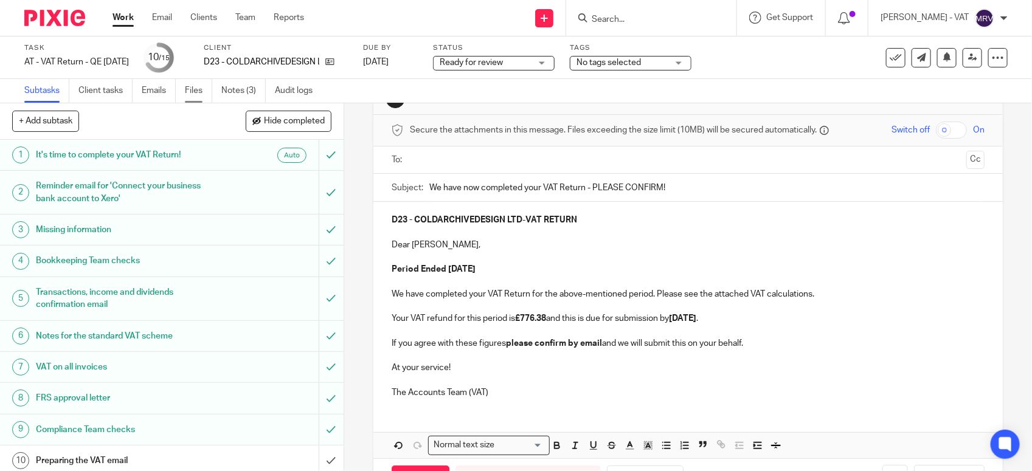
click at [207, 88] on link "Files" at bounding box center [198, 91] width 27 height 24
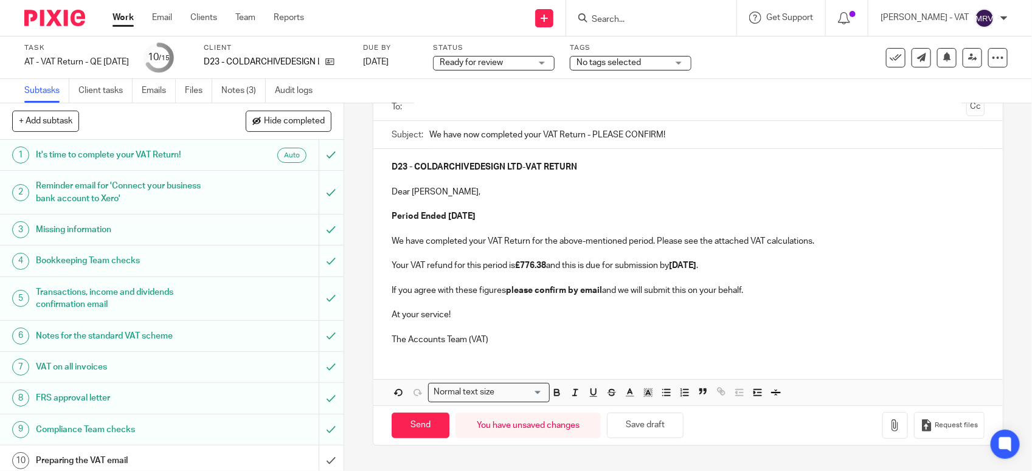
scroll to position [116, 0]
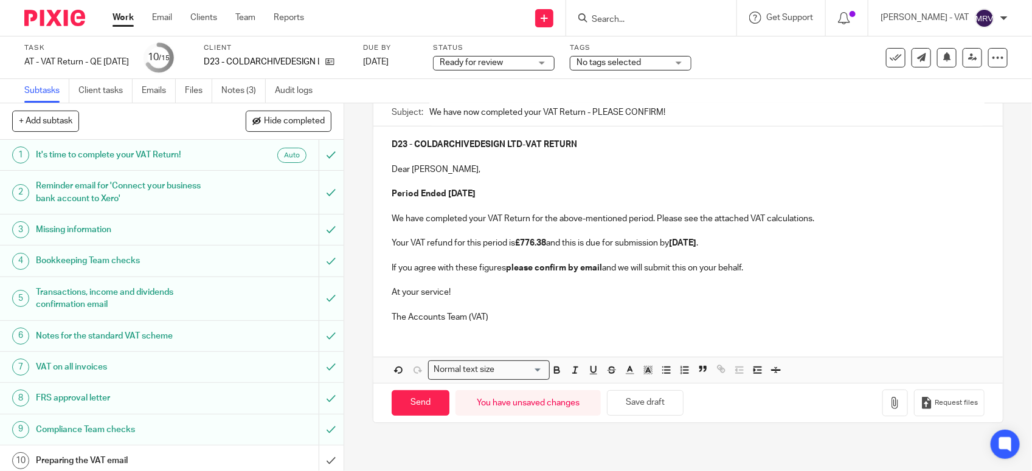
click at [605, 325] on div "D23 - COLDARCHIVEDESIGN LTD - VAT RETURN Dear Lewis, Period Ended 31st August 2…" at bounding box center [687, 230] width 629 height 206
click at [889, 403] on icon "button" at bounding box center [895, 403] width 12 height 12
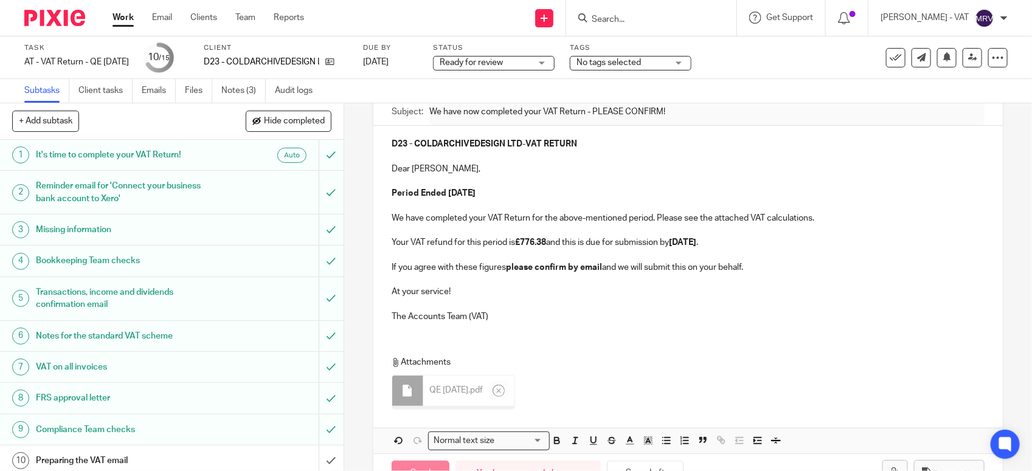
click at [530, 315] on p "The Accounts Team (VAT)" at bounding box center [688, 317] width 593 height 12
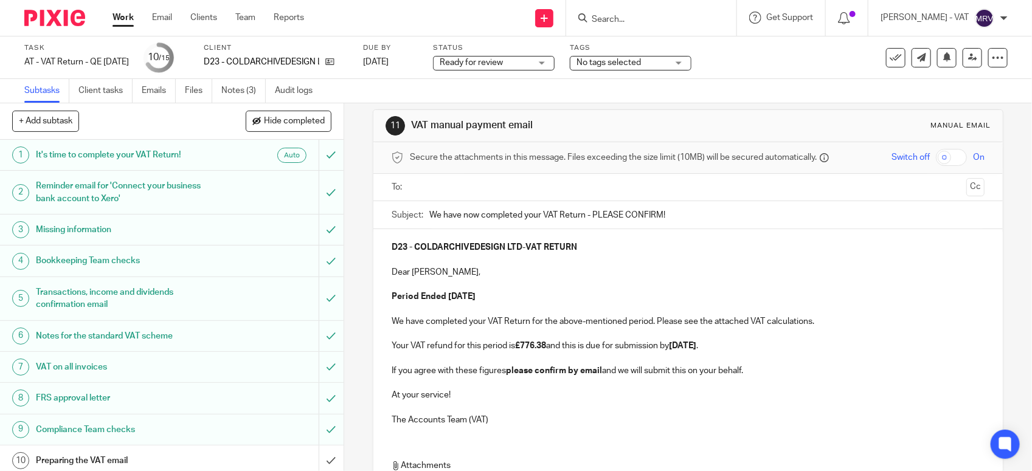
scroll to position [0, 0]
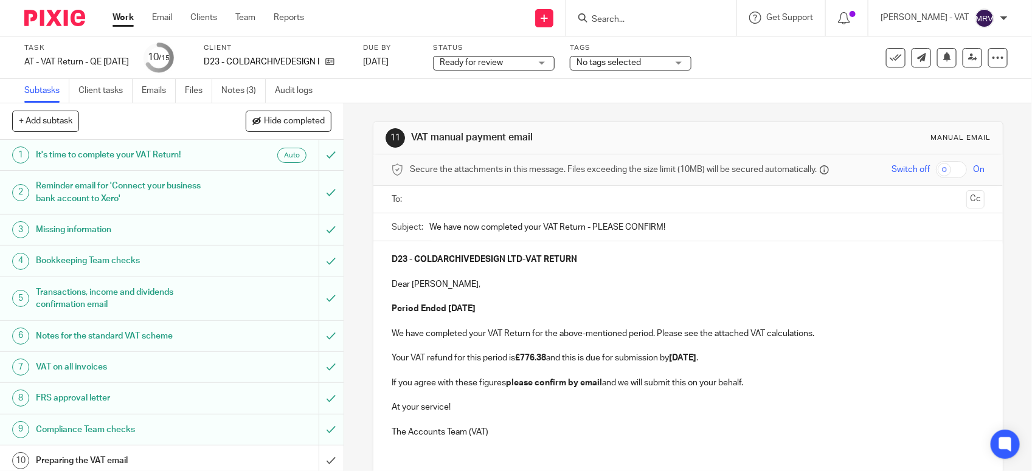
click at [518, 199] on input "text" at bounding box center [687, 200] width 547 height 14
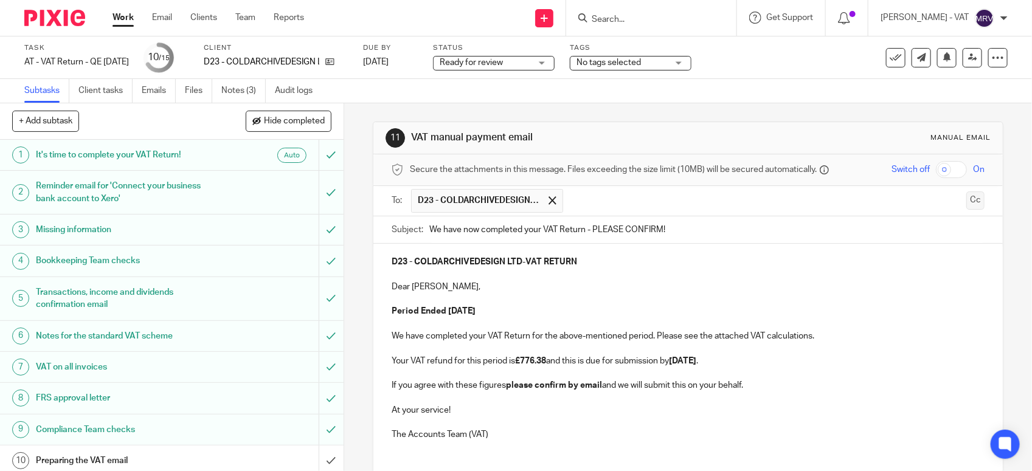
click at [966, 201] on button "Cc" at bounding box center [975, 201] width 18 height 18
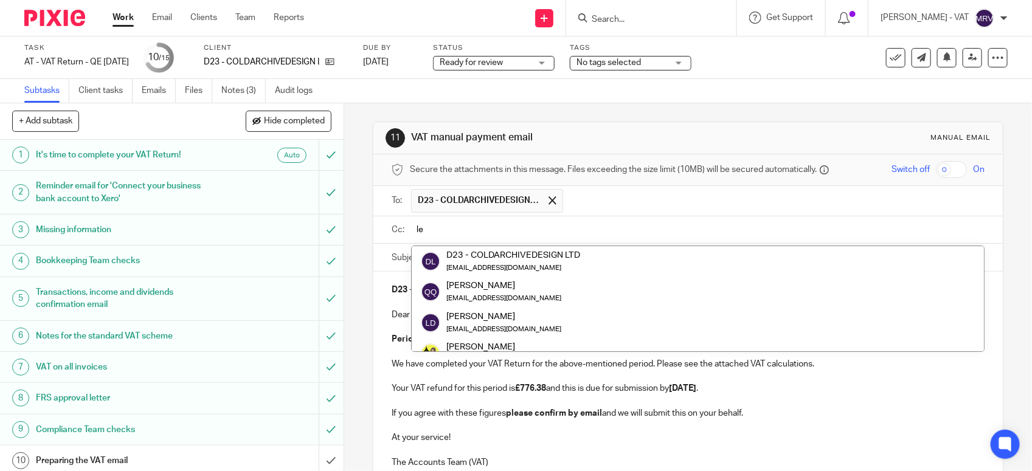
type input "lew"
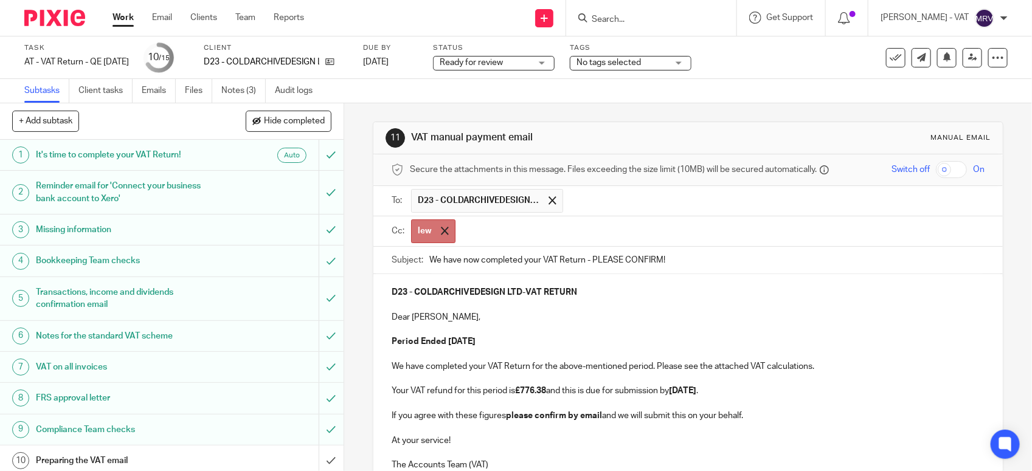
click at [442, 231] on span at bounding box center [445, 231] width 8 height 8
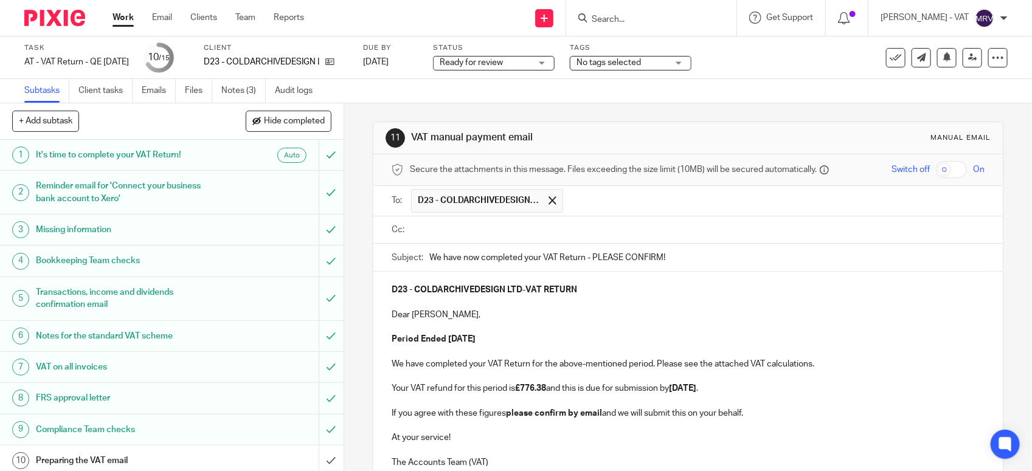
click at [448, 232] on input "text" at bounding box center [697, 230] width 566 height 14
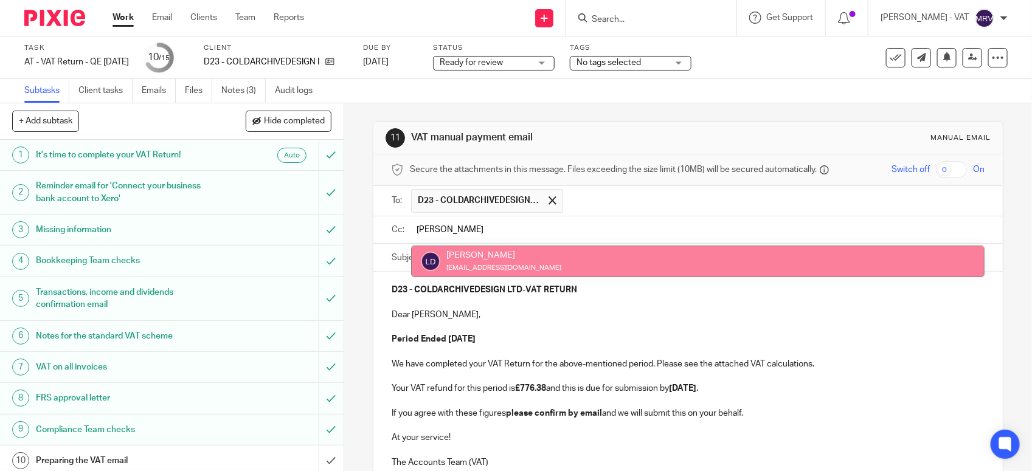
type input "lewis"
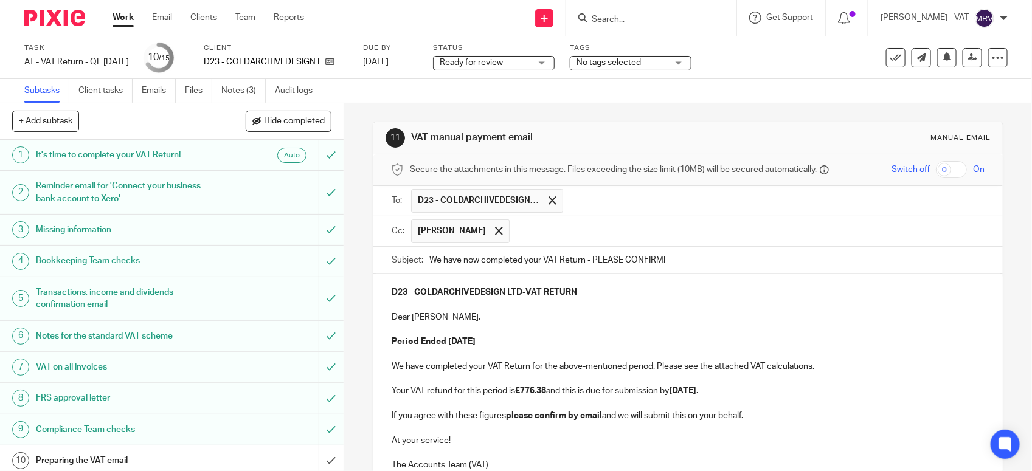
click at [551, 232] on input "text" at bounding box center [747, 232] width 463 height 24
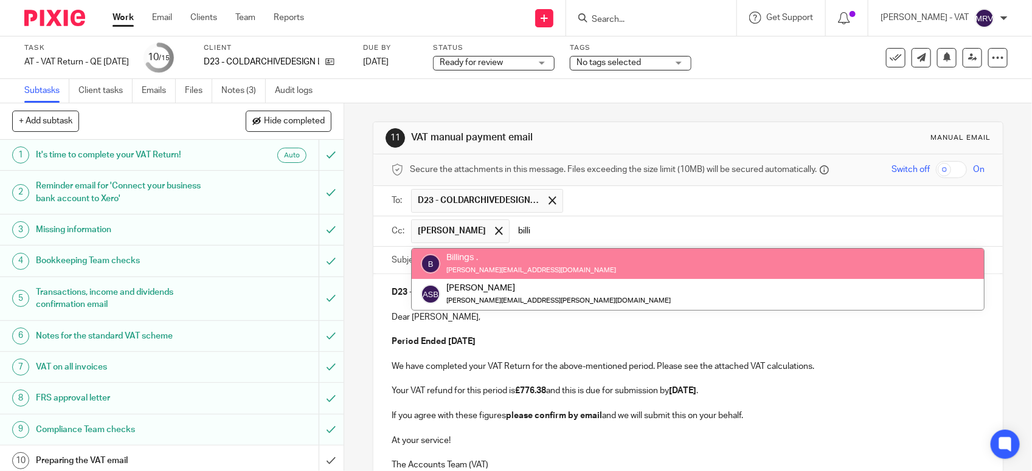
type input "billi"
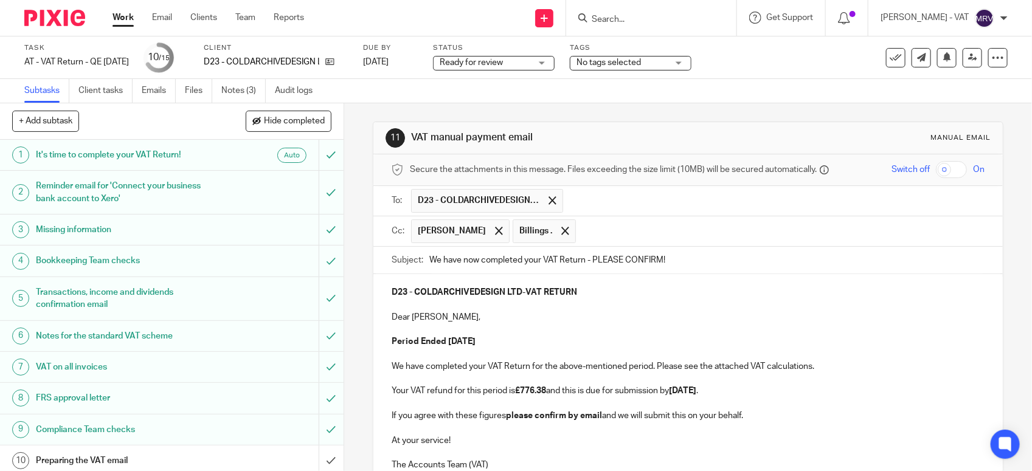
click at [547, 305] on p at bounding box center [688, 305] width 593 height 12
click at [547, 307] on p at bounding box center [688, 305] width 593 height 12
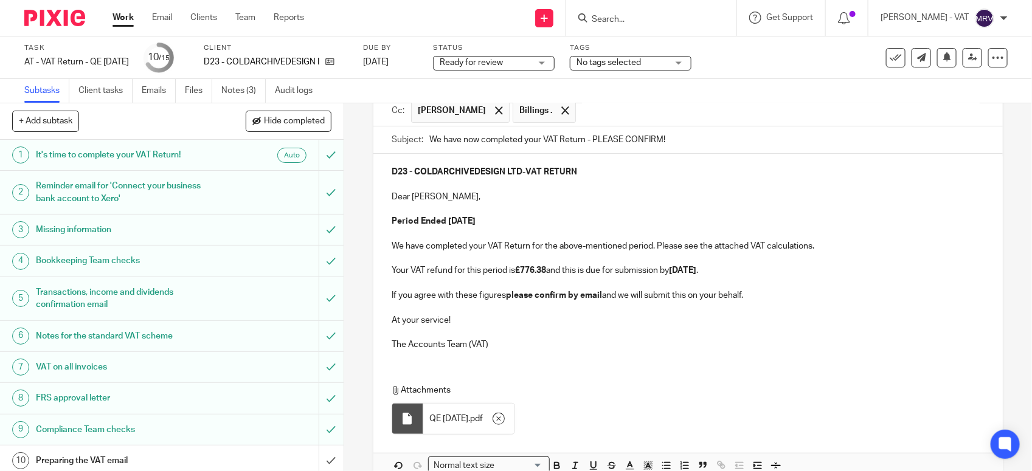
scroll to position [152, 0]
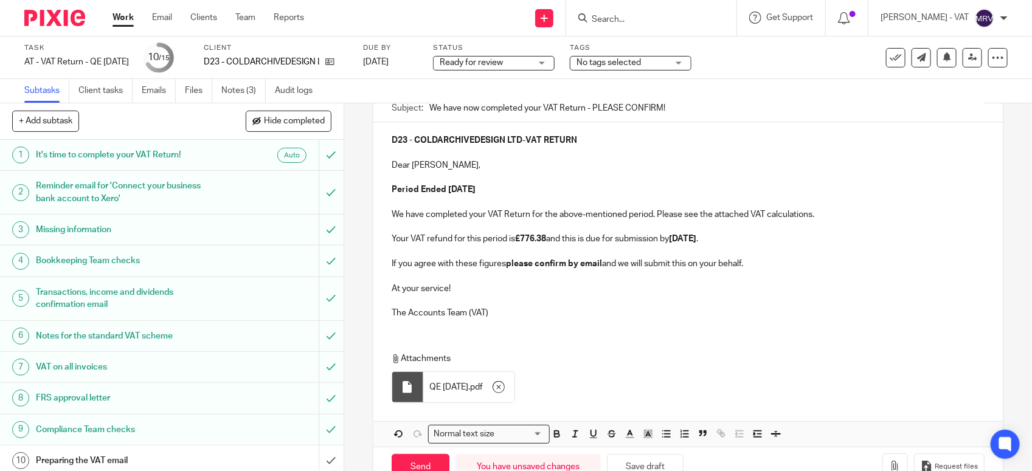
click at [622, 318] on p "The Accounts Team (VAT)" at bounding box center [688, 313] width 593 height 12
click at [526, 295] on p "At your service!" at bounding box center [688, 289] width 593 height 12
click at [533, 291] on p "At your service!" at bounding box center [688, 289] width 593 height 12
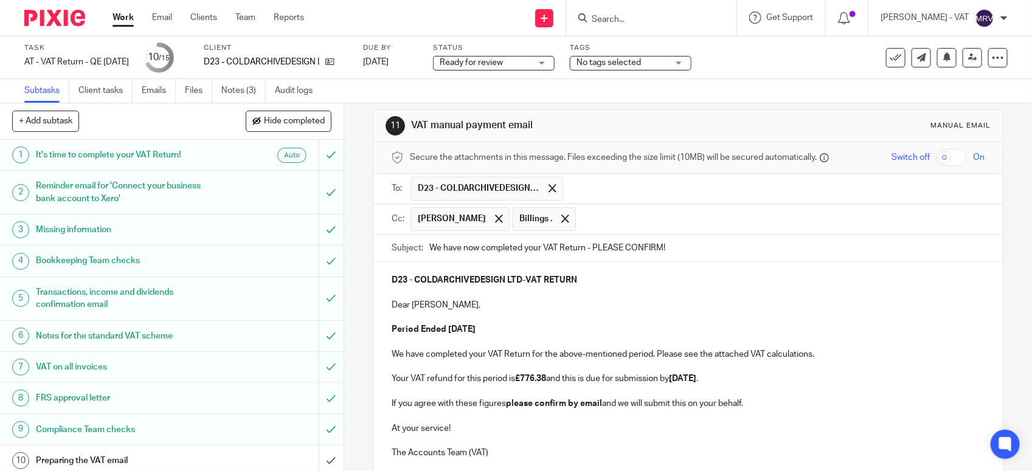
scroll to position [0, 0]
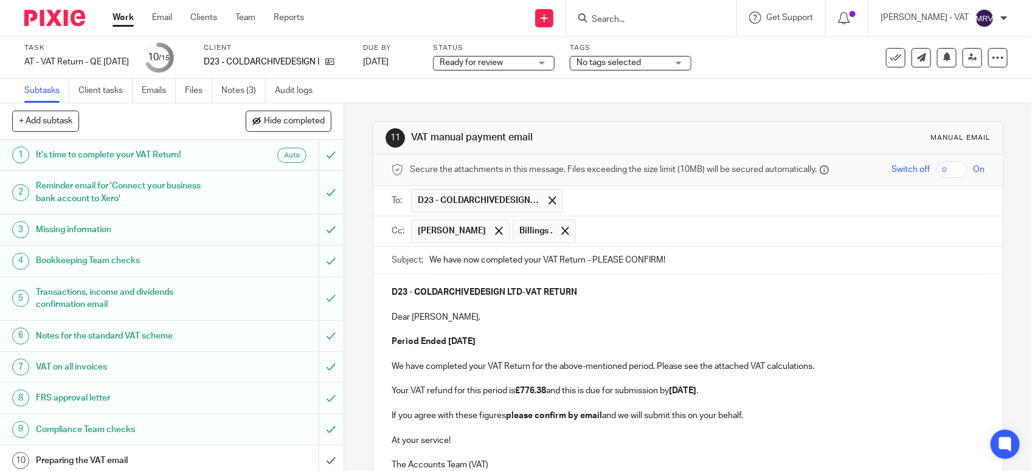
click at [512, 330] on p at bounding box center [688, 330] width 593 height 12
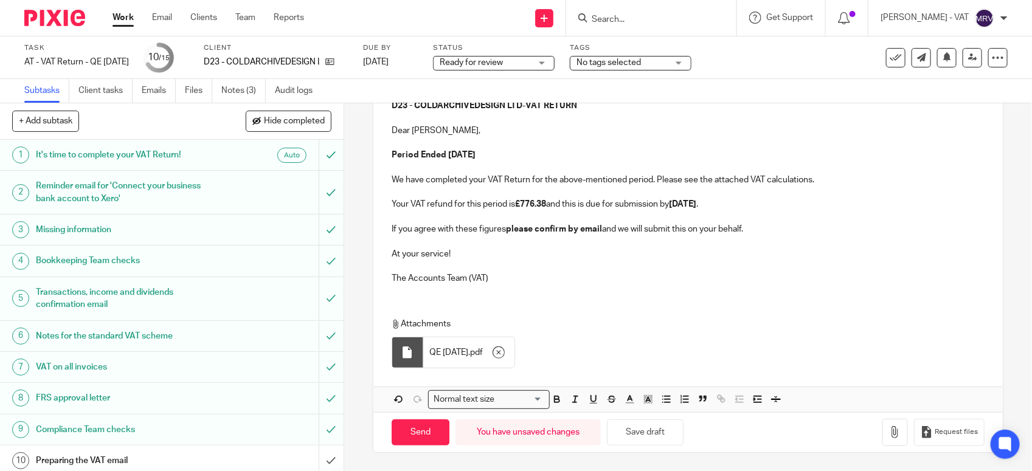
scroll to position [190, 0]
click at [639, 437] on button "Save draft" at bounding box center [645, 433] width 77 height 26
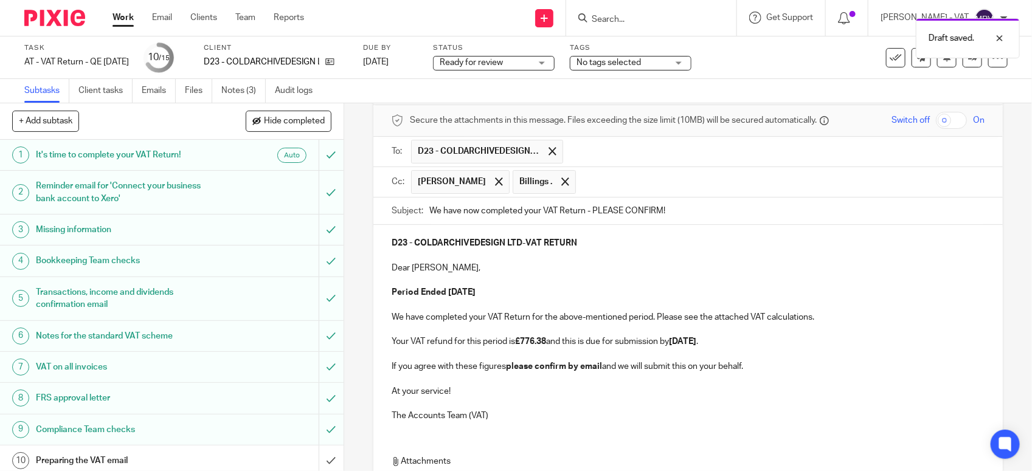
scroll to position [38, 0]
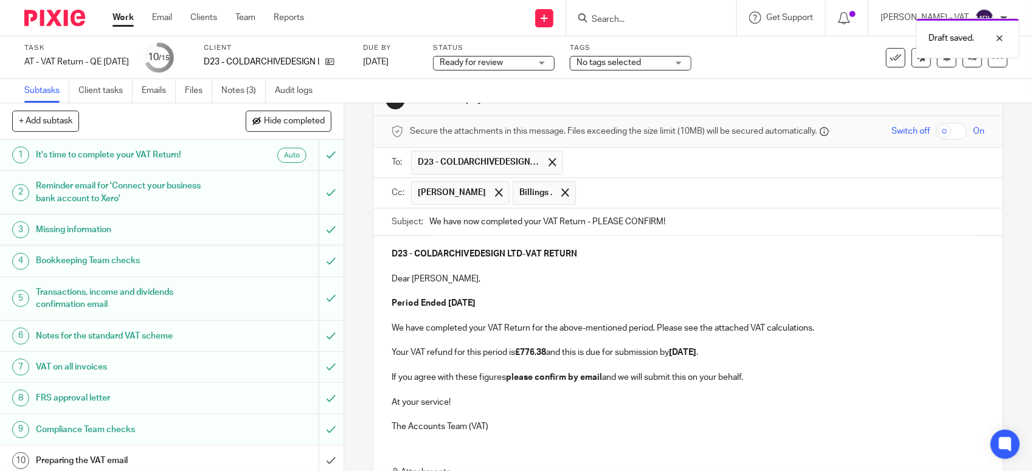
click at [656, 396] on p at bounding box center [688, 390] width 593 height 12
click at [536, 316] on p at bounding box center [688, 316] width 593 height 12
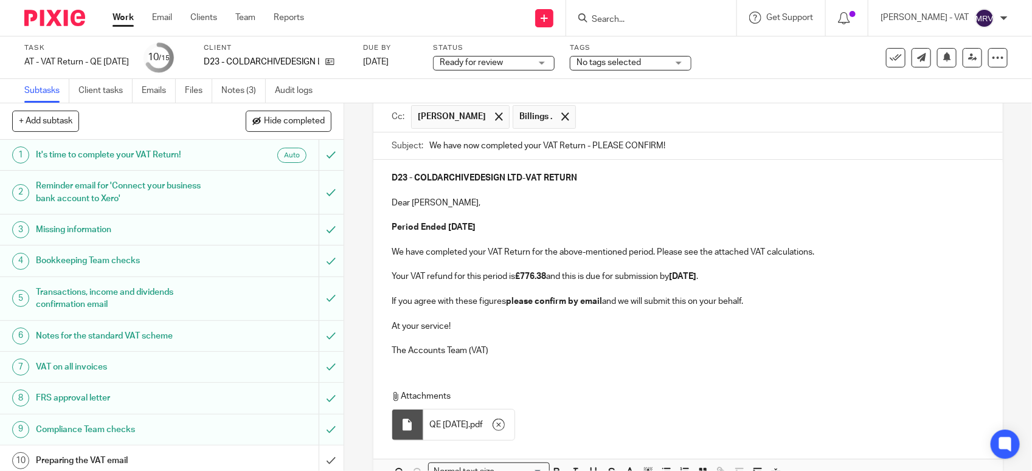
scroll to position [190, 0]
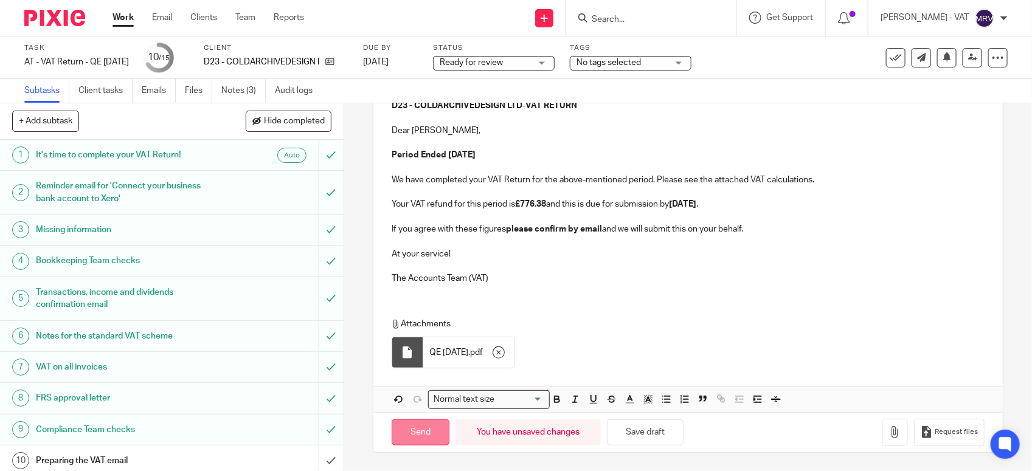
click at [403, 432] on input "Send" at bounding box center [421, 433] width 58 height 26
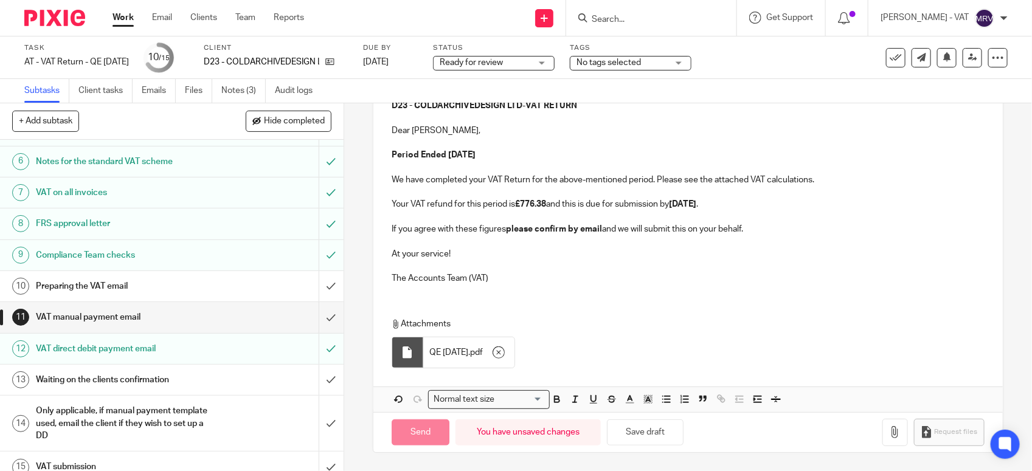
scroll to position [189, 0]
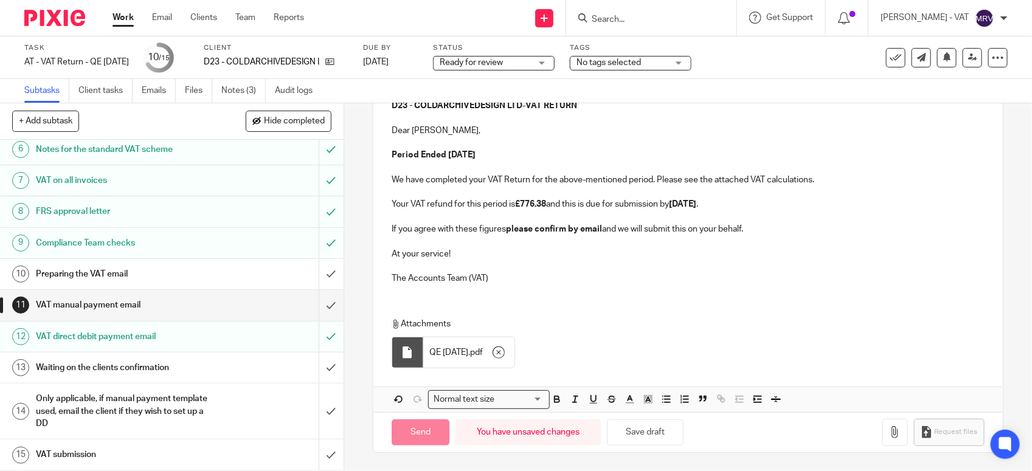
type input "Sent"
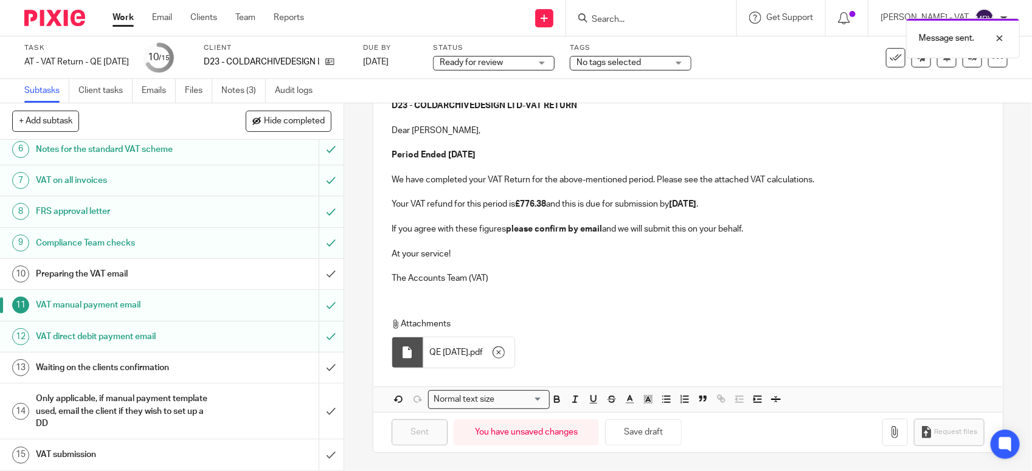
click at [162, 280] on h1 "Preparing the VAT email" at bounding box center [126, 274] width 181 height 18
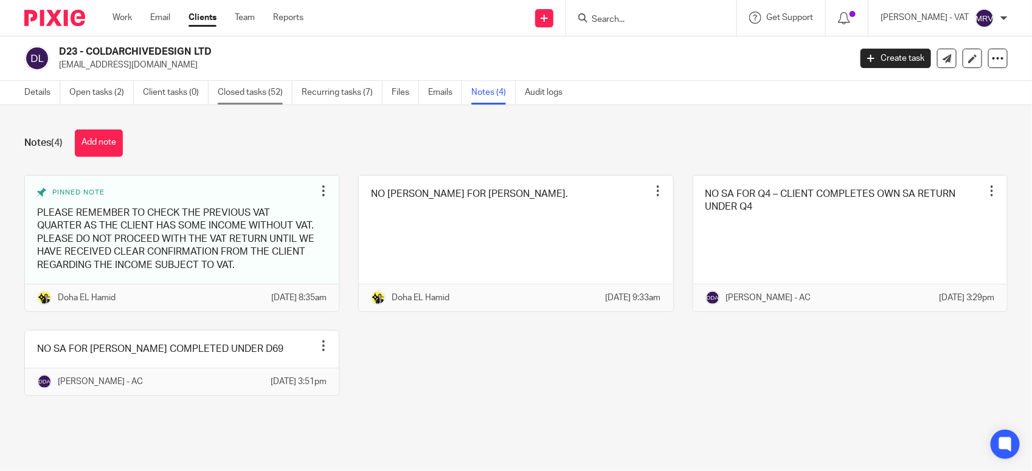
click at [265, 100] on link "Closed tasks (52)" at bounding box center [255, 93] width 75 height 24
click at [41, 88] on link "Details" at bounding box center [42, 93] width 36 height 24
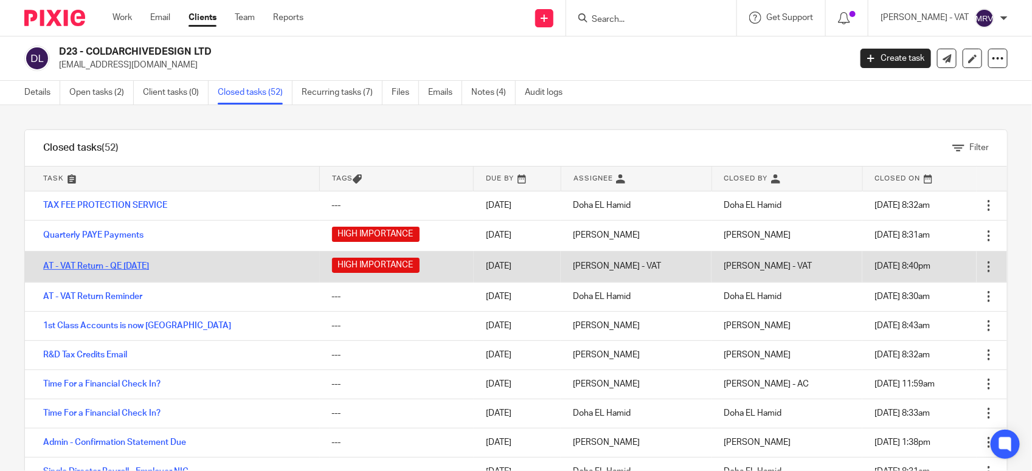
click at [149, 262] on link "AT - VAT Return - QE [DATE]" at bounding box center [96, 266] width 106 height 9
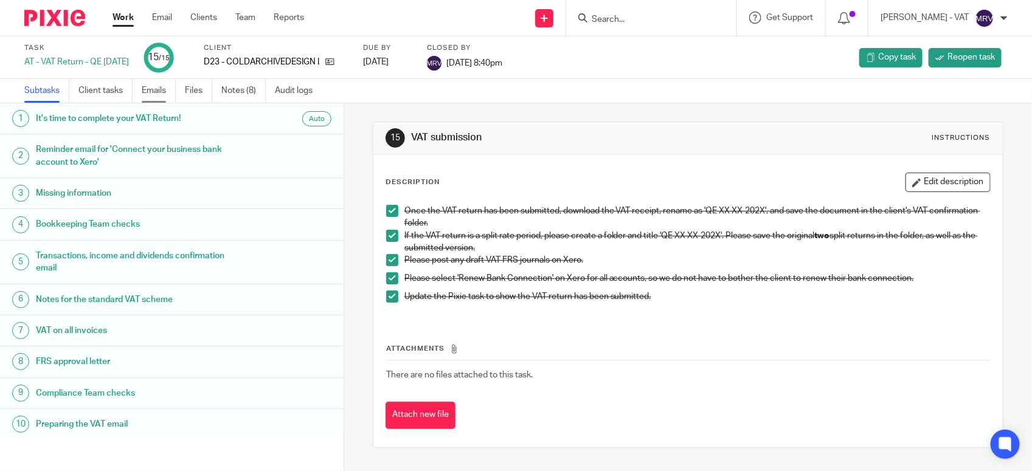
click at [164, 87] on link "Emails" at bounding box center [159, 91] width 34 height 24
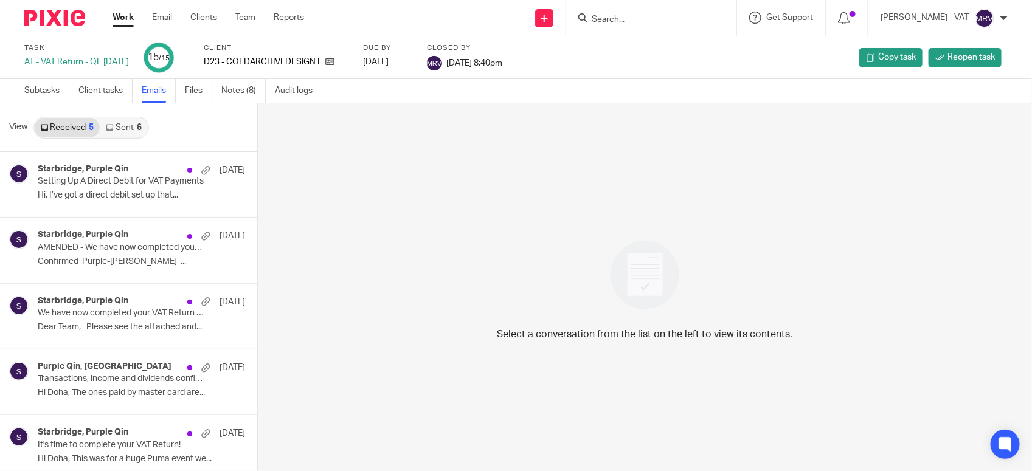
click at [114, 129] on link "Sent 6" at bounding box center [123, 127] width 47 height 19
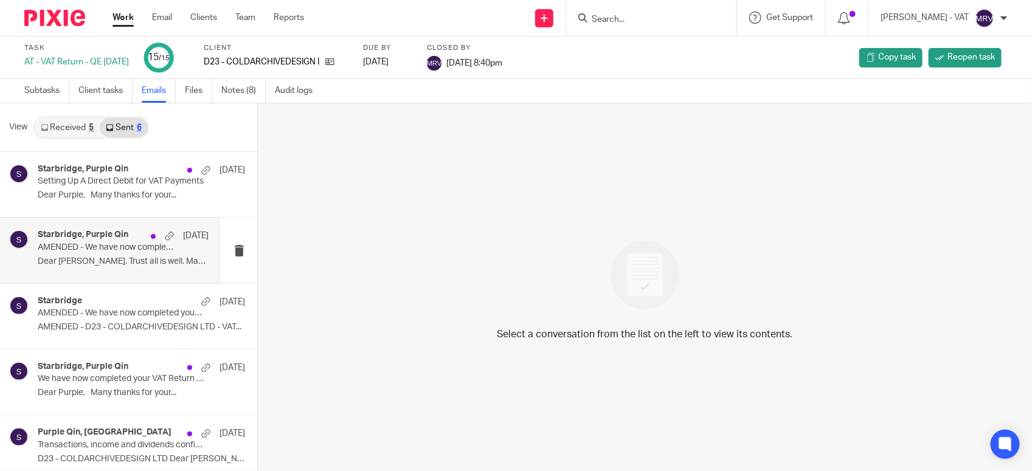
click at [77, 243] on p "AMENDED - We have now completed your VAT Return - PLEASE CONFIRM!" at bounding box center [106, 248] width 137 height 10
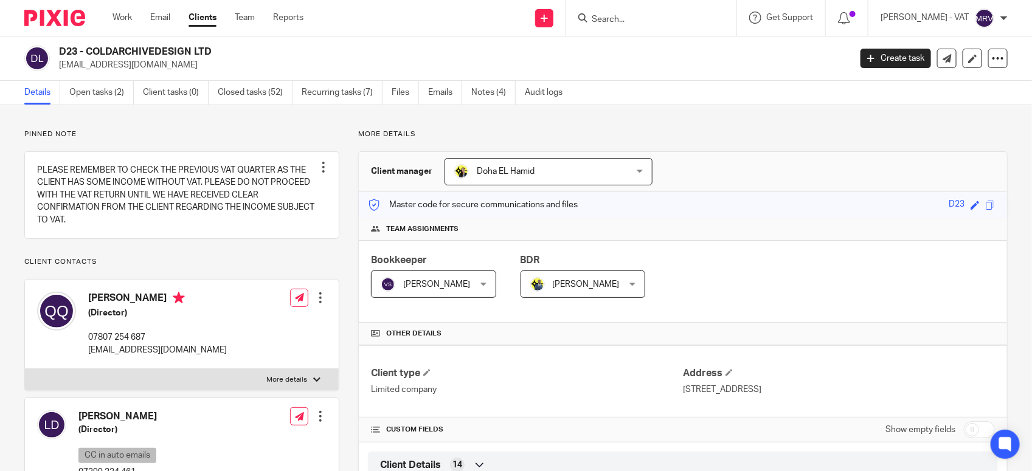
drag, startPoint x: 89, startPoint y: 47, endPoint x: 238, endPoint y: 53, distance: 149.1
click at [238, 53] on h2 "D23 - COLDARCHIVEDESIGN LTD" at bounding box center [372, 52] width 626 height 13
copy h2 "COLDARCHIVEDESIGN LTD"
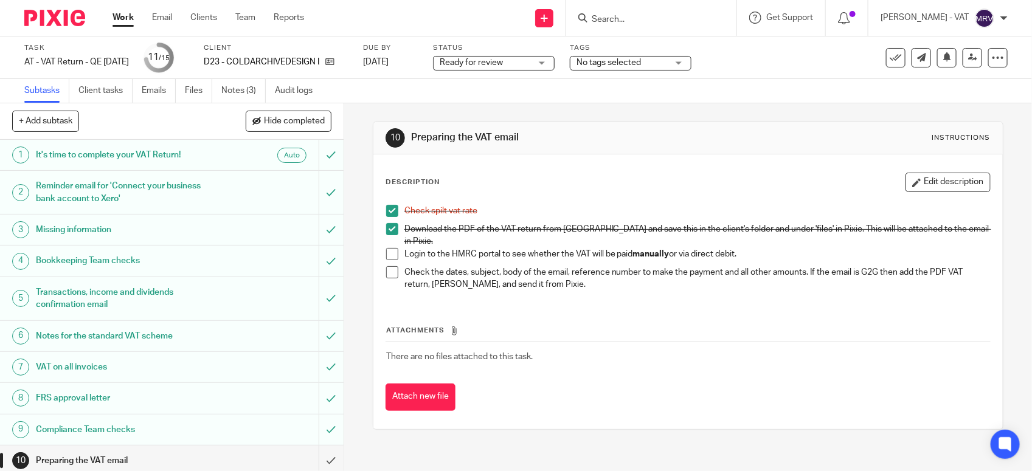
click at [387, 248] on span at bounding box center [392, 254] width 12 height 12
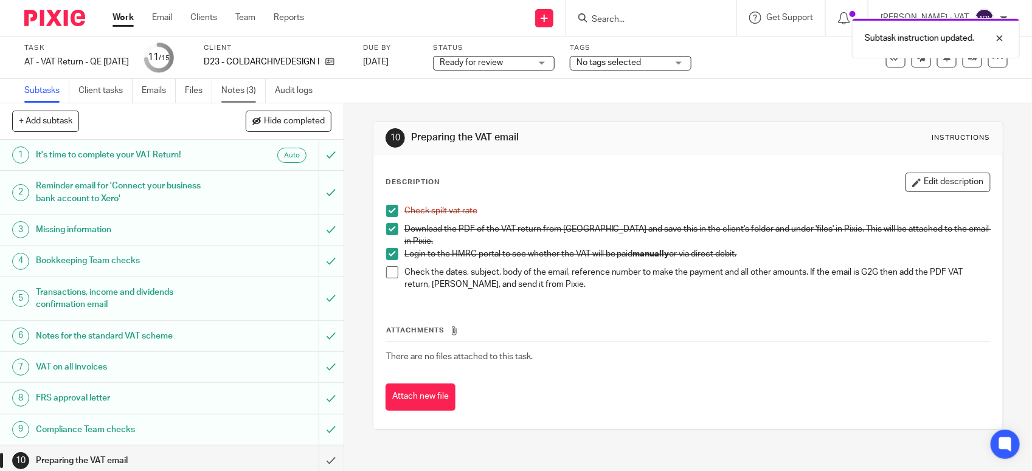
click at [226, 91] on link "Notes (3)" at bounding box center [243, 91] width 44 height 24
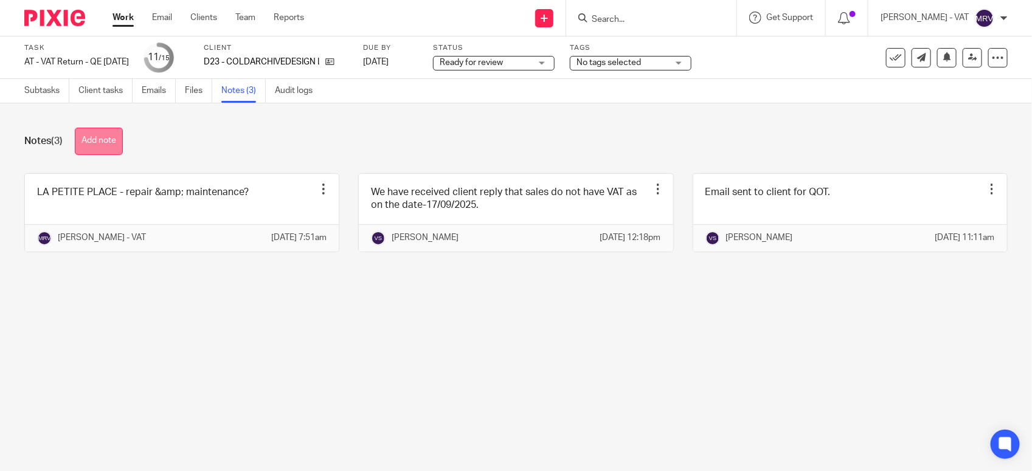
click at [114, 141] on button "Add note" at bounding box center [99, 141] width 48 height 27
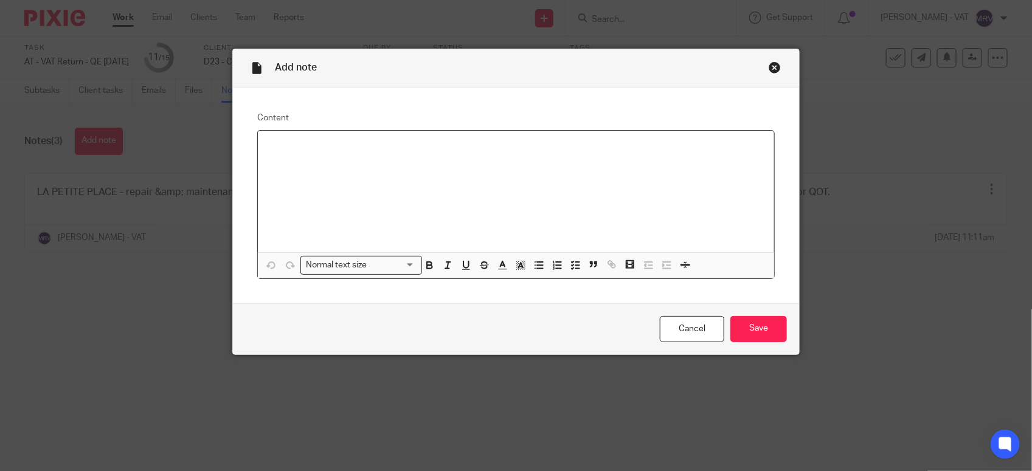
click at [385, 162] on div at bounding box center [516, 192] width 516 height 122
click at [765, 335] on input "Save" at bounding box center [758, 329] width 57 height 26
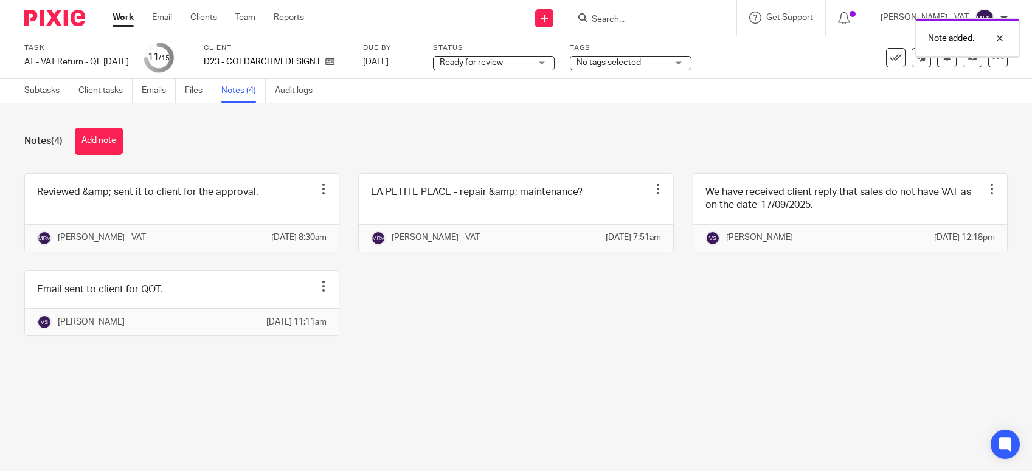
click at [460, 355] on div "Reviewed &amp; sent it to client for the approval. Edit note Delete note [PERSO…" at bounding box center [506, 263] width 1002 height 181
click at [40, 96] on link "Subtasks" at bounding box center [46, 91] width 45 height 24
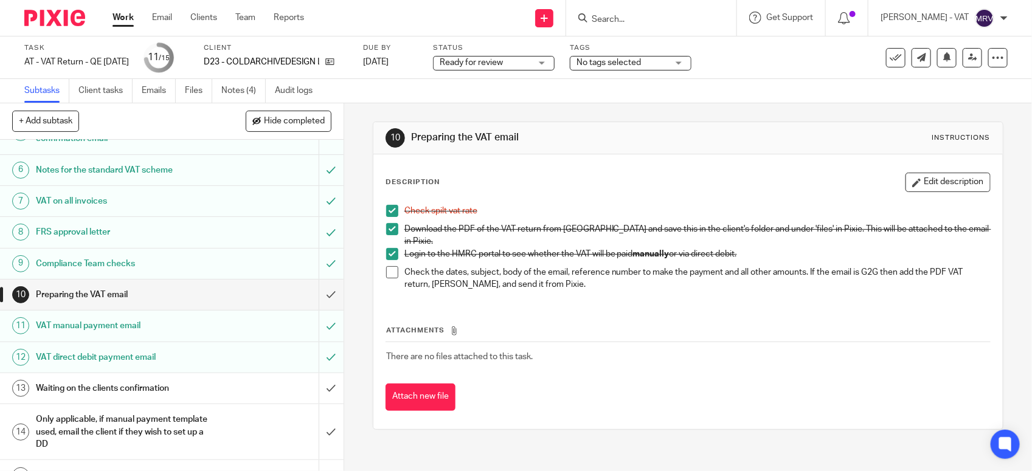
scroll to position [189, 0]
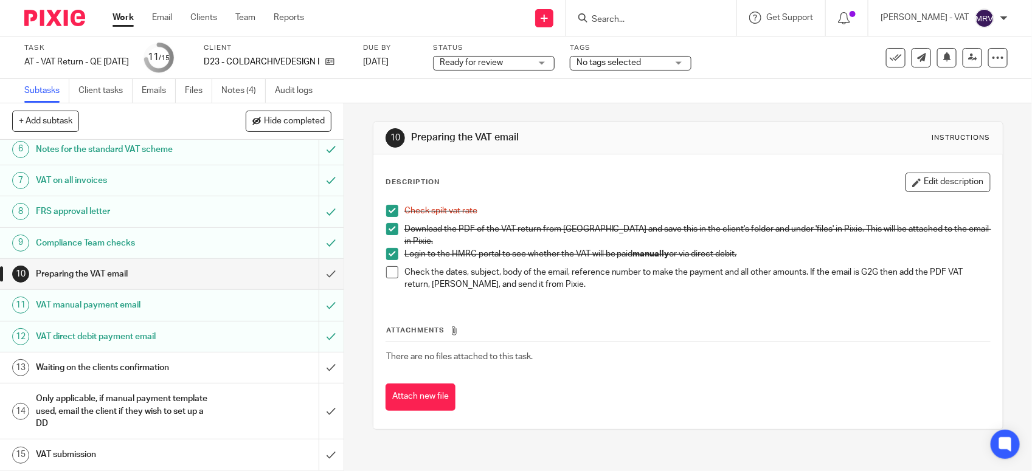
click at [522, 66] on span "Ready for review" at bounding box center [485, 63] width 91 height 13
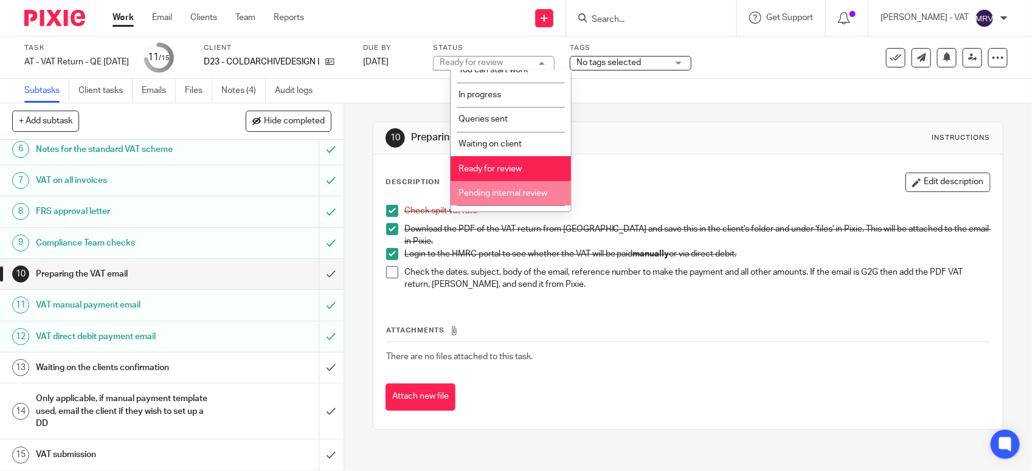
scroll to position [55, 0]
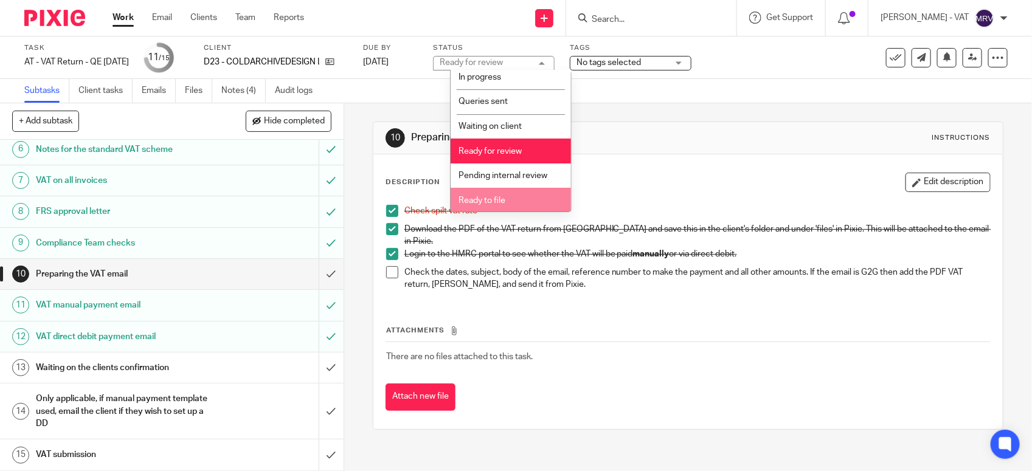
click at [499, 202] on span "Ready to file" at bounding box center [482, 200] width 47 height 9
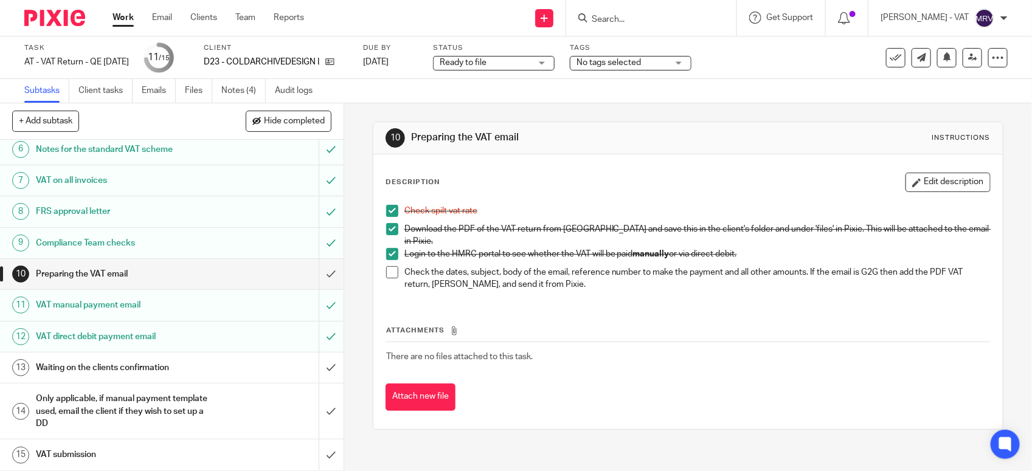
click at [572, 172] on div "Description Edit description Check spilt vat rate Download the PDF of the VAT r…" at bounding box center [687, 291] width 629 height 275
click at [387, 269] on span at bounding box center [392, 272] width 12 height 12
click at [320, 272] on input "submit" at bounding box center [172, 274] width 344 height 30
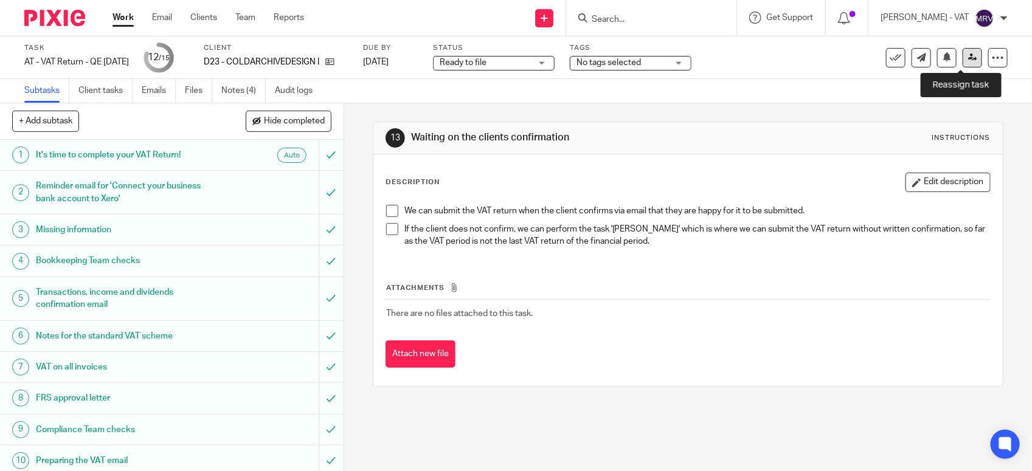
click at [963, 62] on link at bounding box center [972, 57] width 19 height 19
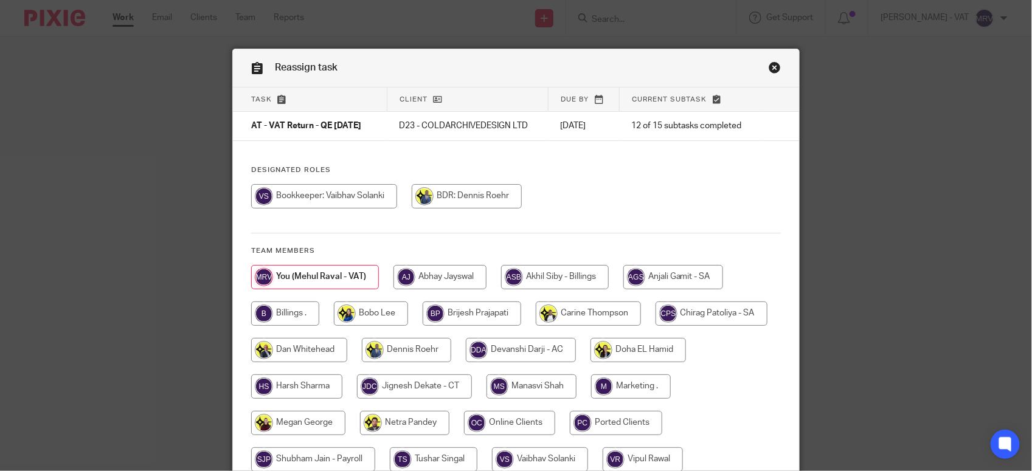
click at [617, 178] on div "Designated Roles Team members" at bounding box center [516, 342] width 566 height 355
click at [255, 323] on input "radio" at bounding box center [285, 314] width 68 height 24
radio input "true"
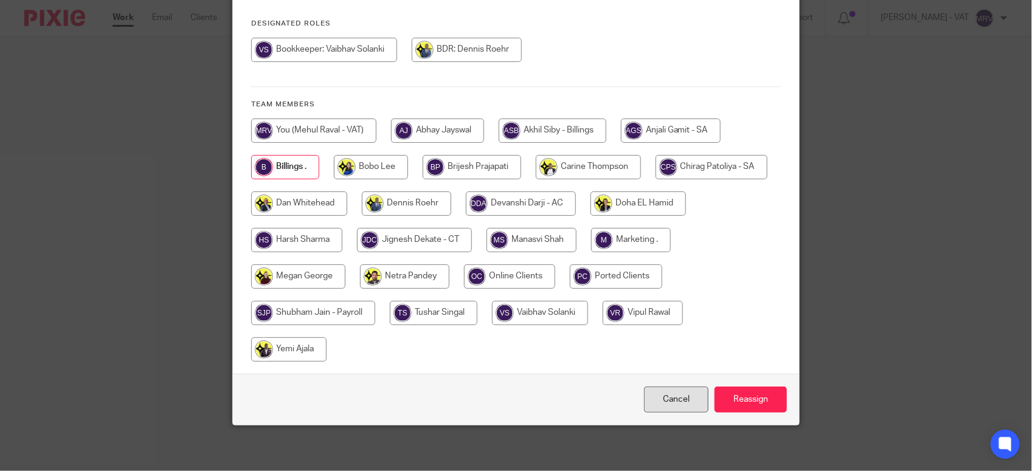
scroll to position [150, 0]
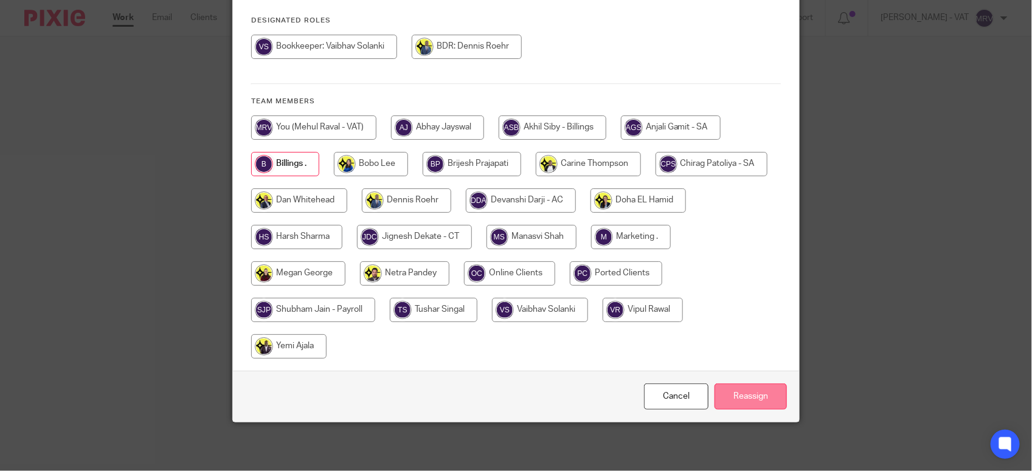
click at [728, 392] on input "Reassign" at bounding box center [751, 397] width 72 height 26
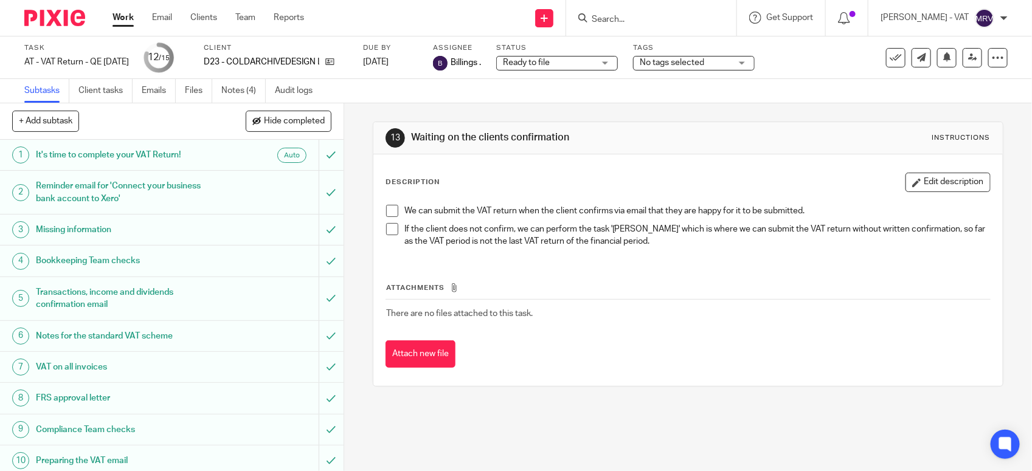
click at [111, 21] on div "Work Email Clients Team Reports Work Email Clients Team Reports Settings" at bounding box center [211, 18] width 222 height 36
click at [127, 18] on link "Work" at bounding box center [123, 18] width 21 height 12
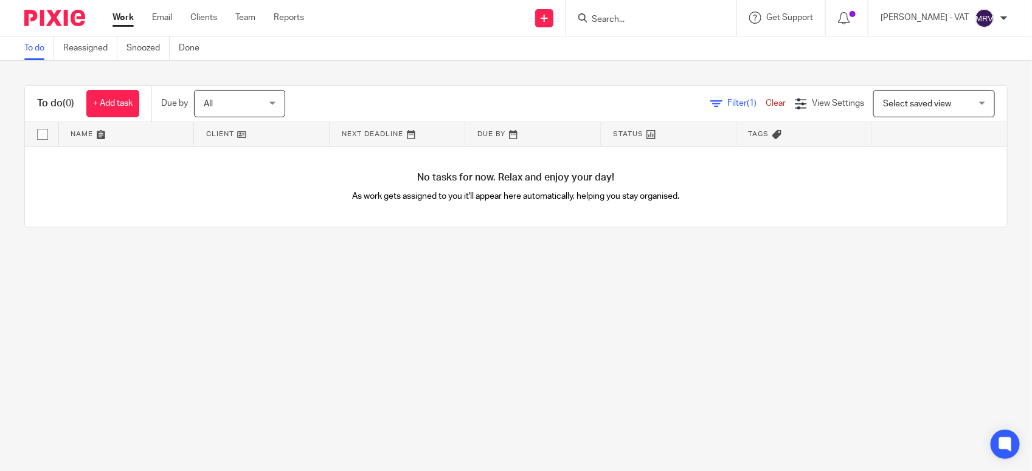
click at [409, 336] on main "To do Reassigned Snoozed Done To do (0) + Add task Due by All All [DATE] [DATE]…" at bounding box center [516, 235] width 1032 height 471
click at [217, 336] on main "To do Reassigned Snoozed Done To do (0) + Add task Due by All All [DATE] [DATE]…" at bounding box center [516, 235] width 1032 height 471
click at [154, 317] on main "To do Reassigned Snoozed Done To do (0) + Add task Due by All All [DATE] [DATE]…" at bounding box center [516, 235] width 1032 height 471
drag, startPoint x: 244, startPoint y: 20, endPoint x: 248, endPoint y: 15, distance: 6.5
click at [23, 41] on div "To do Reassigned Snoozed Done" at bounding box center [115, 48] width 230 height 24
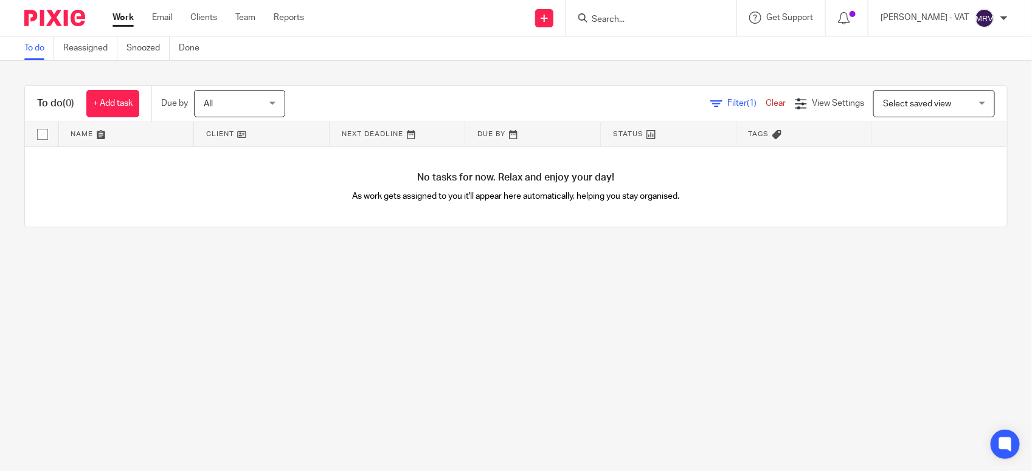
click at [26, 46] on link "To do" at bounding box center [39, 48] width 30 height 24
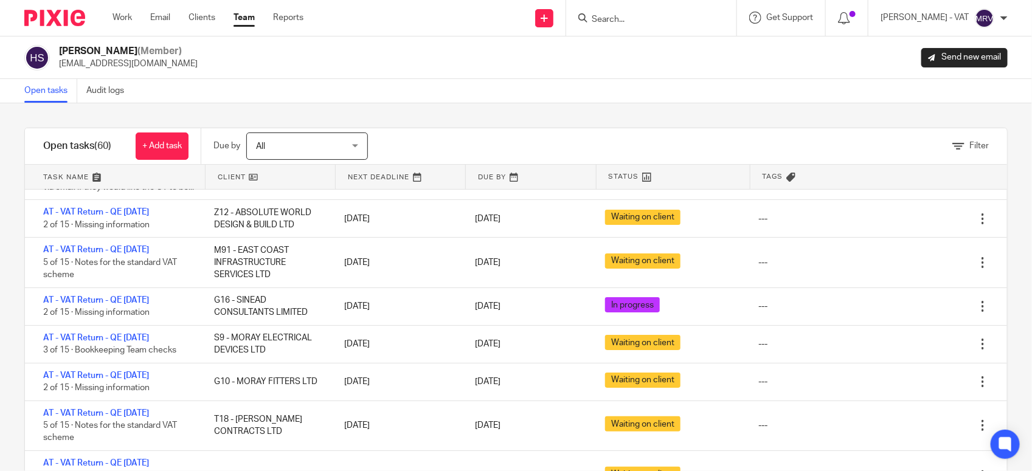
scroll to position [76, 0]
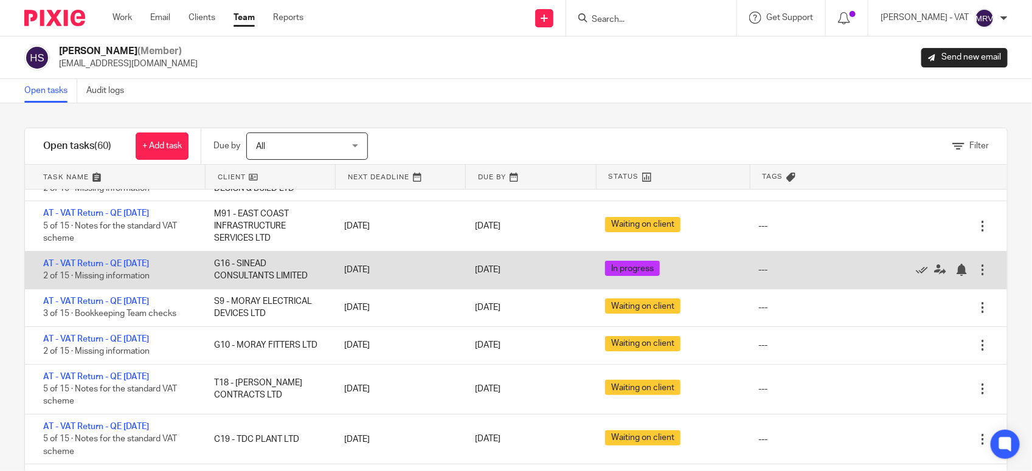
drag, startPoint x: 138, startPoint y: 272, endPoint x: 145, endPoint y: 269, distance: 7.6
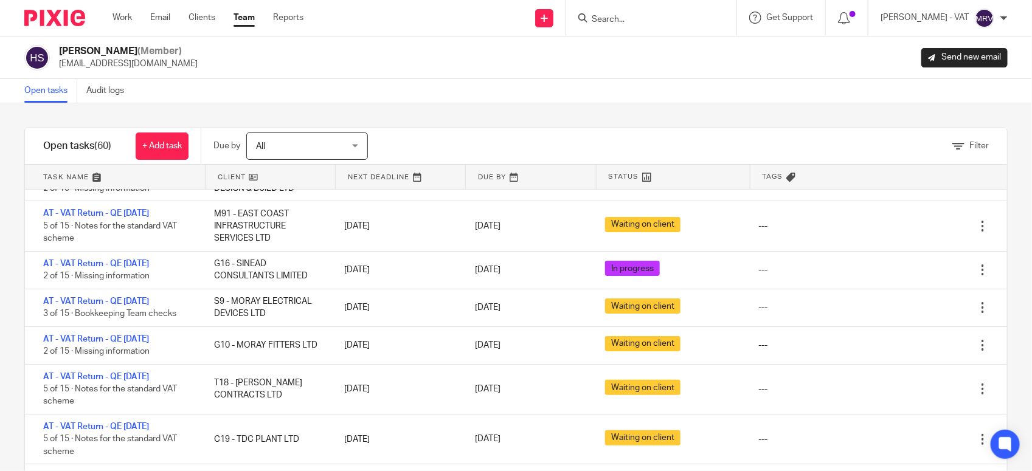
drag, startPoint x: 145, startPoint y: 269, endPoint x: 491, endPoint y: 86, distance: 392.0
click at [491, 86] on div "Open tasks Audit logs" at bounding box center [516, 91] width 1032 height 24
click at [442, 86] on div "Open tasks Audit logs" at bounding box center [516, 91] width 1032 height 24
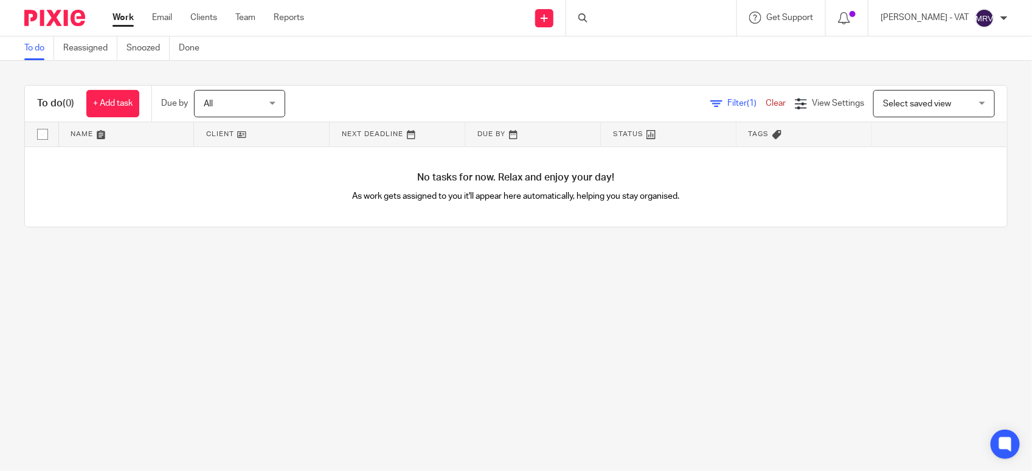
click at [26, 47] on link "To do" at bounding box center [39, 48] width 30 height 24
